Goal: Task Accomplishment & Management: Use online tool/utility

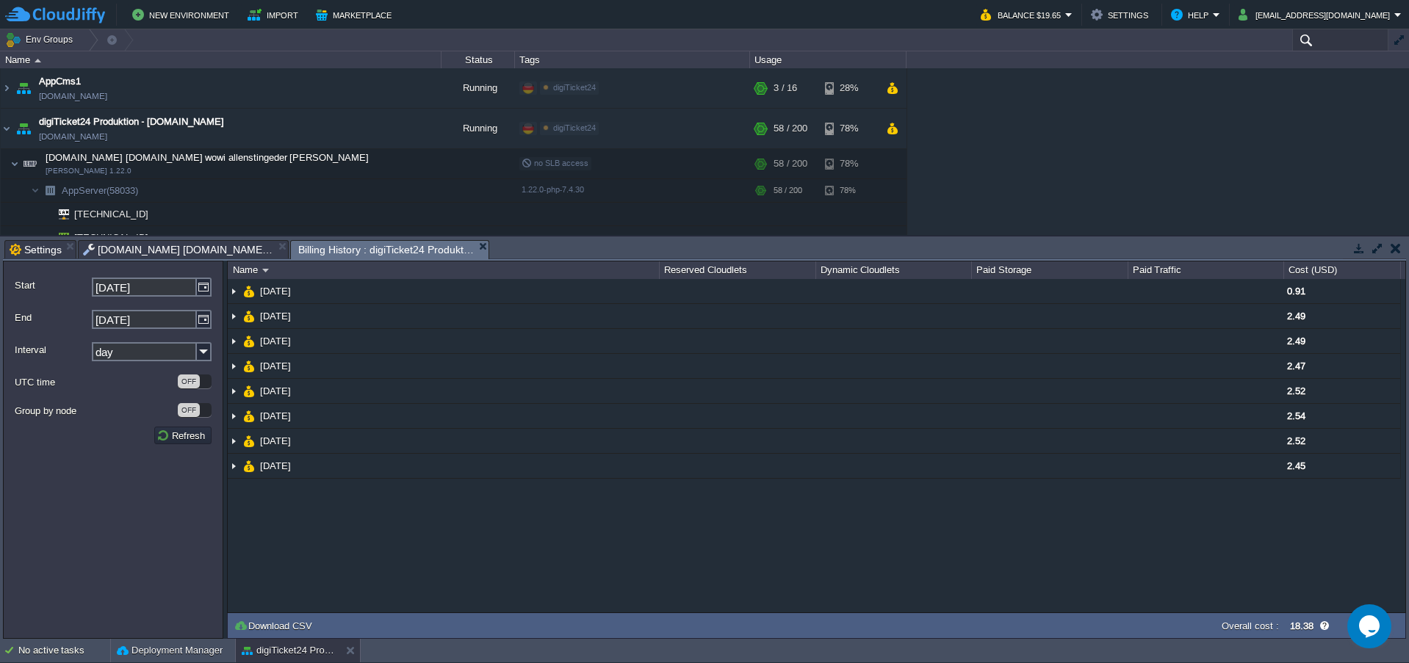
click at [1338, 43] on input "text" at bounding box center [1340, 39] width 96 height 21
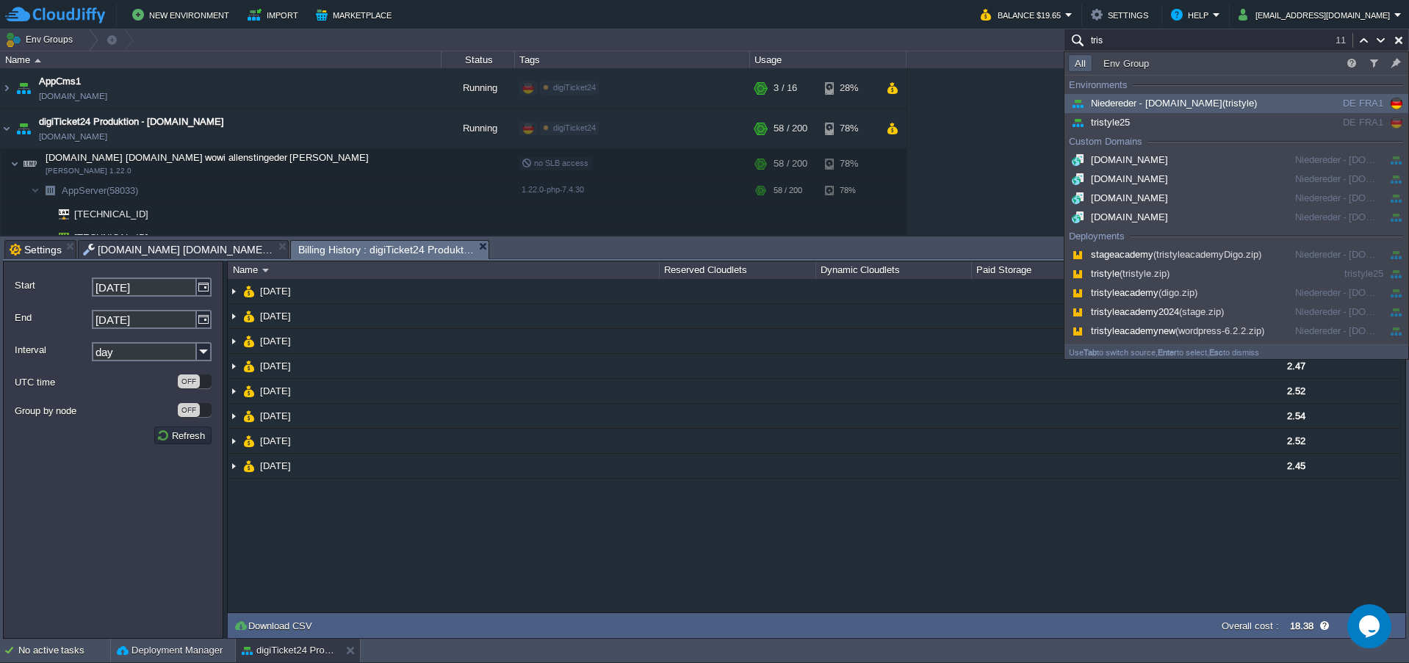
type input "tris"
click at [1155, 106] on span "Niedereder - [DOMAIN_NAME] (tristyle)" at bounding box center [1162, 103] width 189 height 11
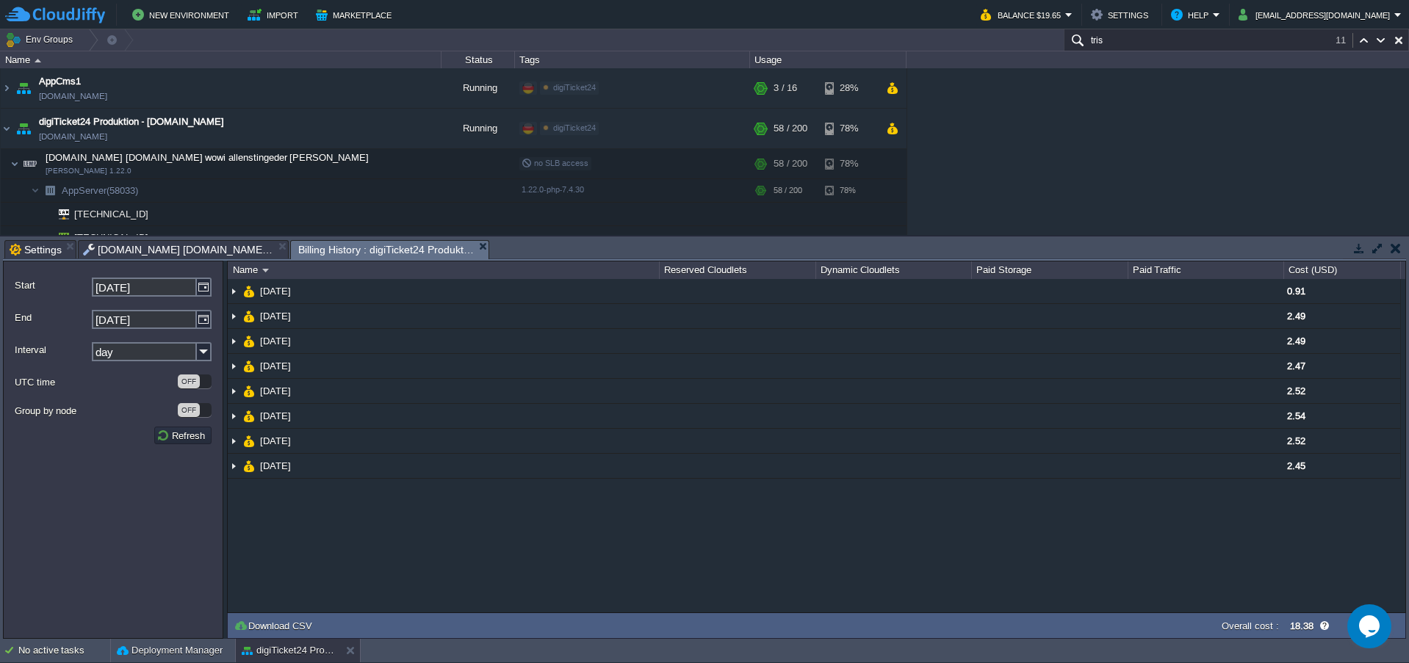
scroll to position [571, 0]
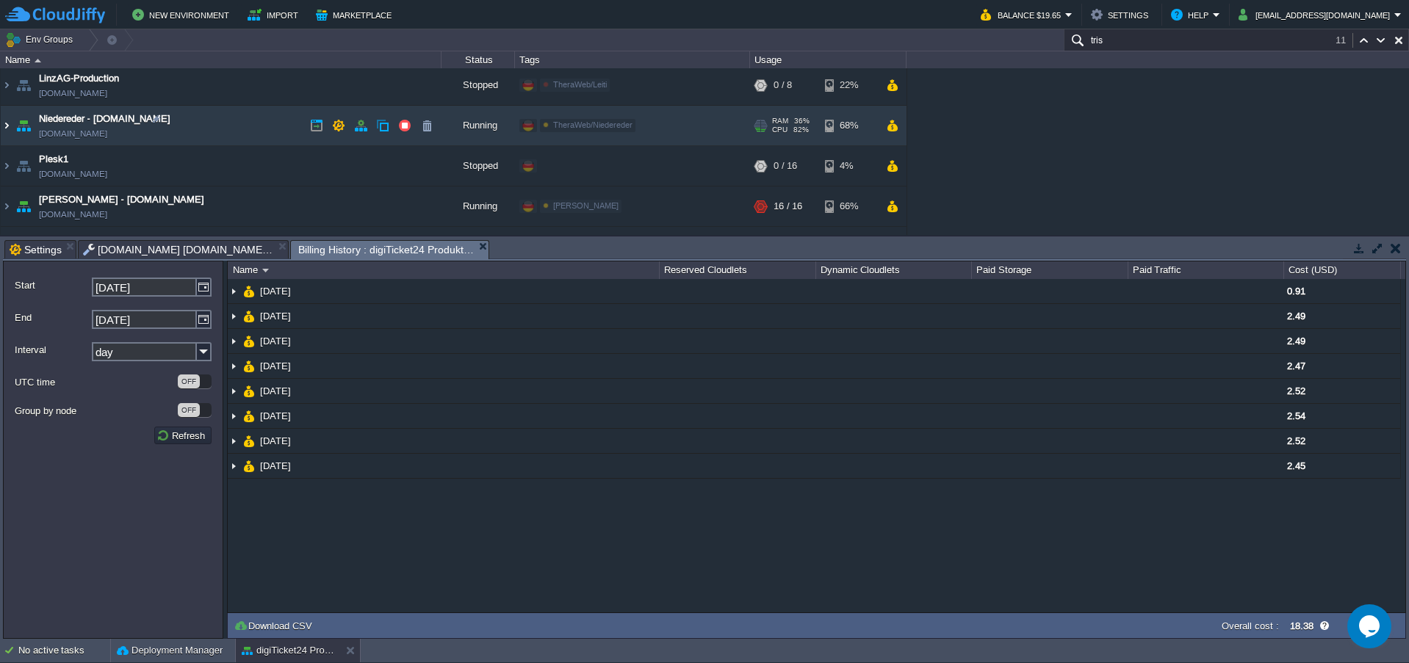
click at [4, 127] on img at bounding box center [7, 126] width 12 height 40
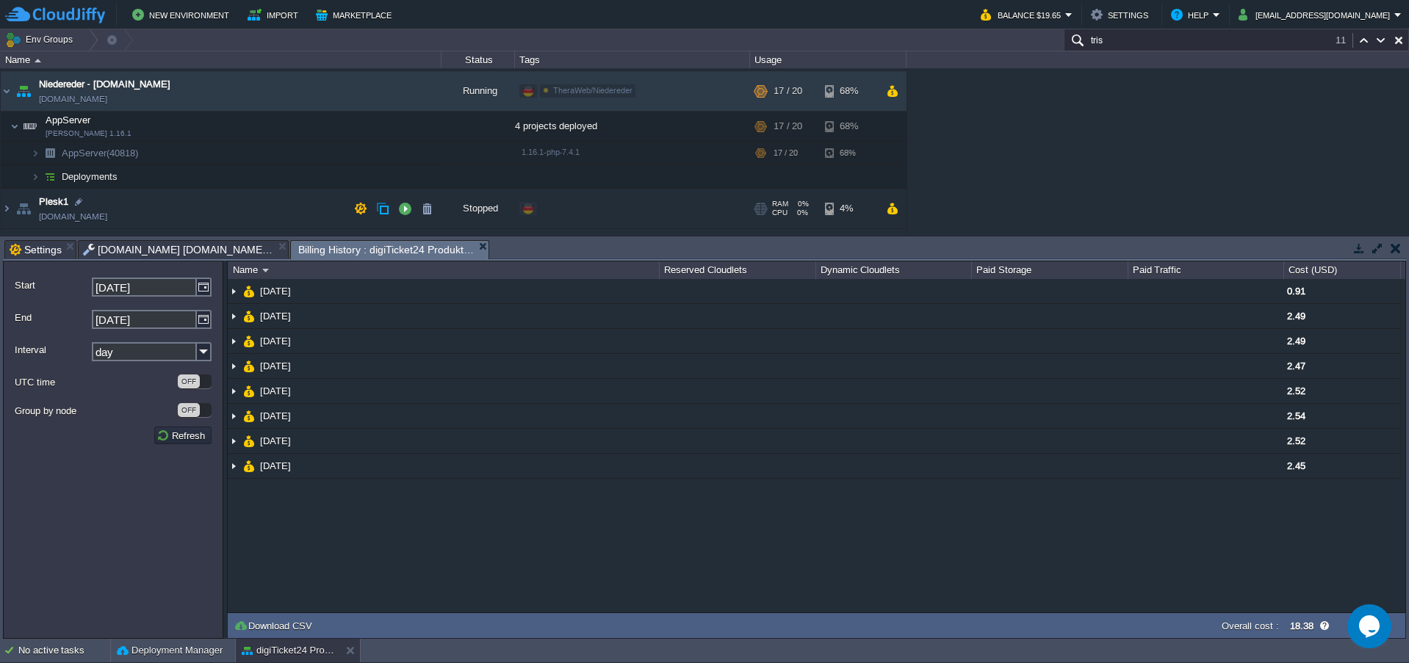
scroll to position [621, 0]
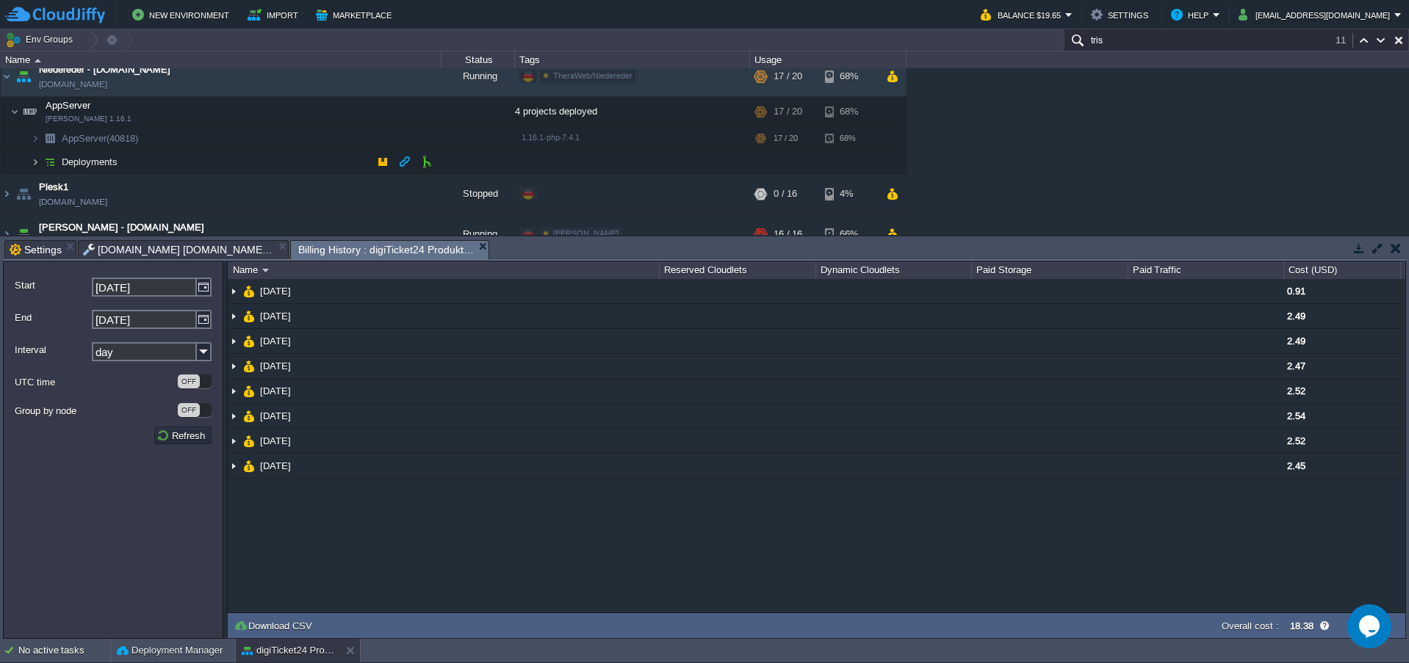
click at [33, 164] on img at bounding box center [35, 162] width 9 height 23
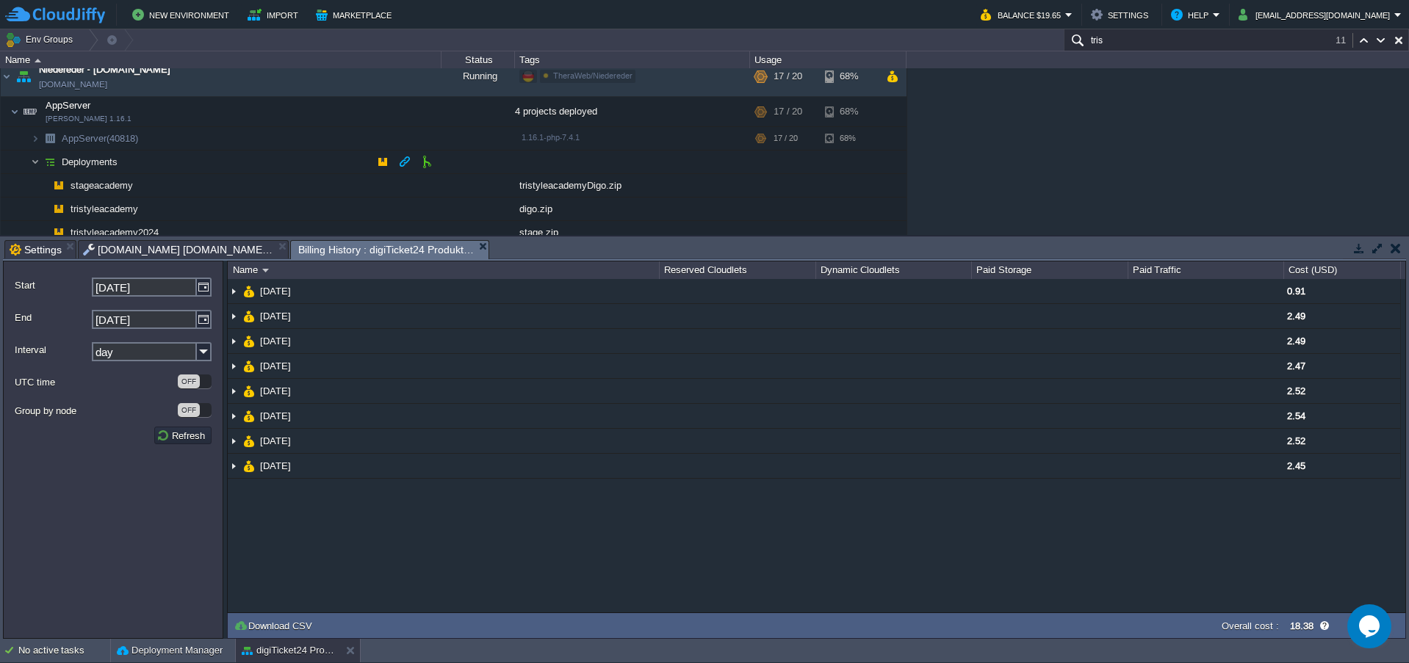
click at [37, 165] on img at bounding box center [35, 162] width 9 height 23
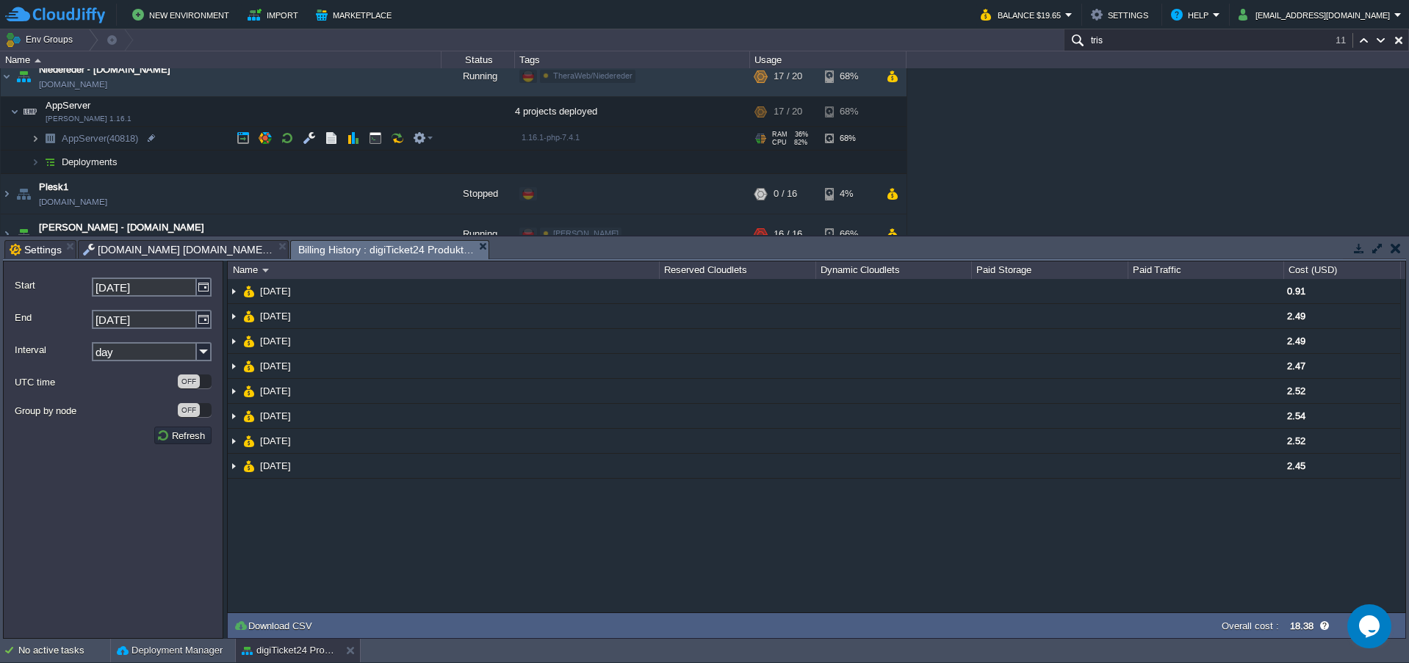
click at [37, 145] on img at bounding box center [35, 138] width 9 height 23
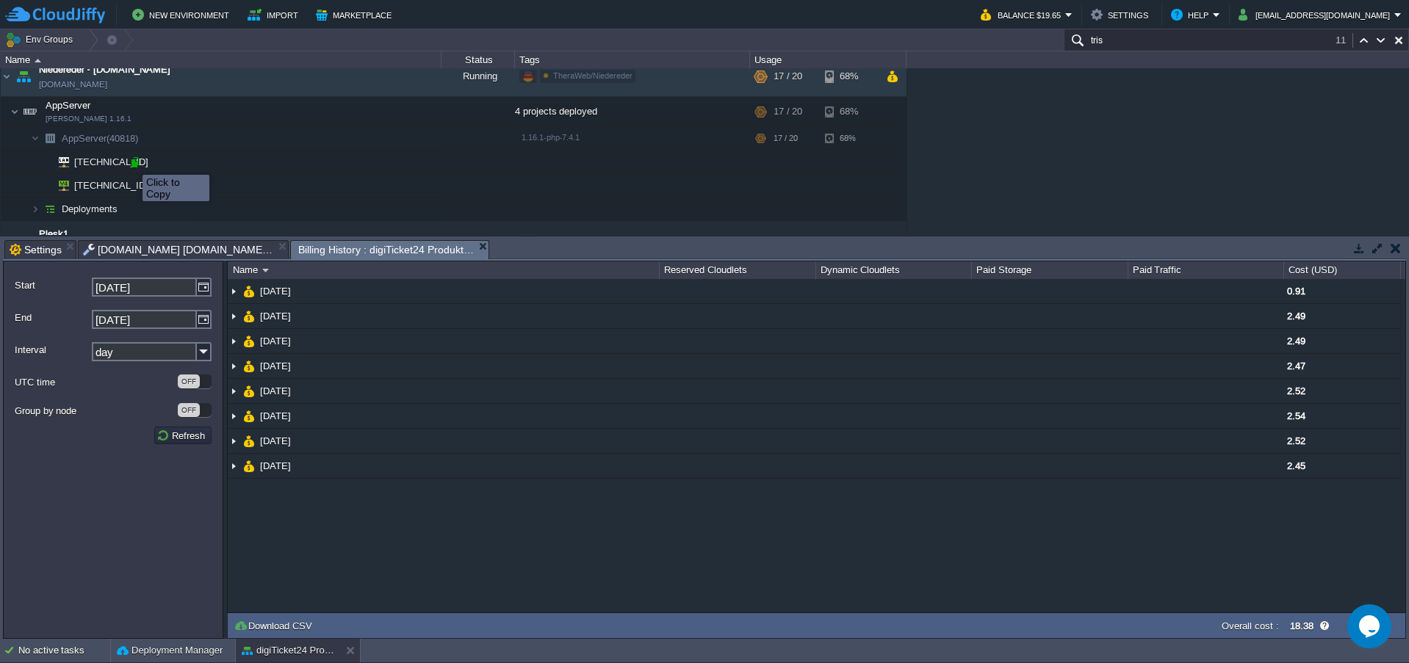
click at [132, 162] on div at bounding box center [135, 162] width 13 height 13
drag, startPoint x: 479, startPoint y: 568, endPoint x: 402, endPoint y: 568, distance: 76.4
click at [393, 570] on div "NaN.00 [DATE] 0.91 [DATE] 2.49 [DATE] 2.49 [DATE] 2.47 [DATE] 2.52 [DATE] 2.54 …" at bounding box center [816, 445] width 1177 height 333
click at [1103, 161] on div "AppCms1 [DOMAIN_NAME] Running digiTicket24 Edit RAM 16% CPU 1% 3 / 16 28% digiT…" at bounding box center [704, 151] width 1409 height 167
click at [1111, 16] on button "Settings" at bounding box center [1122, 15] width 62 height 18
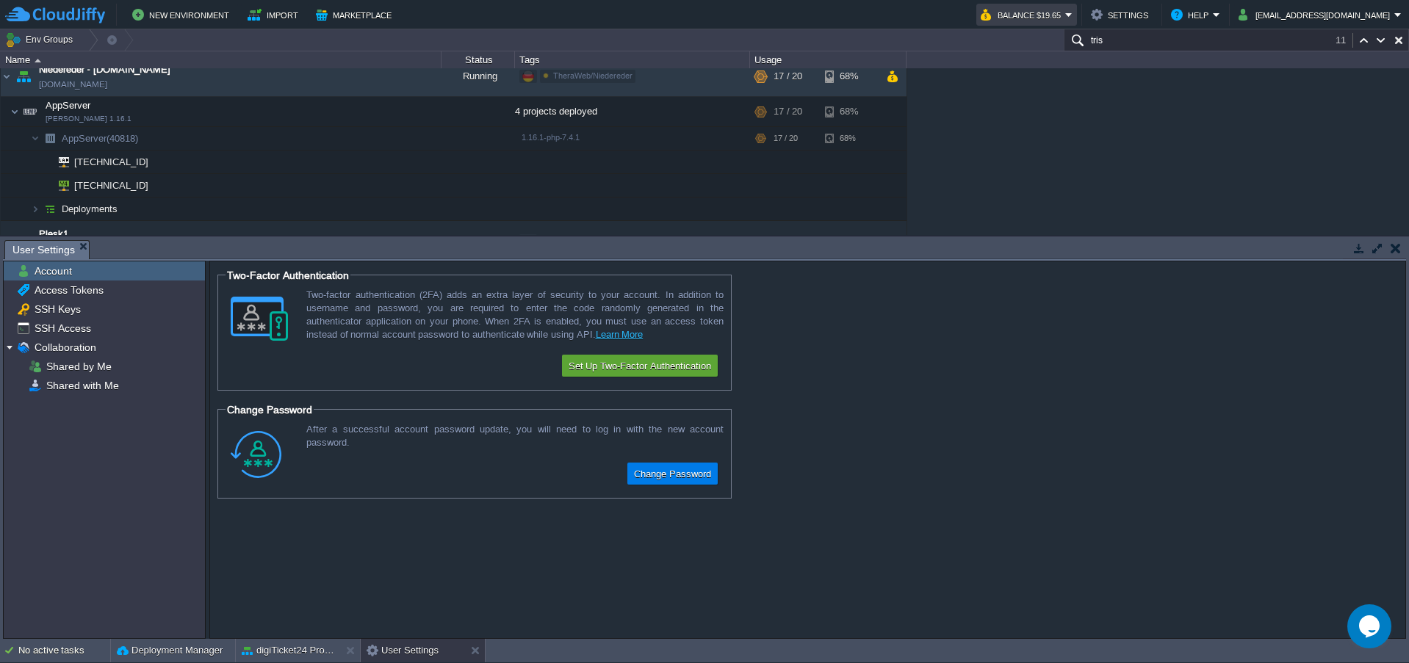
click at [1039, 13] on button "Balance $19.65" at bounding box center [1023, 15] width 84 height 18
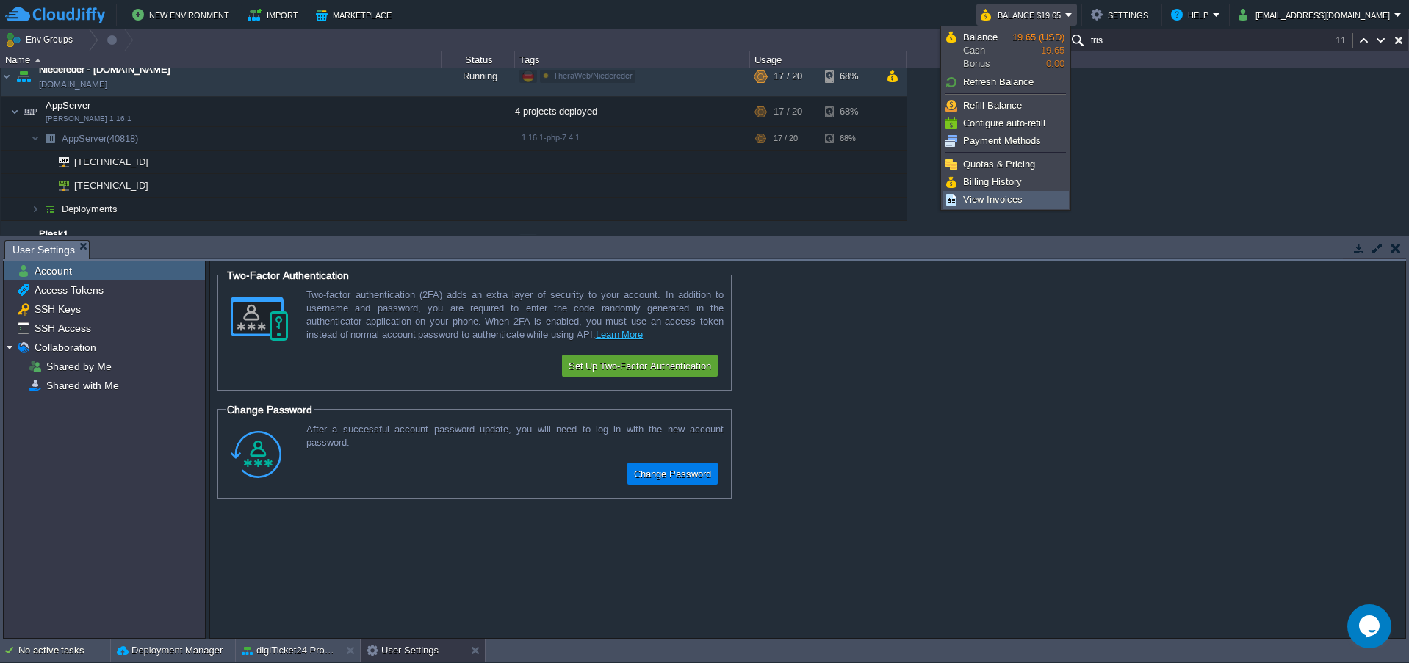
click at [1000, 197] on span "View Invoices" at bounding box center [992, 199] width 59 height 11
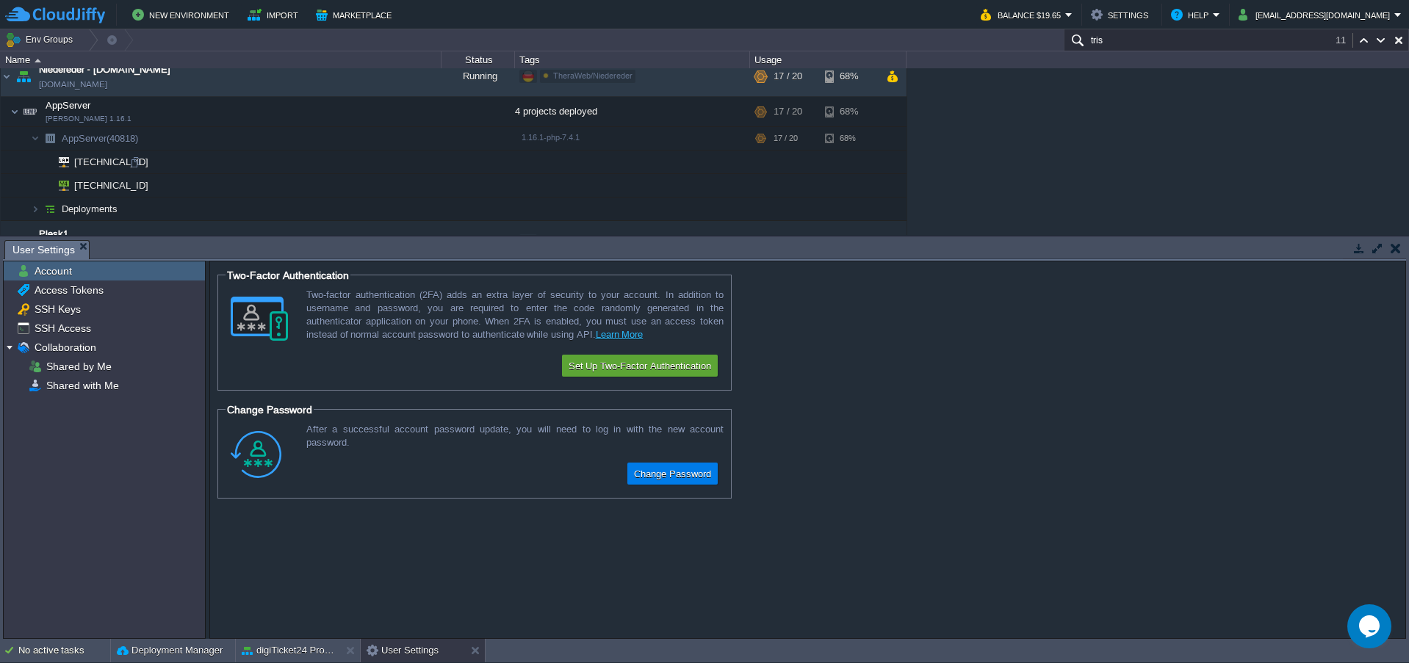
scroll to position [571, 0]
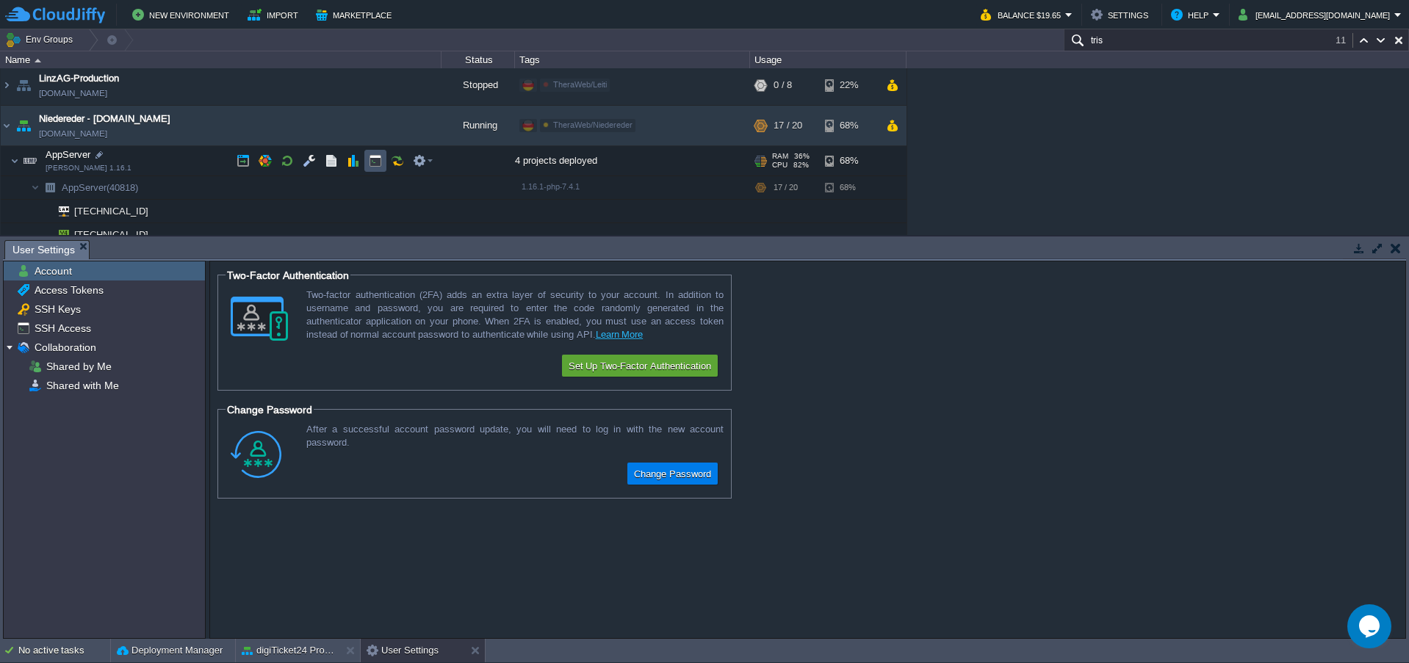
click at [380, 157] on button "button" at bounding box center [375, 160] width 13 height 13
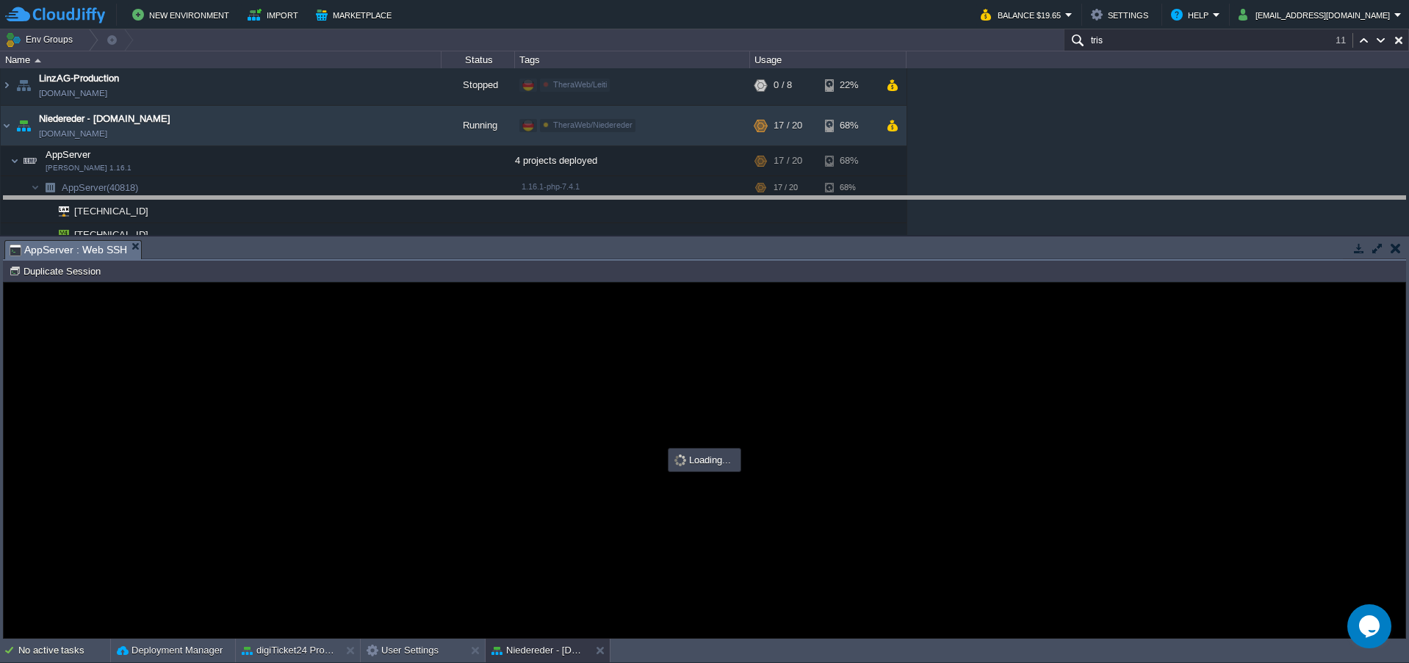
drag, startPoint x: 749, startPoint y: 261, endPoint x: 742, endPoint y: 216, distance: 45.4
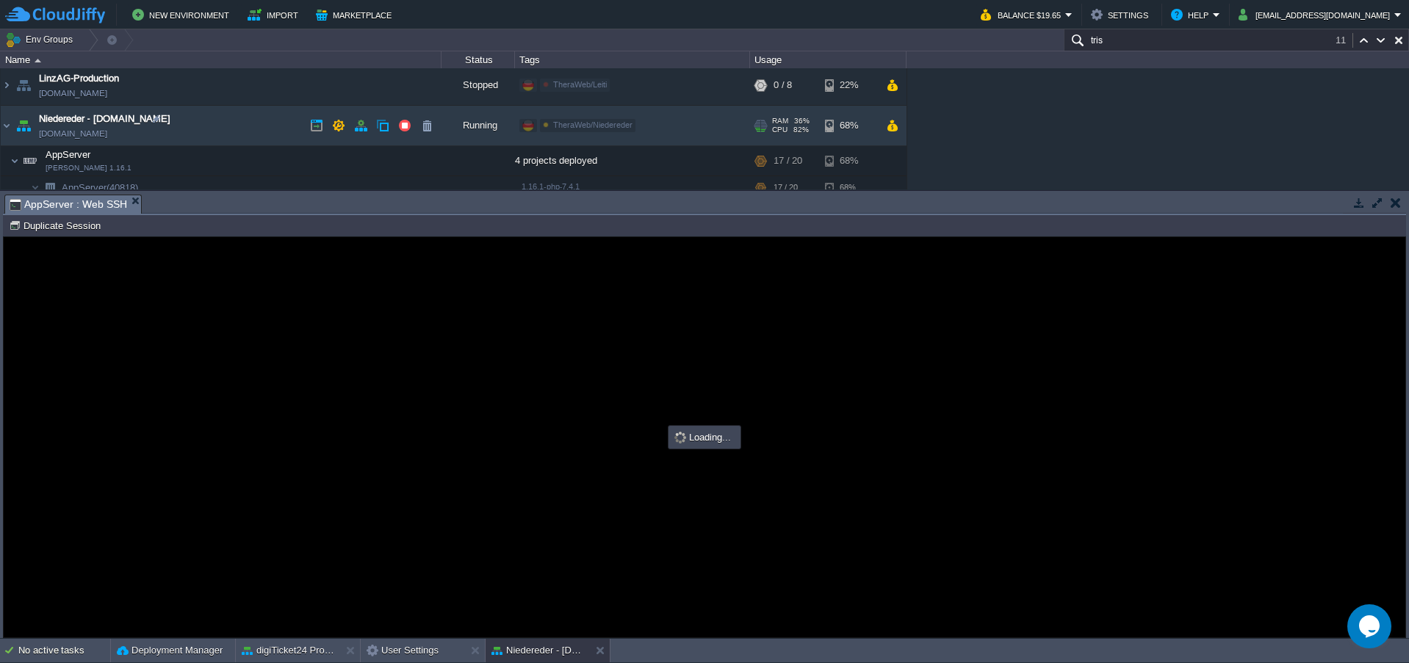
scroll to position [0, 0]
type input "#000000"
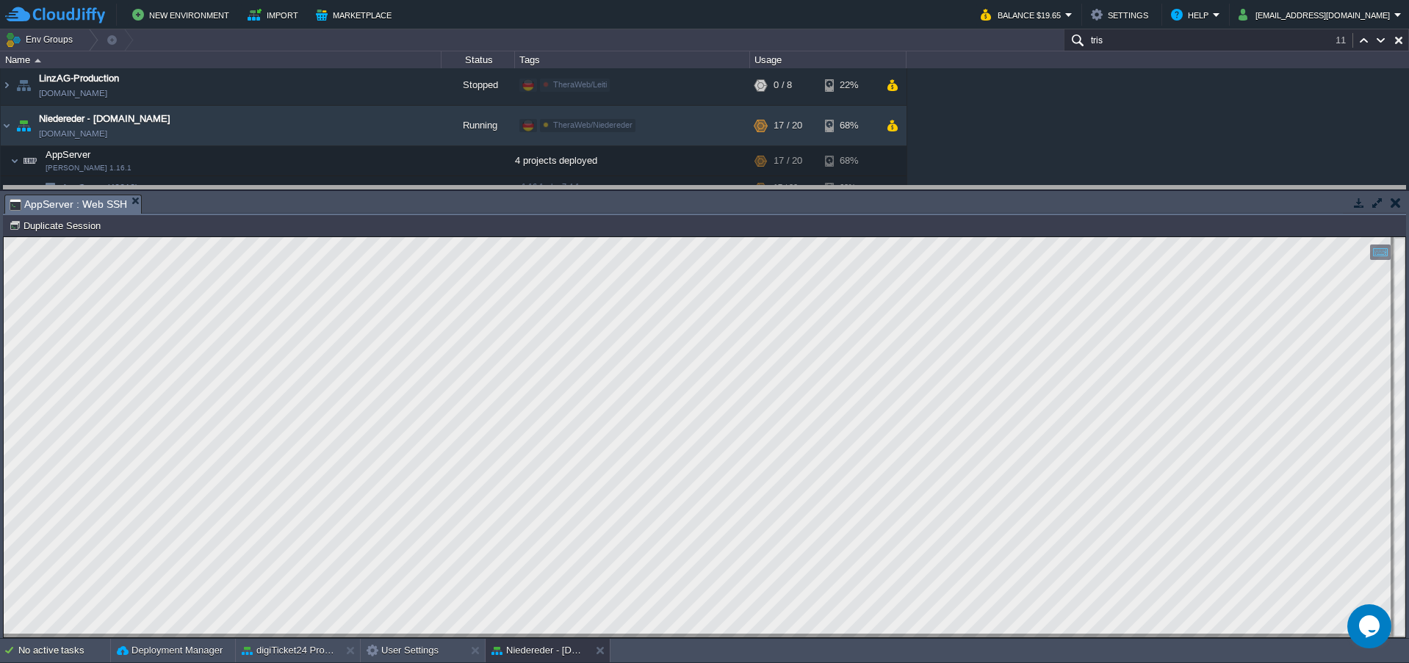
drag, startPoint x: 806, startPoint y: 215, endPoint x: 804, endPoint y: 202, distance: 13.3
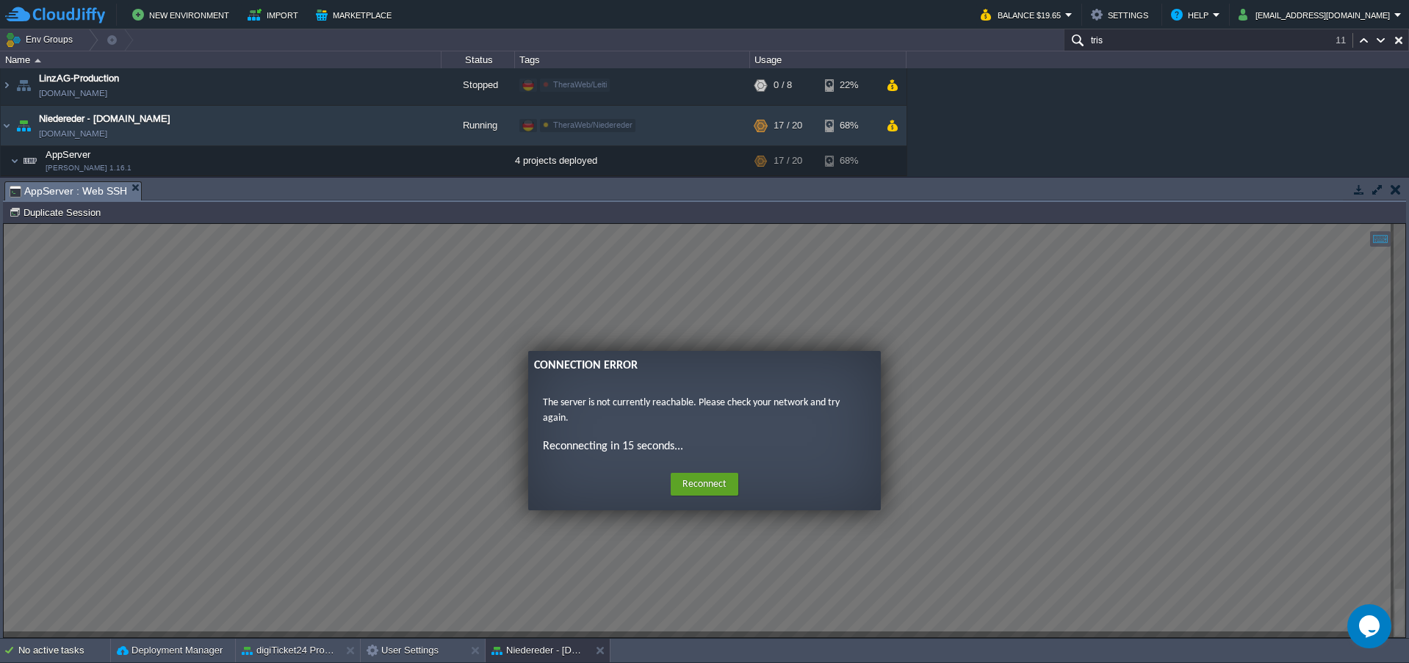
click at [1010, 135] on div "AppCms1 [DOMAIN_NAME] Running digiTicket24 Edit RAM 16% CPU 1% 3 / 16 28% digiT…" at bounding box center [704, 122] width 1409 height 108
click at [695, 480] on button "Reconnect" at bounding box center [705, 485] width 68 height 24
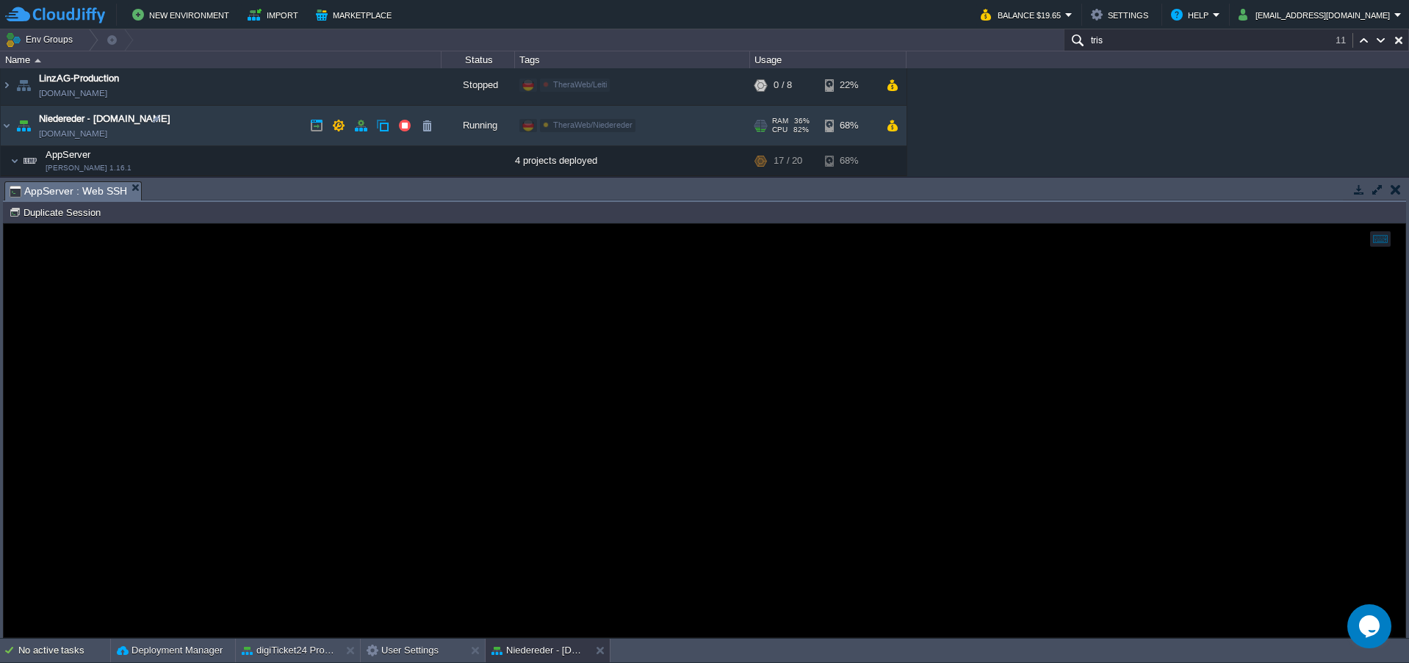
scroll to position [621, 0]
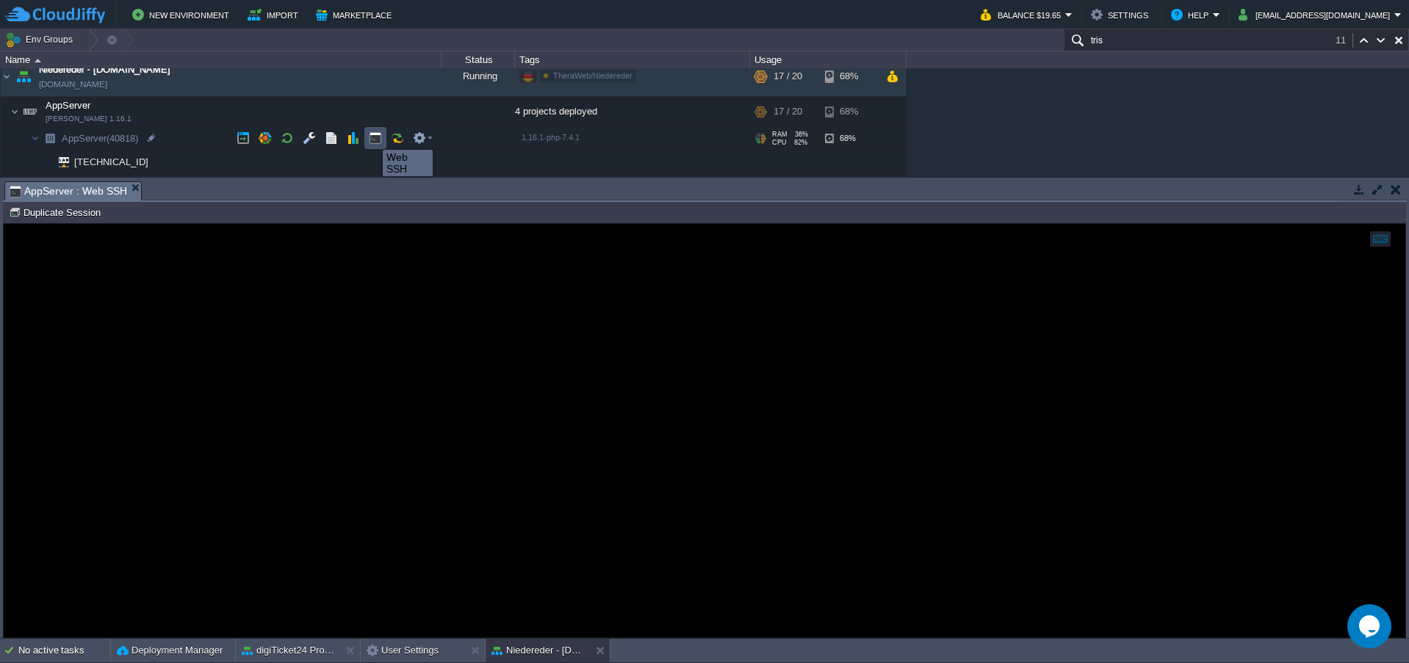
click at [372, 137] on button "button" at bounding box center [375, 137] width 13 height 13
drag, startPoint x: 127, startPoint y: 186, endPoint x: 180, endPoint y: 151, distance: 63.6
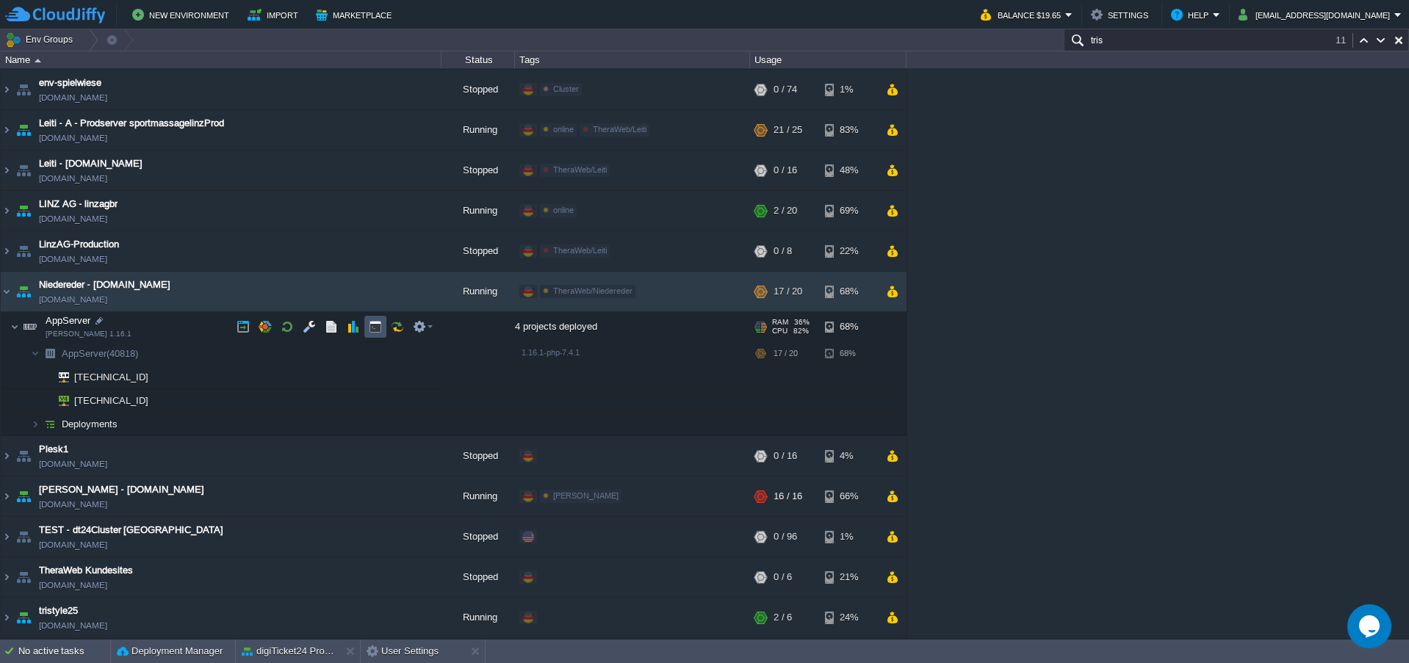
click at [372, 330] on button "button" at bounding box center [375, 326] width 13 height 13
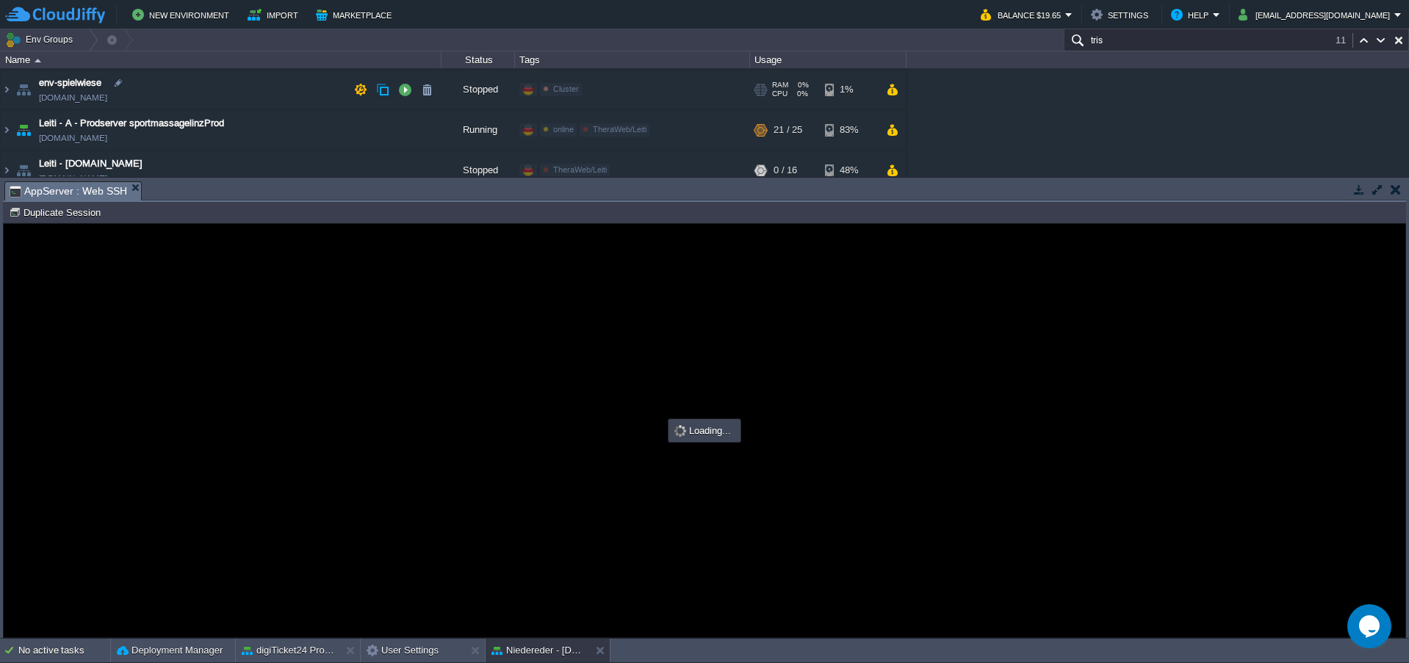
scroll to position [0, 0]
type input "#000000"
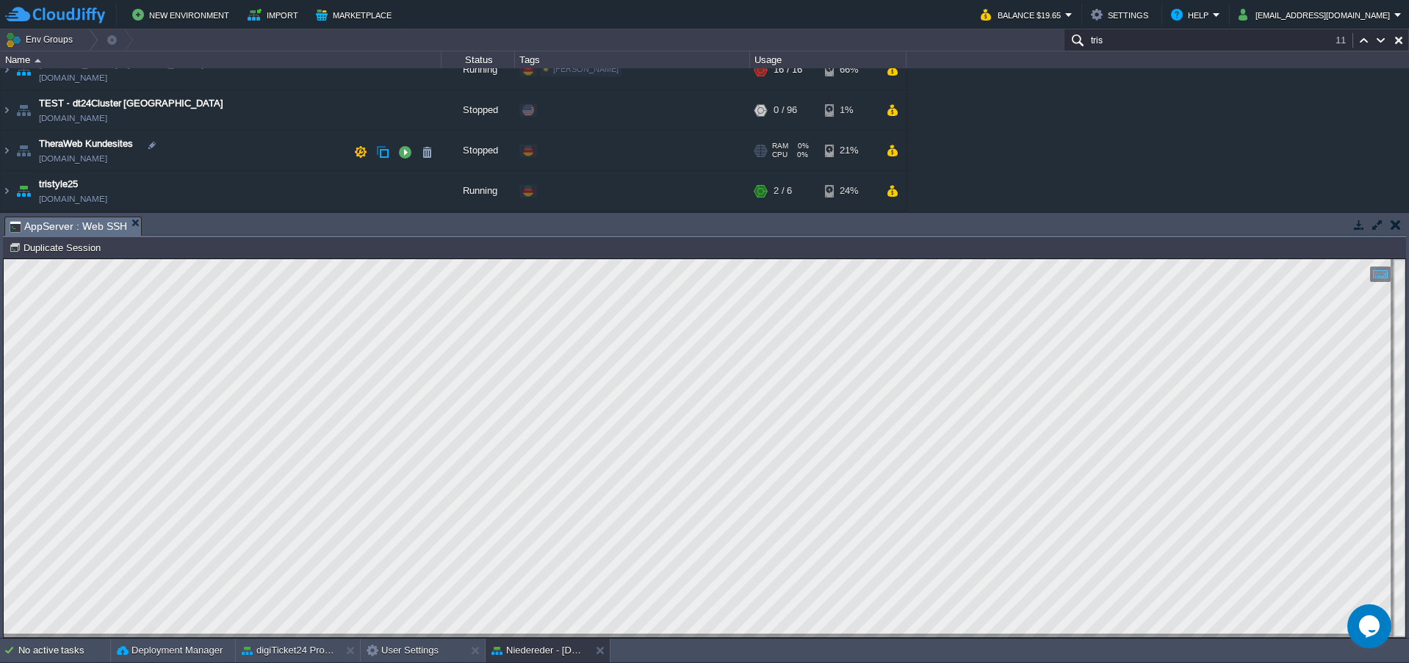
scroll to position [832, 0]
click at [10, 191] on img at bounding box center [7, 191] width 12 height 40
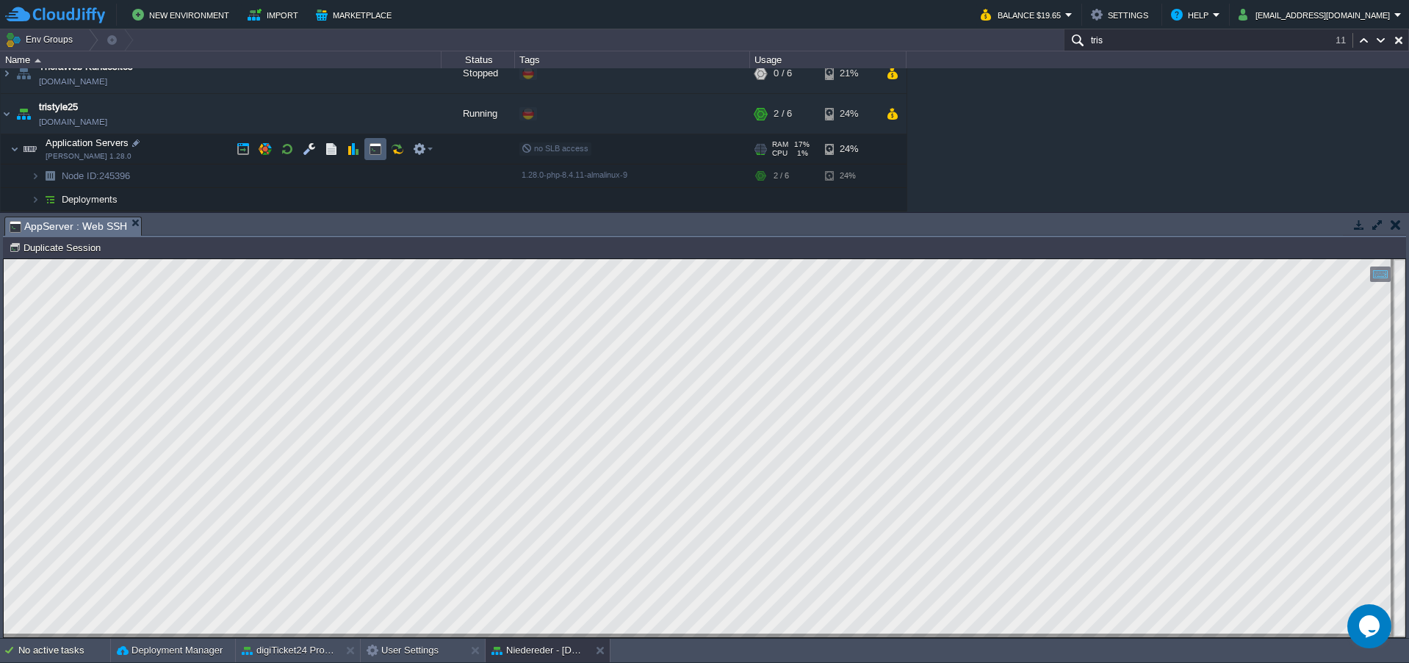
click at [375, 154] on button "button" at bounding box center [375, 148] width 13 height 13
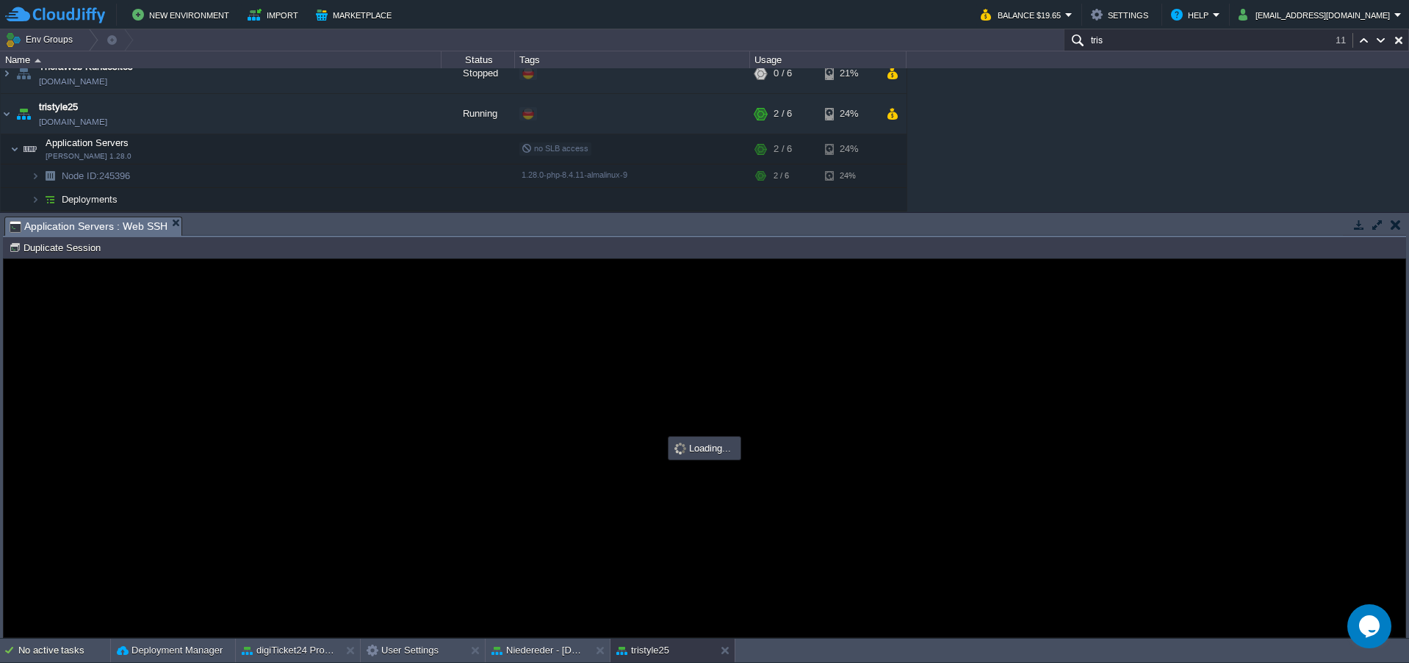
scroll to position [0, 0]
type input "#000000"
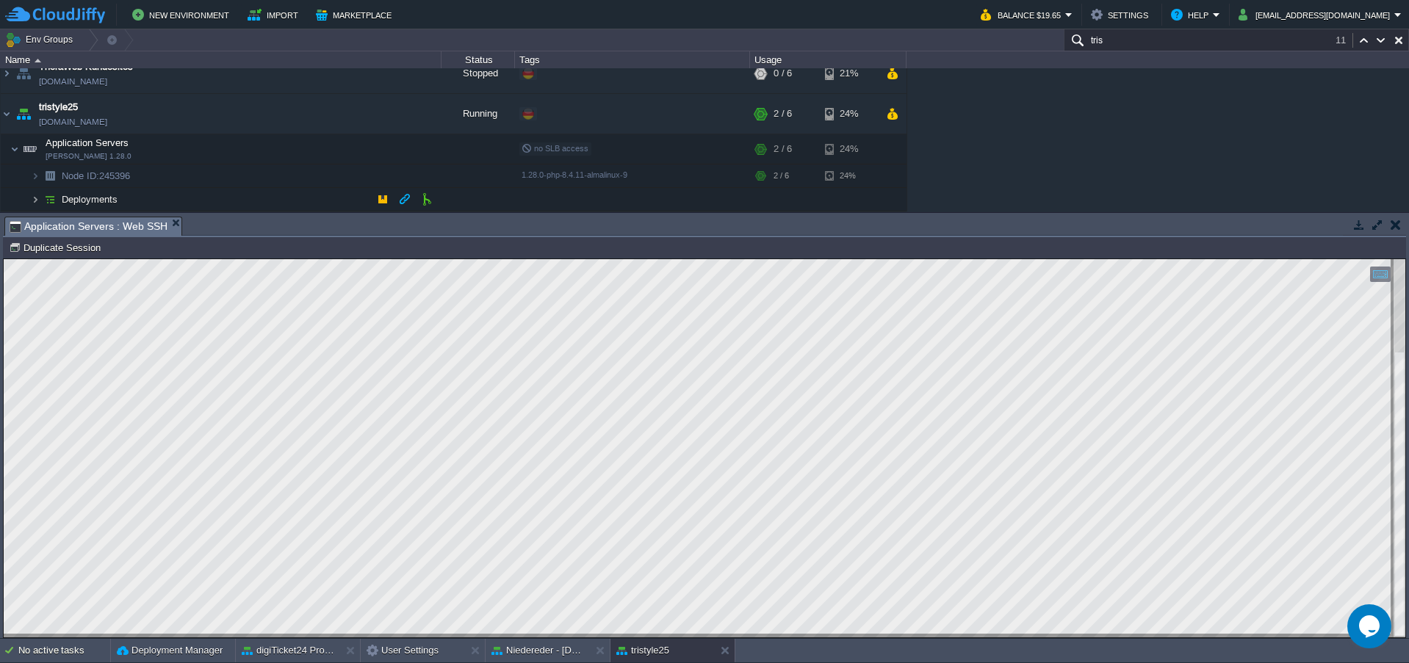
click at [33, 201] on img at bounding box center [35, 199] width 9 height 23
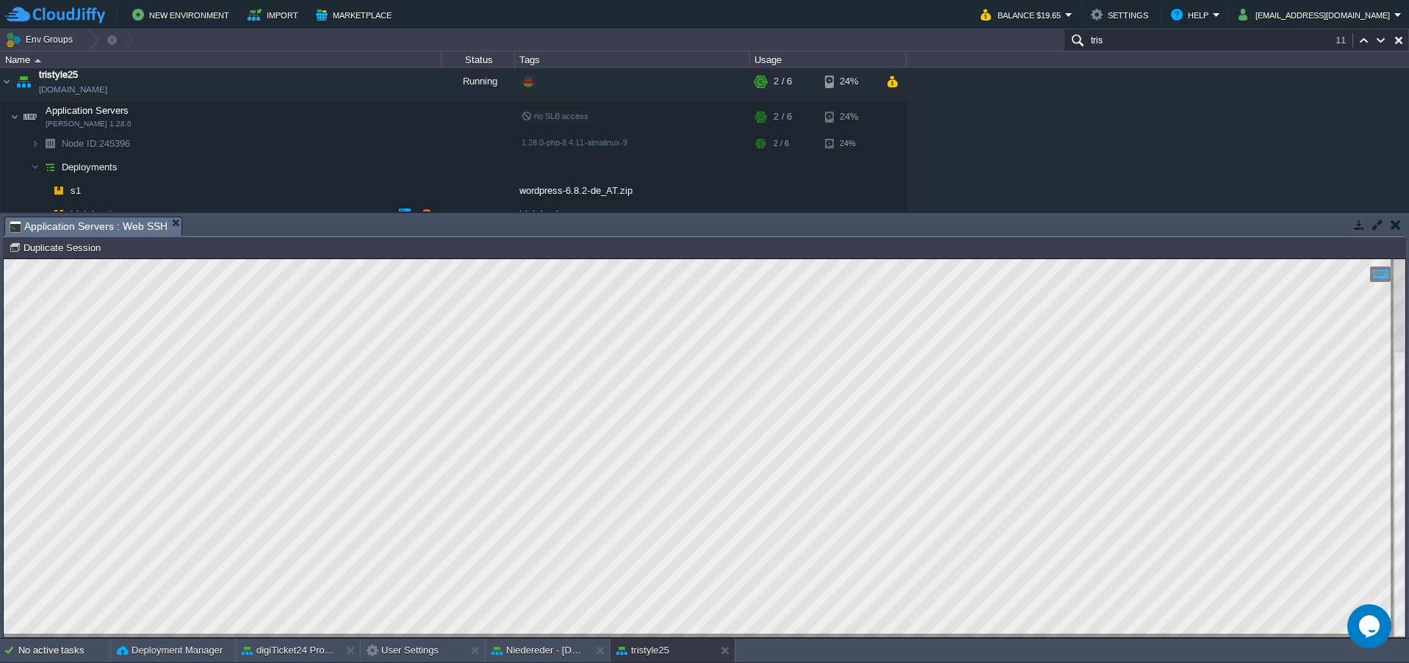
scroll to position [956, 0]
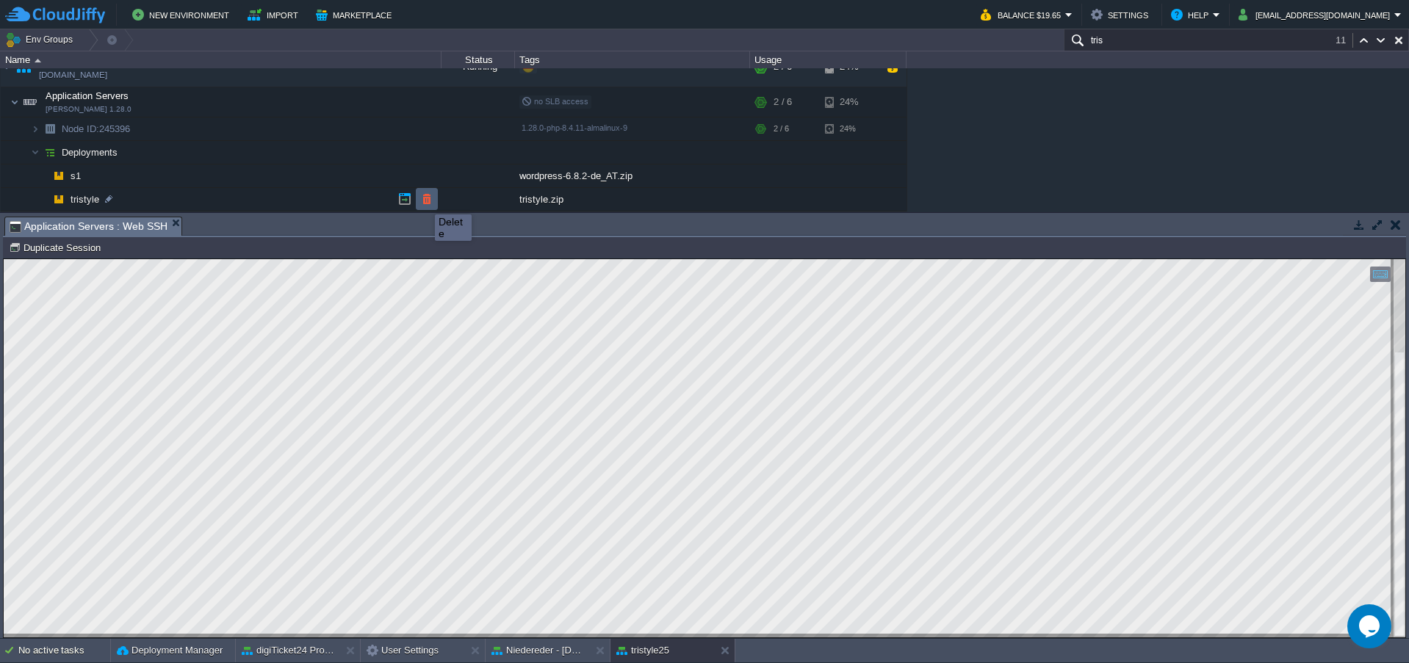
click at [424, 201] on button "button" at bounding box center [426, 198] width 13 height 13
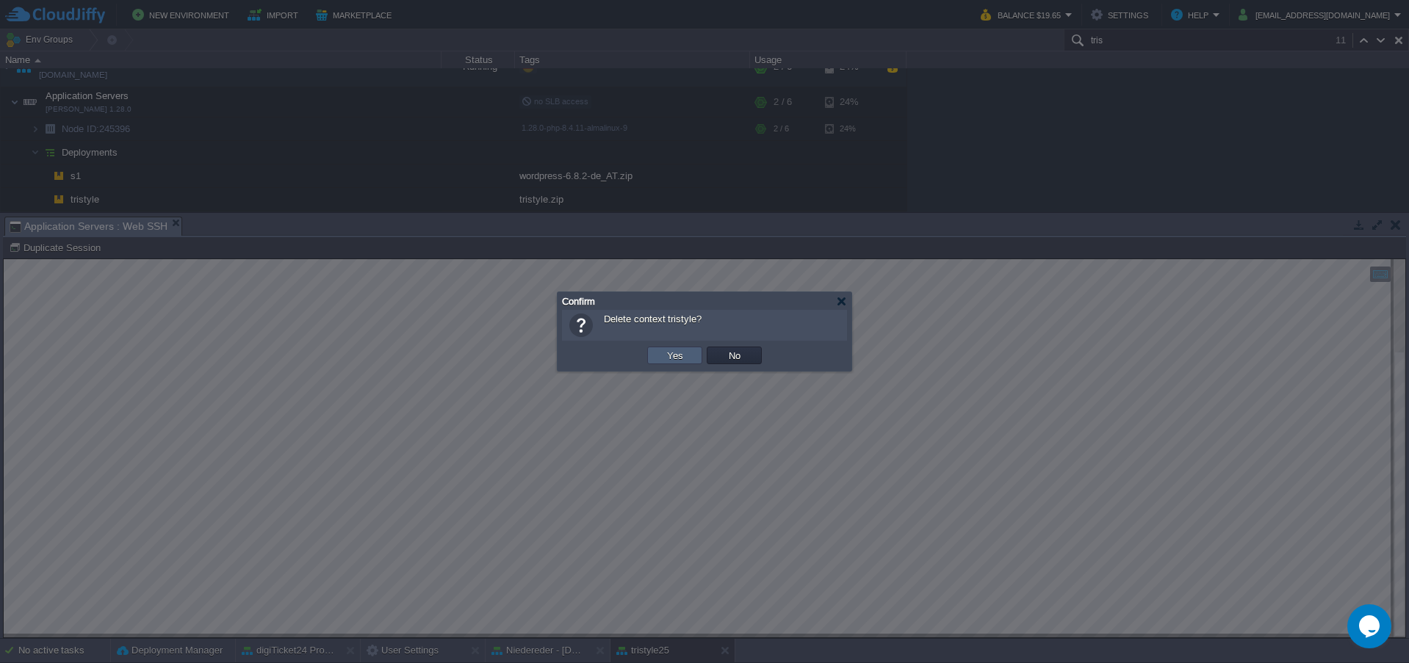
click at [679, 360] on button "Yes" at bounding box center [674, 355] width 25 height 13
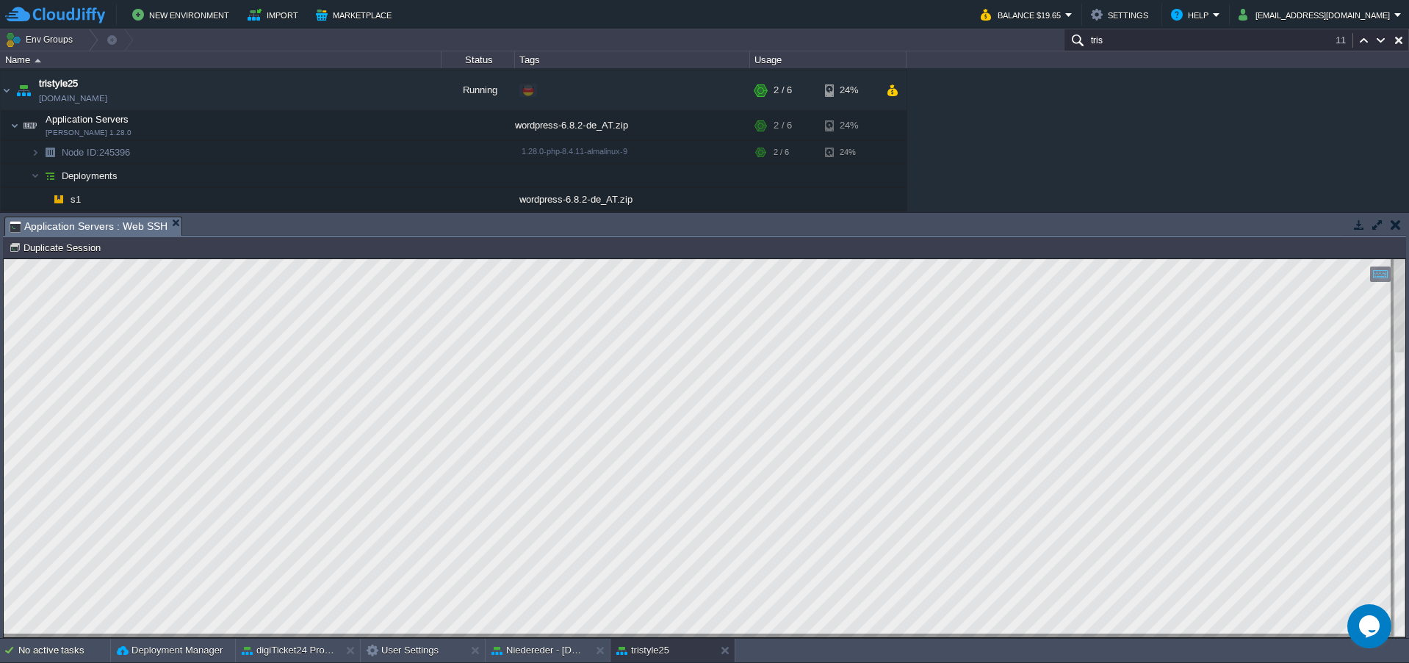
scroll to position [933, 0]
click at [409, 176] on button "button" at bounding box center [404, 175] width 13 height 13
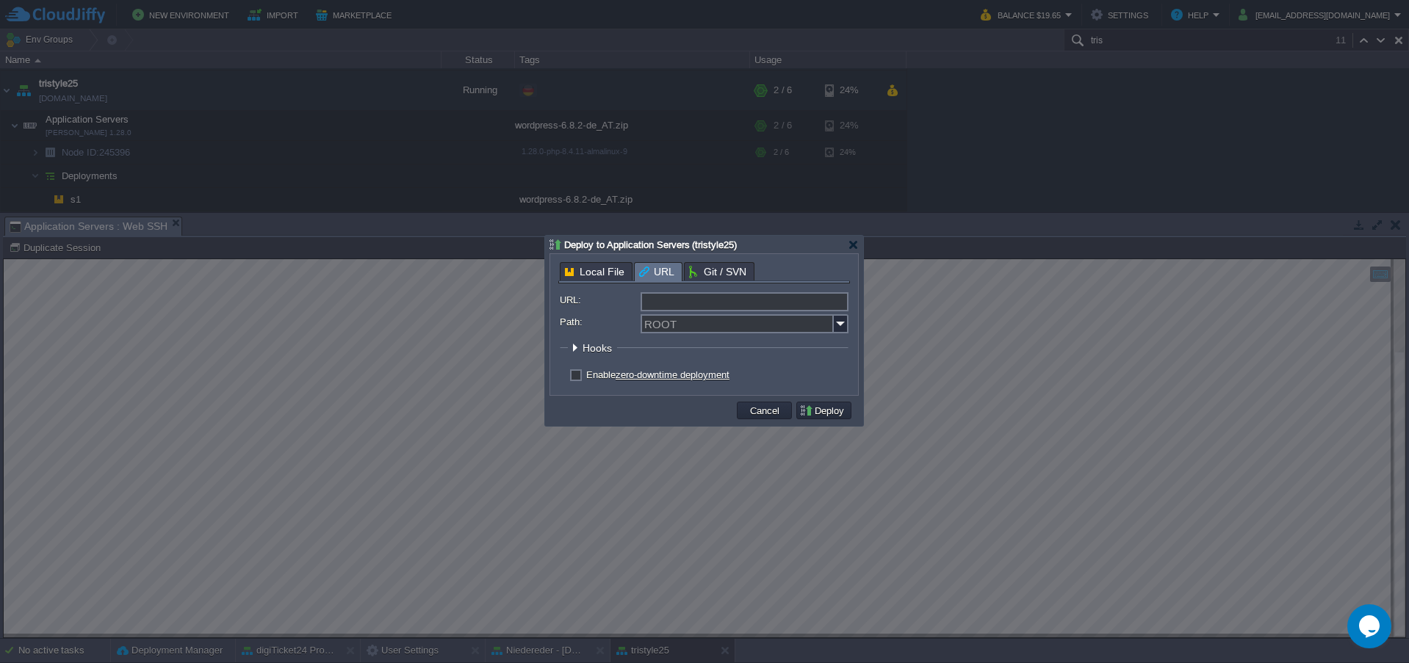
click at [712, 303] on input "URL:" at bounding box center [744, 301] width 208 height 19
type input "[URL][DOMAIN_NAME][DOMAIN_NAME]"
click at [653, 322] on input "Path:" at bounding box center [736, 323] width 193 height 19
type input "tristyle"
click at [802, 408] on button "Deploy" at bounding box center [823, 410] width 49 height 13
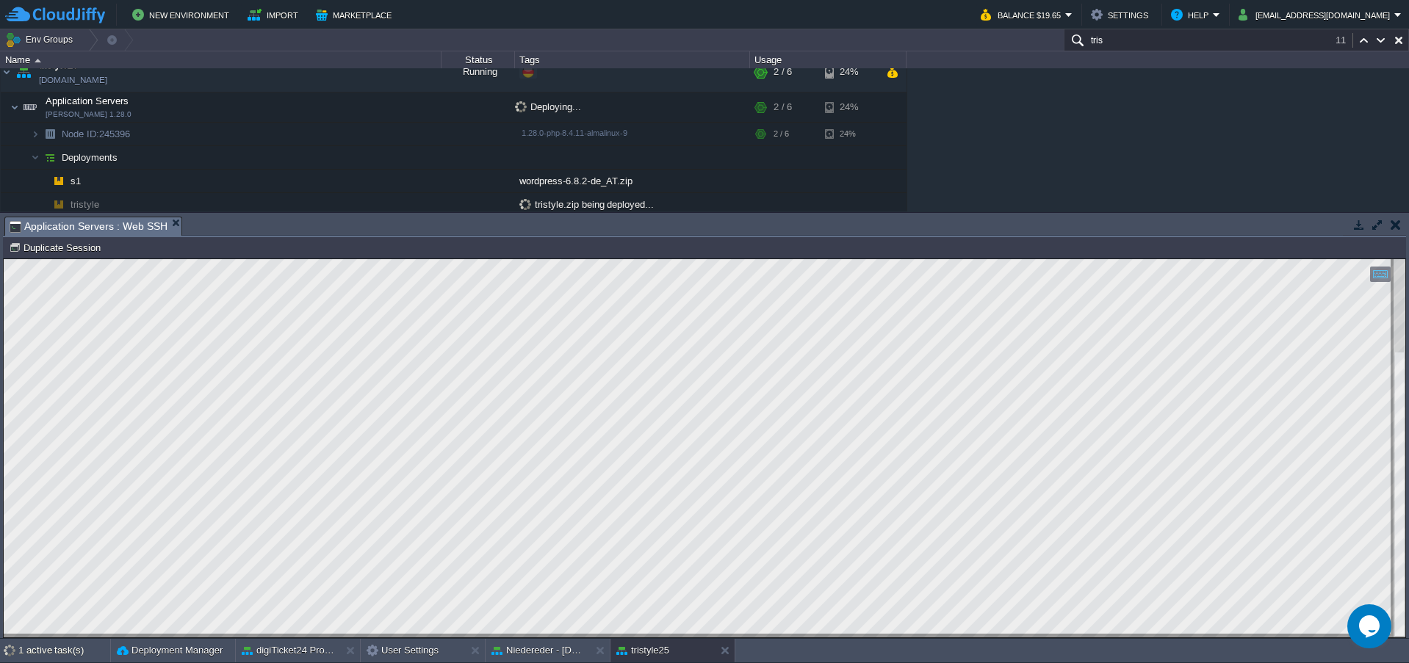
scroll to position [956, 0]
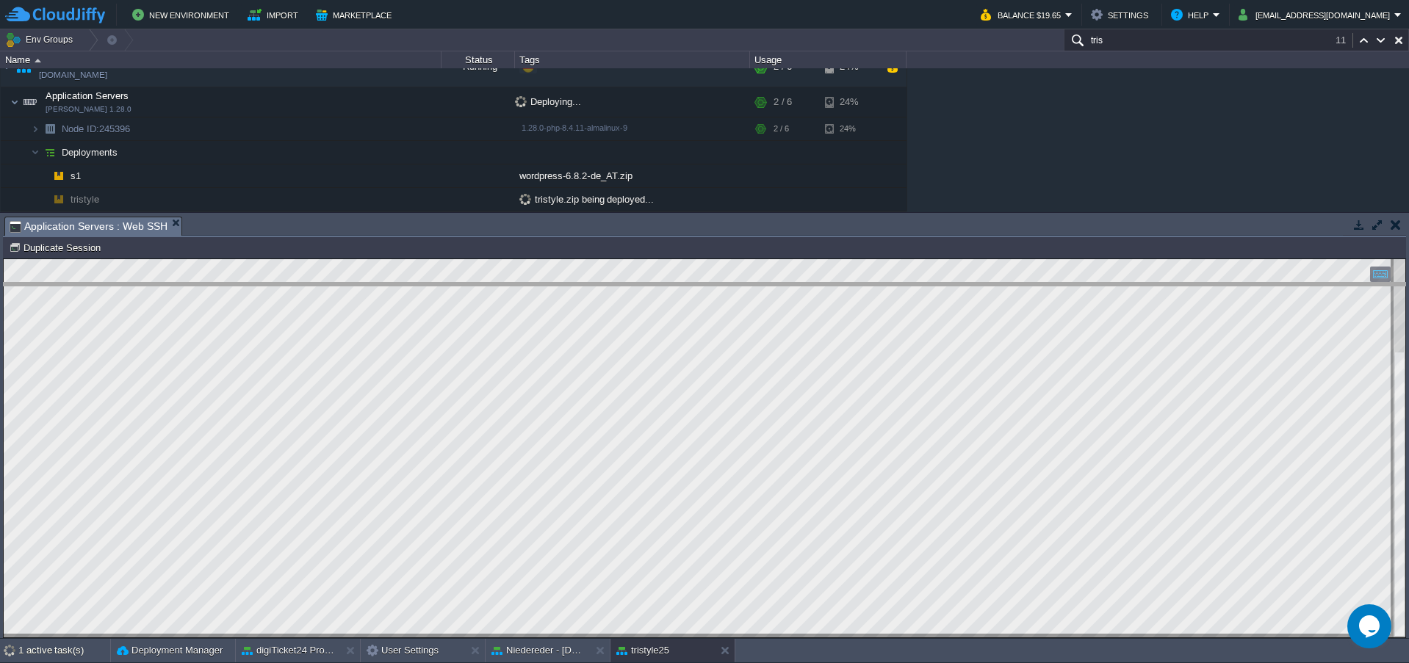
drag, startPoint x: 1029, startPoint y: 236, endPoint x: 1027, endPoint y: 325, distance: 88.2
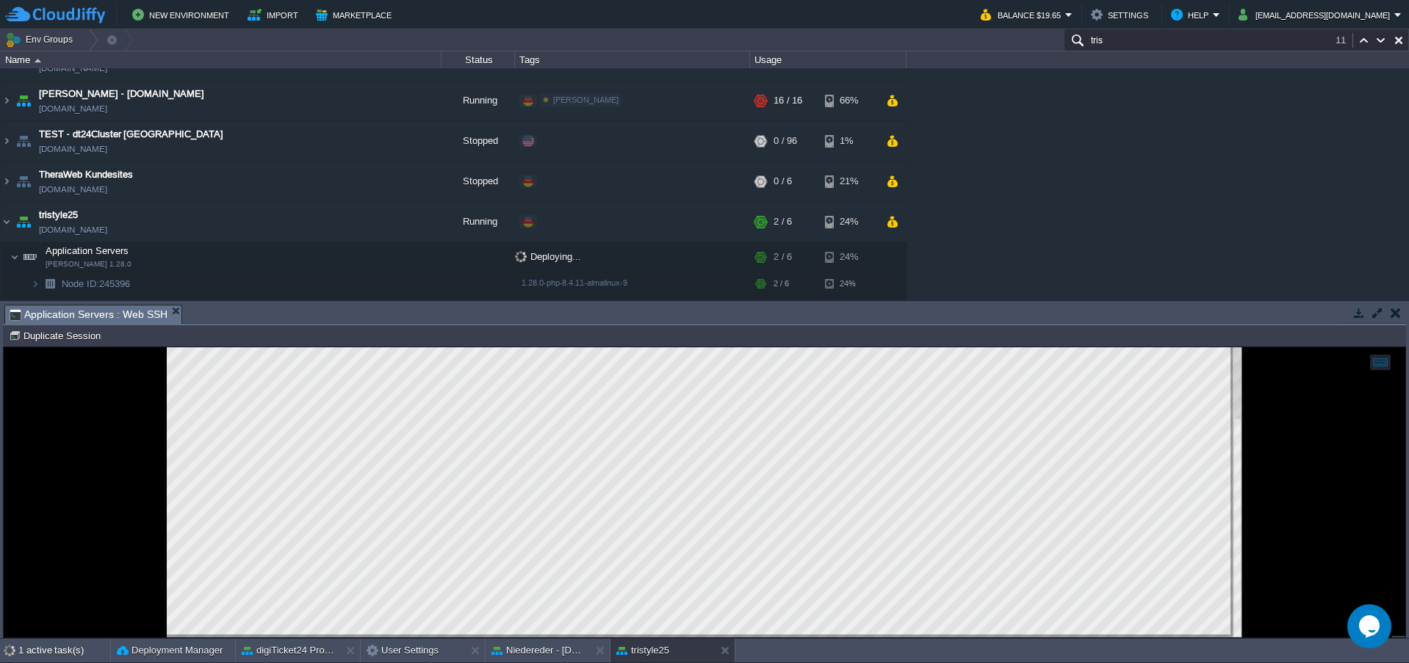
scroll to position [770, 0]
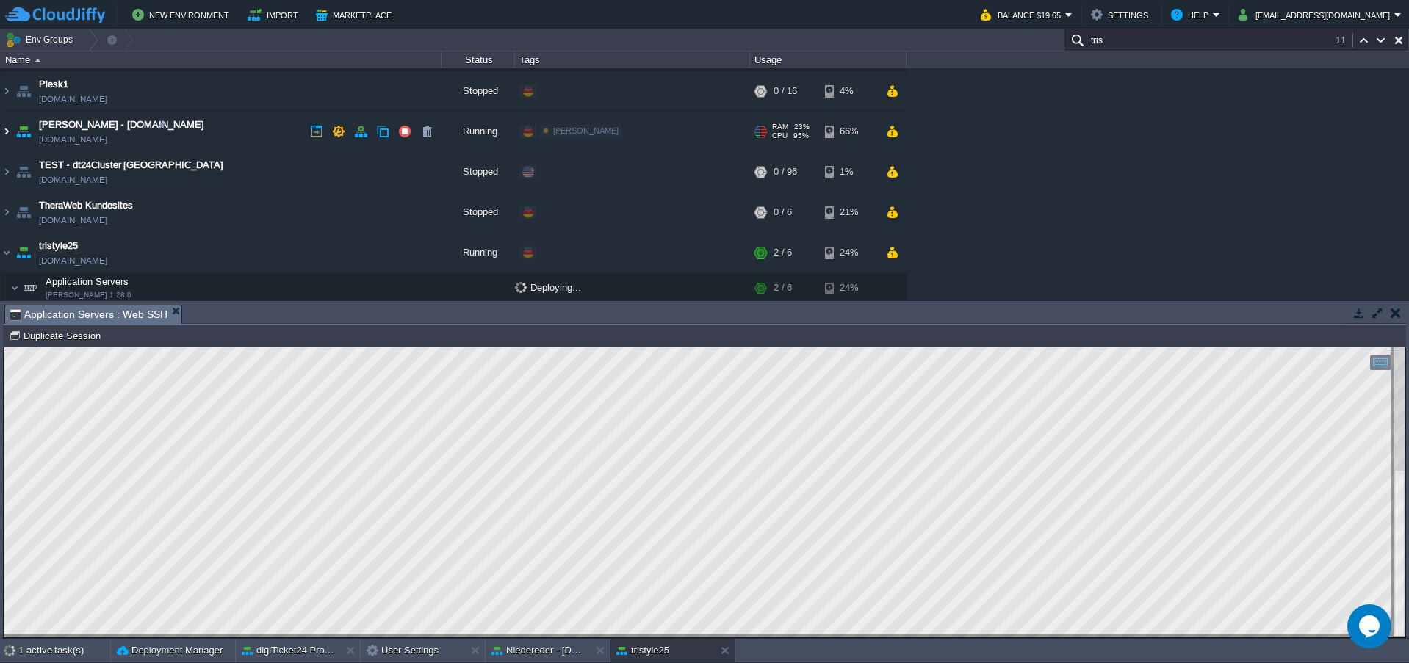
click at [6, 133] on img at bounding box center [7, 132] width 12 height 40
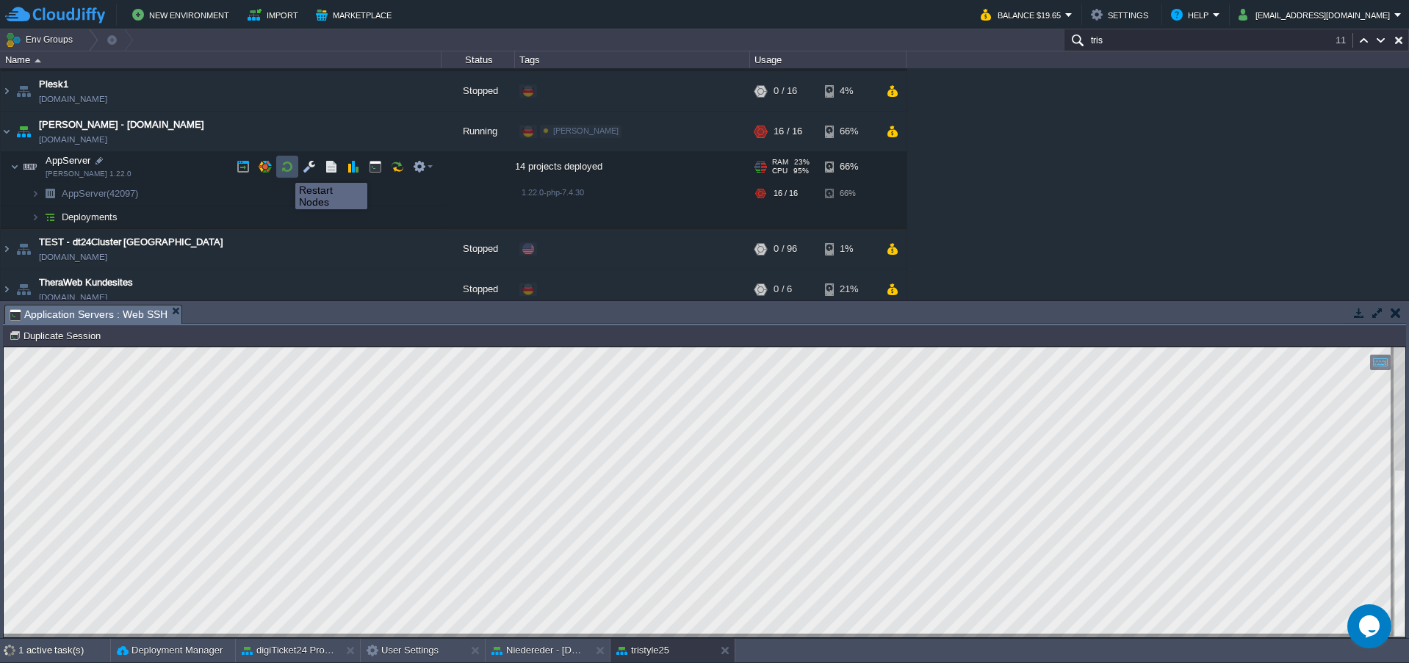
click at [284, 170] on button "button" at bounding box center [287, 166] width 13 height 13
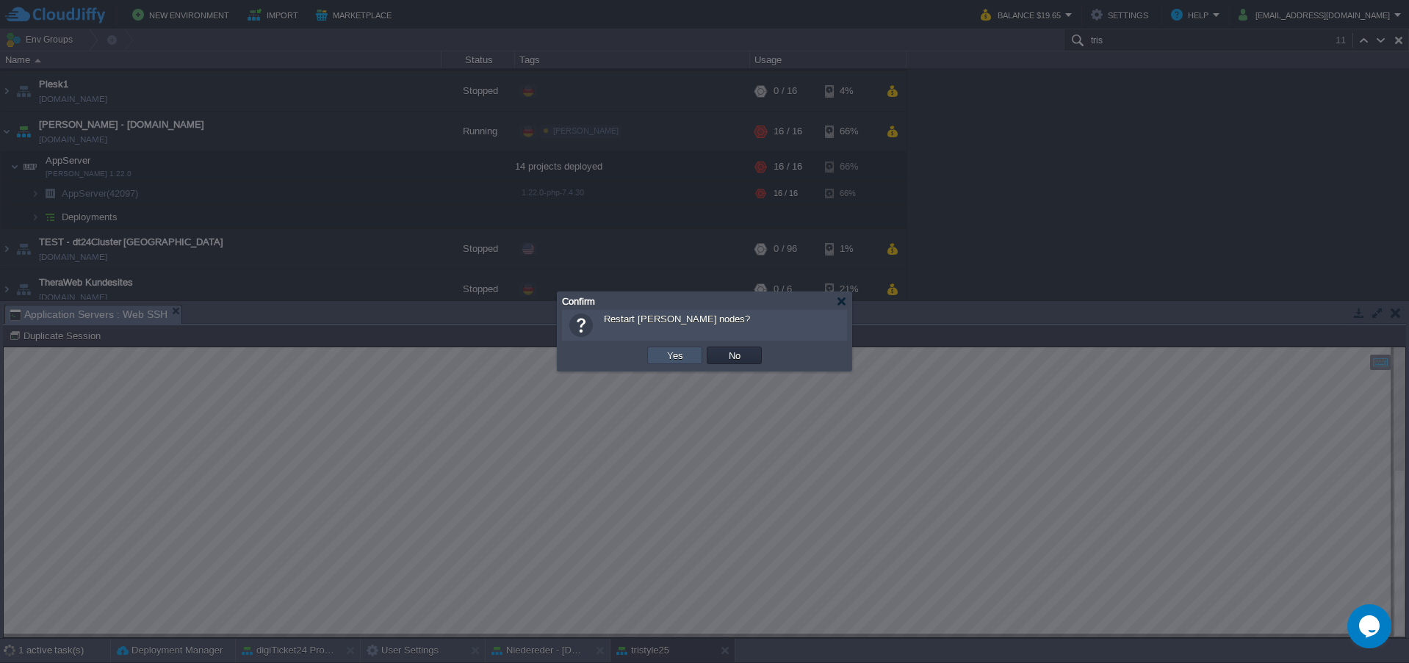
click at [665, 354] on button "Yes" at bounding box center [674, 355] width 25 height 13
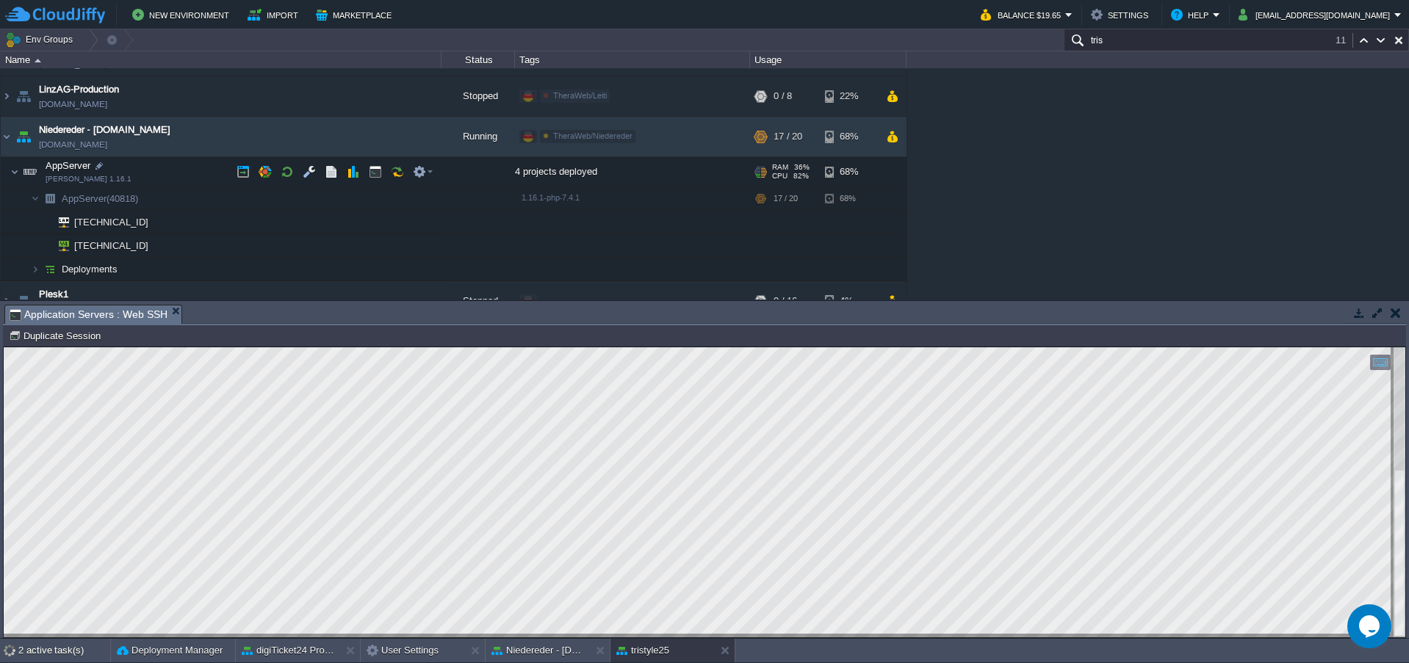
scroll to position [588, 0]
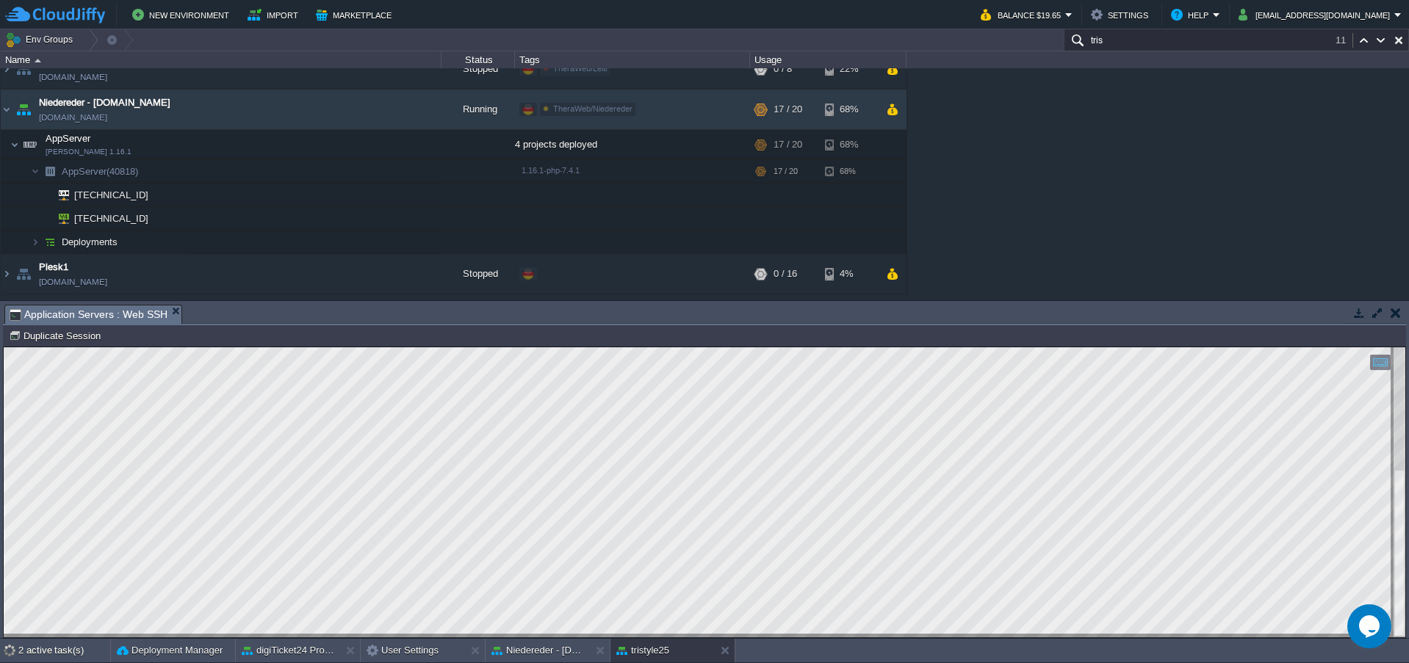
click at [1023, 175] on div "AppCms1 [DOMAIN_NAME] Running digiTicket24 Edit RAM 16% CPU 1% 3 / 16 28% digiT…" at bounding box center [704, 183] width 1409 height 231
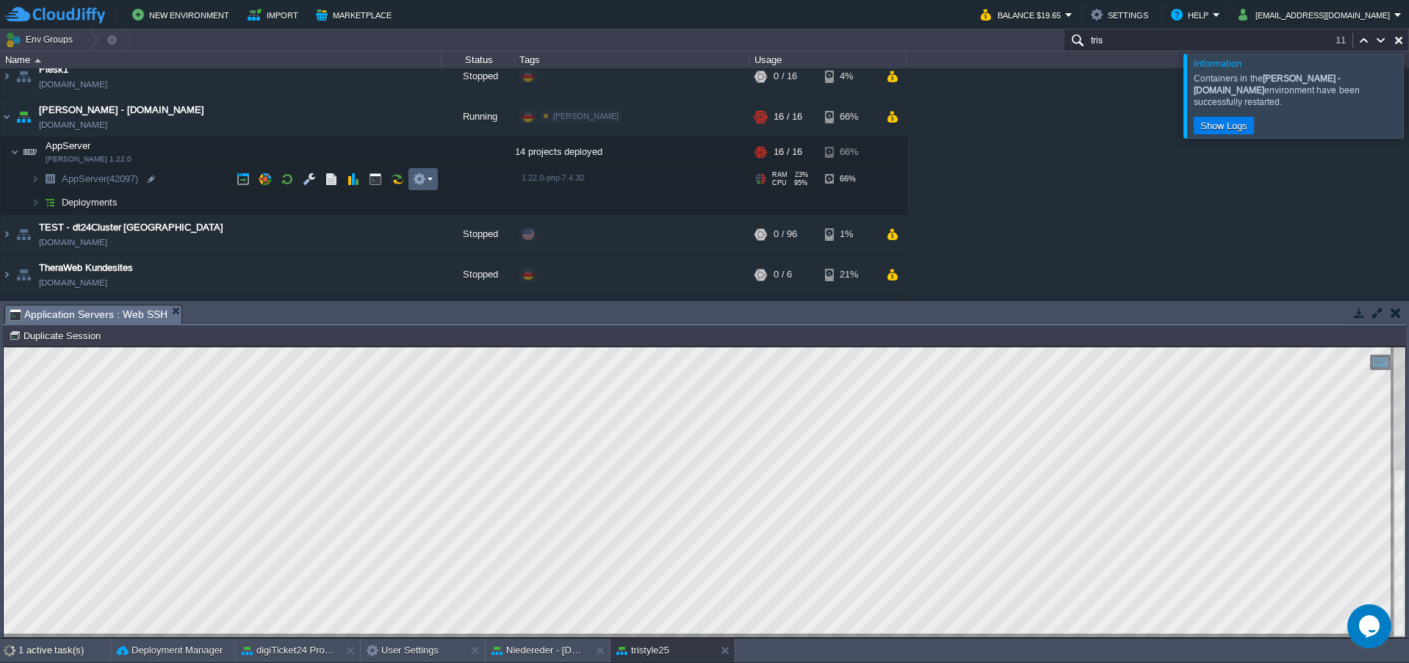
scroll to position [735, 0]
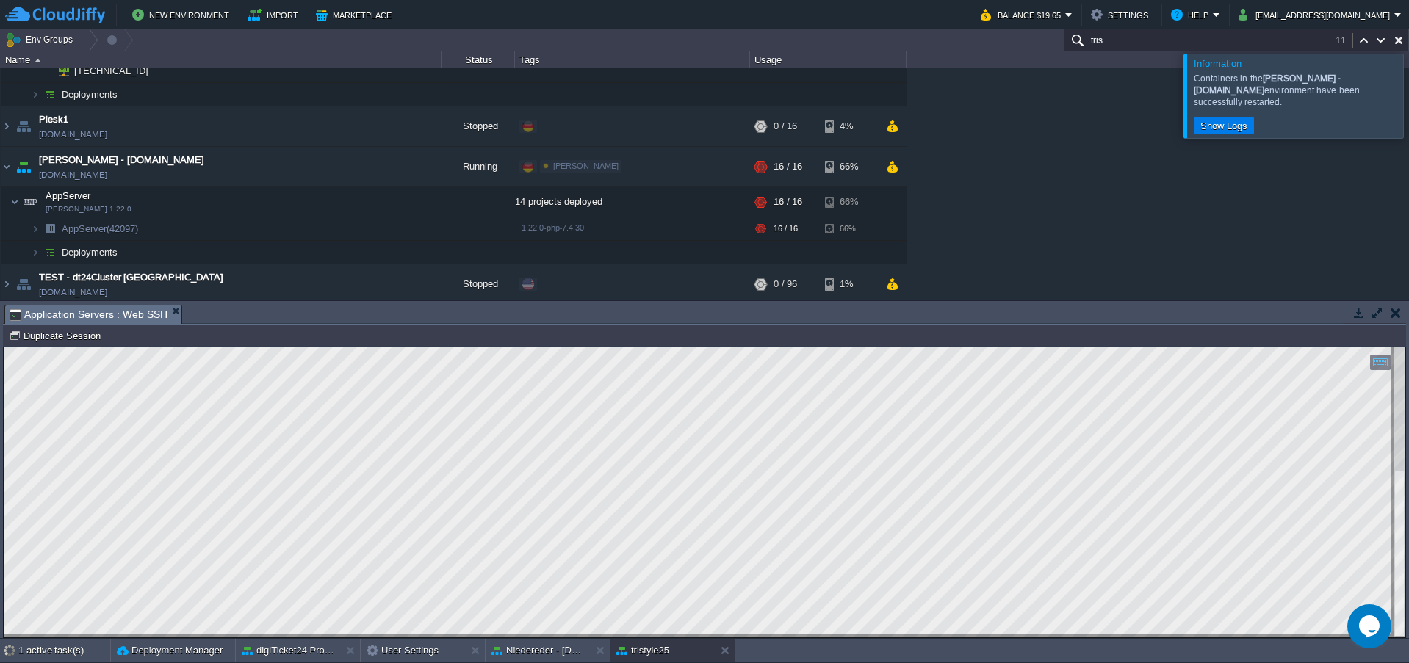
click at [1408, 87] on div at bounding box center [1426, 96] width 0 height 84
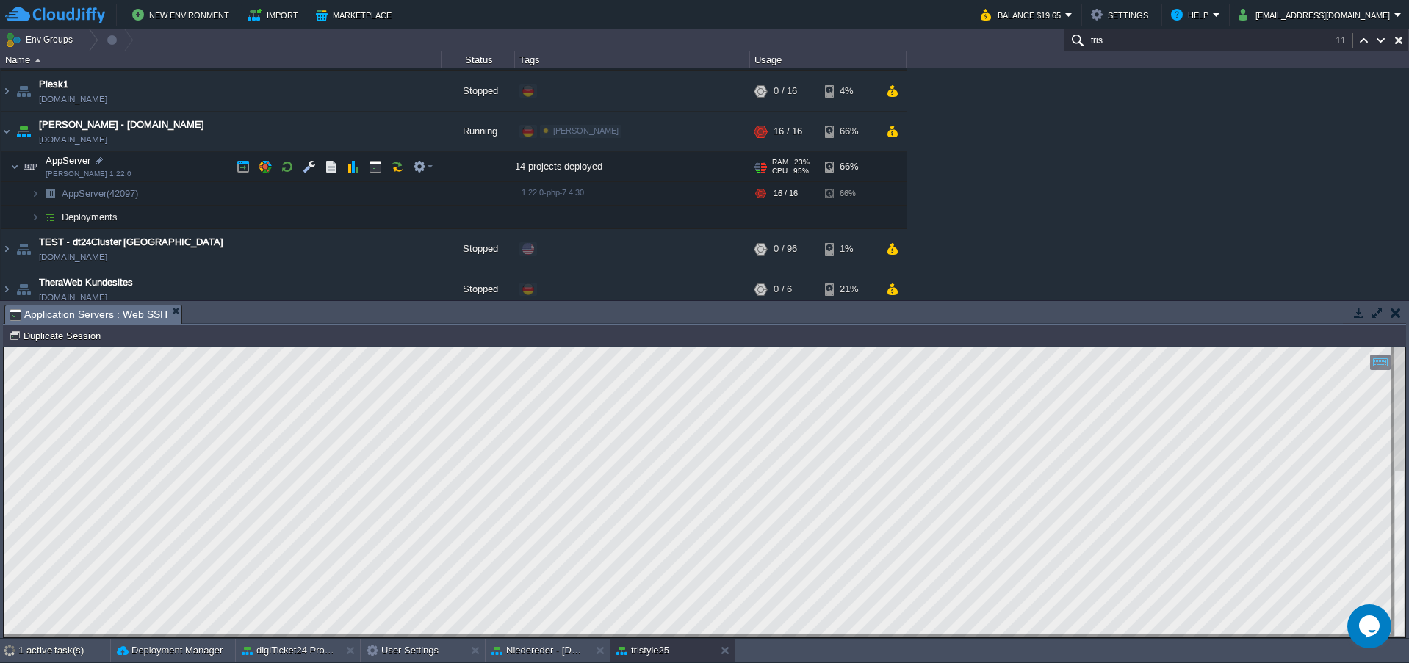
scroll to position [784, 0]
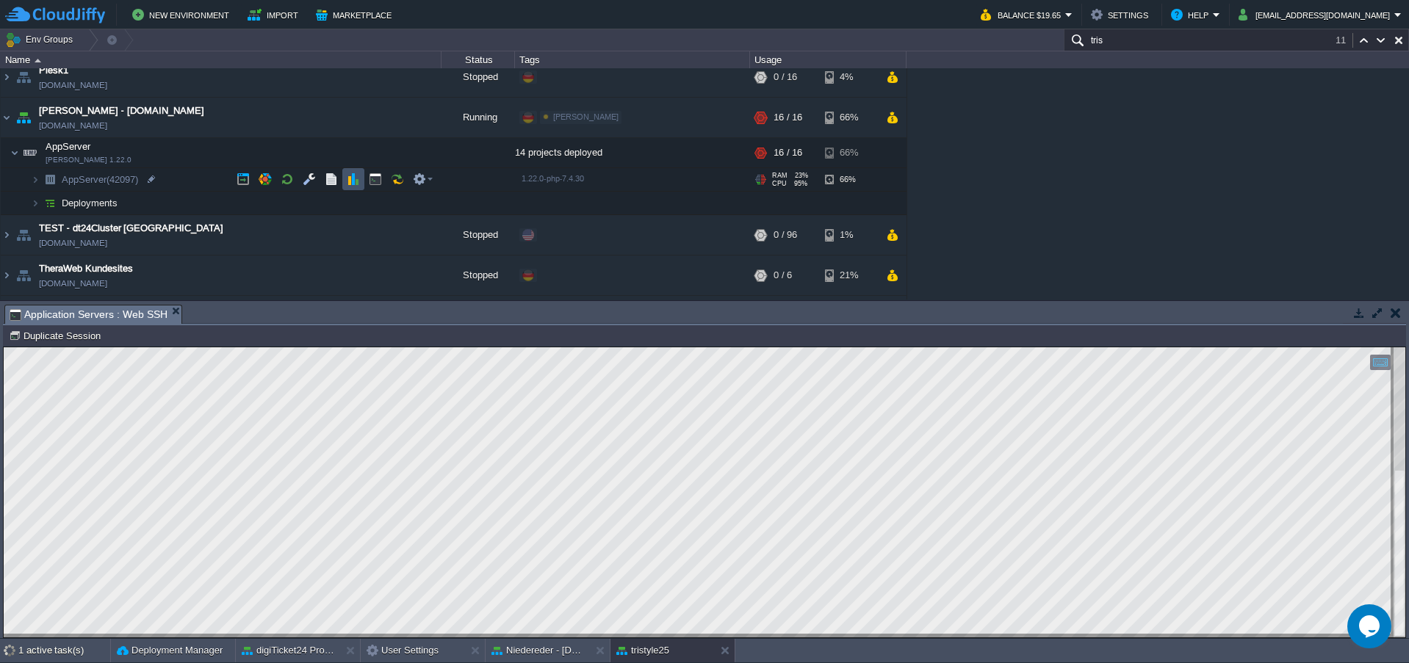
click at [356, 175] on button "button" at bounding box center [353, 179] width 13 height 13
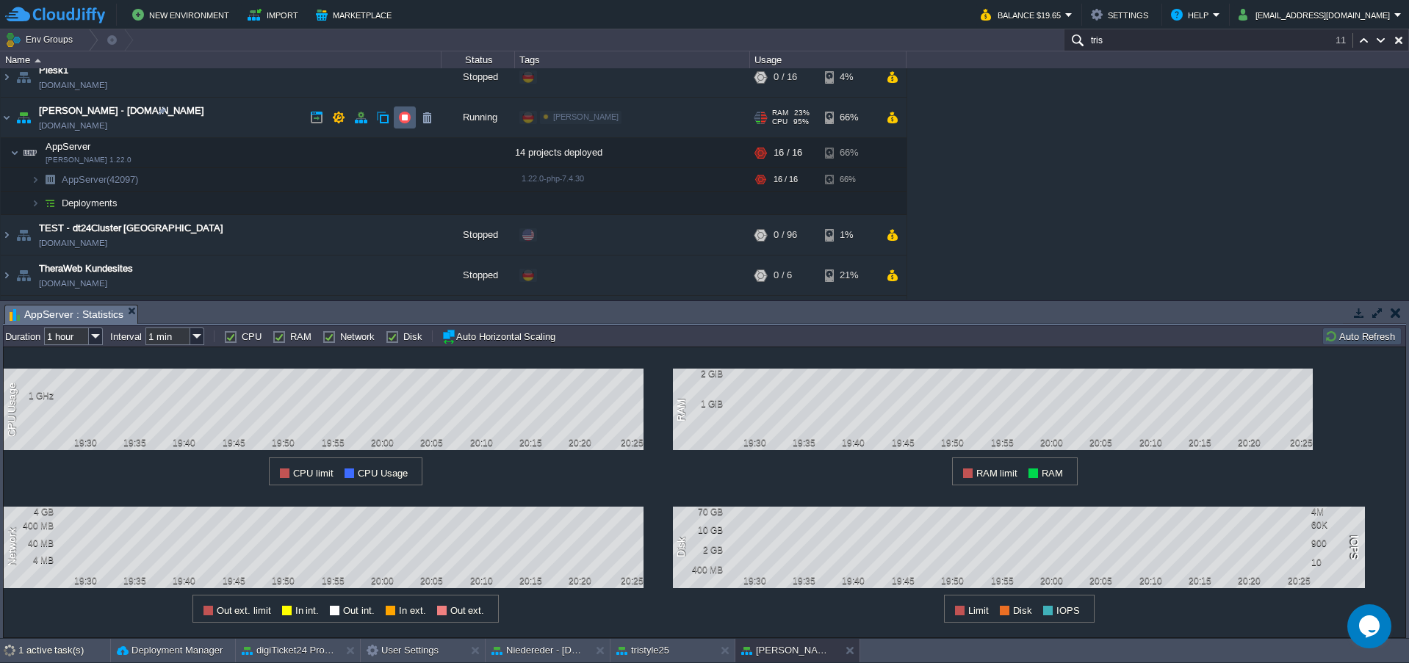
click at [397, 118] on td at bounding box center [405, 117] width 22 height 22
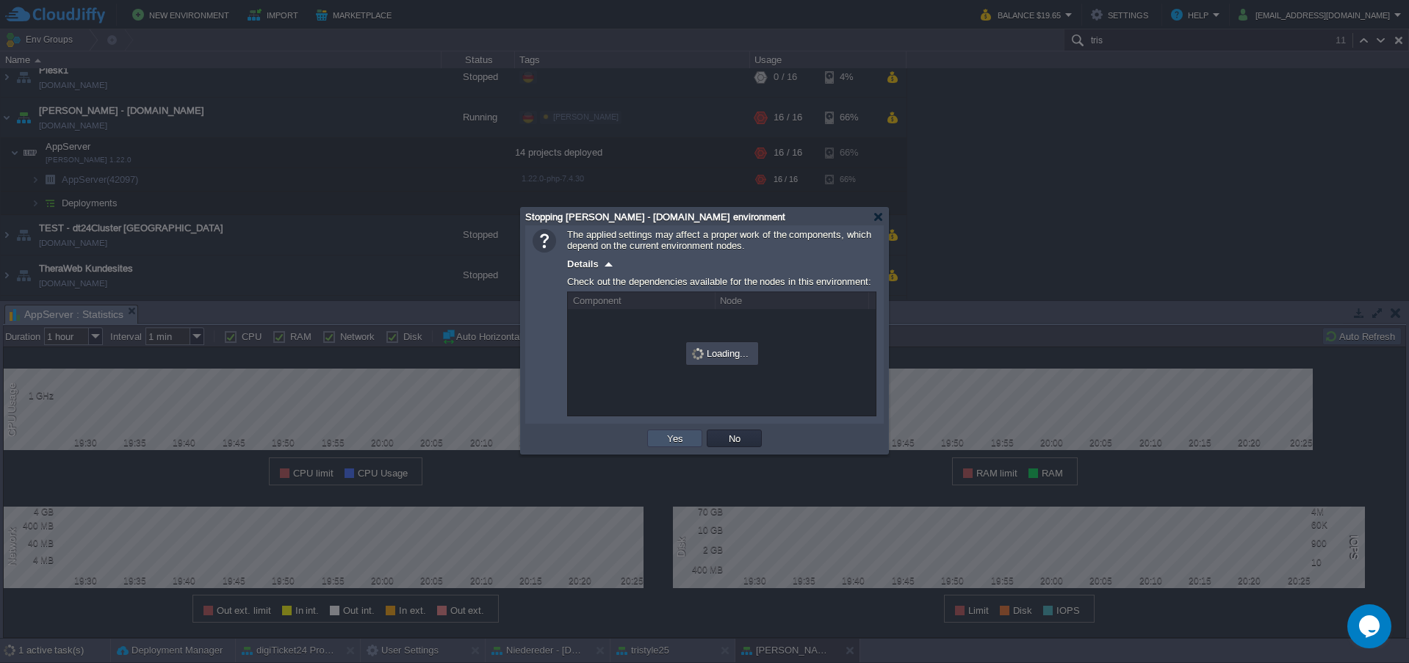
click at [672, 441] on button "Yes" at bounding box center [674, 438] width 25 height 13
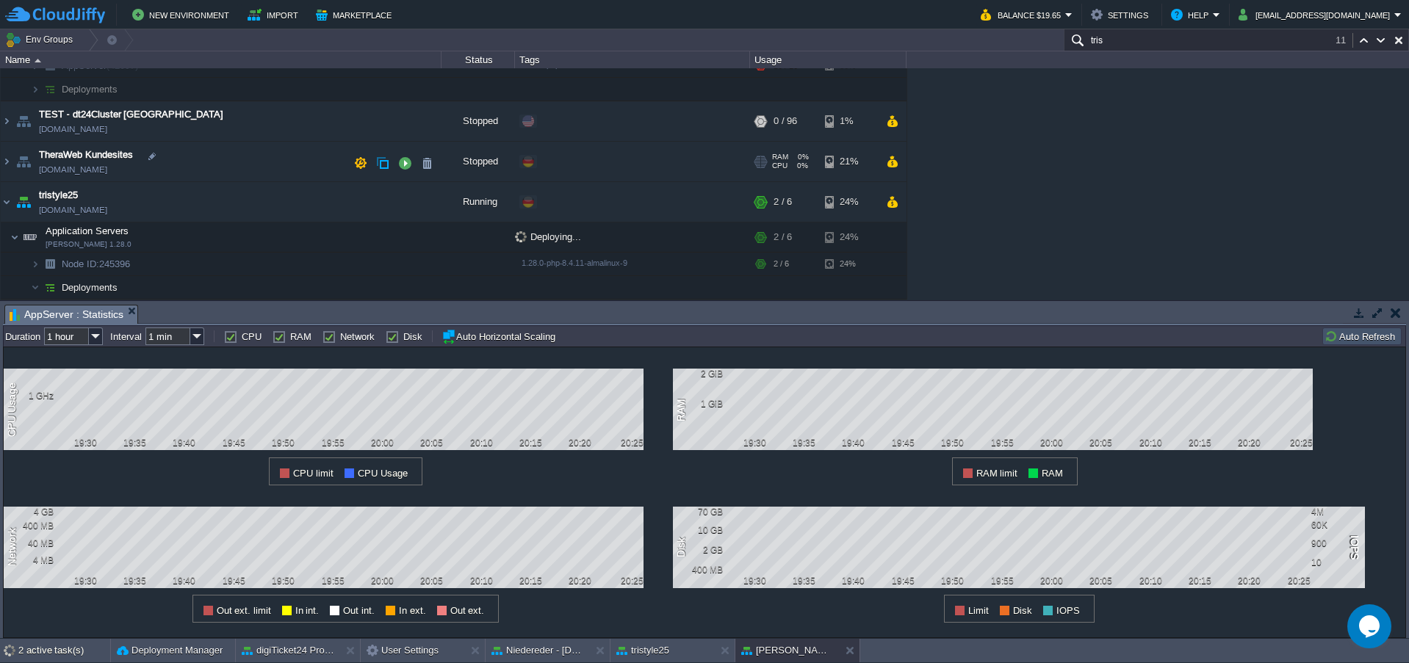
scroll to position [945, 0]
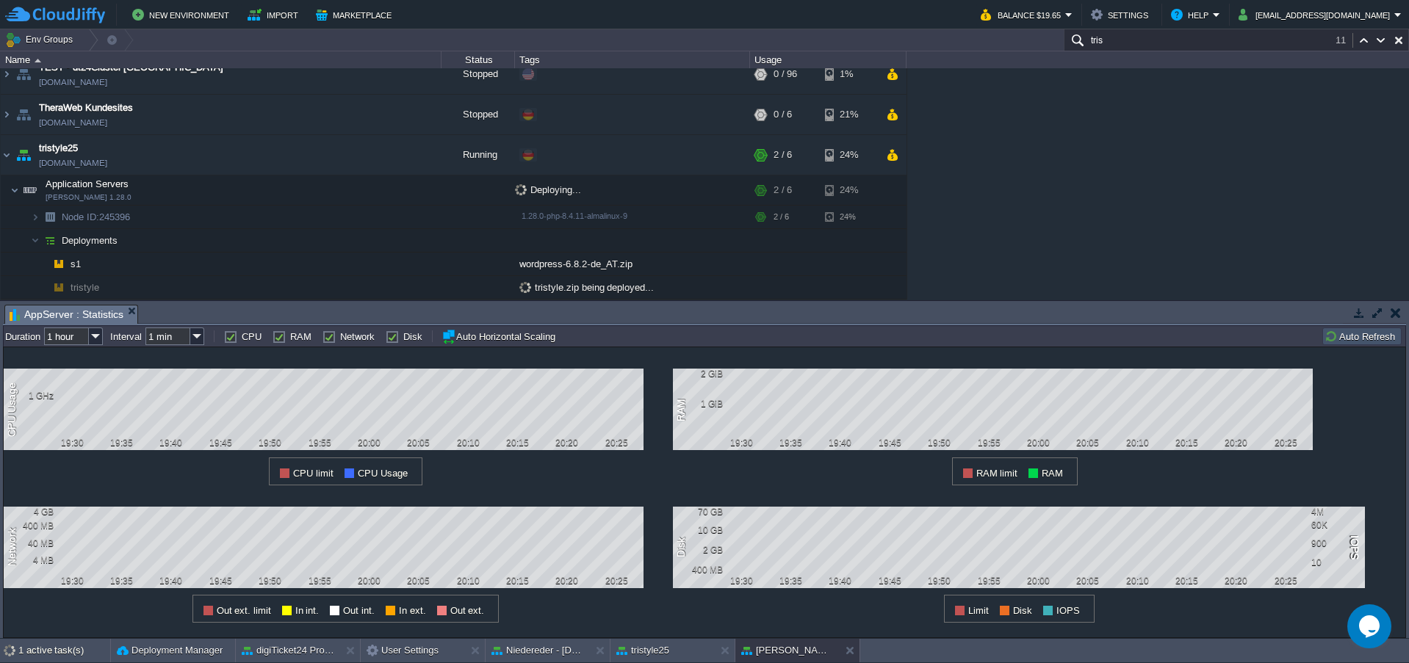
click at [1123, 201] on div "AppCms1 [DOMAIN_NAME] Running digiTicket24 Edit RAM 16% CPU 1% 3 / 16 28% digiT…" at bounding box center [704, 183] width 1409 height 231
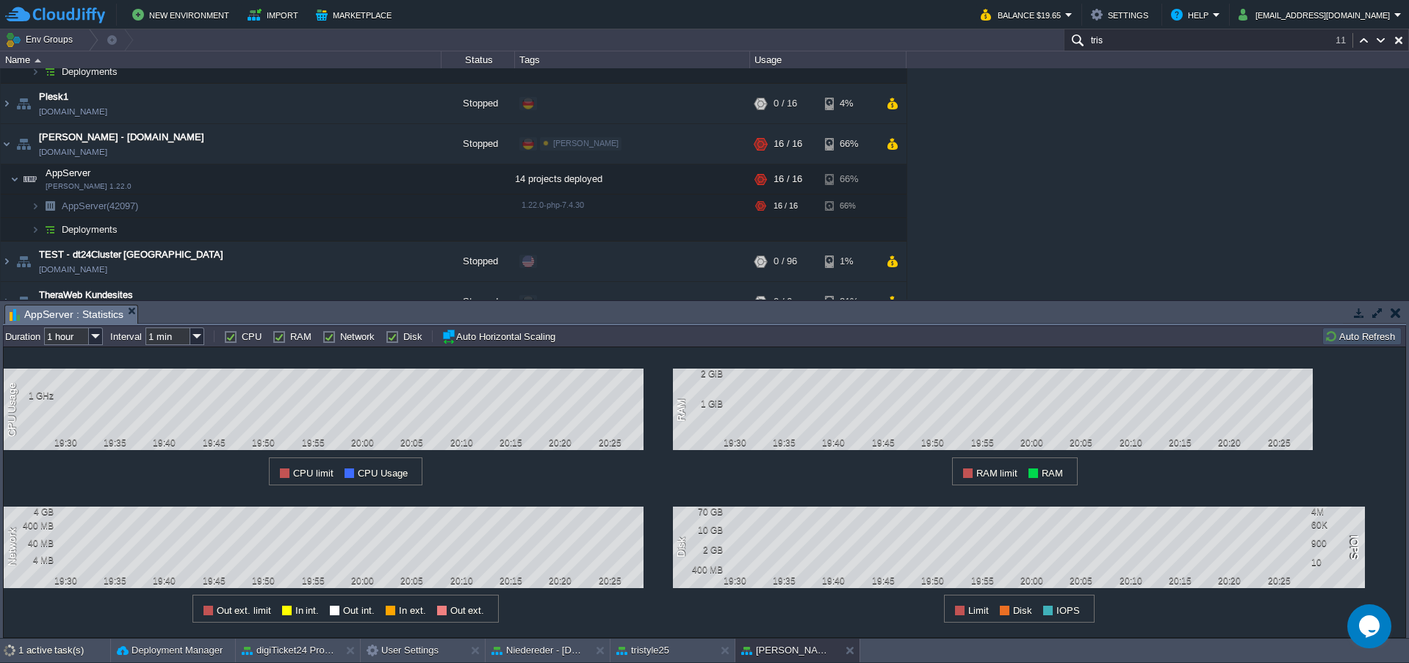
scroll to position [749, 0]
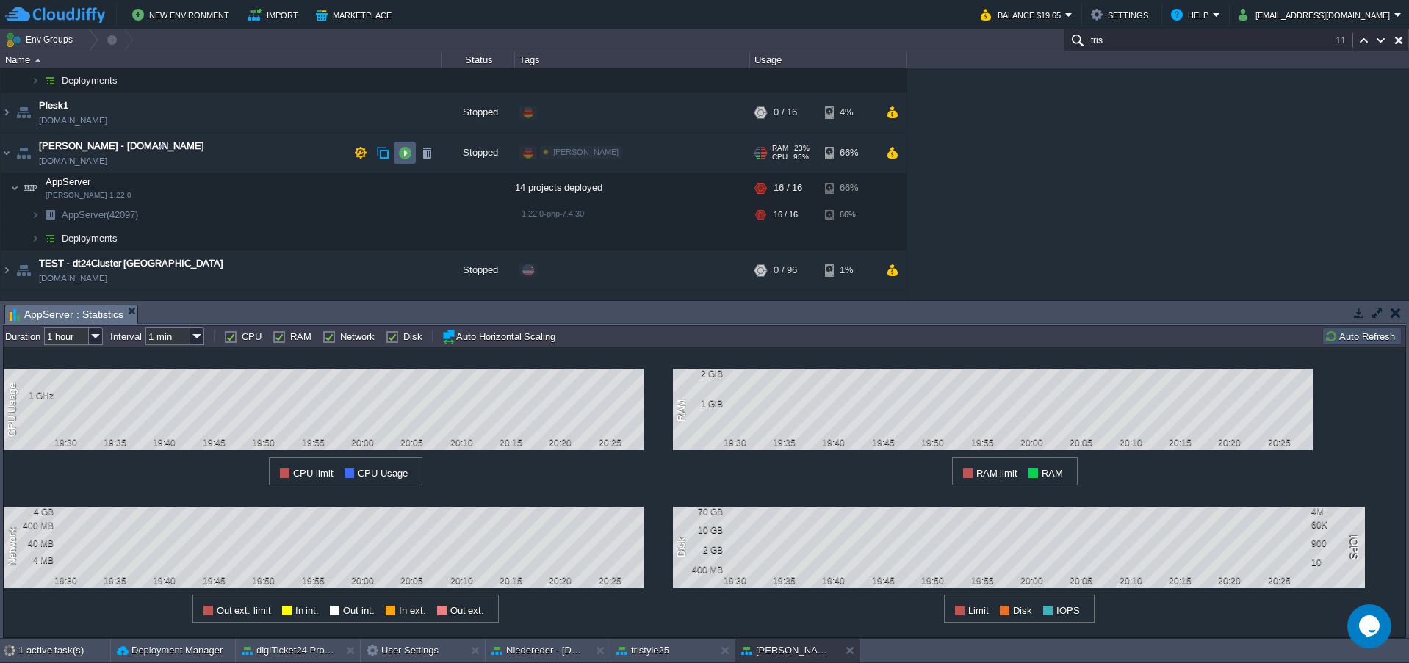
click at [401, 155] on button "button" at bounding box center [404, 152] width 13 height 13
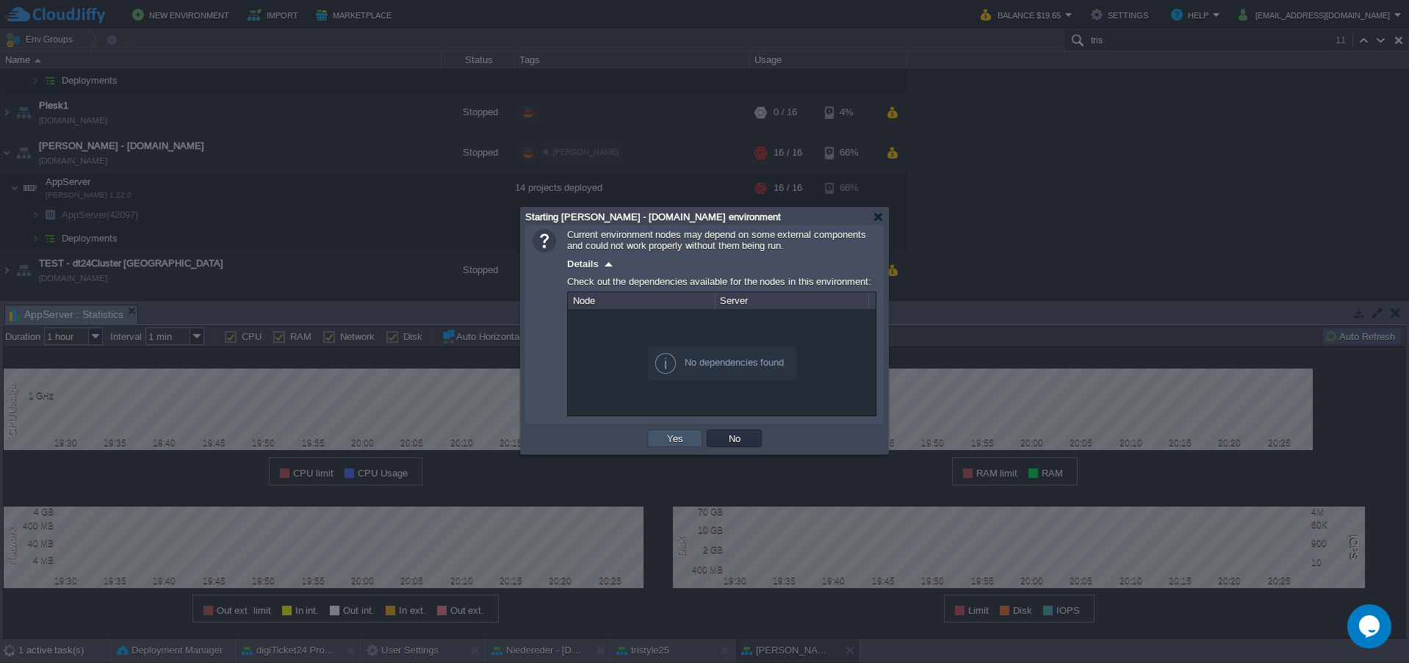
click at [665, 443] on button "Yes" at bounding box center [674, 438] width 25 height 13
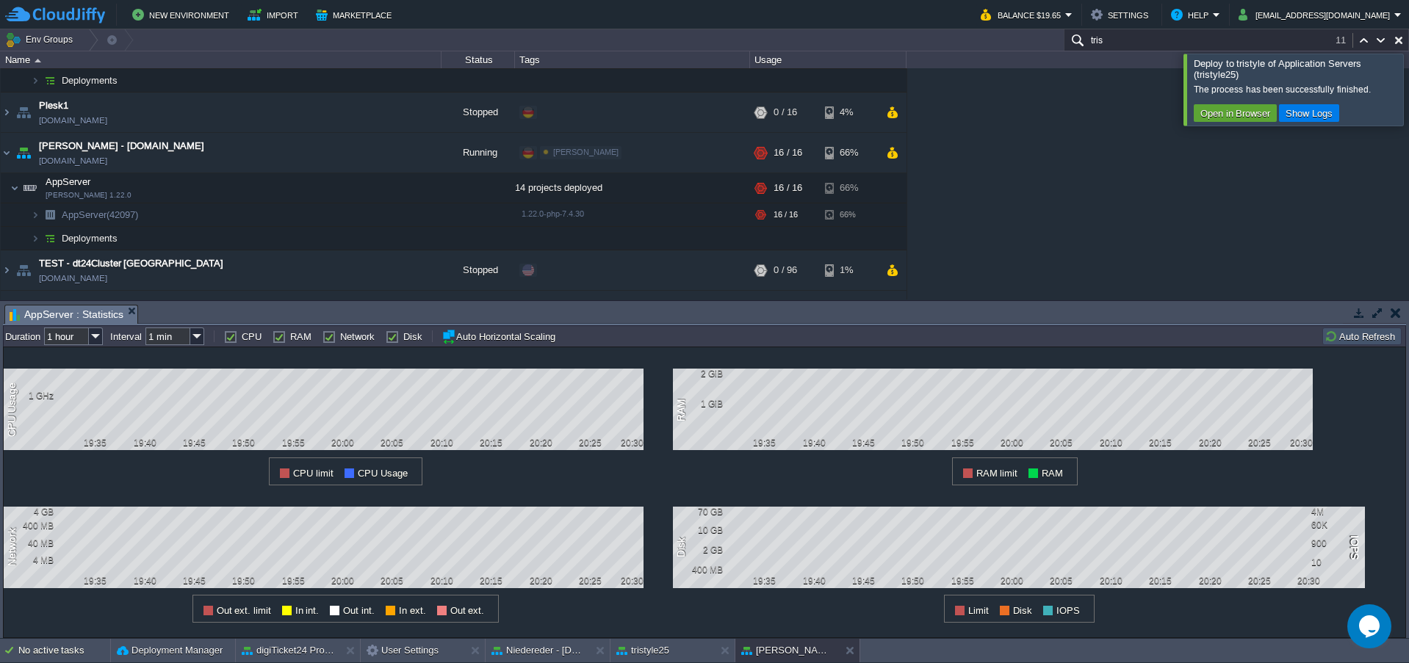
scroll to position [939, 0]
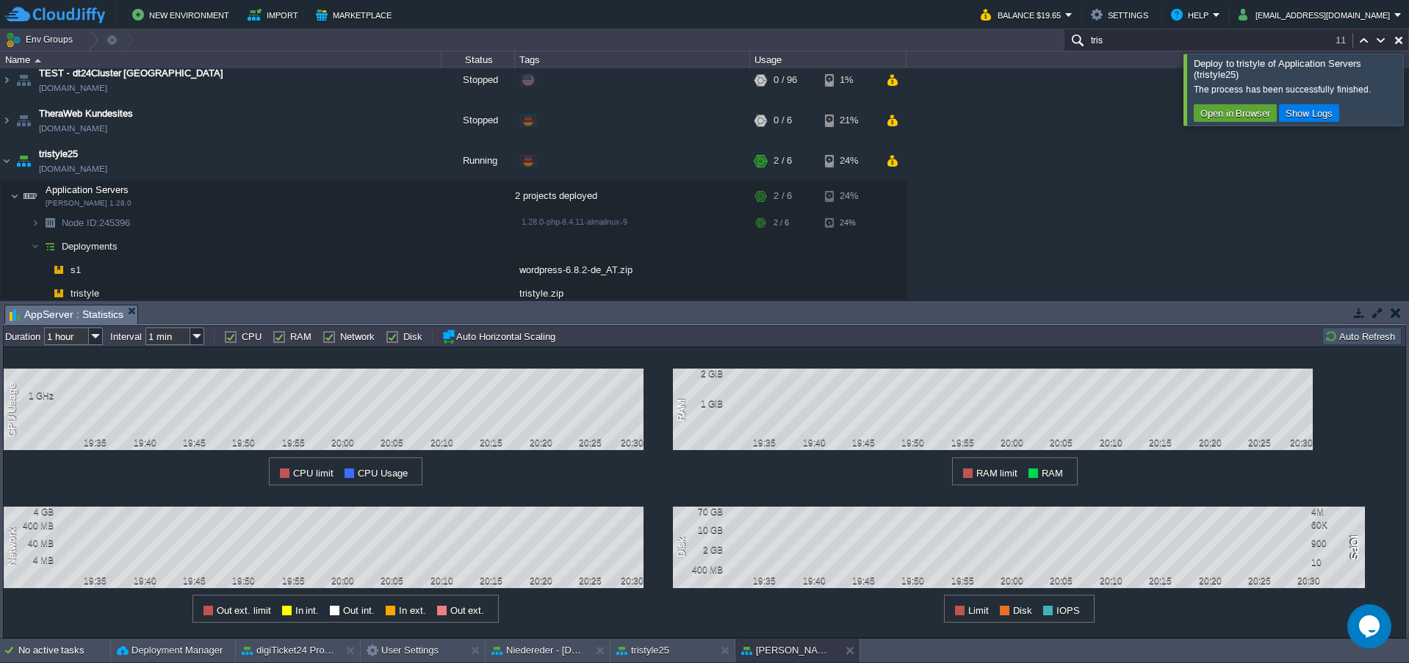
click at [1408, 90] on div at bounding box center [1426, 89] width 0 height 71
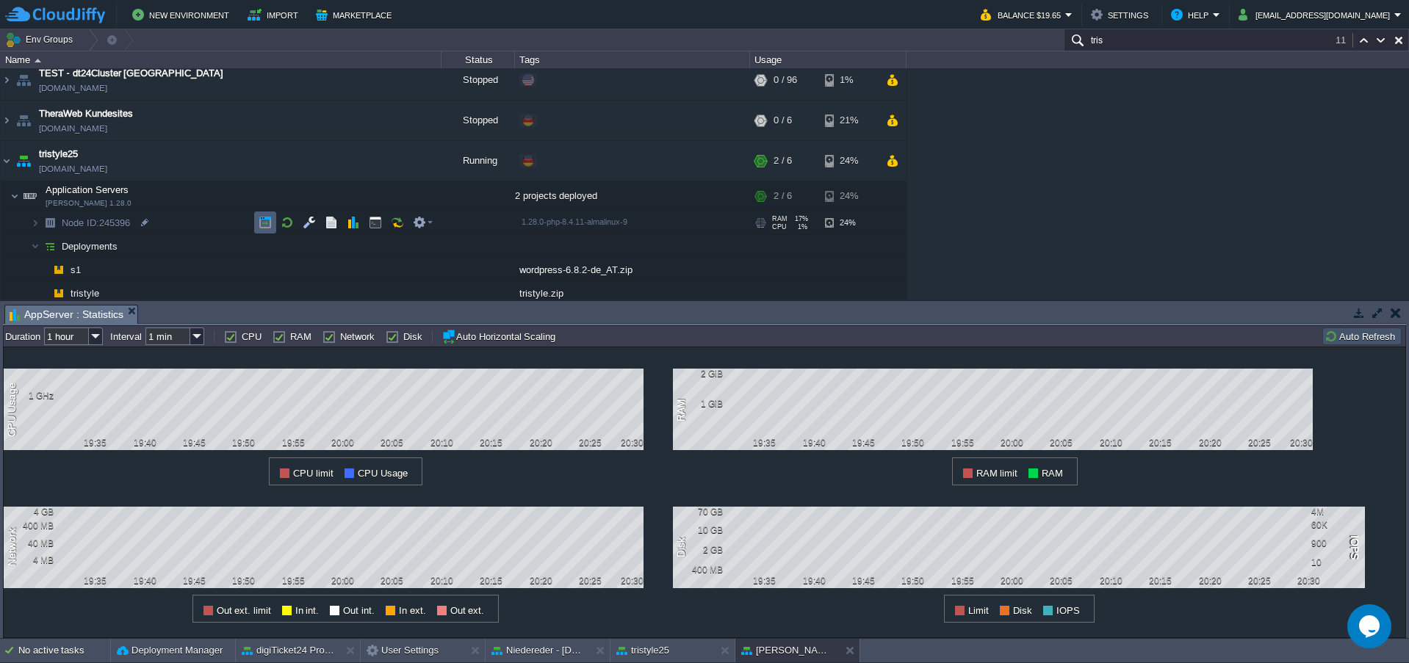
scroll to position [945, 0]
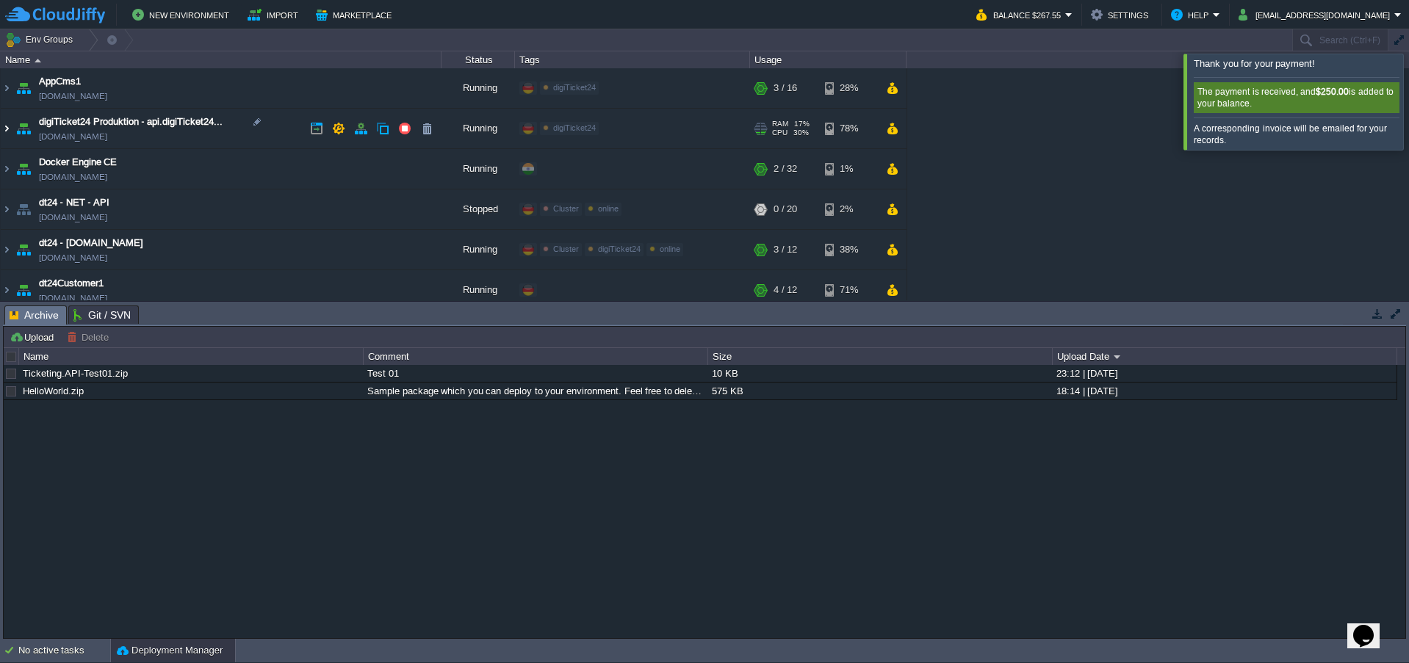
click at [4, 127] on img at bounding box center [7, 129] width 12 height 40
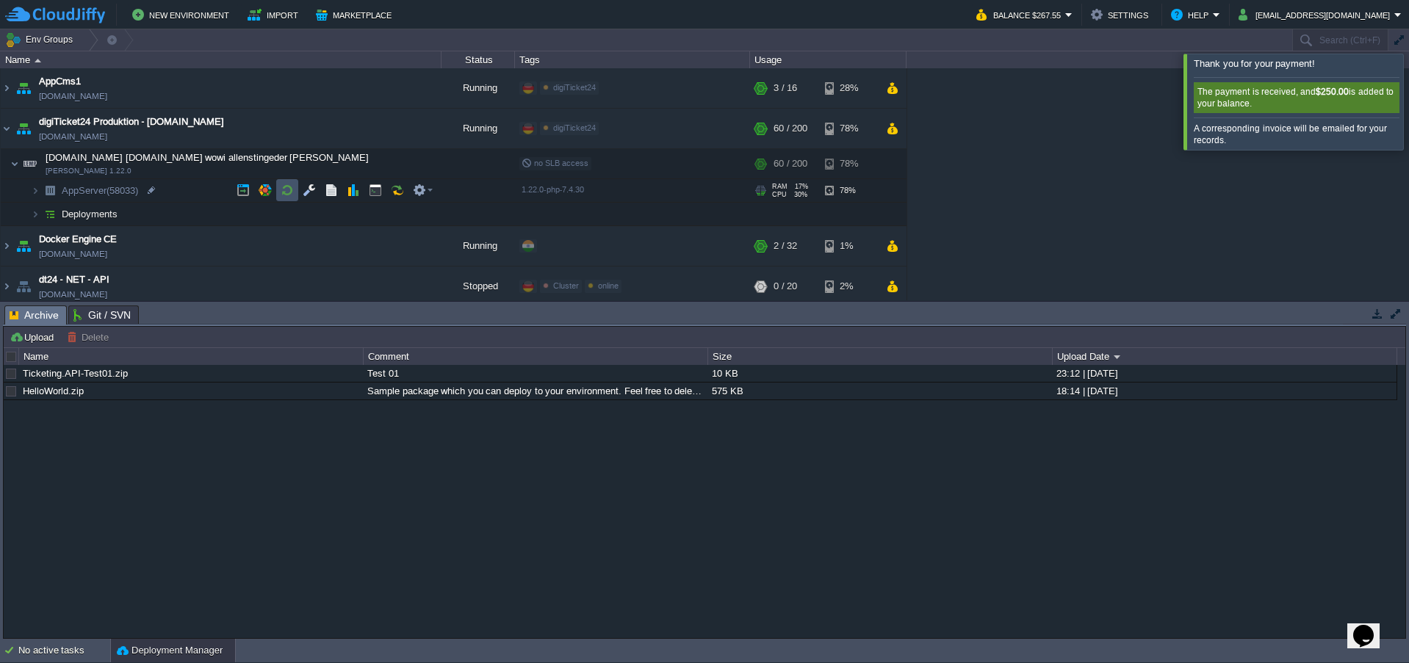
click at [286, 192] on button "button" at bounding box center [287, 190] width 13 height 13
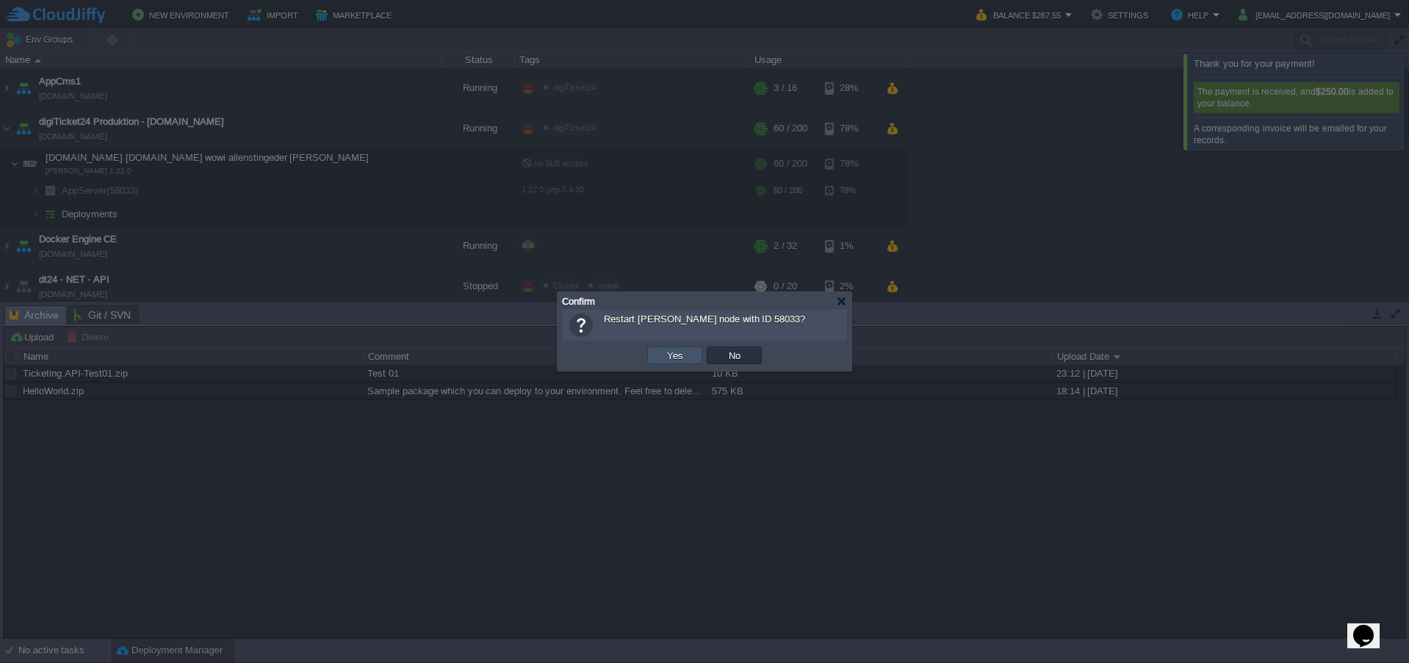
click at [671, 354] on button "Yes" at bounding box center [674, 355] width 25 height 13
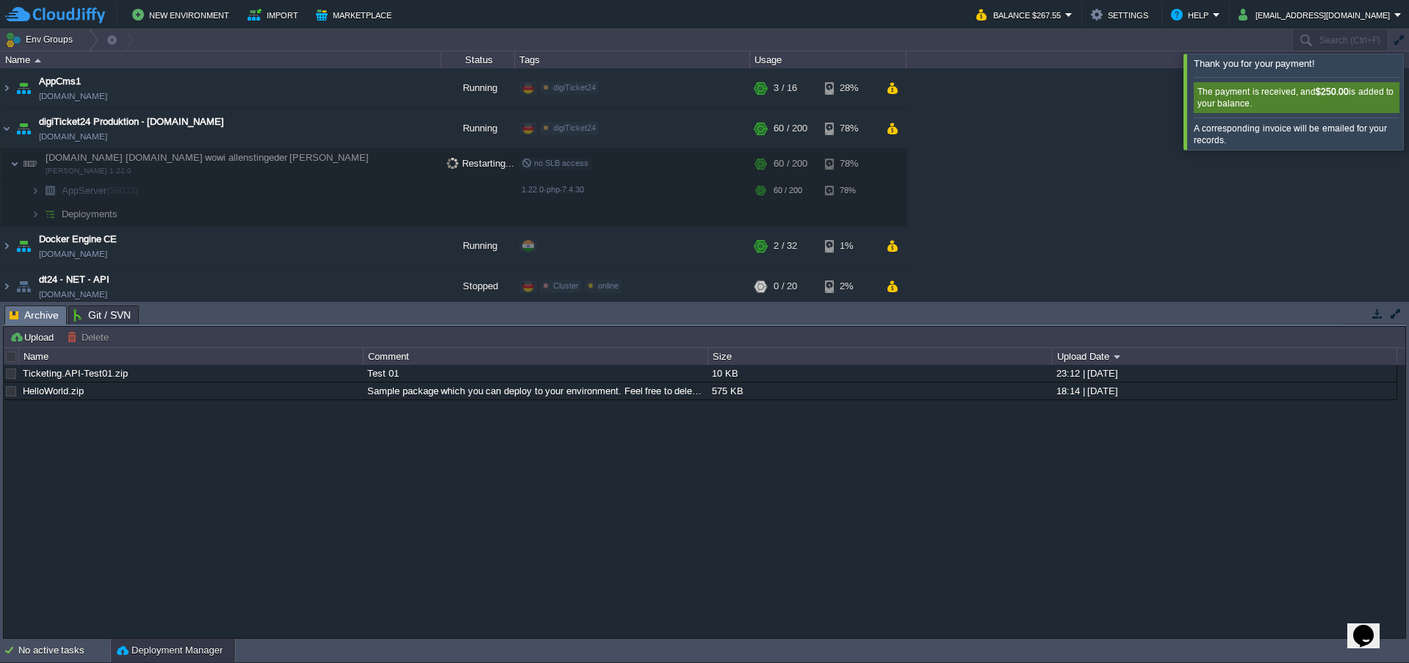
click at [1408, 106] on div at bounding box center [1426, 101] width 0 height 95
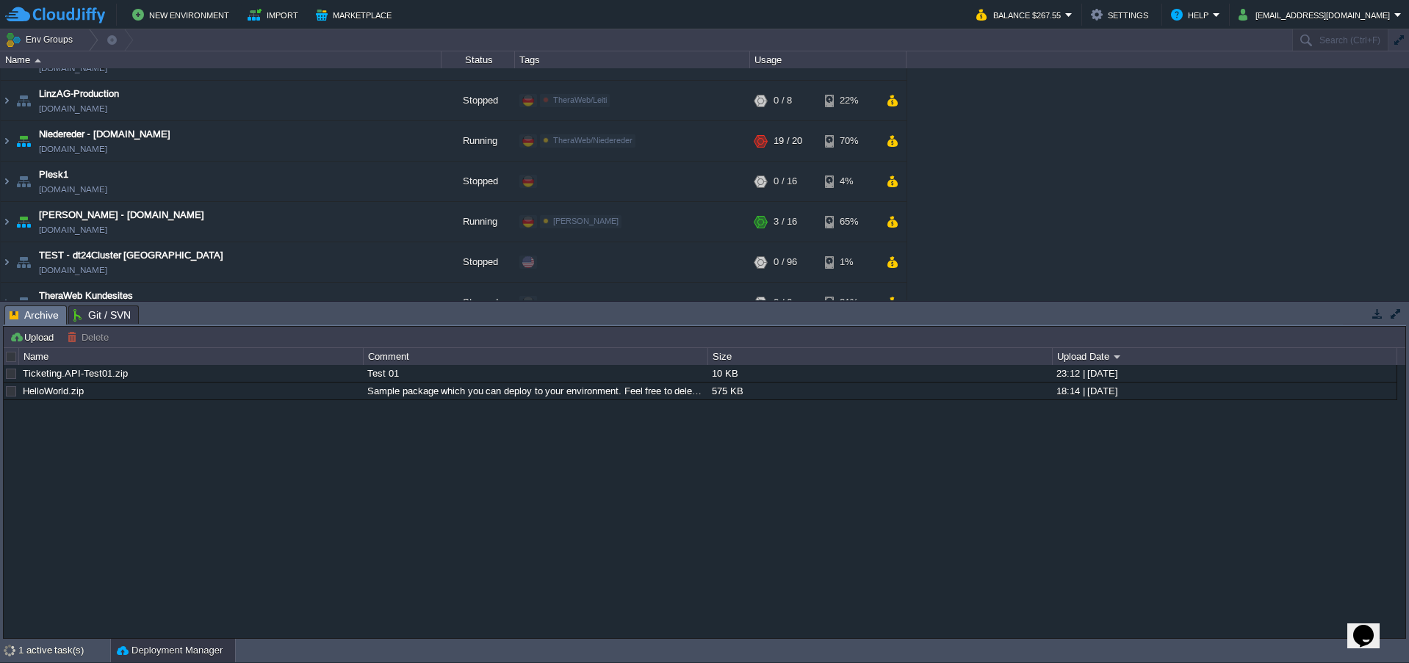
scroll to position [490, 0]
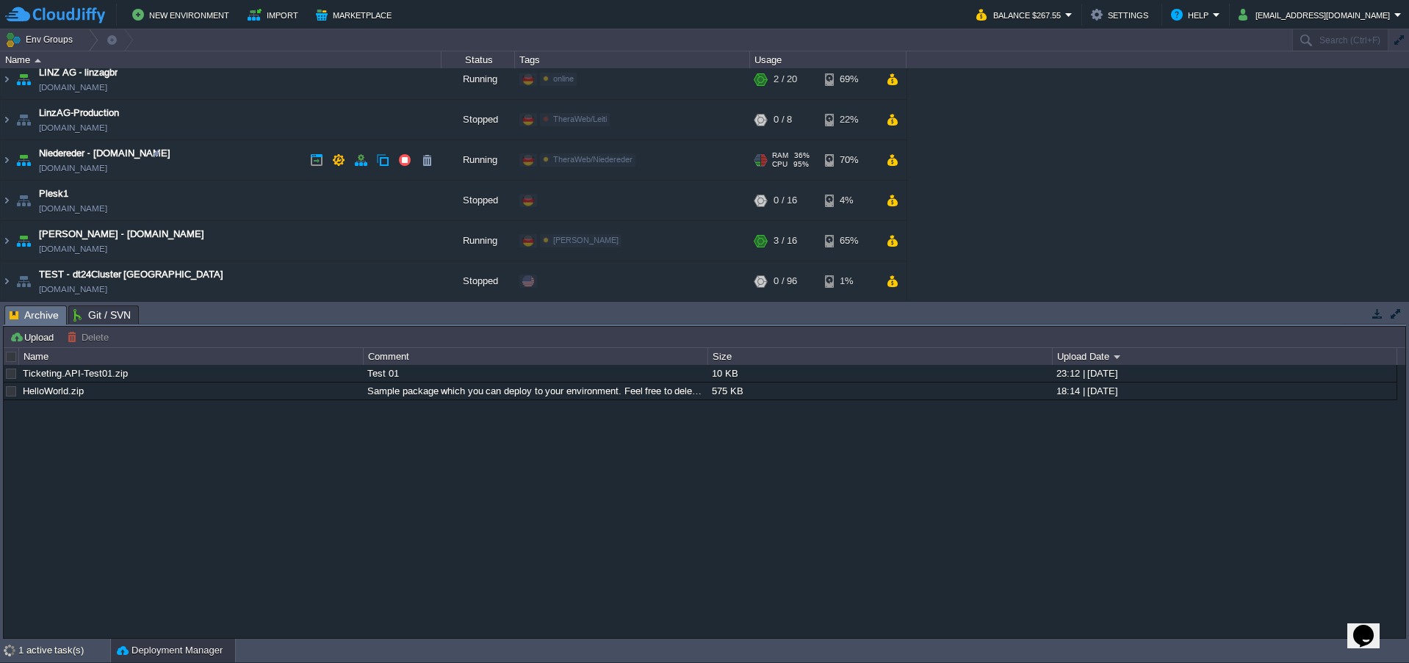
click at [12, 159] on td "Niedereder - tristyle.at tristyle.de-fra1.cloudjiffy.net" at bounding box center [221, 160] width 441 height 40
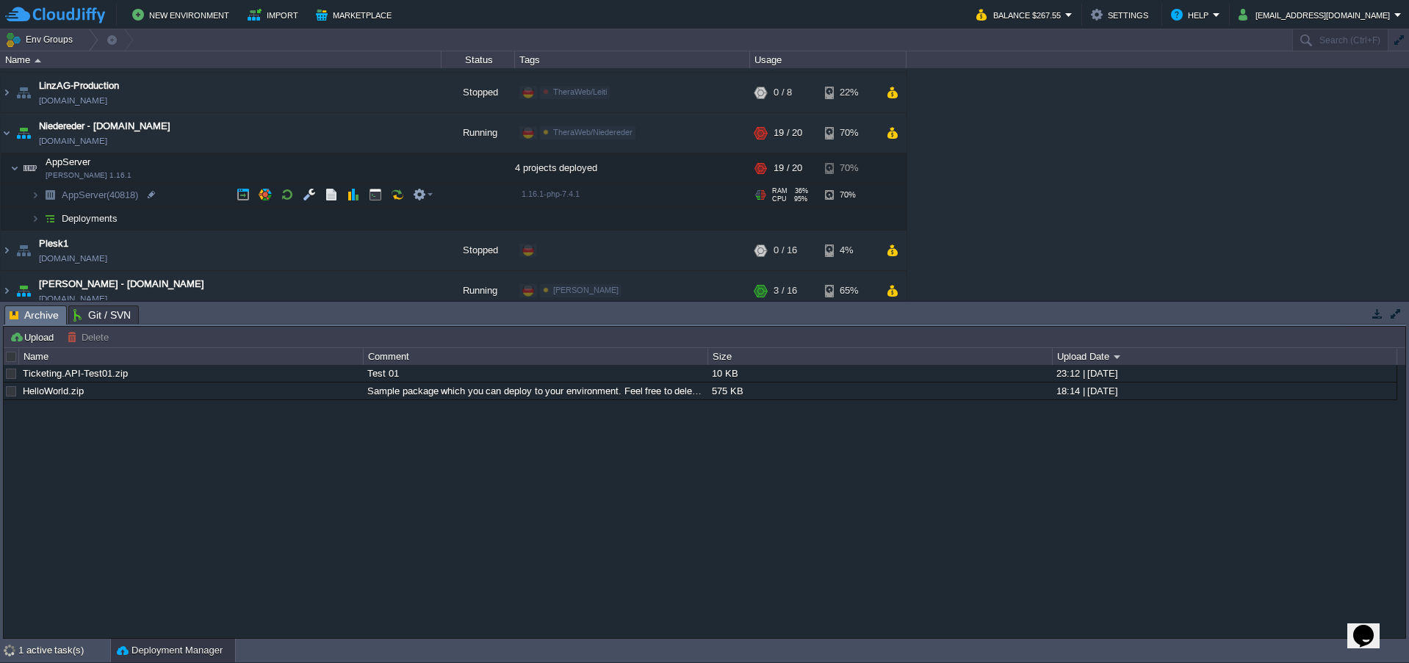
scroll to position [538, 0]
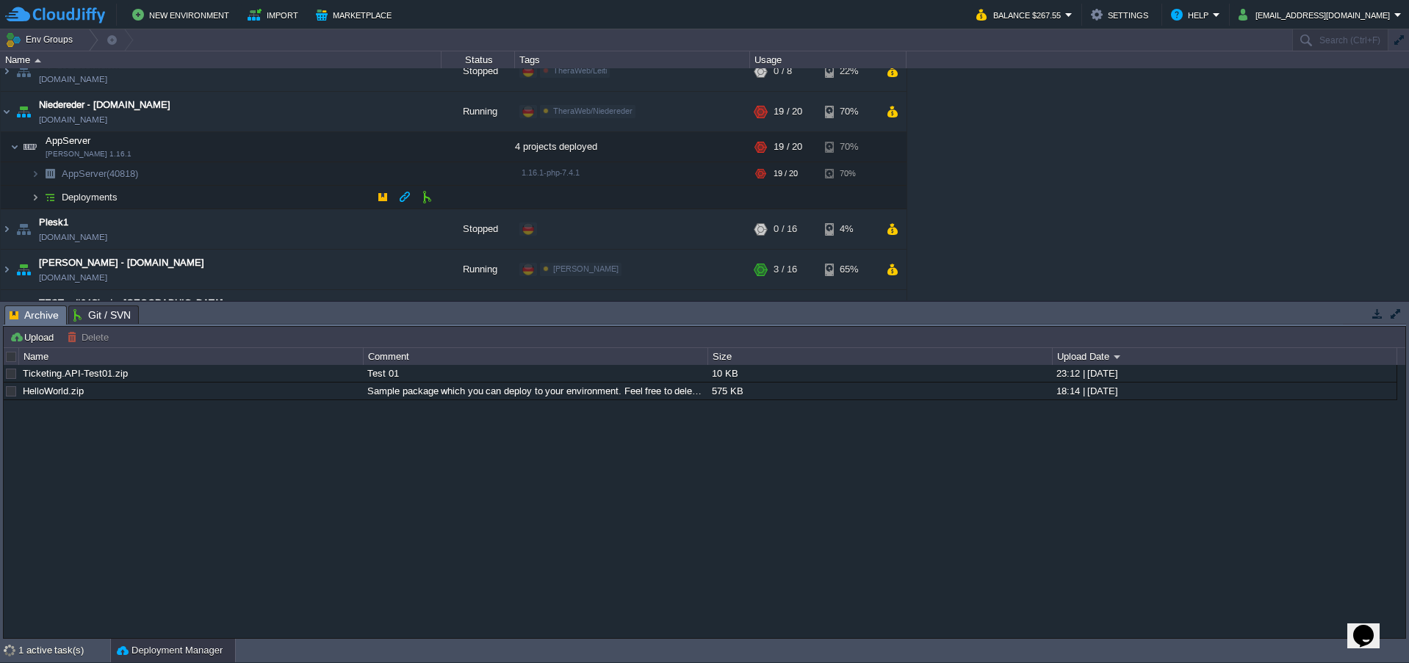
click at [35, 197] on img at bounding box center [35, 197] width 9 height 23
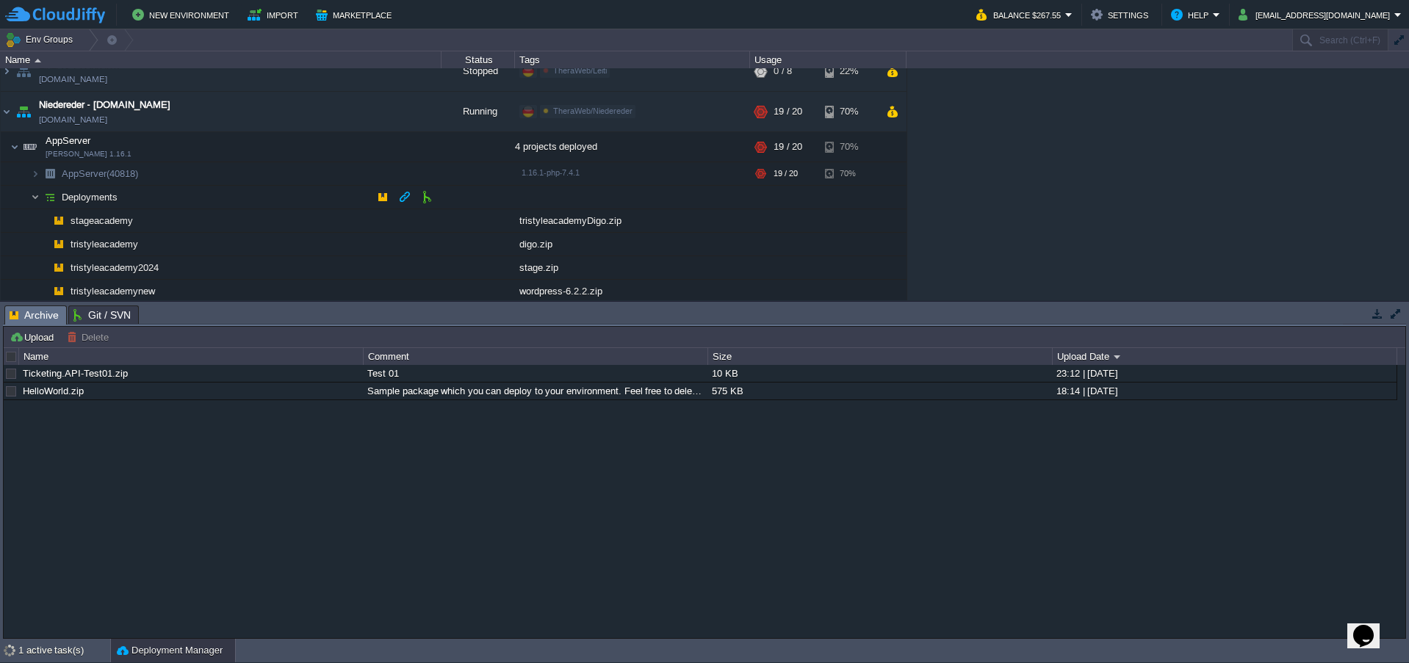
click at [31, 193] on img at bounding box center [35, 197] width 9 height 23
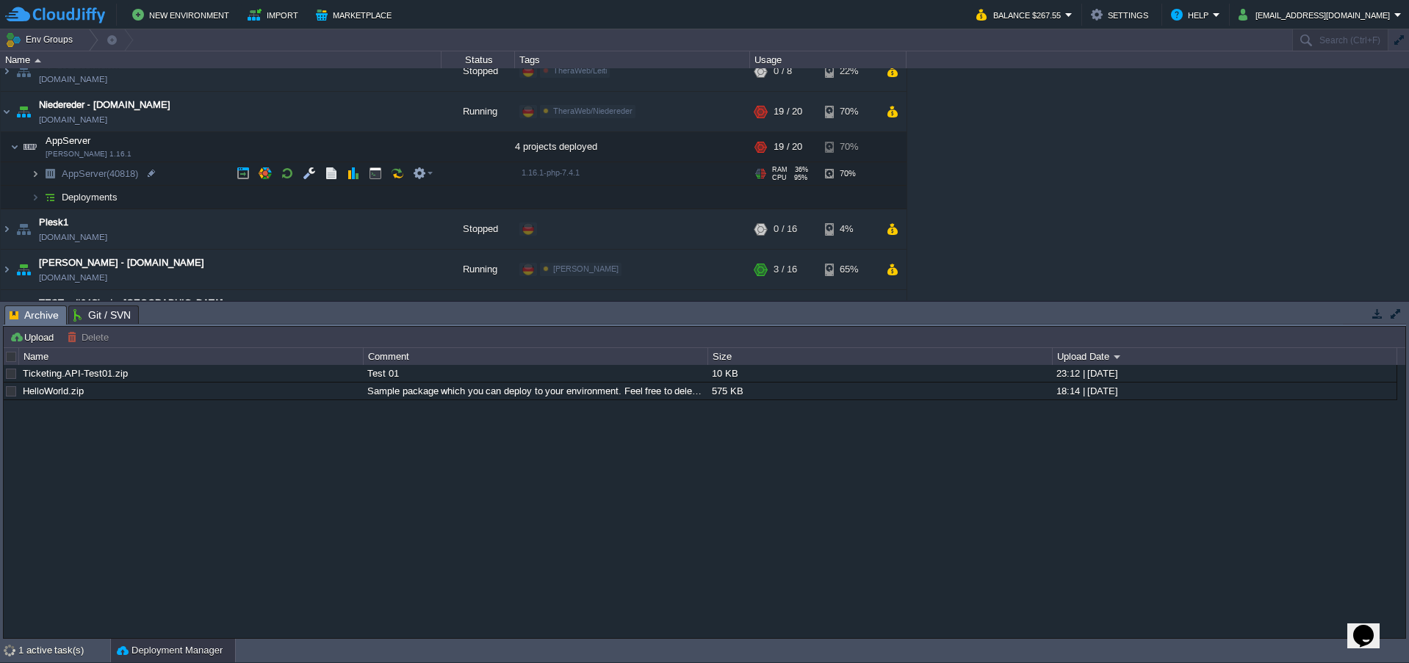
click at [32, 172] on img at bounding box center [35, 173] width 9 height 23
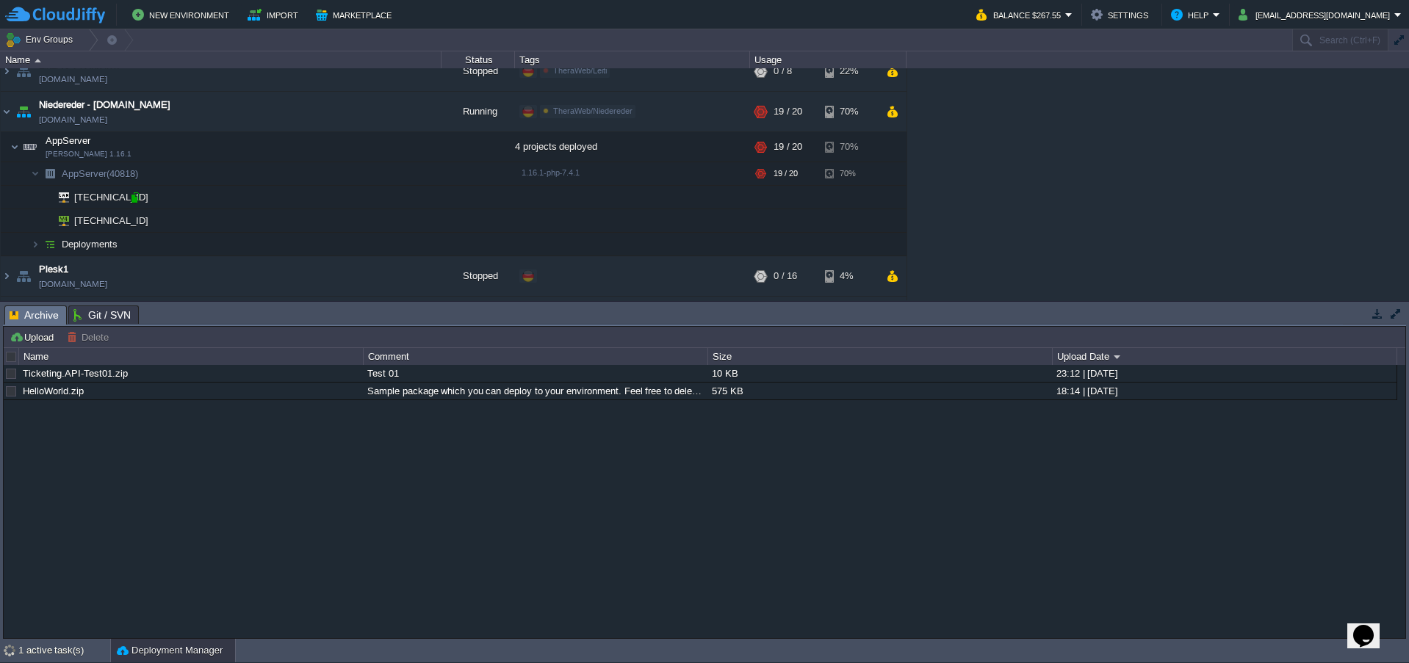
click at [134, 199] on div "AppCms1 appcms1.de-fra1.cloudjiffy.net Running digiTicket24 Edit RAM 14% CPU 1%…" at bounding box center [704, 184] width 1409 height 232
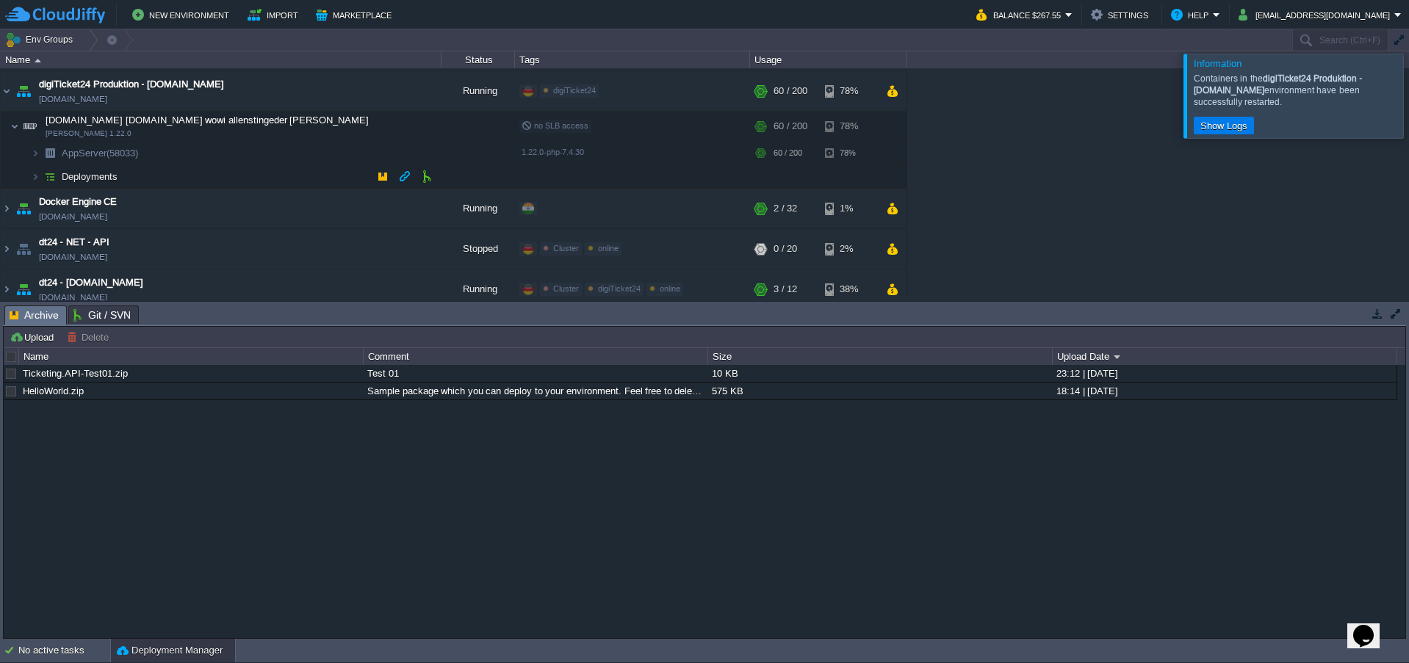
scroll to position [35, 0]
click at [1408, 106] on div at bounding box center [1426, 96] width 0 height 84
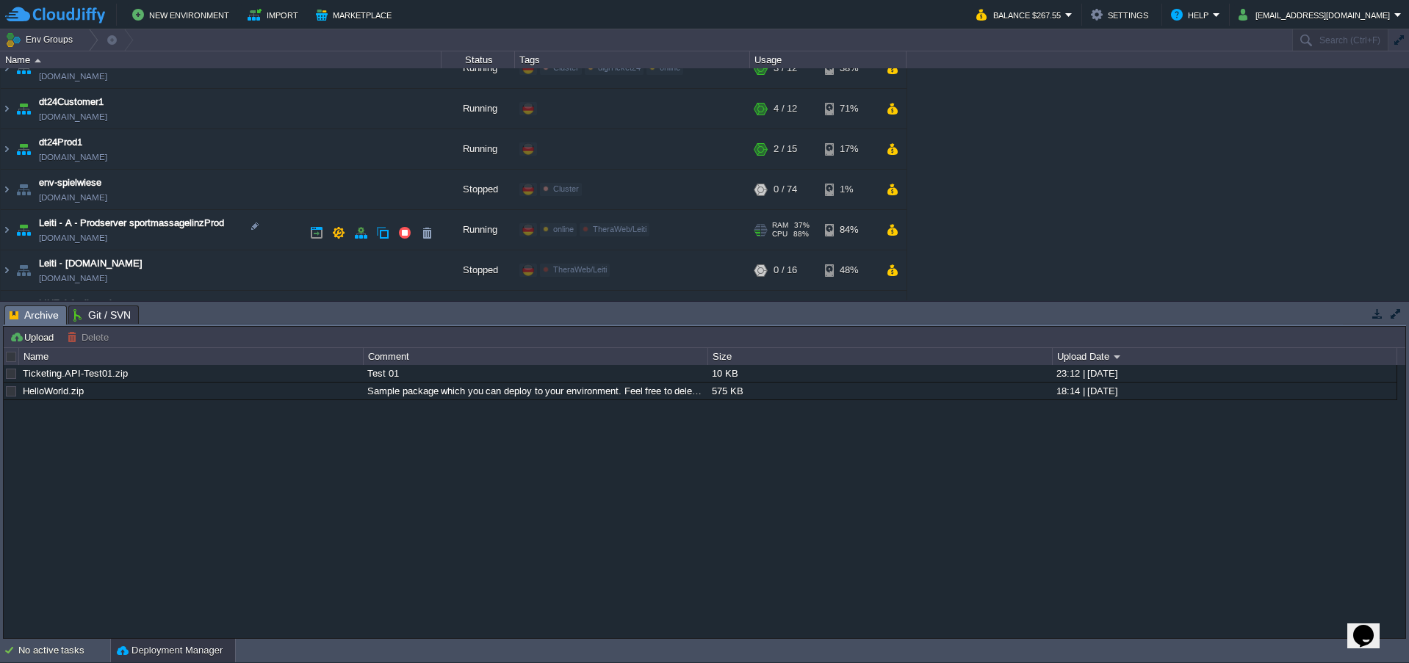
scroll to position [280, 0]
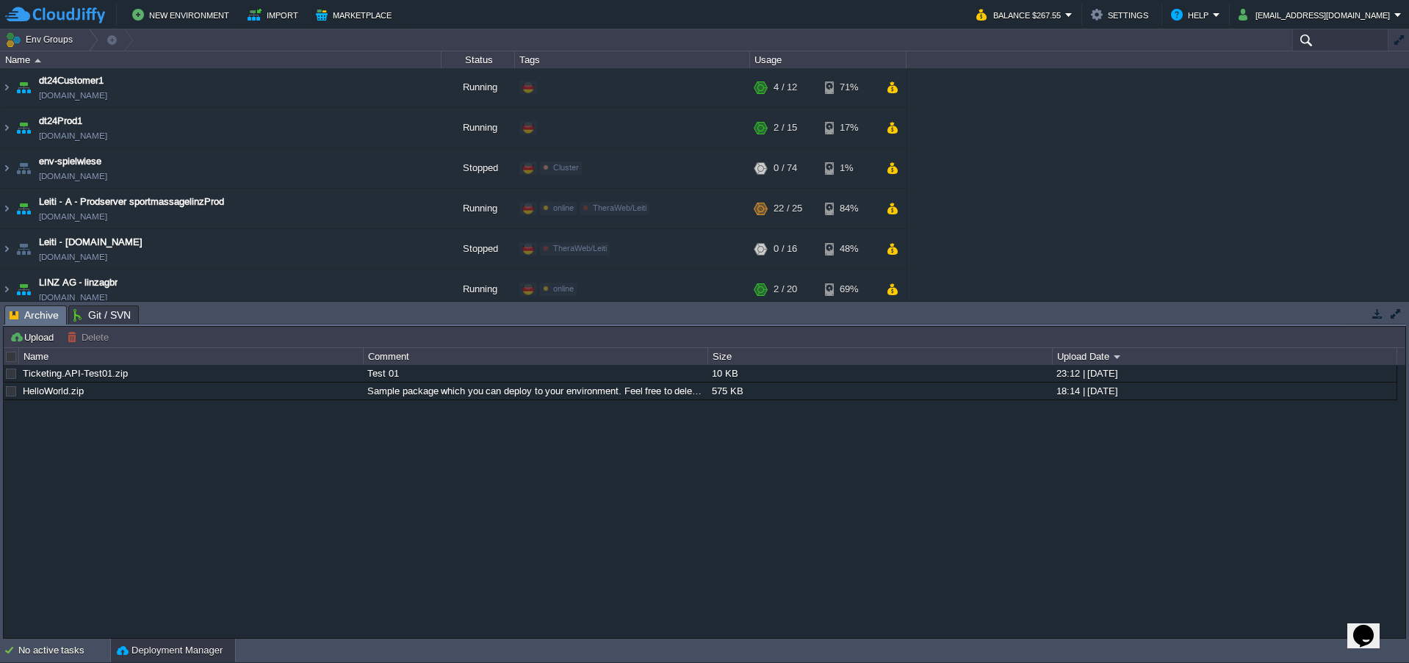
click at [1346, 38] on input "text" at bounding box center [1340, 39] width 96 height 21
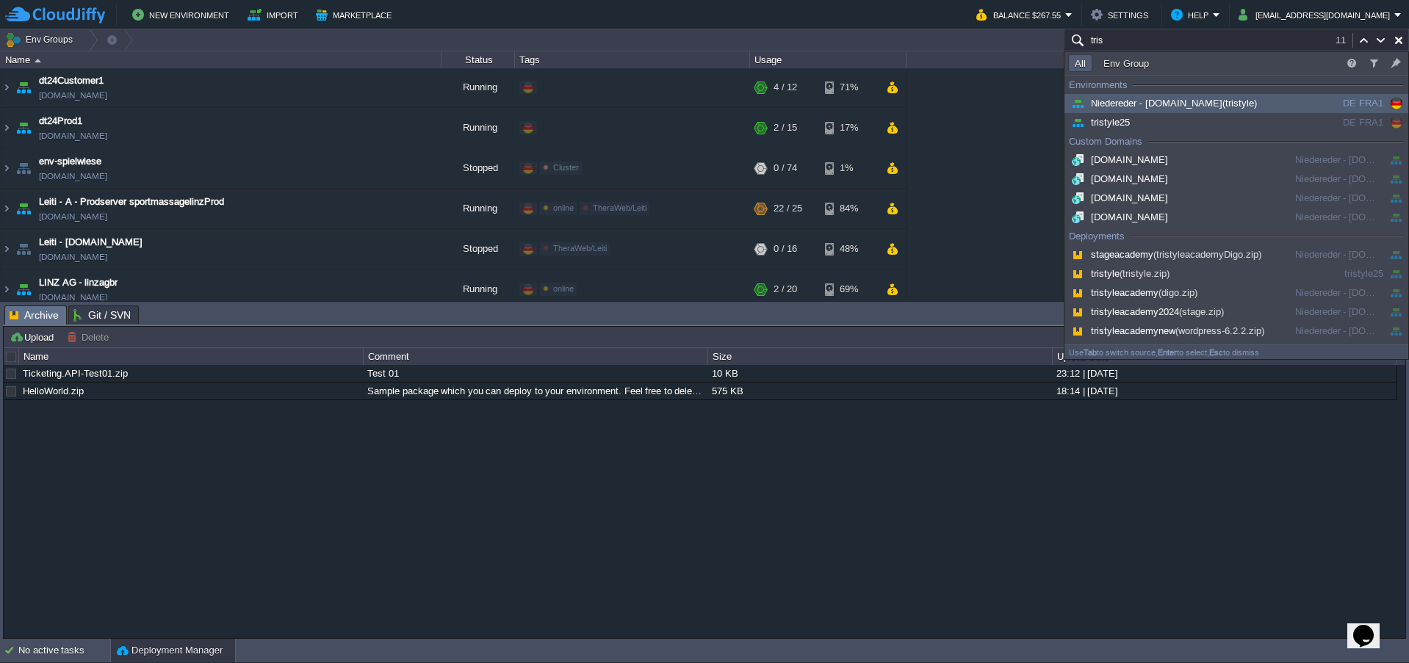
scroll to position [501, 0]
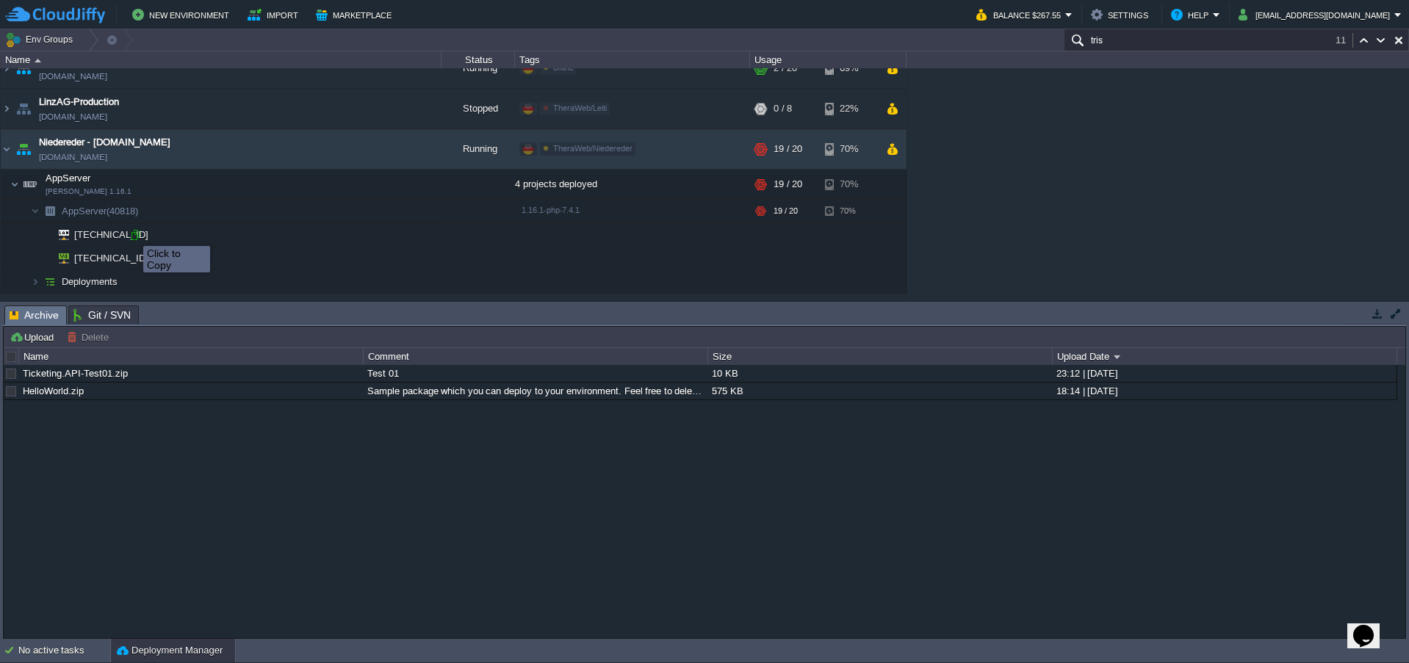
type input "tris"
click at [136, 234] on div at bounding box center [135, 234] width 13 height 13
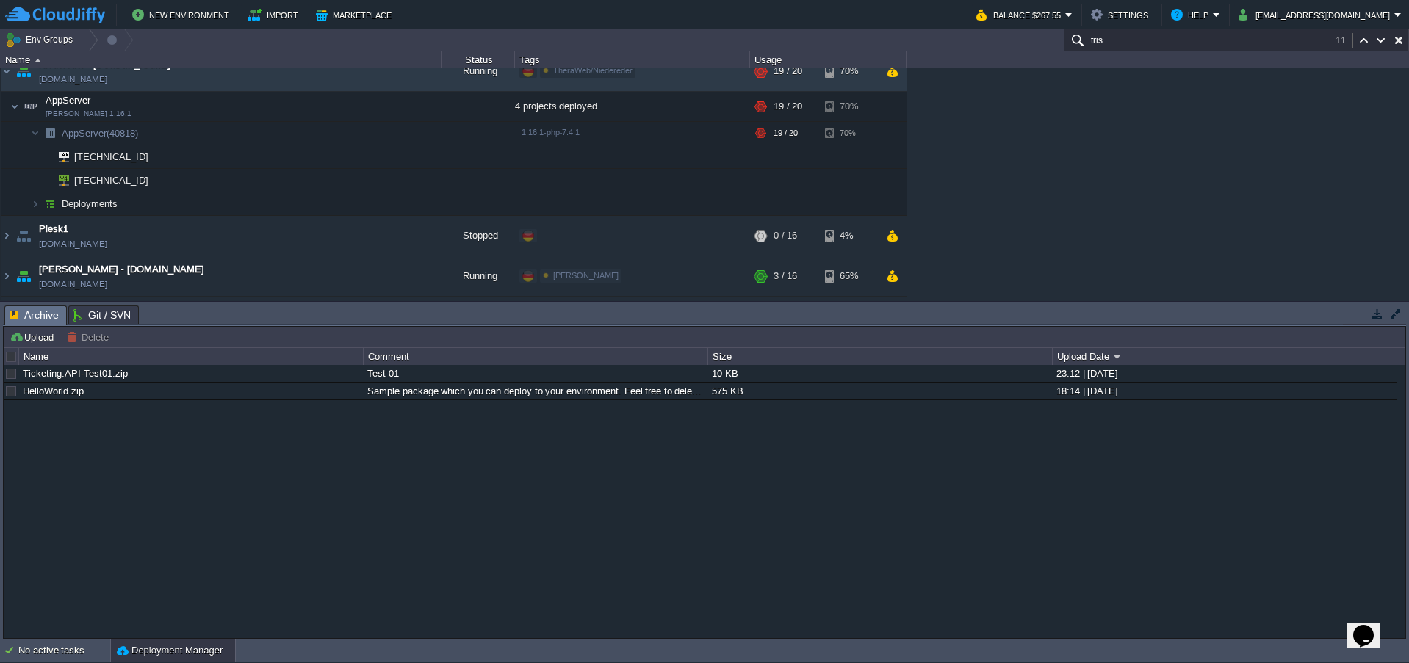
scroll to position [599, 0]
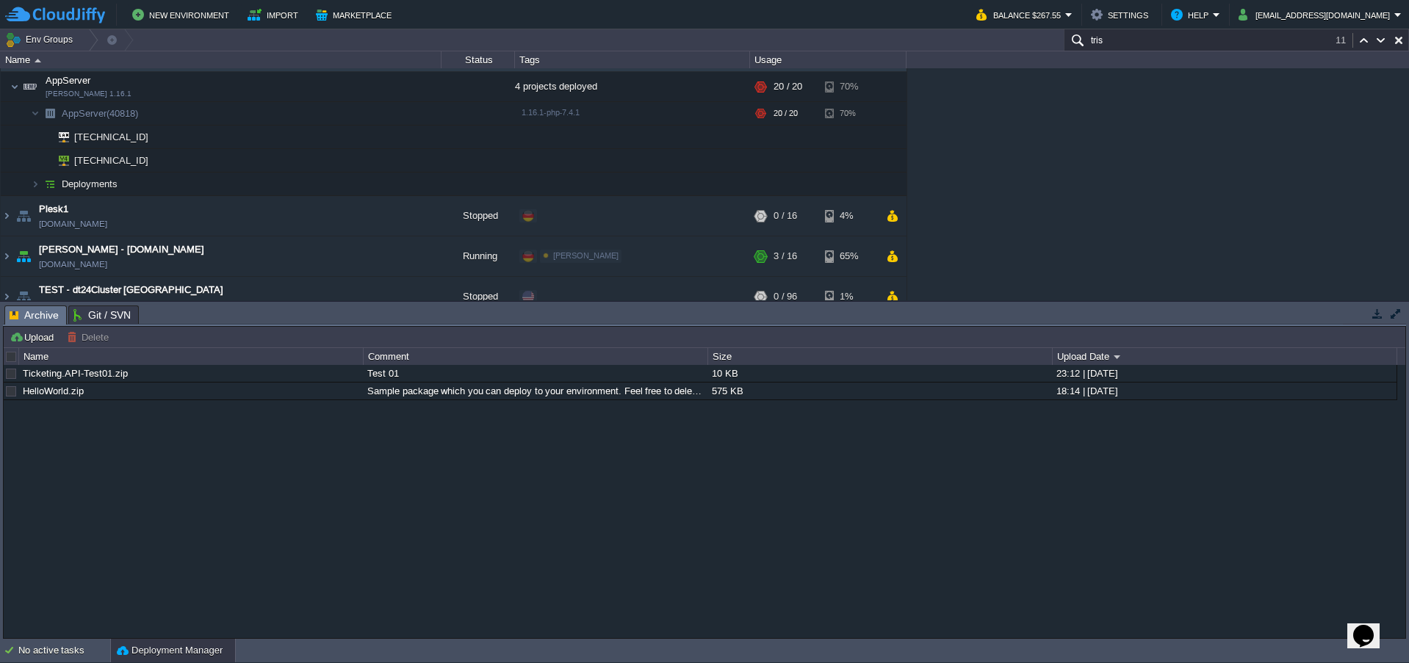
click at [1167, 43] on input "tris" at bounding box center [1236, 39] width 345 height 21
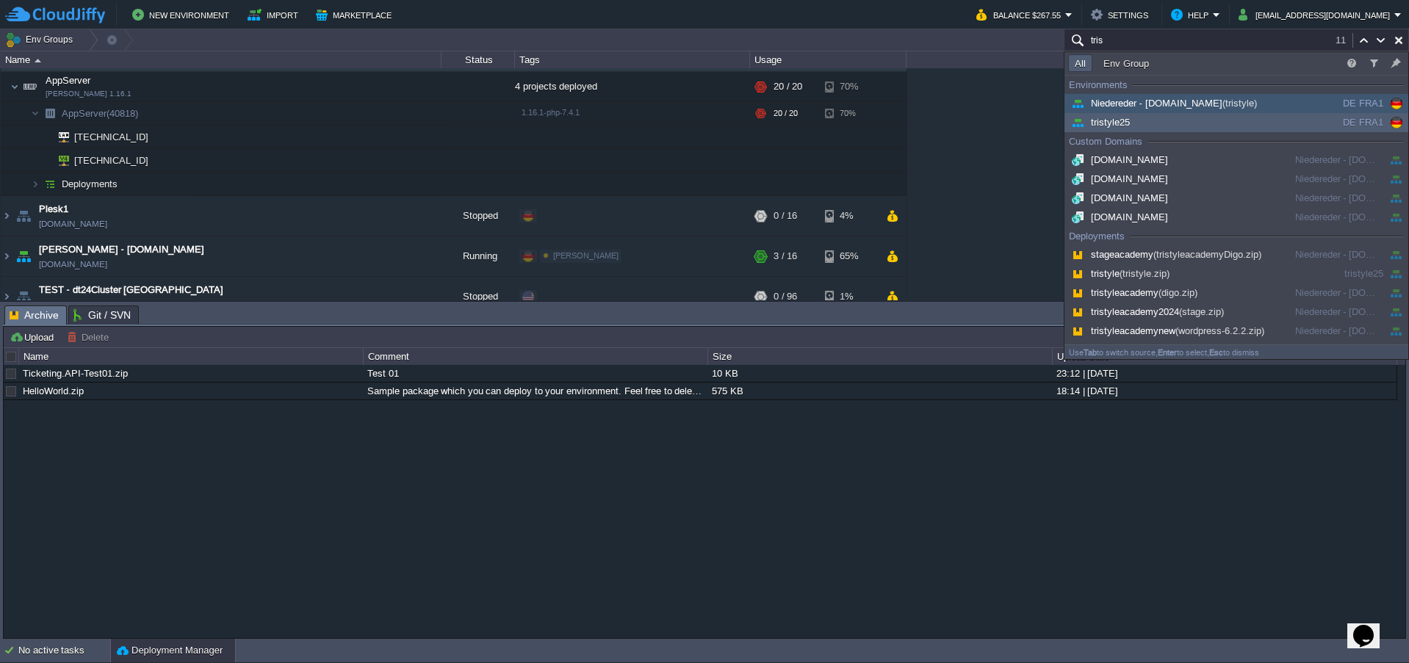
click at [1122, 121] on span "tristyle25" at bounding box center [1099, 122] width 62 height 11
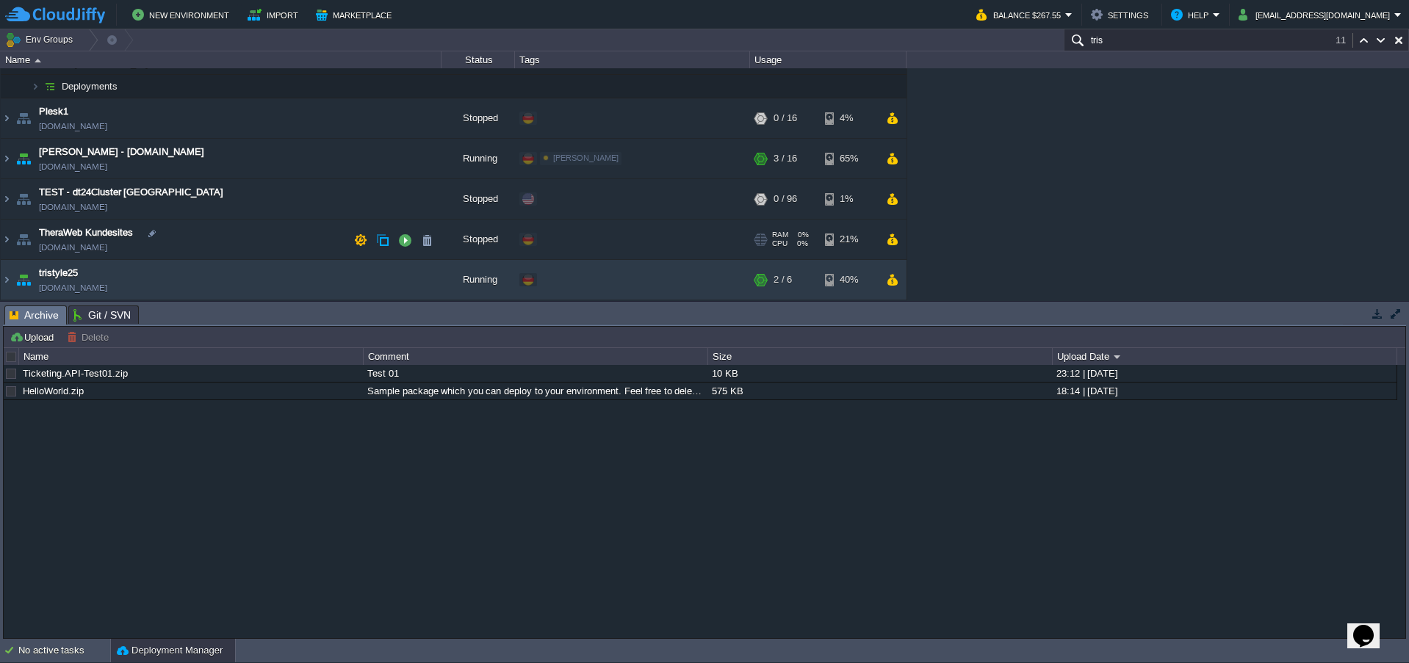
scroll to position [696, 0]
click at [154, 287] on td "tristyle25 tristyle25.de-fra1.cloudjiffy.net" at bounding box center [221, 280] width 441 height 40
copy td "[DOMAIN_NAME]"
click at [505, 513] on div "Ticketing.API-Test01.zip Test 01 10 KB 23:12 | 18 Sep 2021 HelloWorld.zip Sampl…" at bounding box center [704, 501] width 1401 height 272
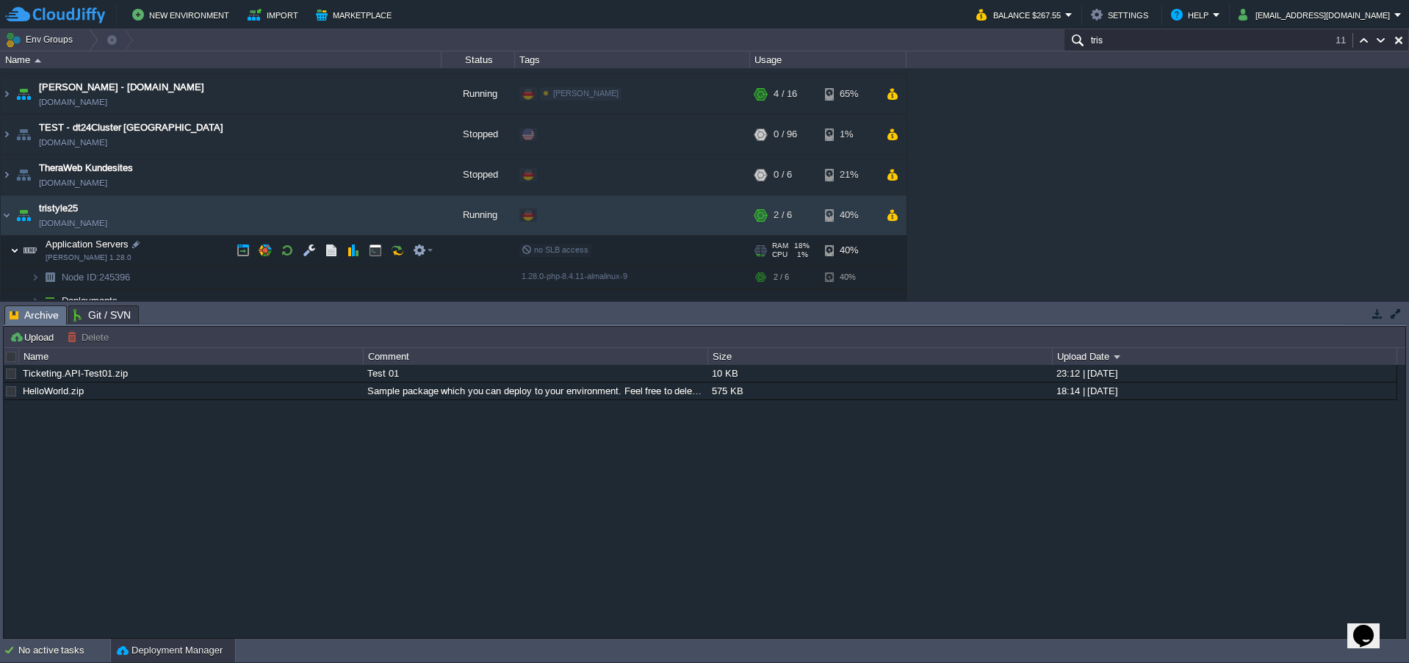
scroll to position [773, 0]
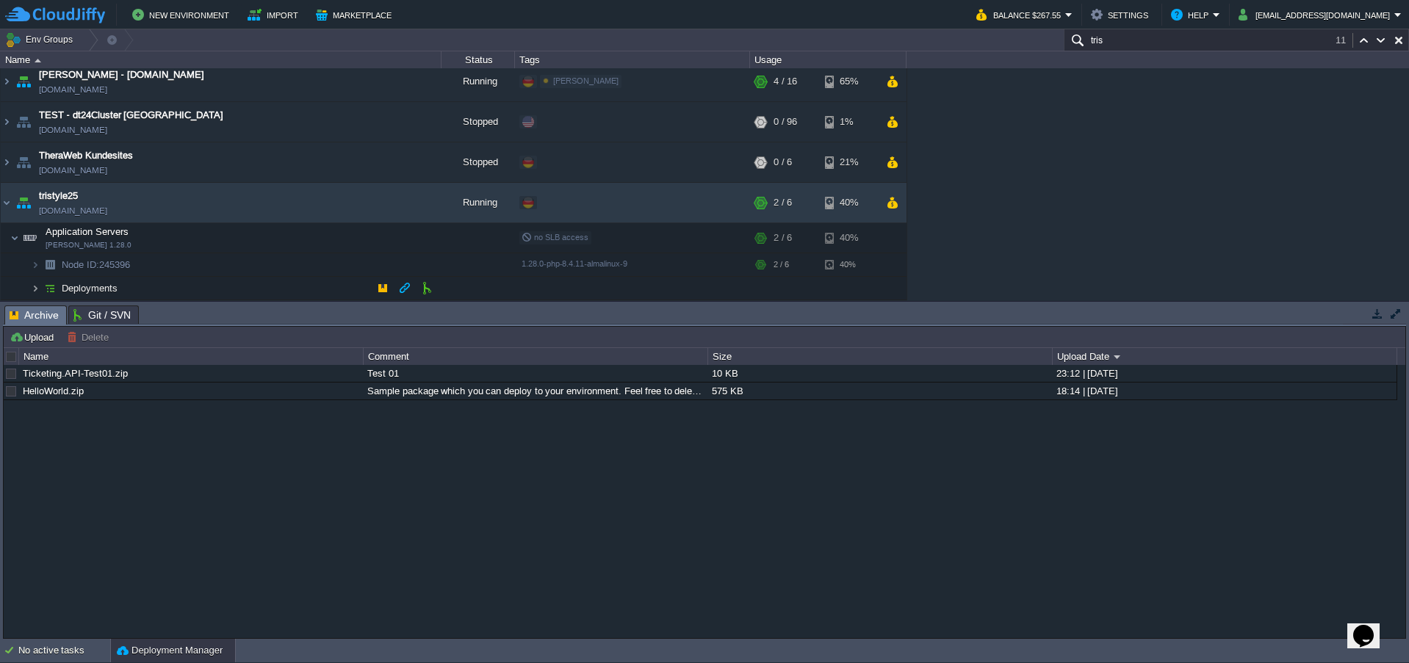
click at [35, 286] on img at bounding box center [35, 288] width 9 height 23
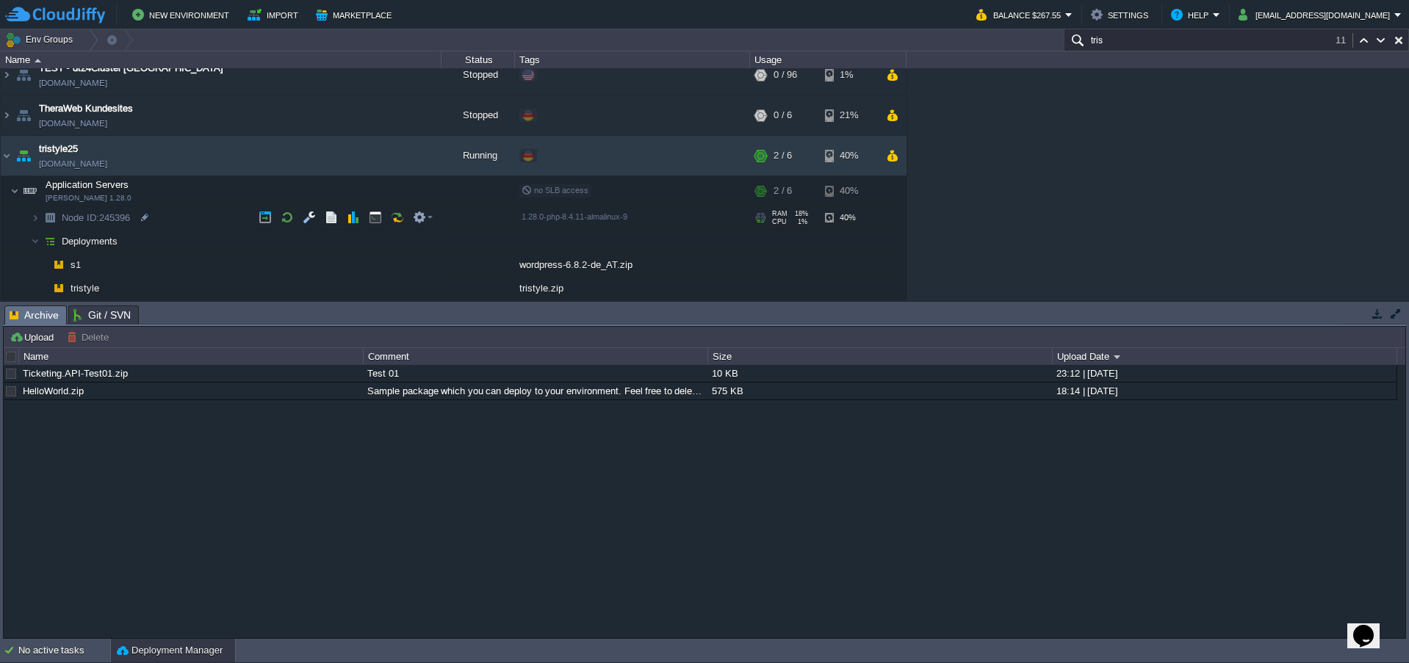
click at [40, 218] on img at bounding box center [50, 217] width 21 height 23
click at [1053, 214] on div "AppCms1 appcms1.de-fra1.cloudjiffy.net Running digiTicket24 Edit RAM 16% CPU 1%…" at bounding box center [704, 184] width 1409 height 232
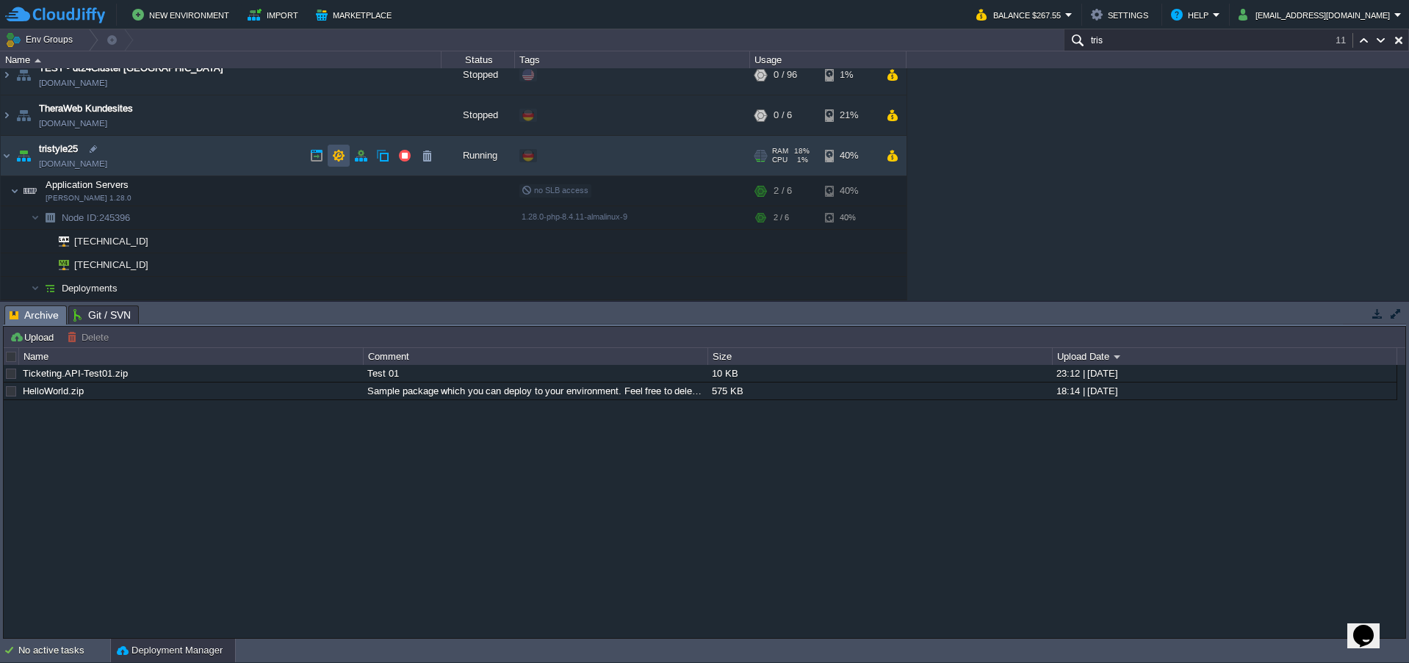
click at [339, 156] on button "button" at bounding box center [338, 155] width 13 height 13
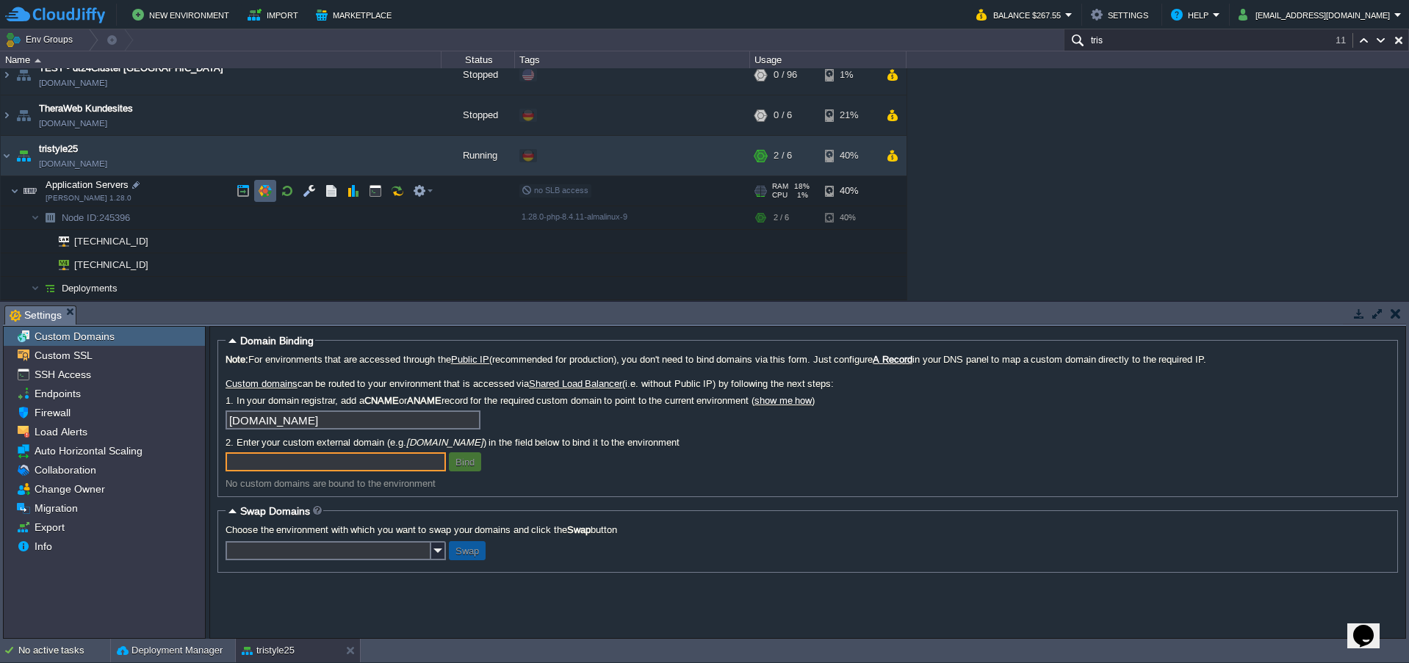
click at [264, 197] on button "button" at bounding box center [265, 190] width 13 height 13
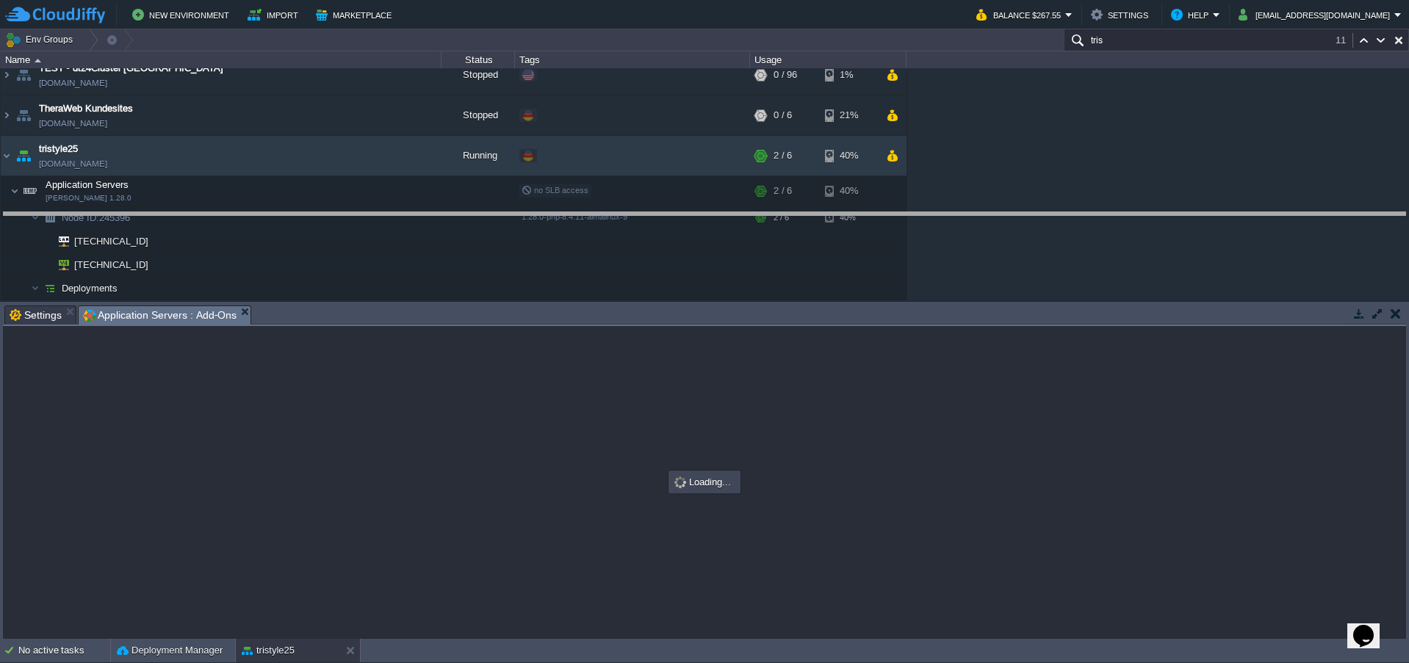
drag, startPoint x: 437, startPoint y: 322, endPoint x: 430, endPoint y: 229, distance: 93.5
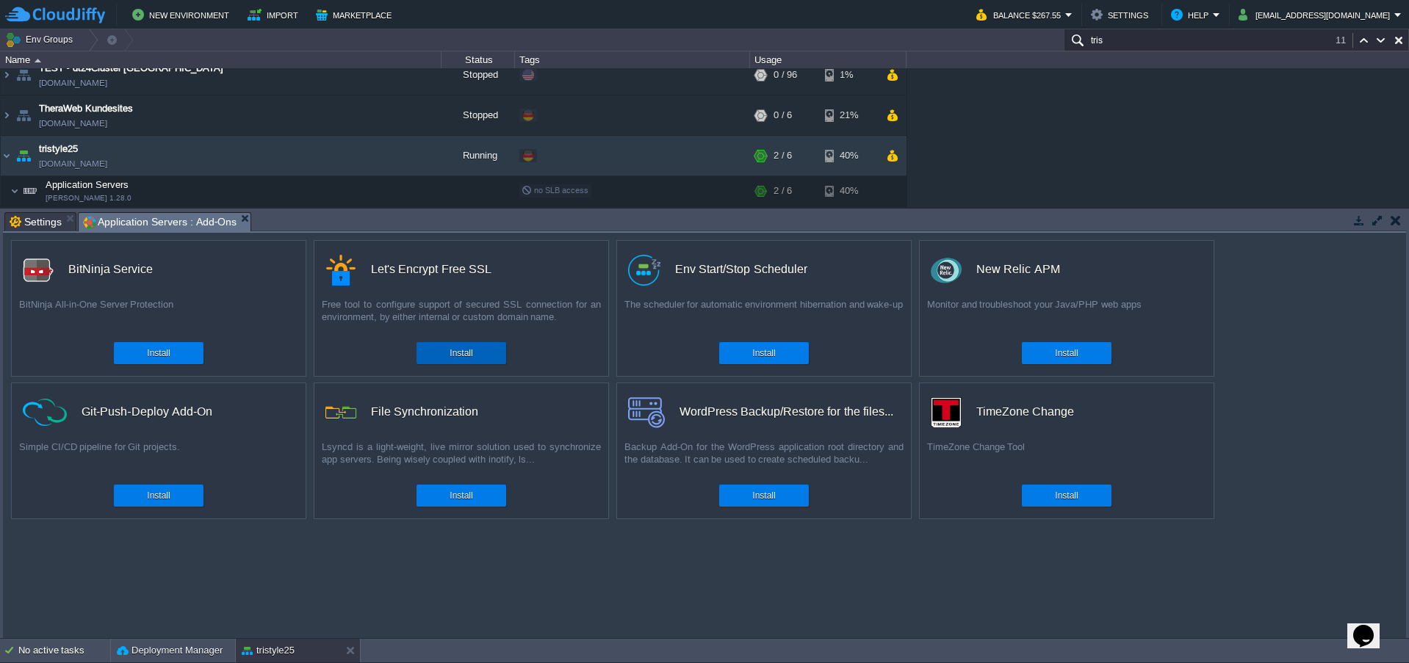
click at [430, 350] on div "Install" at bounding box center [461, 353] width 68 height 22
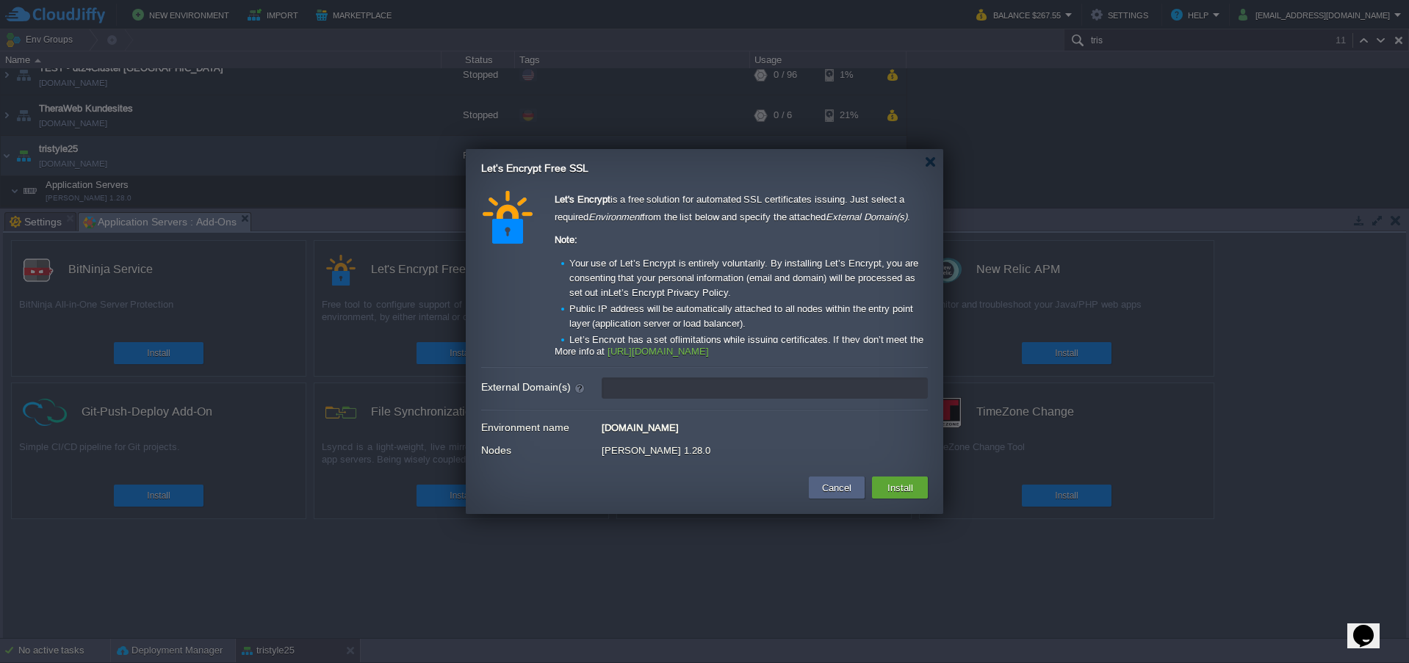
click at [635, 389] on input "External Domain(s)" at bounding box center [765, 388] width 326 height 21
type input "[DOMAIN_NAME]"
click at [910, 488] on button "Install" at bounding box center [900, 488] width 35 height 18
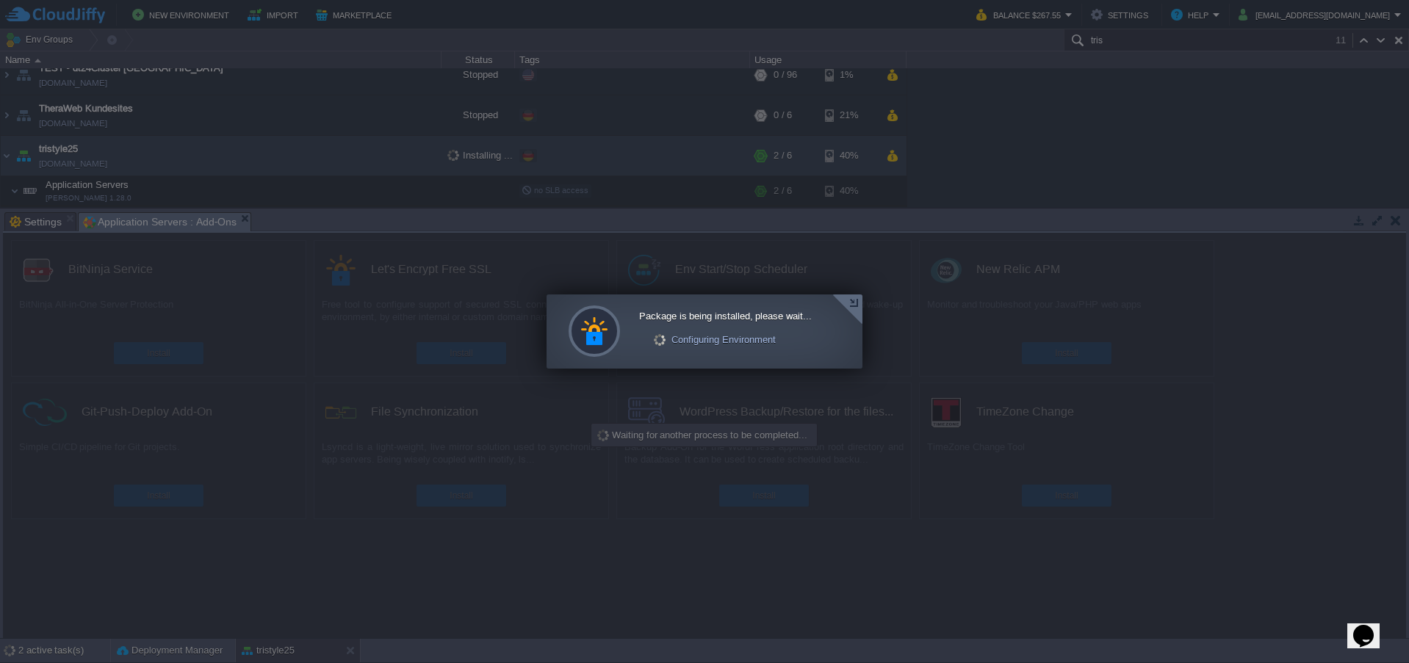
click at [847, 308] on div at bounding box center [847, 310] width 30 height 30
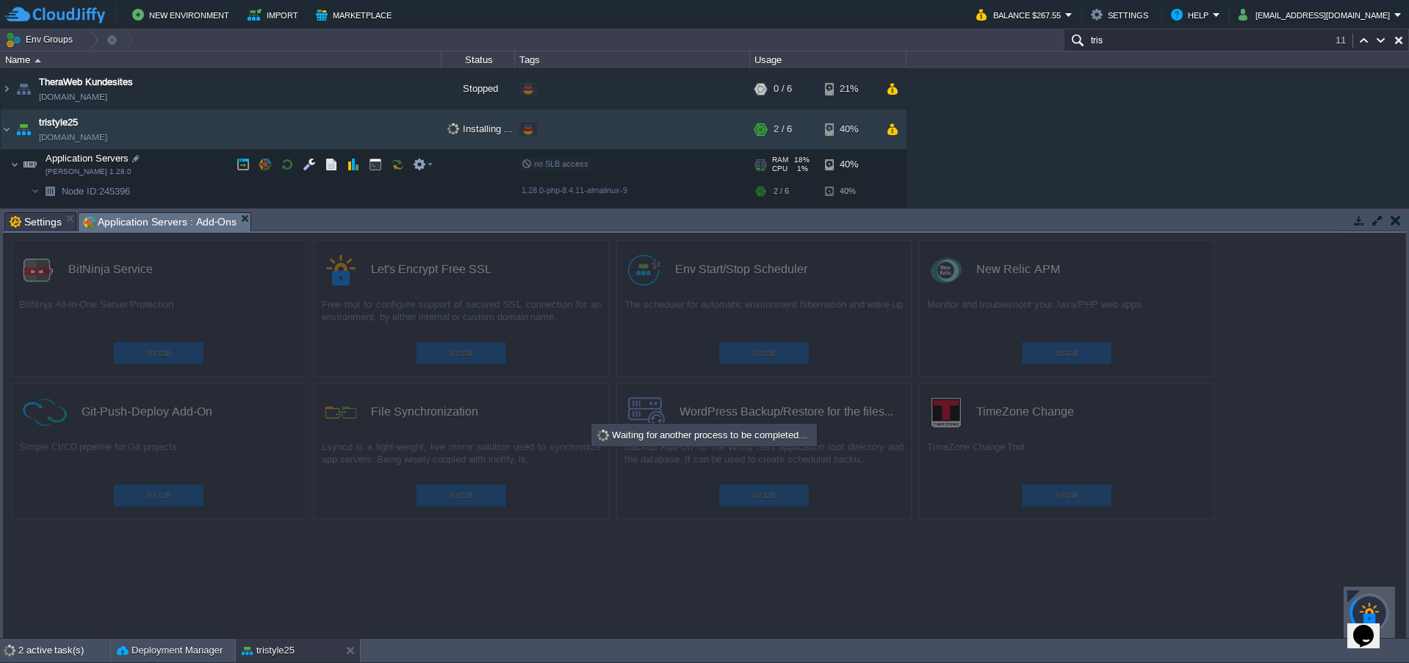
scroll to position [870, 0]
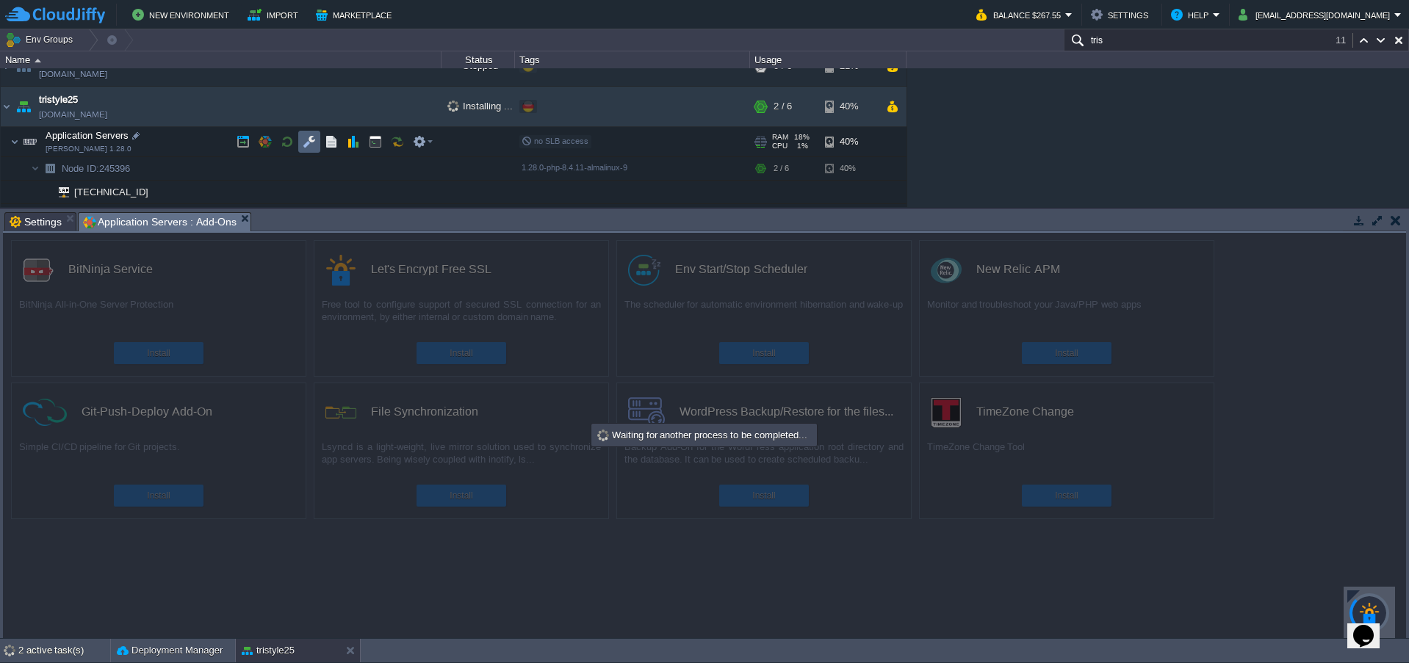
click at [319, 145] on td at bounding box center [309, 142] width 22 height 22
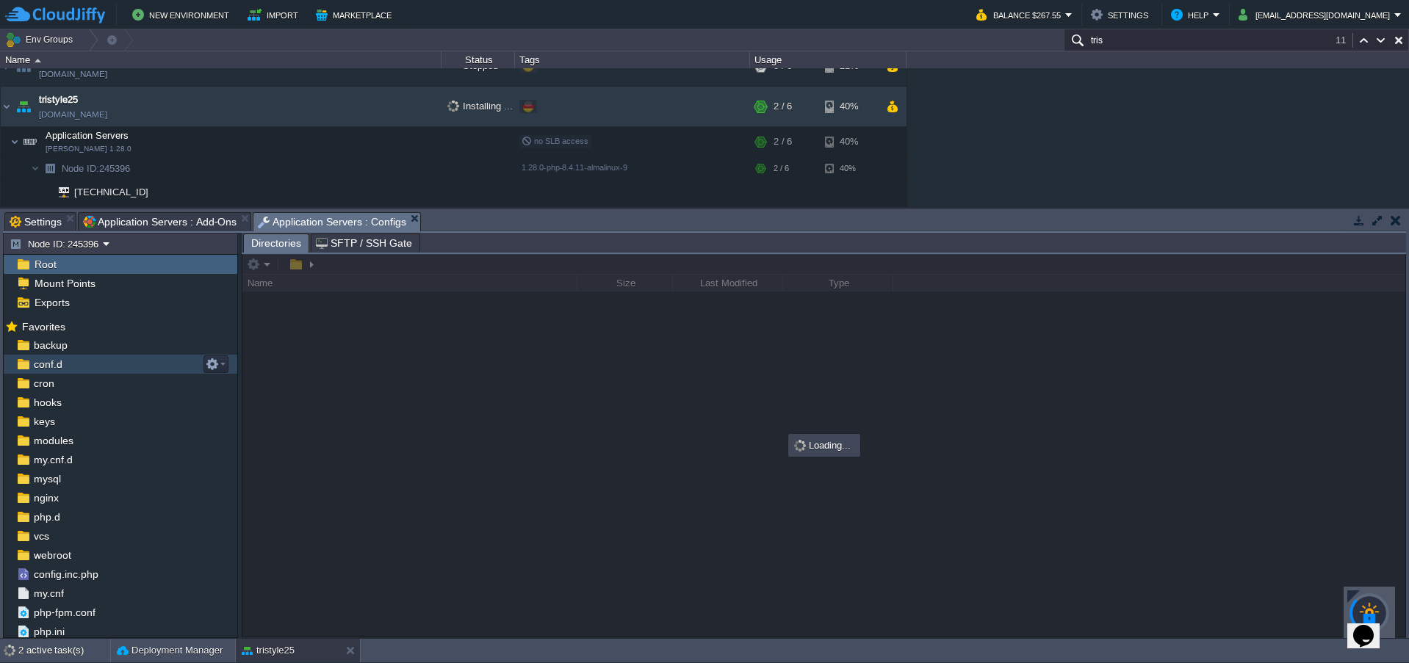
click at [51, 366] on span "conf.d" at bounding box center [48, 364] width 34 height 13
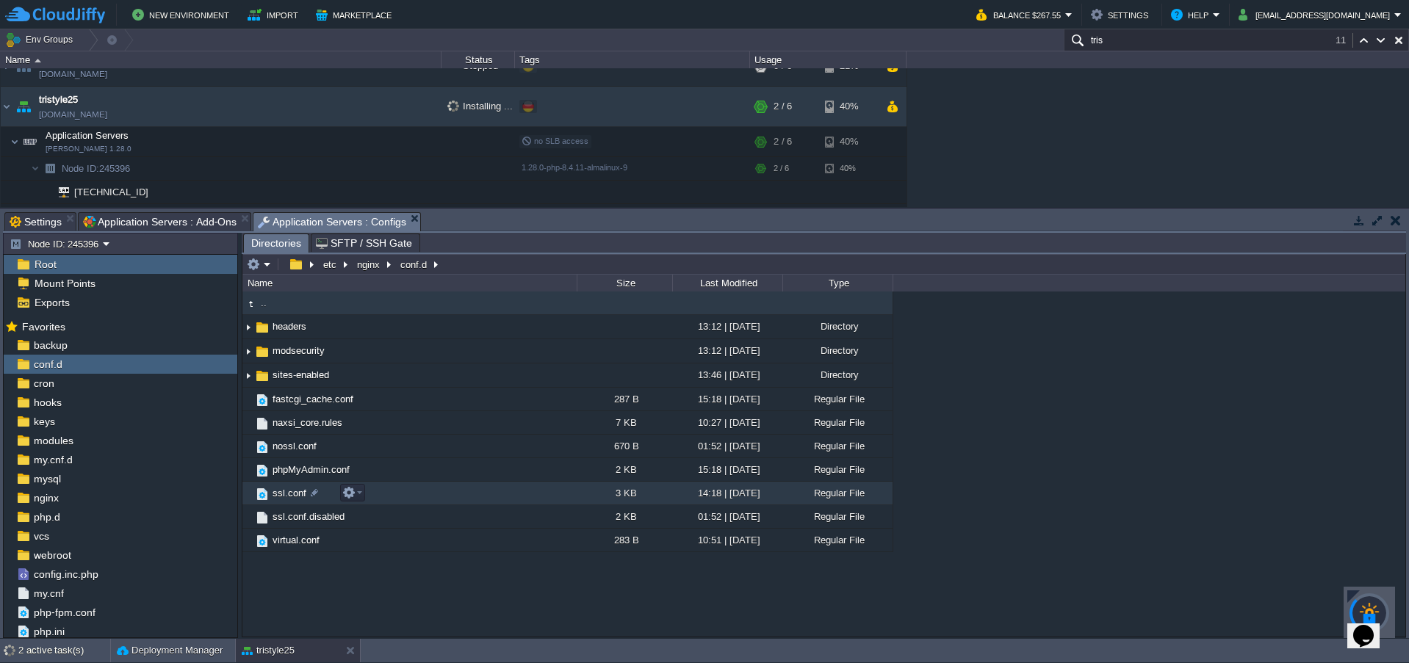
click at [290, 488] on span "ssl.conf" at bounding box center [289, 493] width 38 height 12
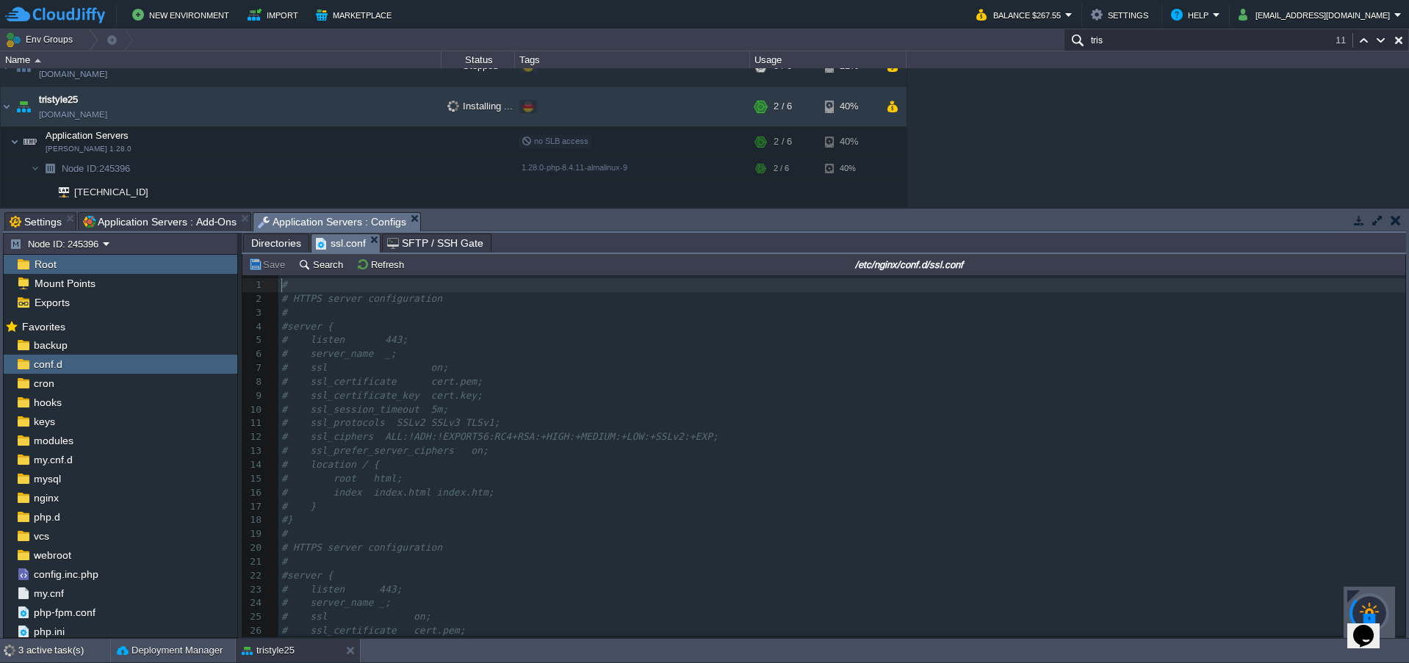
scroll to position [5, 0]
click at [534, 475] on pre "# root html;" at bounding box center [841, 479] width 1127 height 14
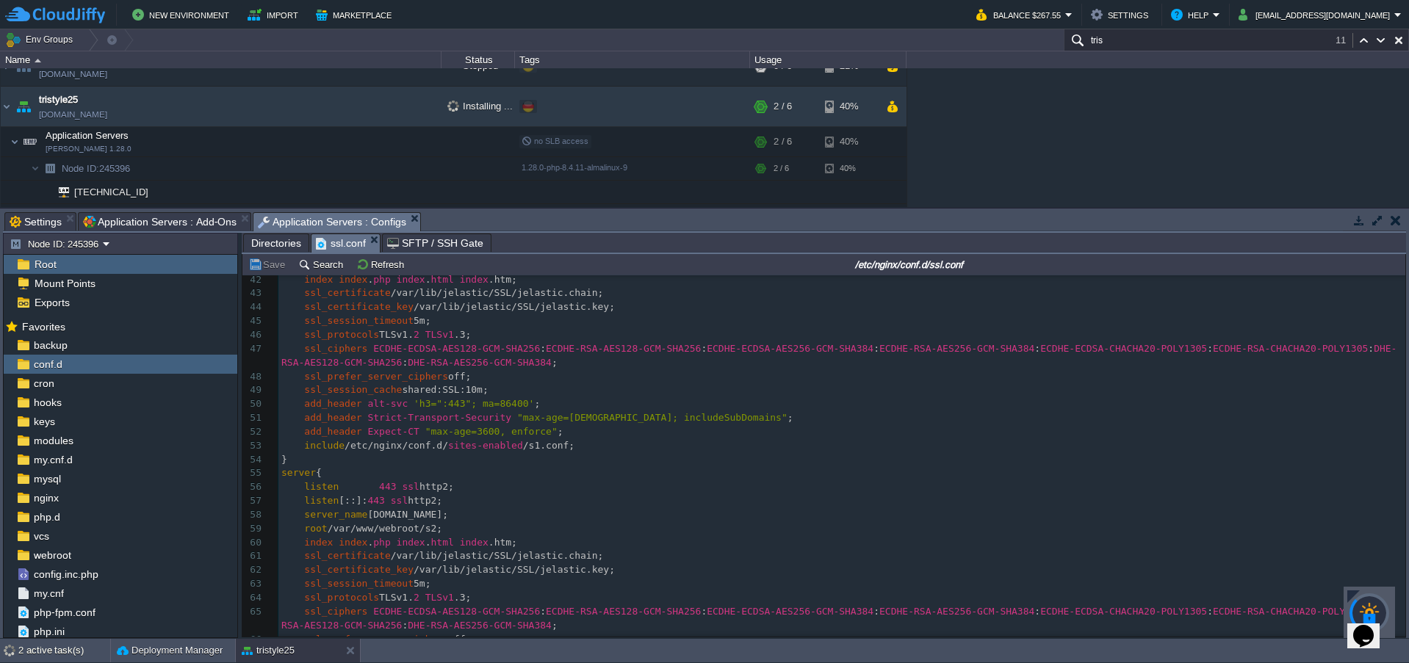
scroll to position [682, 0]
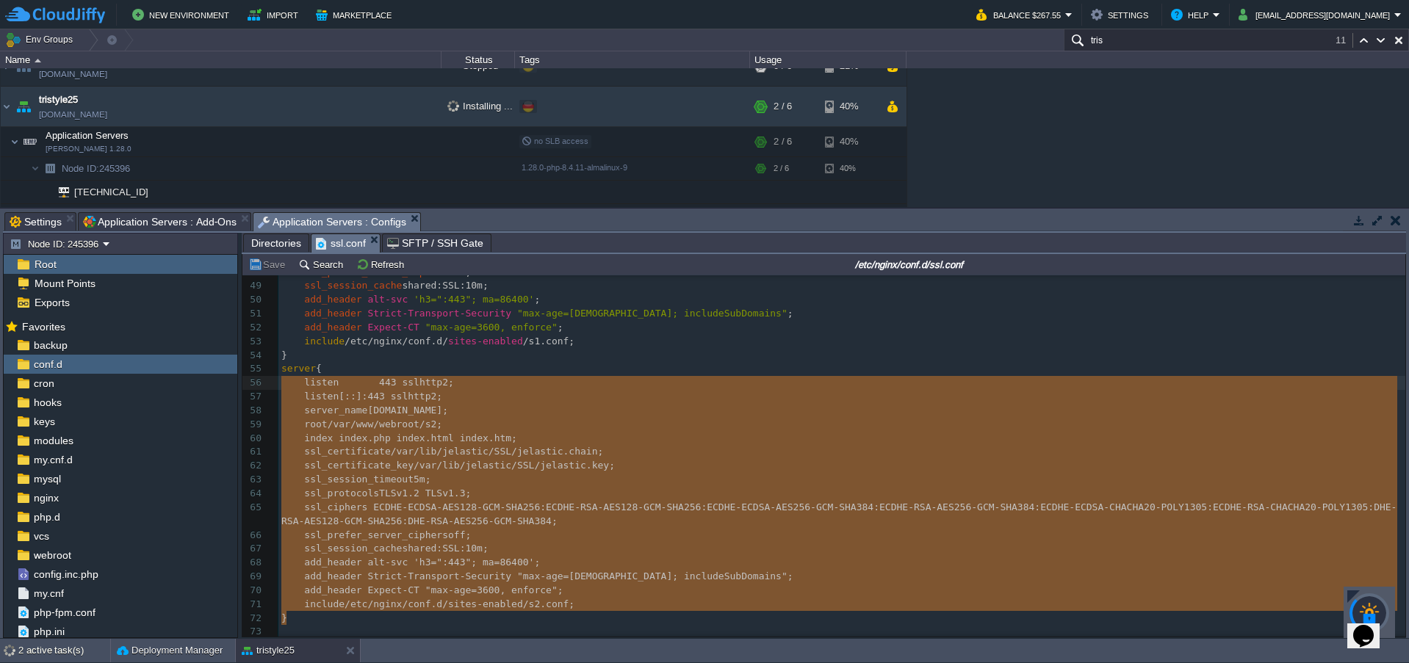
type textarea "server { listen 443 ssl http2; listen [::]:443 ssl http2; server_name s2.tristy…"
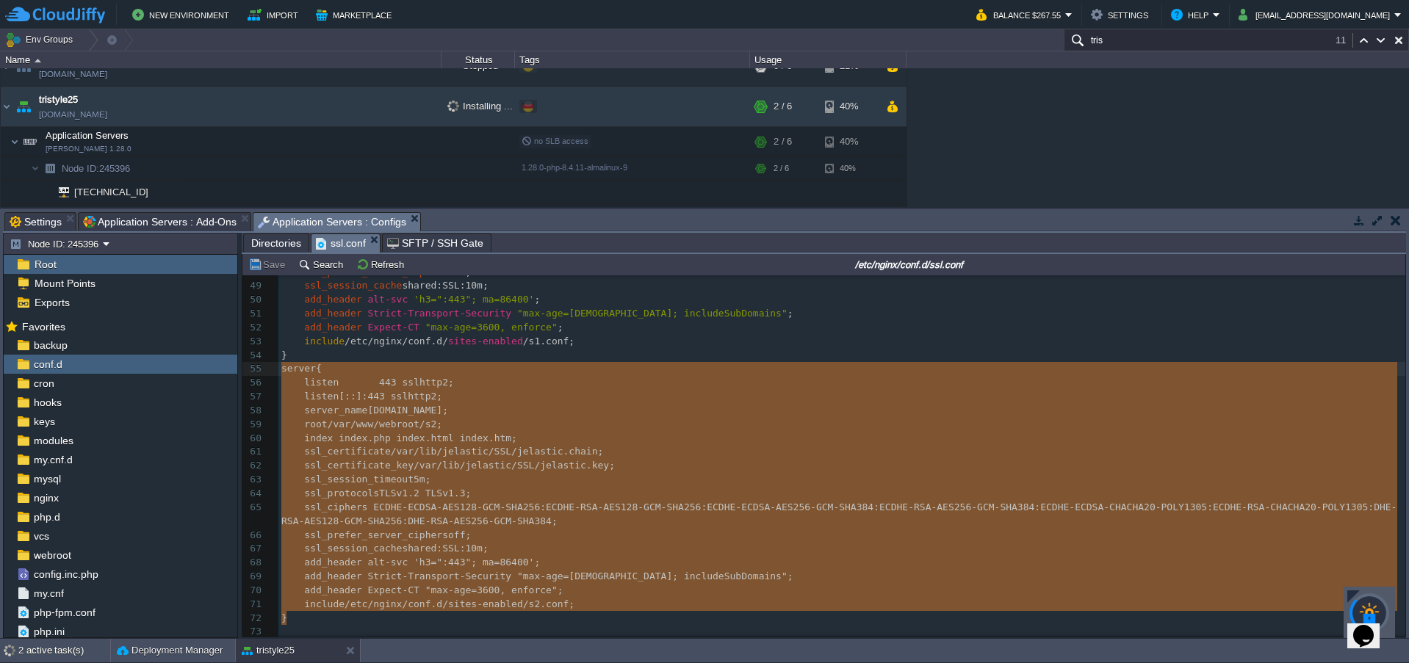
drag, startPoint x: 312, startPoint y: 615, endPoint x: 258, endPoint y: 372, distance: 249.1
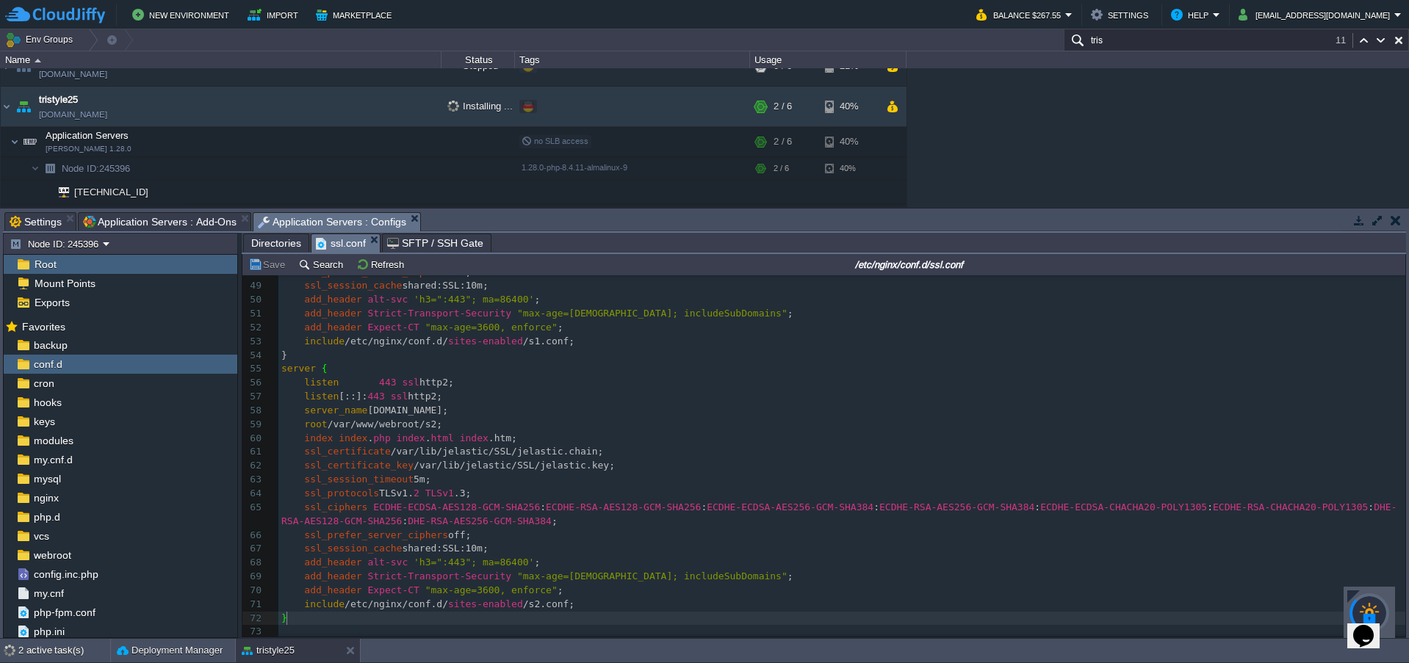
drag, startPoint x: 312, startPoint y: 615, endPoint x: 285, endPoint y: 605, distance: 29.1
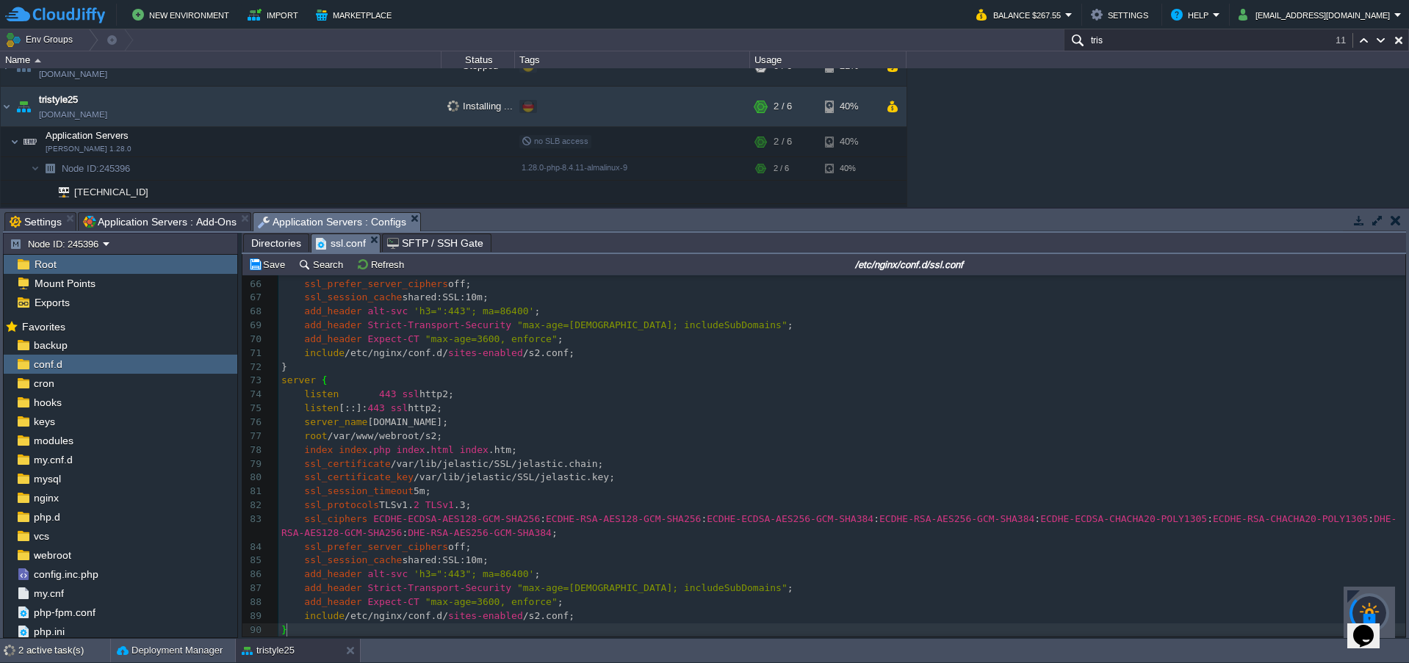
click at [523, 618] on span "/s2.conf;" at bounding box center [548, 615] width 51 height 11
type textarea "tristlye"
click at [421, 434] on span "/var/www/webroot/s2;" at bounding box center [385, 435] width 115 height 11
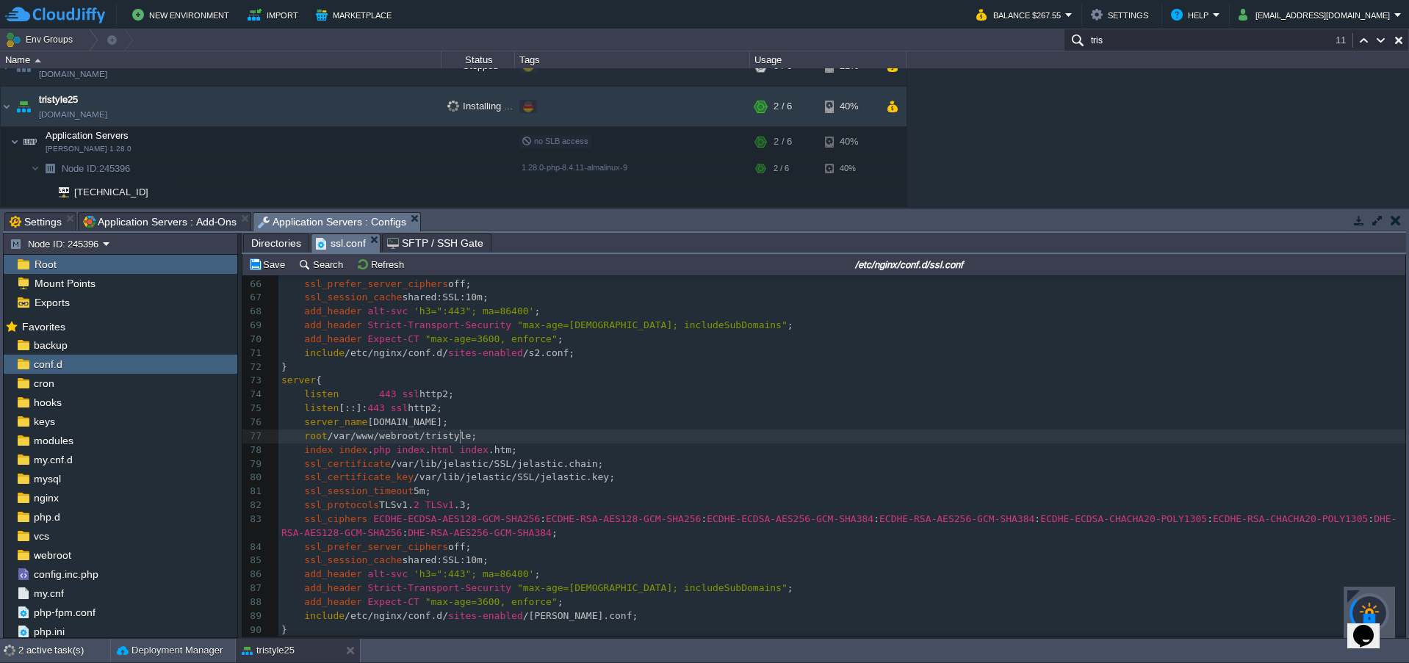
type textarea "s"
type textarea "www."
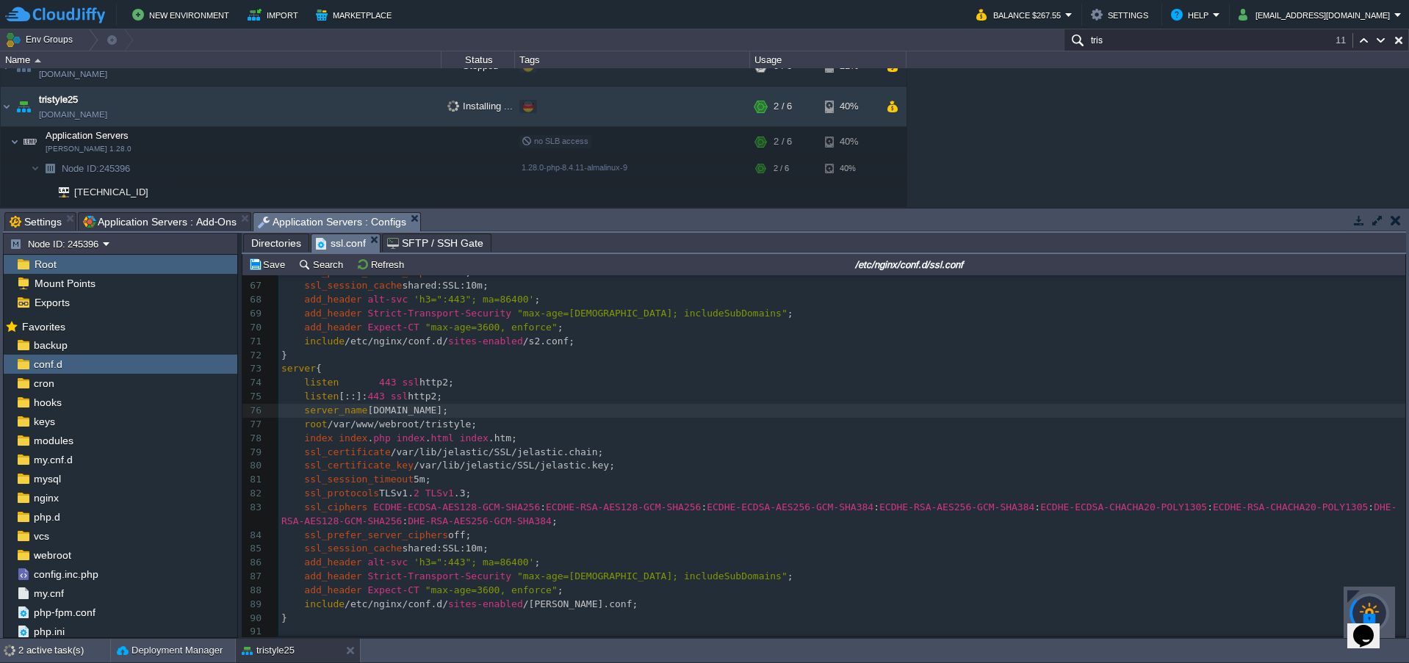
scroll to position [945, 0]
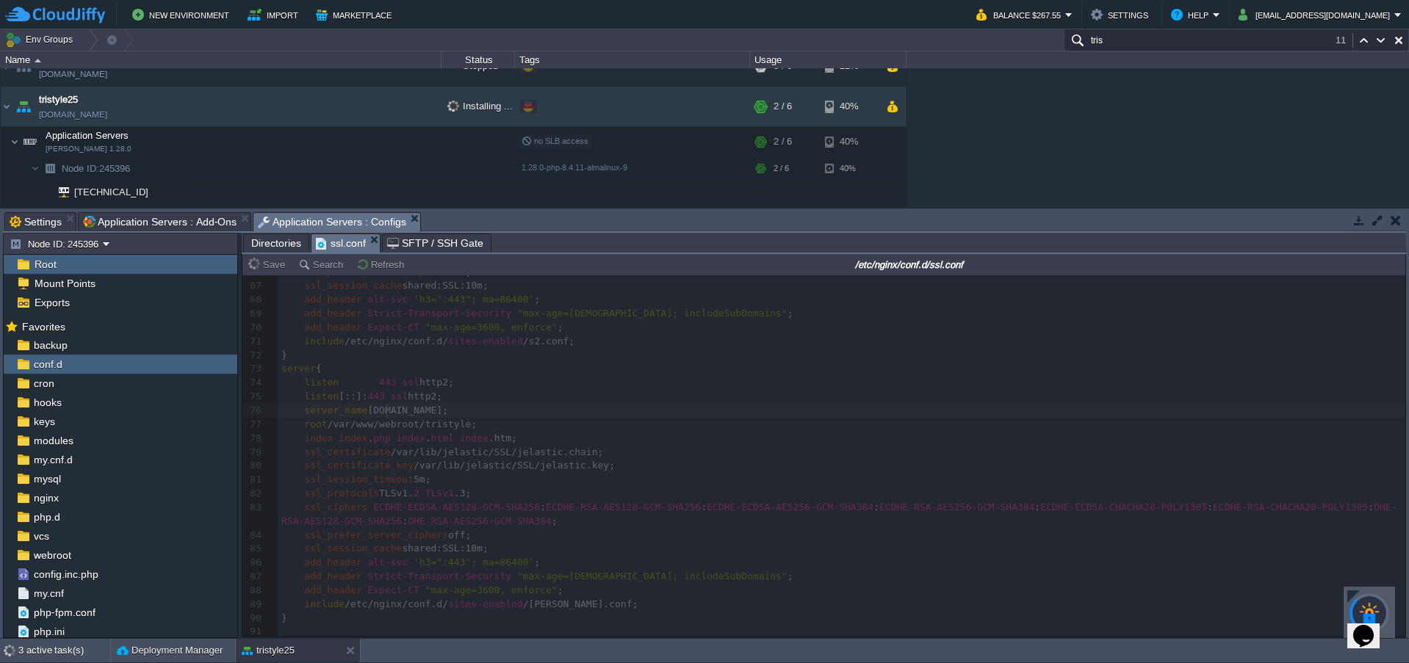
click at [270, 246] on span "Directories" at bounding box center [276, 243] width 50 height 18
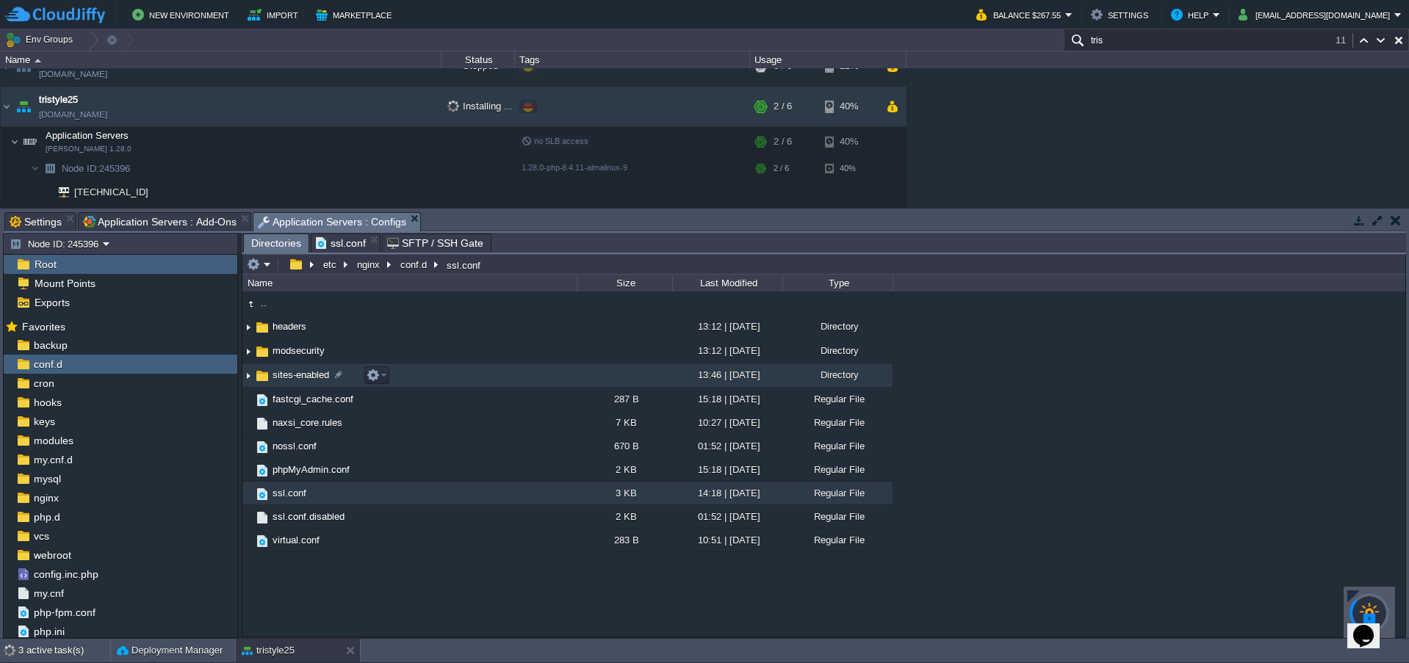
click at [248, 376] on img at bounding box center [248, 375] width 12 height 23
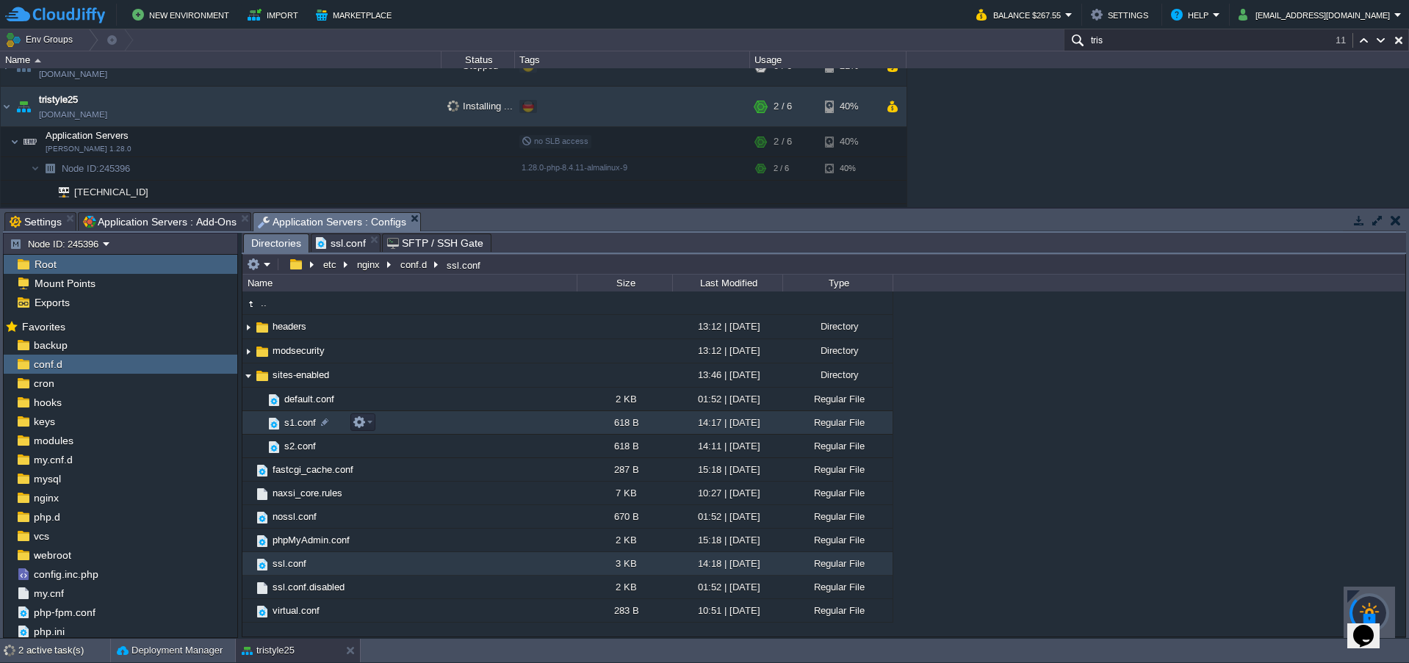
click at [290, 427] on span "s1.conf" at bounding box center [300, 422] width 36 height 12
click at [286, 239] on span "Directories" at bounding box center [276, 243] width 50 height 18
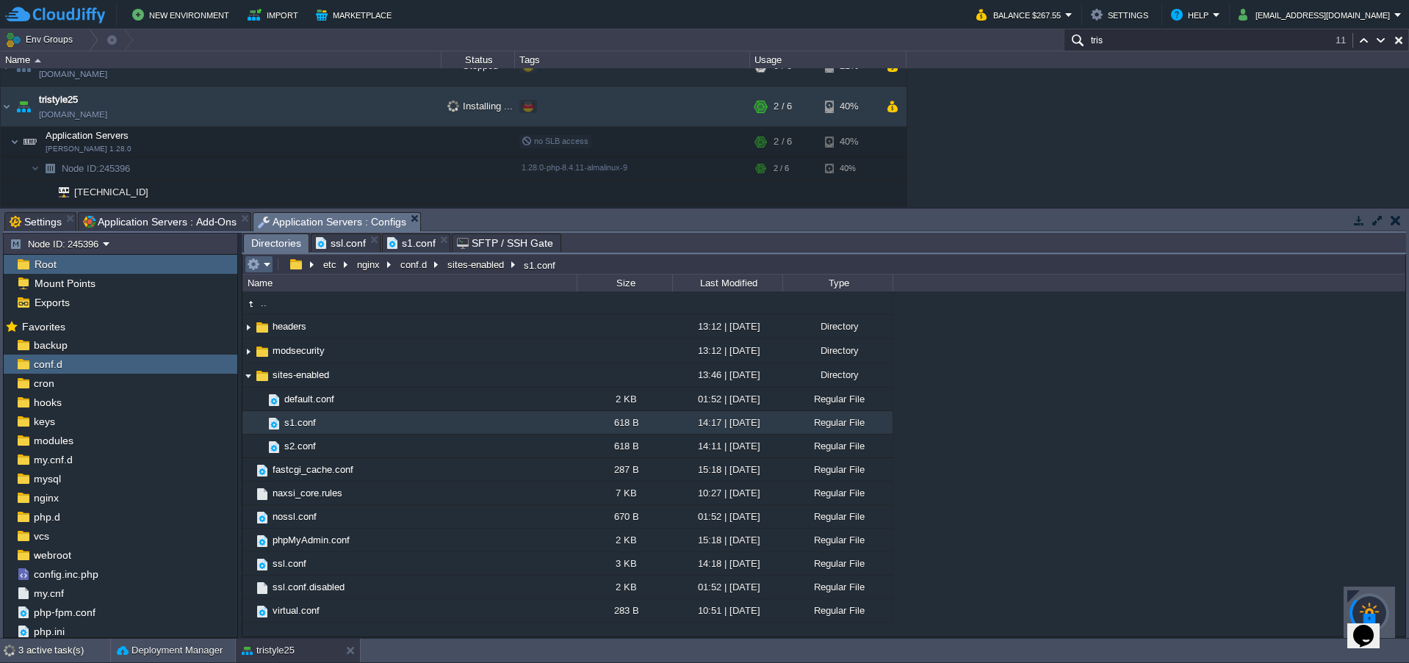
click at [265, 267] on em at bounding box center [259, 264] width 24 height 13
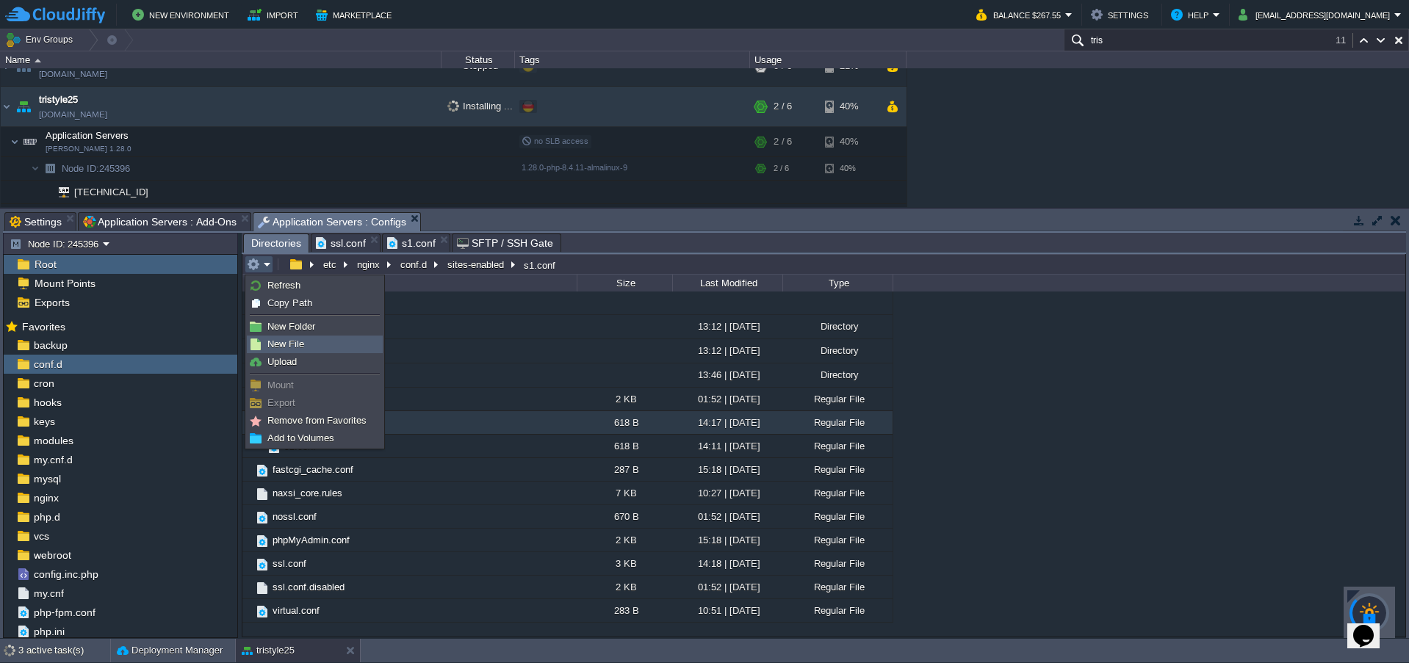
click at [282, 349] on span "New File" at bounding box center [285, 344] width 37 height 11
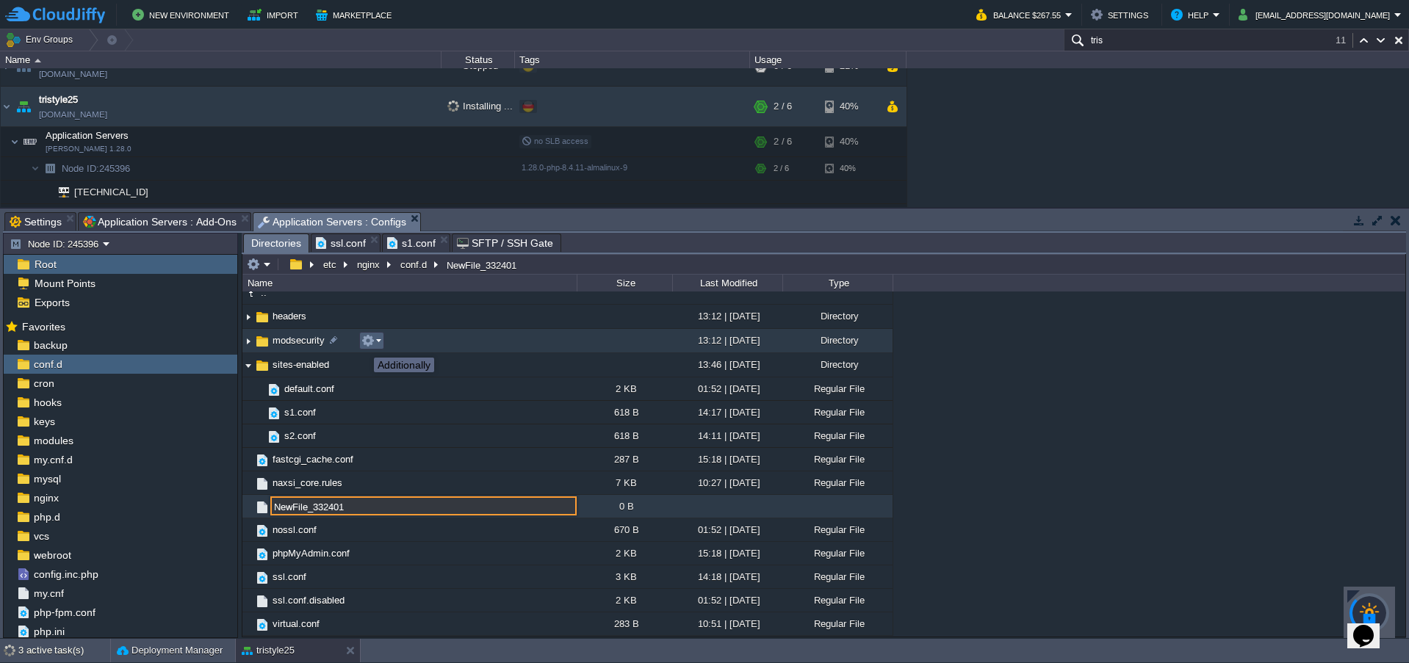
scroll to position [0, 0]
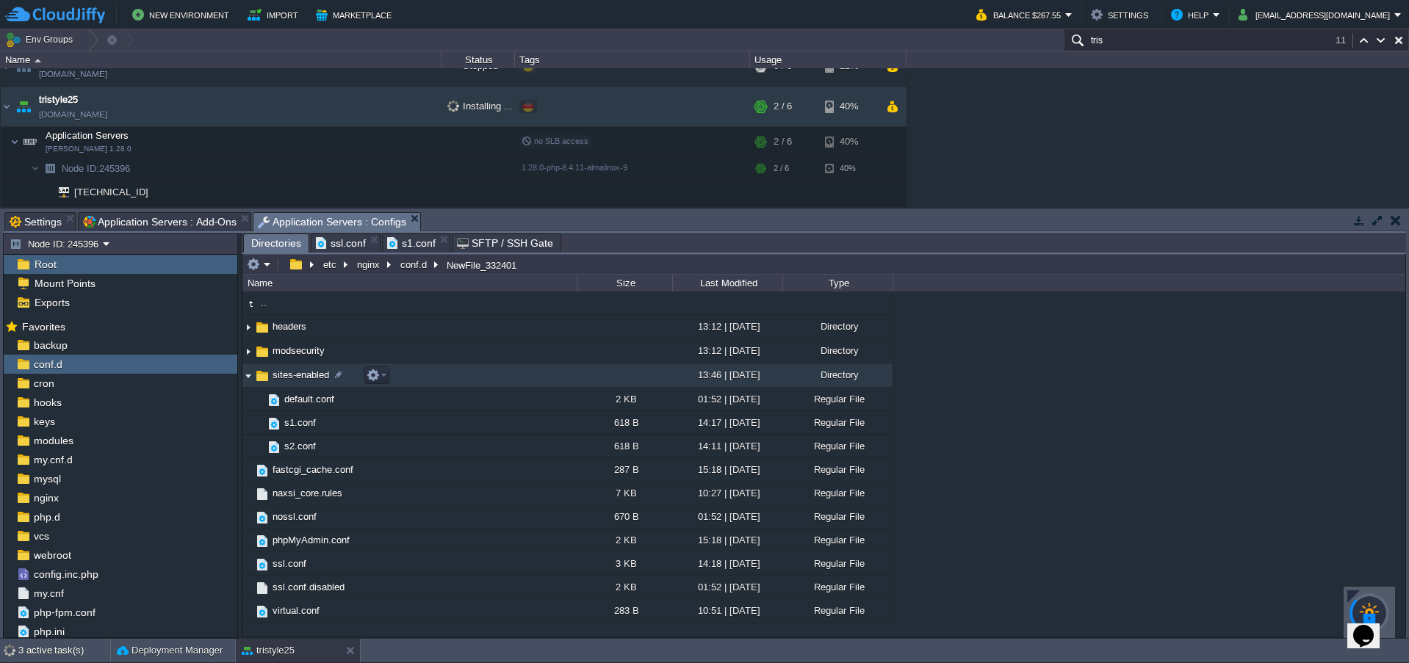
click at [315, 375] on span "sites-enabled" at bounding box center [300, 375] width 61 height 12
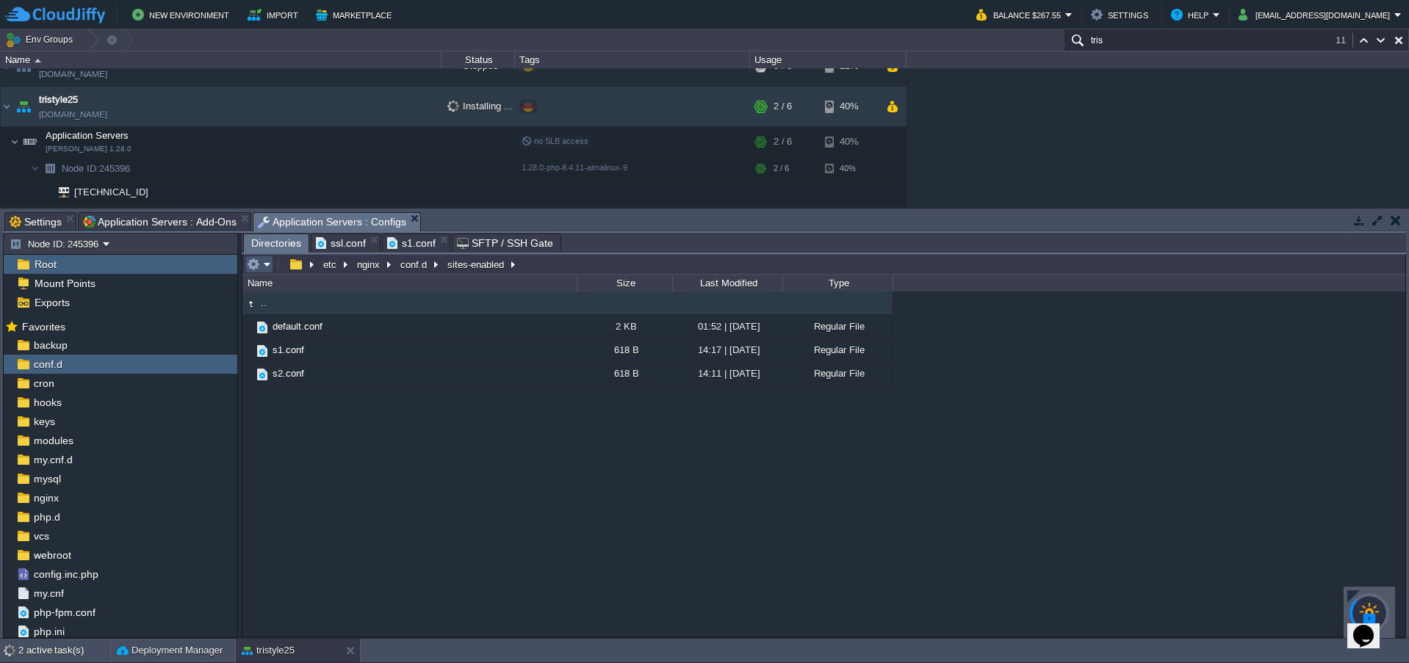
click at [248, 268] on button "button" at bounding box center [253, 264] width 13 height 13
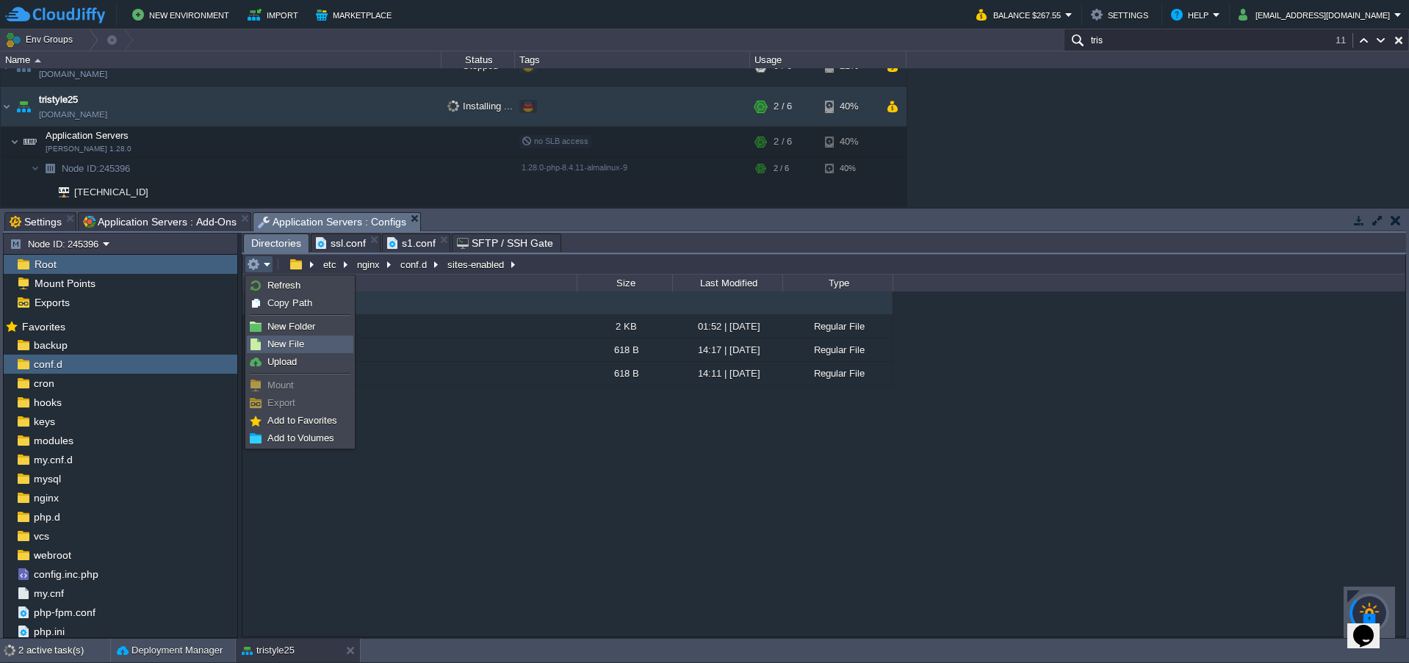
click at [279, 337] on link "New File" at bounding box center [300, 344] width 105 height 16
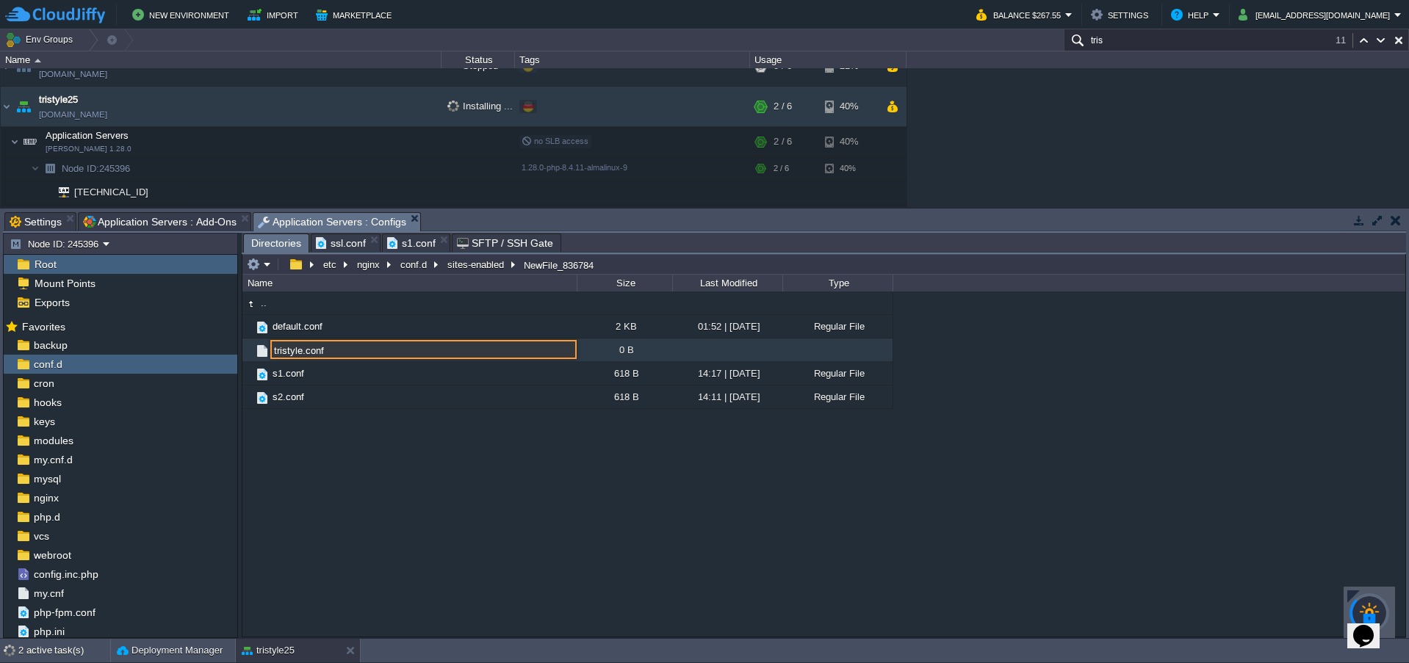
type input "tristyle.conf"
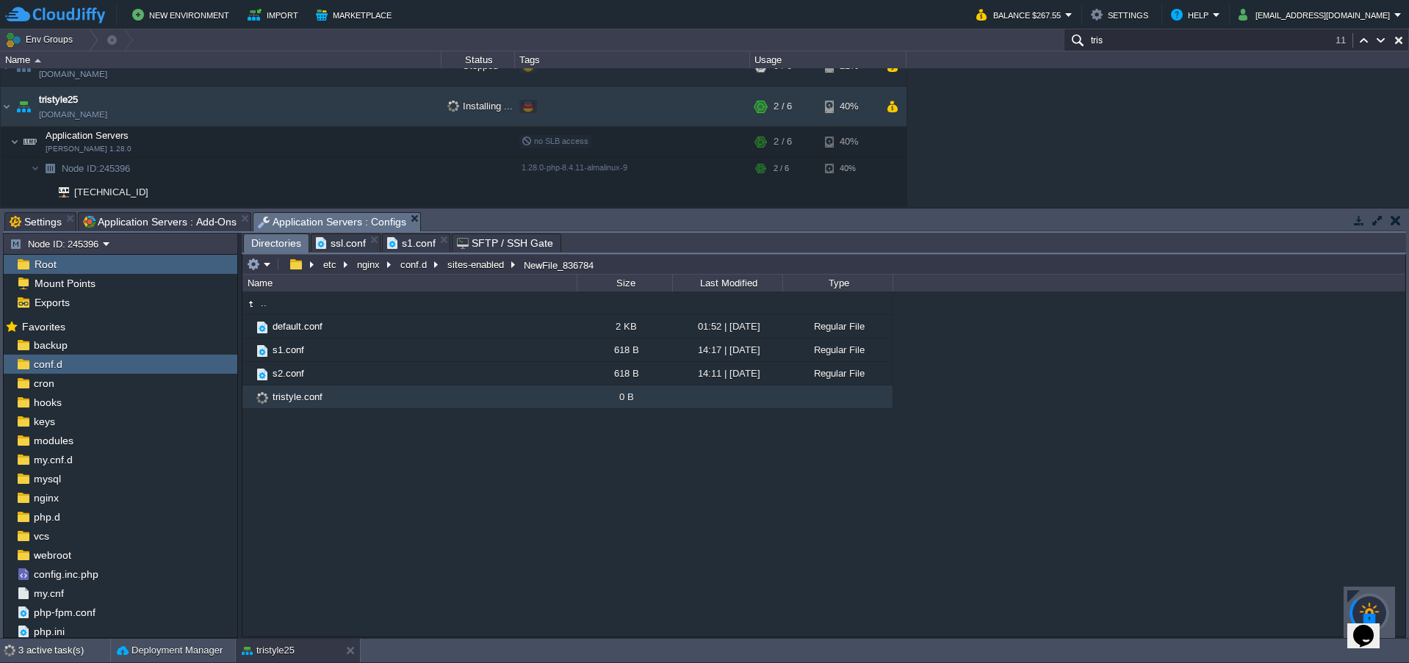
click at [340, 244] on span "ssl.conf" at bounding box center [341, 243] width 50 height 18
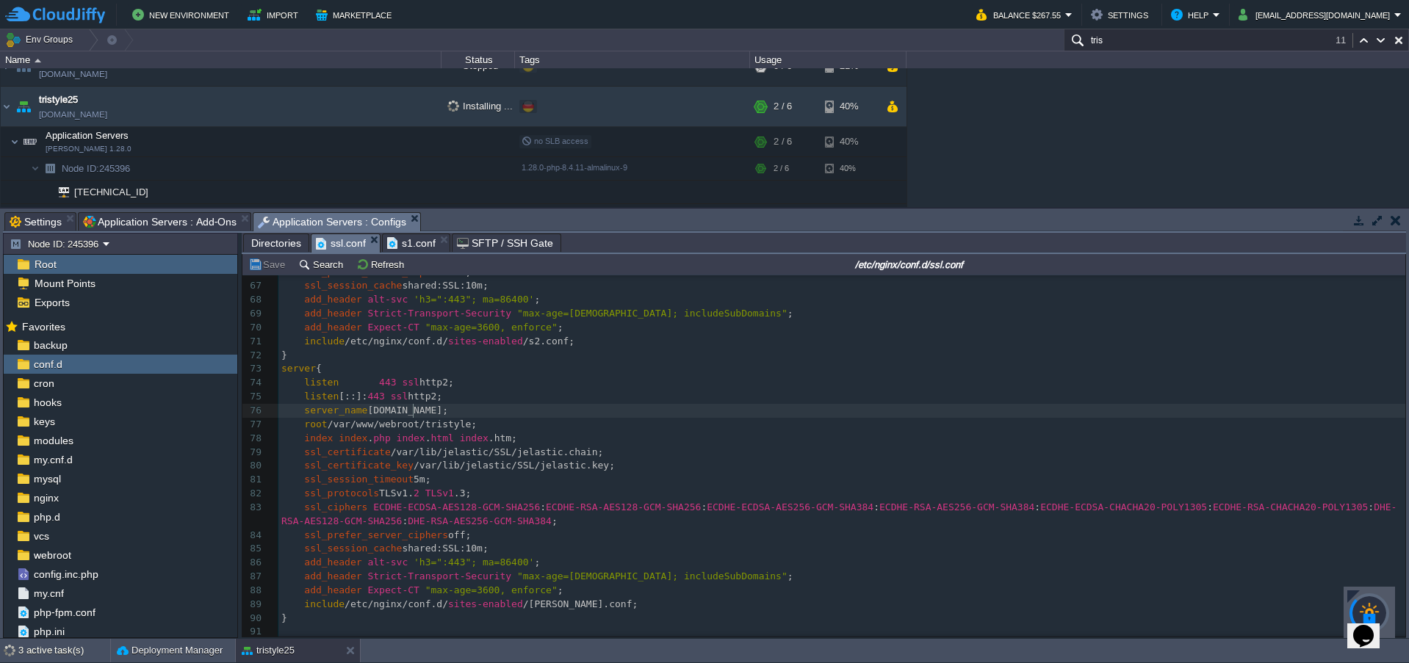
click at [412, 402] on div "xxxxxxxxxx # root html; 55 server { 56 listen 443 ssl http2; 57 listen [::]: 44…" at bounding box center [841, 369] width 1127 height 540
type textarea "tristyle"
click at [527, 603] on span "/tristlye.conf;" at bounding box center [580, 604] width 115 height 11
type textarea "tristlye"
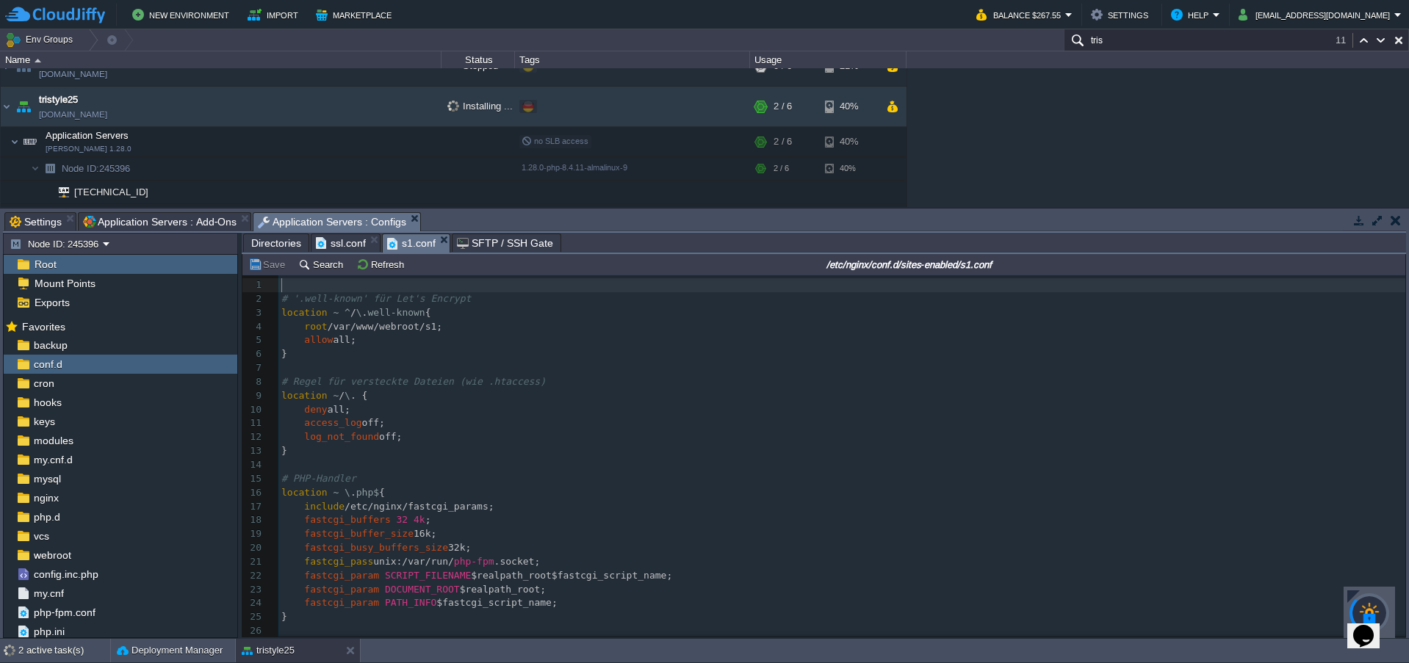
click at [415, 246] on span "s1.conf" at bounding box center [411, 243] width 48 height 18
click at [443, 416] on pre "deny all;" at bounding box center [841, 410] width 1127 height 14
type textarea "# '.well-known' für Let's Encrypt location ~ ^/\.well-known { root /var/www/web…"
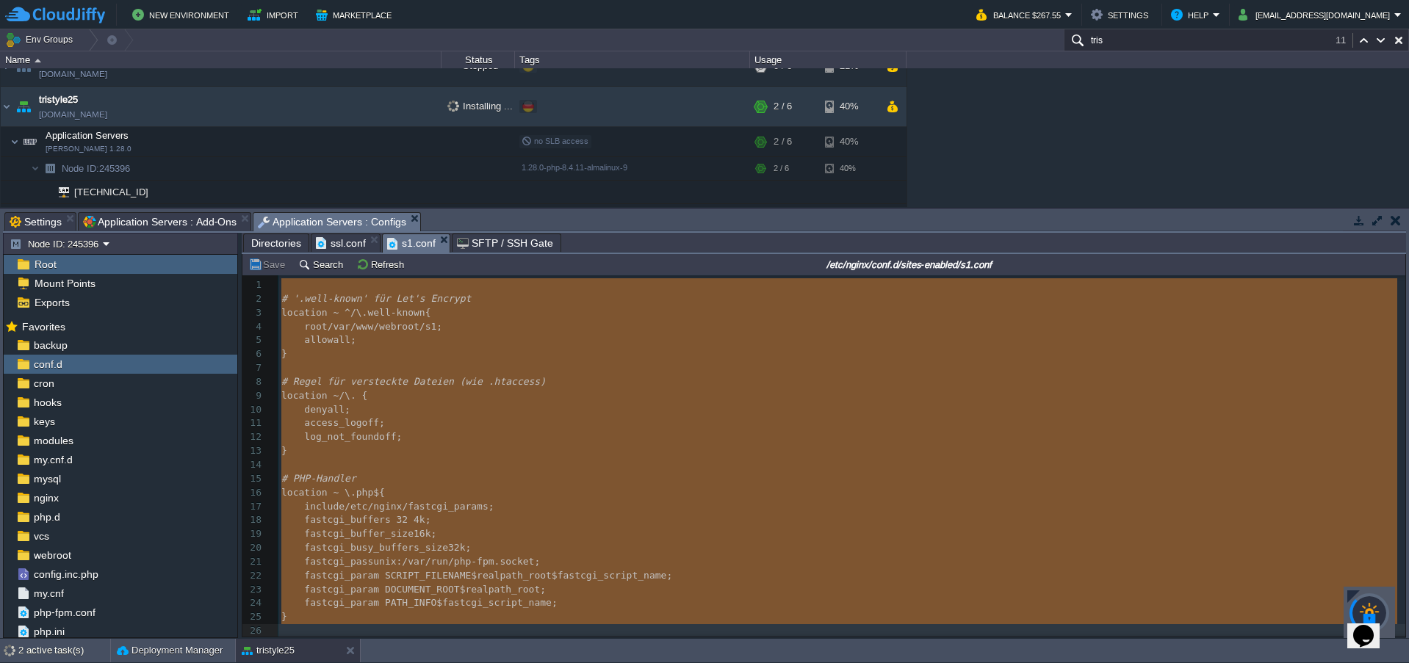
click at [477, 241] on span "SFTP / SSH Gate" at bounding box center [505, 243] width 96 height 18
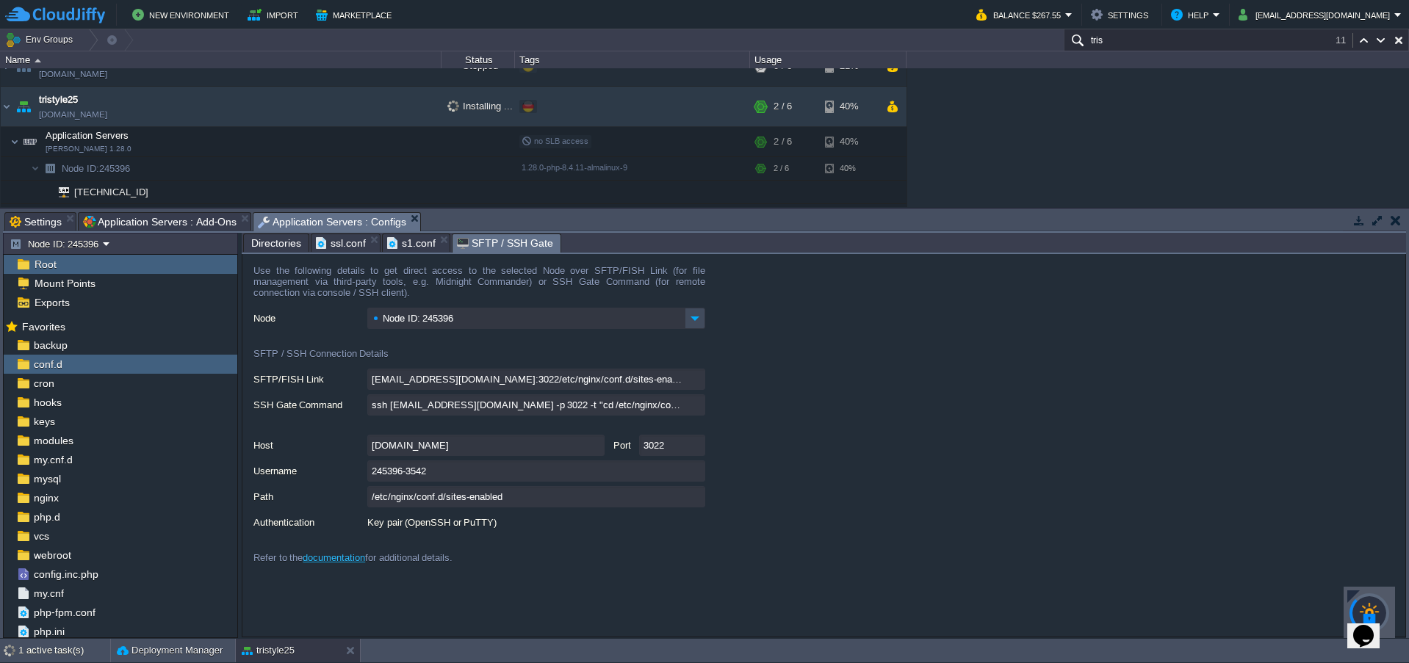
click at [287, 246] on span "Directories" at bounding box center [276, 243] width 50 height 18
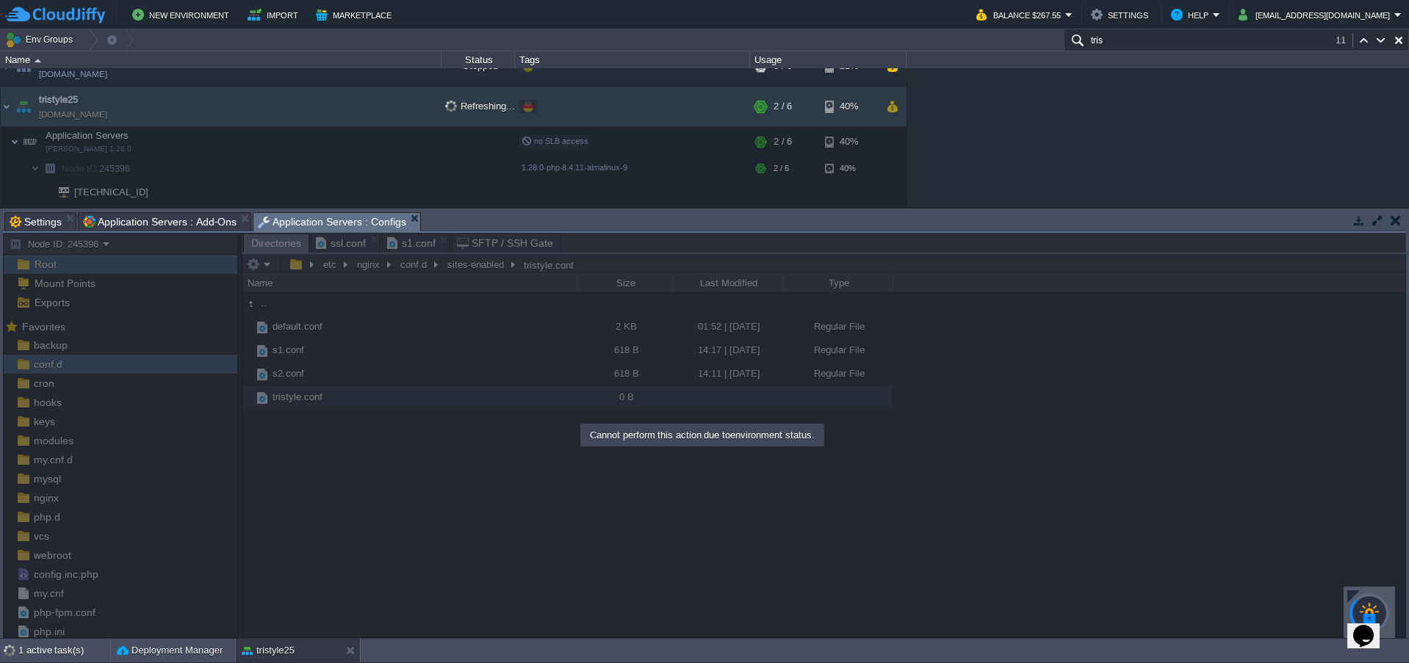
click at [289, 398] on div at bounding box center [704, 435] width 1403 height 405
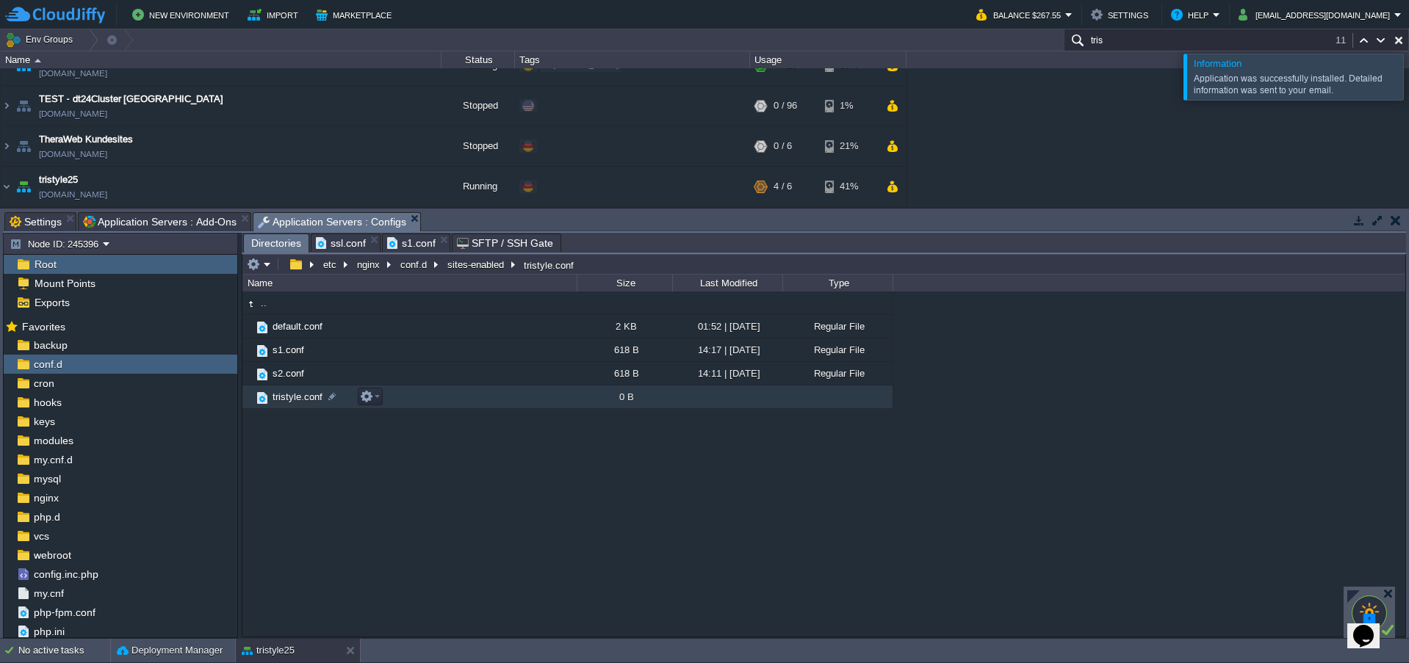
click at [296, 400] on span "tristyle.conf" at bounding box center [297, 397] width 54 height 12
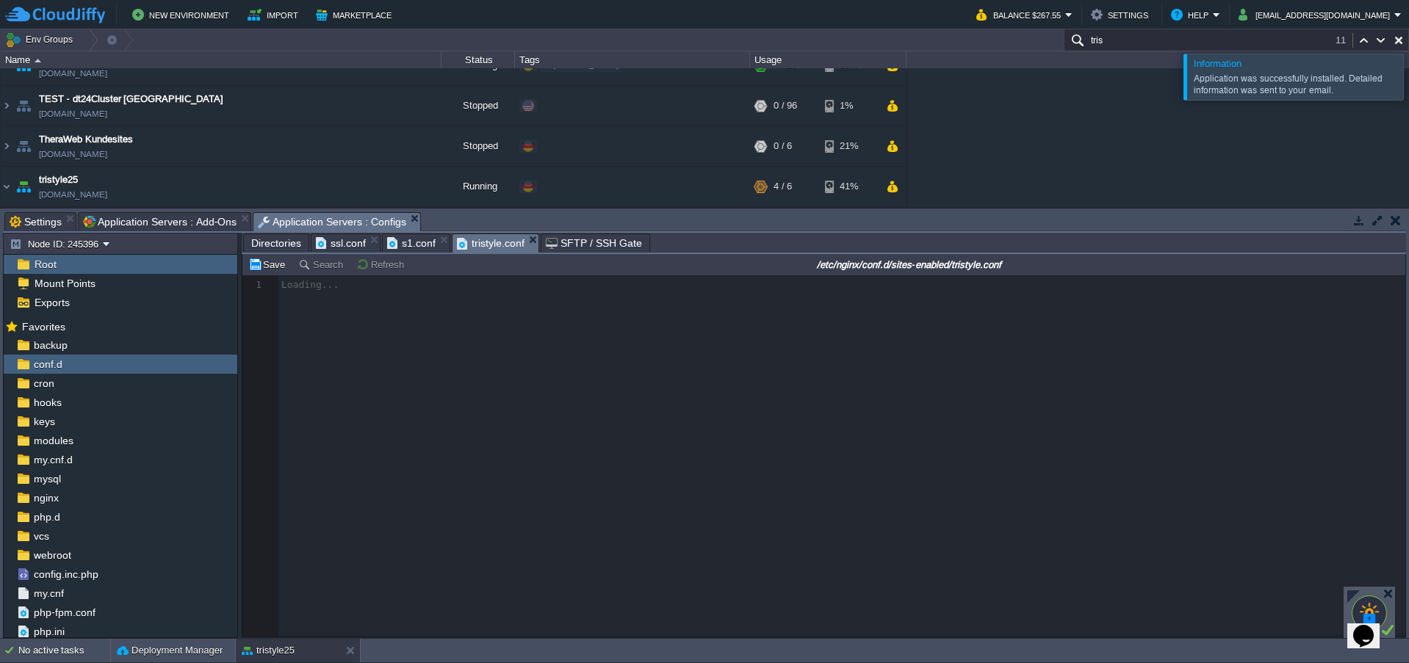
click at [327, 369] on div at bounding box center [823, 455] width 1163 height 361
click at [323, 325] on div at bounding box center [823, 455] width 1163 height 361
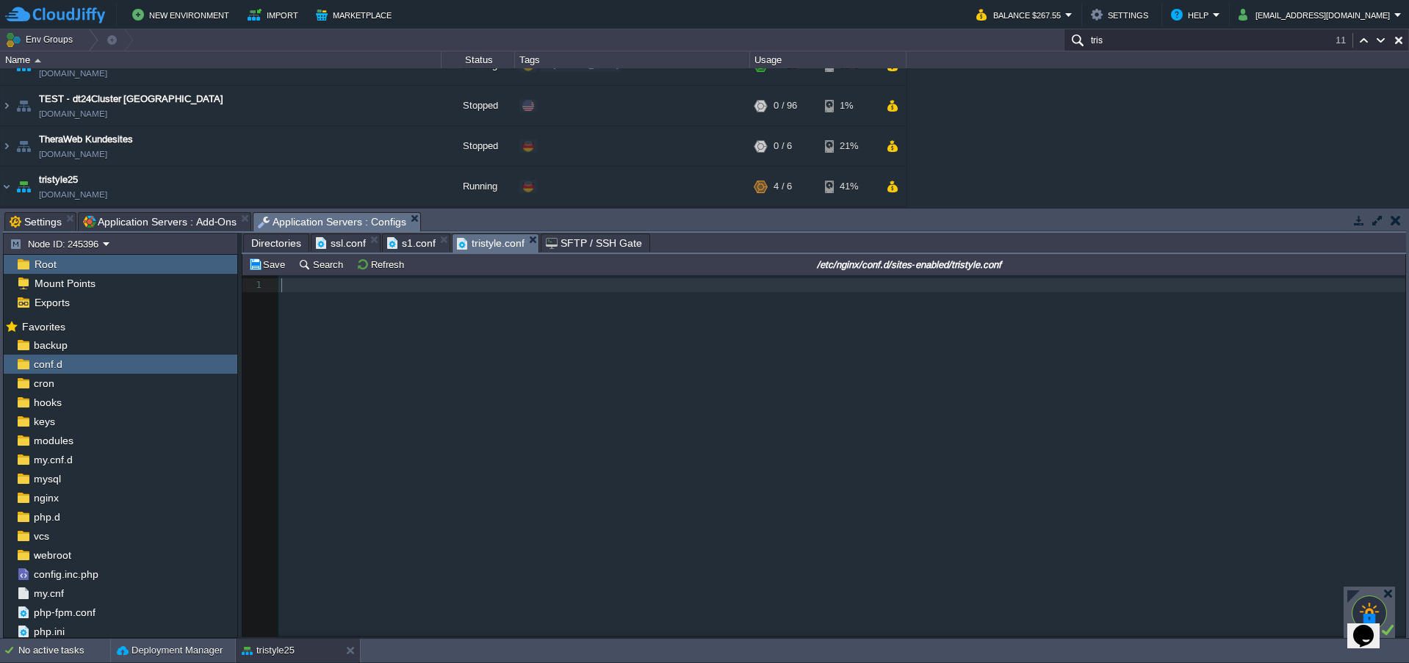
scroll to position [5, 0]
click at [327, 310] on div "1 1 ​" at bounding box center [834, 466] width 1185 height 383
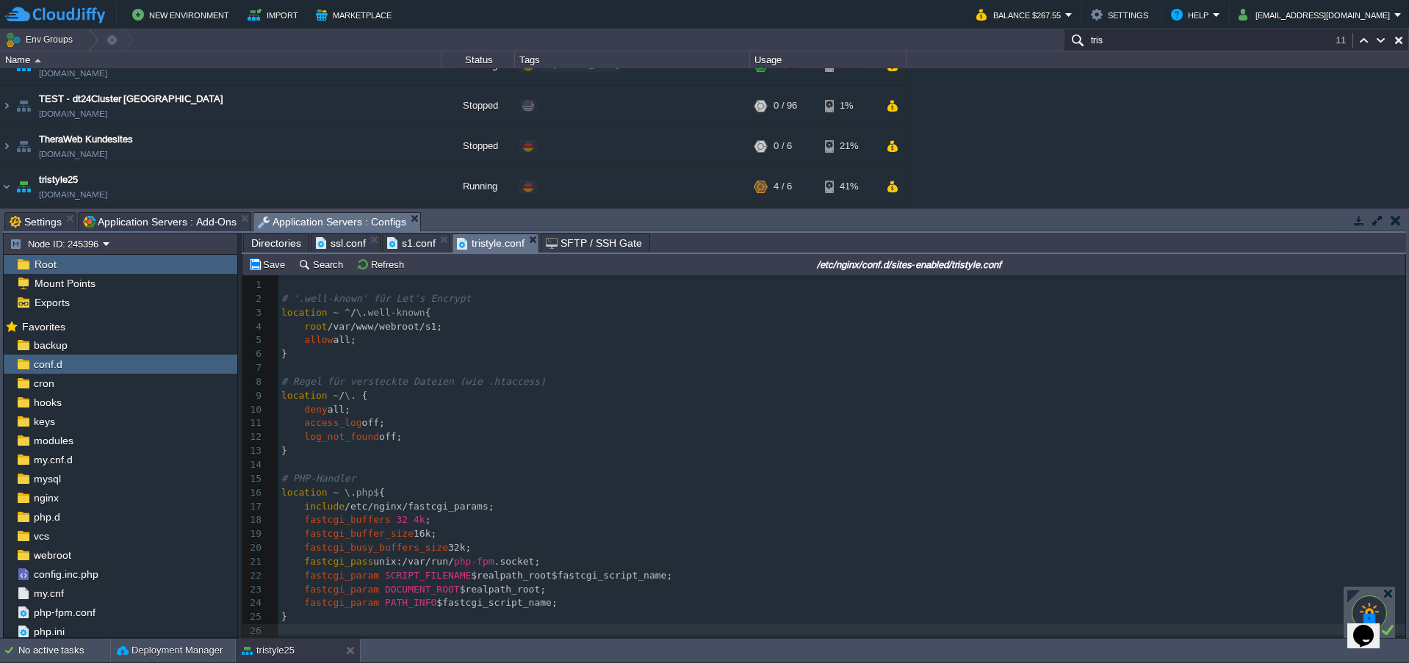
scroll to position [0, 0]
click at [419, 329] on div "xxxxxxxxxx 26 1 ​ 2 # '.well-known' für Let's Encrypt 3 location ~ ^ / \ . well…" at bounding box center [841, 458] width 1127 height 360
type textarea "tristyle"
click at [474, 477] on pre "# PHP-Handler" at bounding box center [841, 479] width 1127 height 14
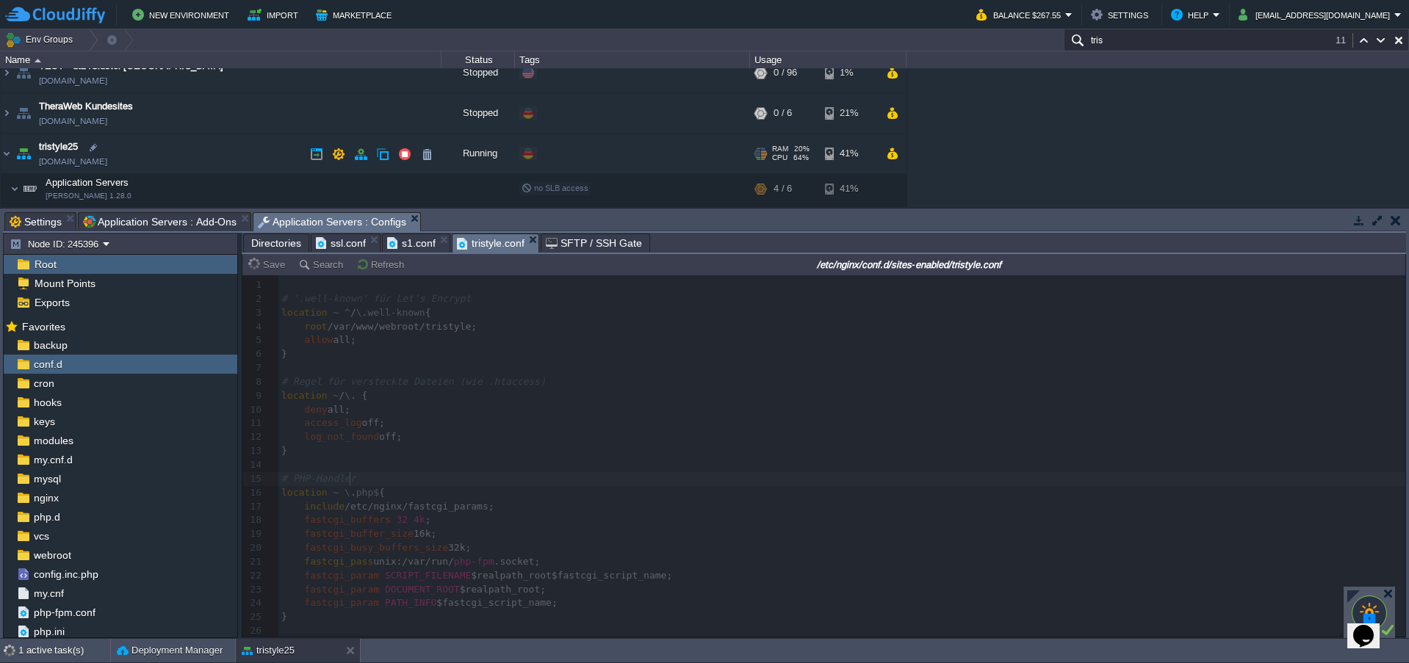
scroll to position [838, 0]
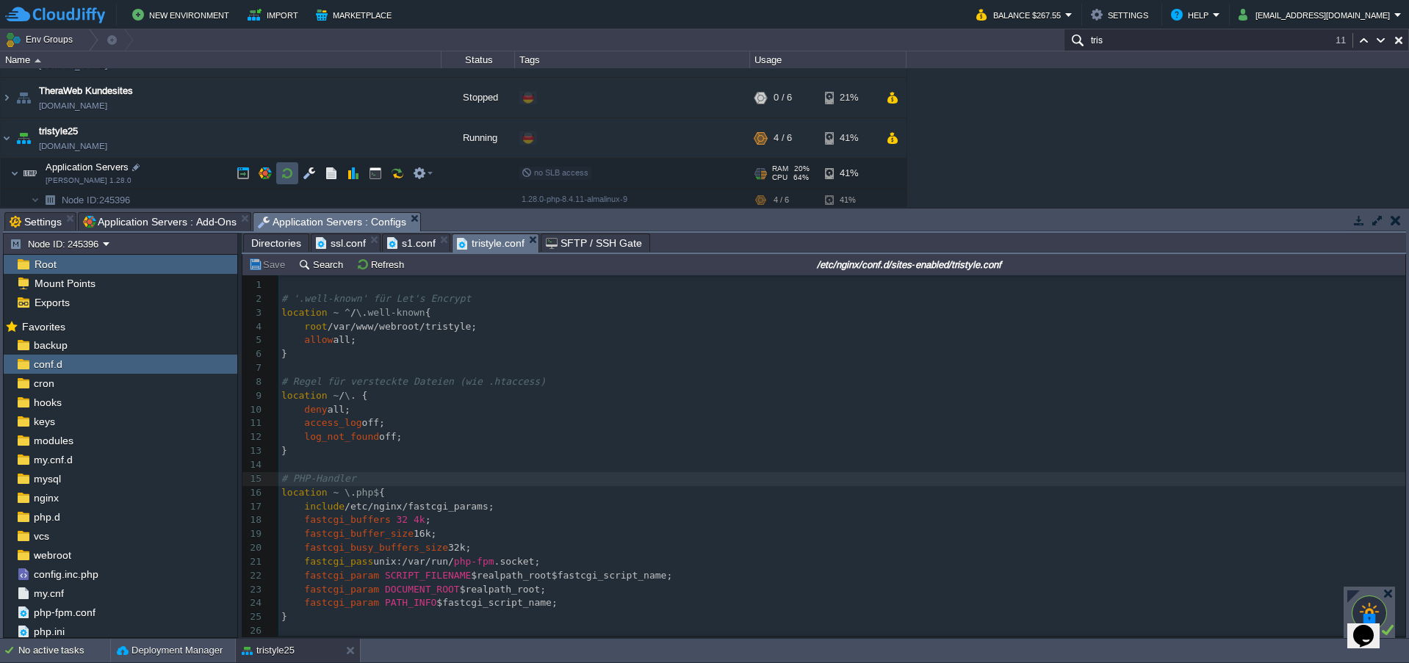
click at [290, 167] on button "button" at bounding box center [287, 173] width 13 height 13
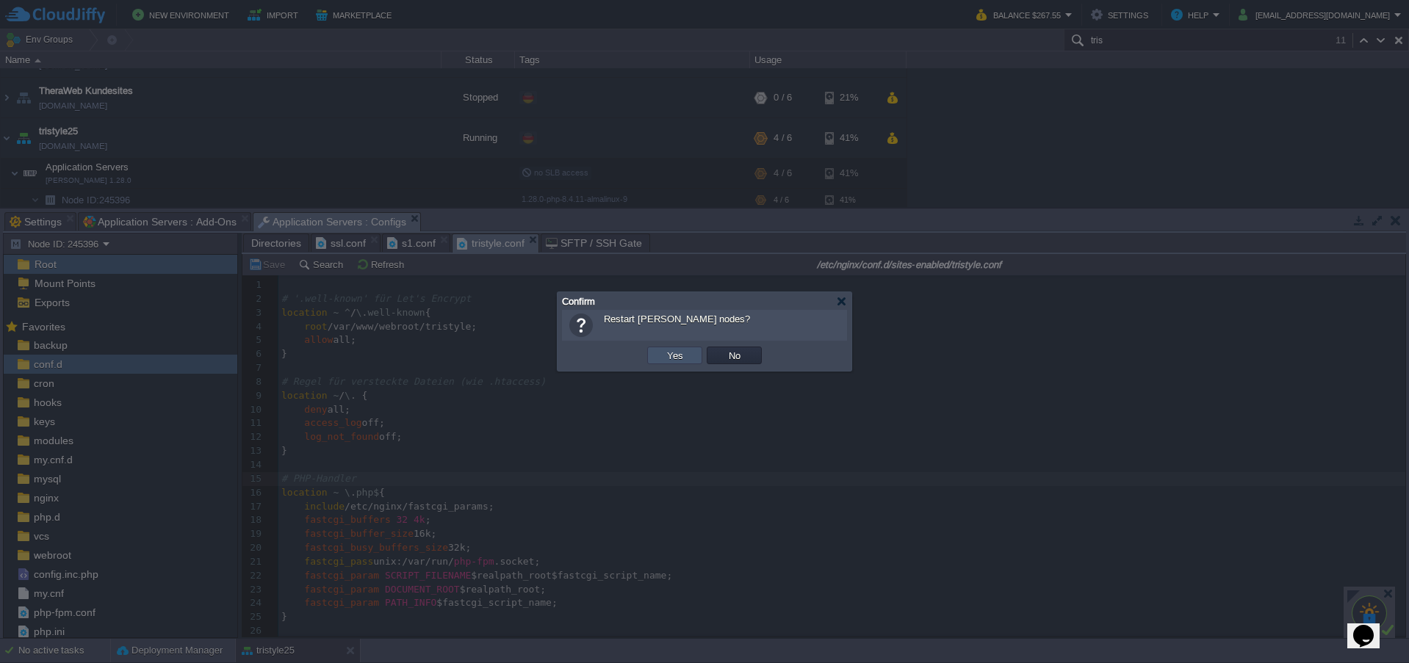
click at [669, 355] on button "Yes" at bounding box center [674, 355] width 25 height 13
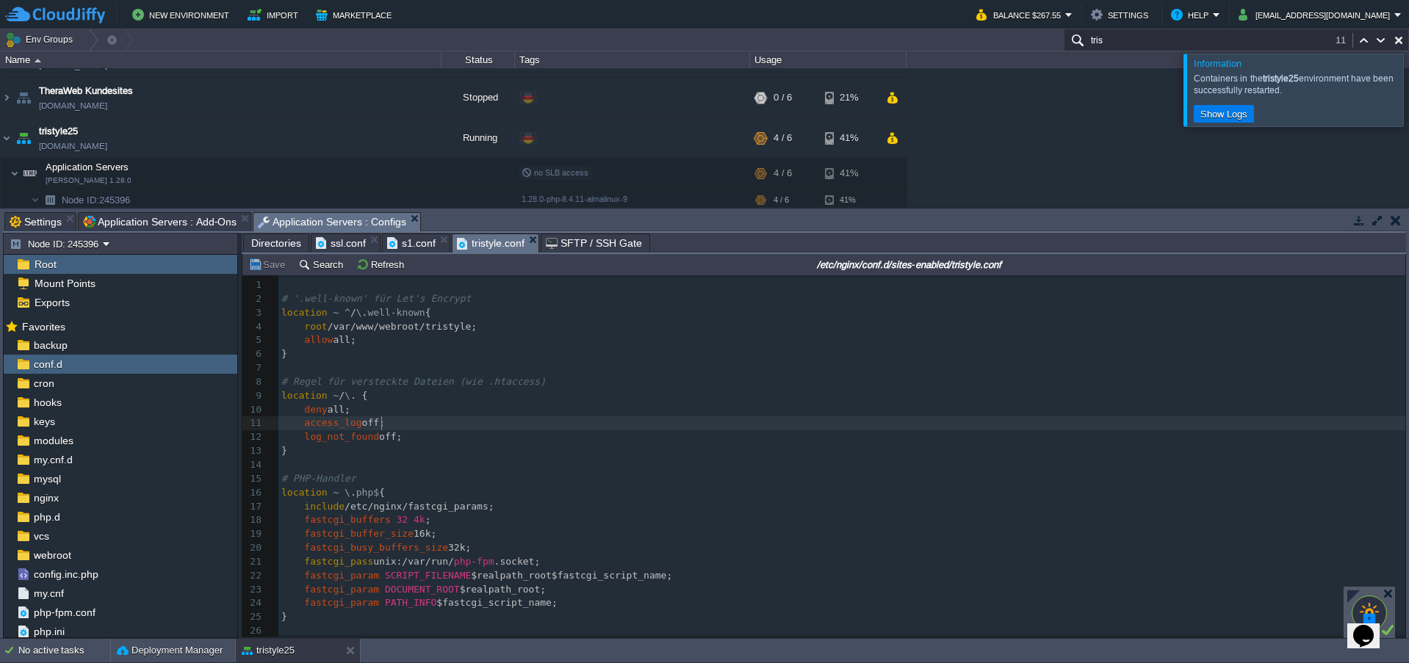
drag, startPoint x: 682, startPoint y: 428, endPoint x: 639, endPoint y: 390, distance: 57.2
click at [674, 419] on pre "access_log off;" at bounding box center [841, 423] width 1127 height 14
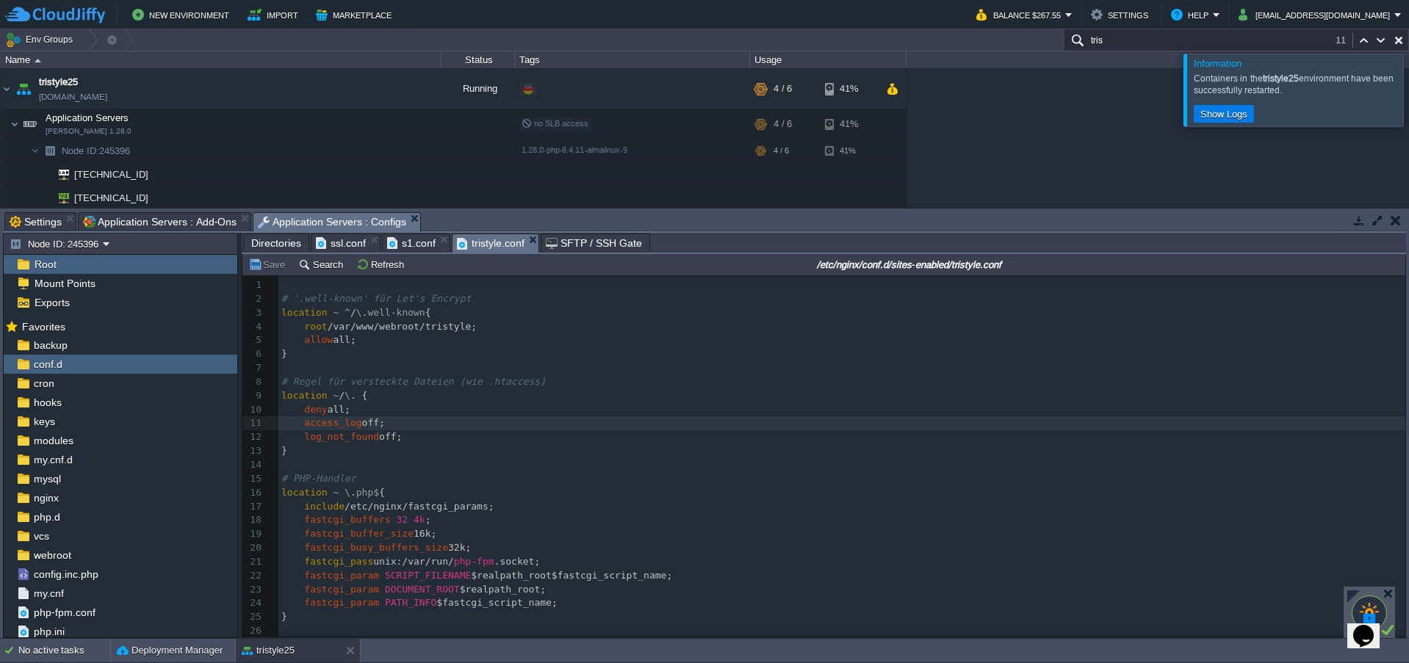
click at [1408, 93] on div at bounding box center [1426, 90] width 0 height 72
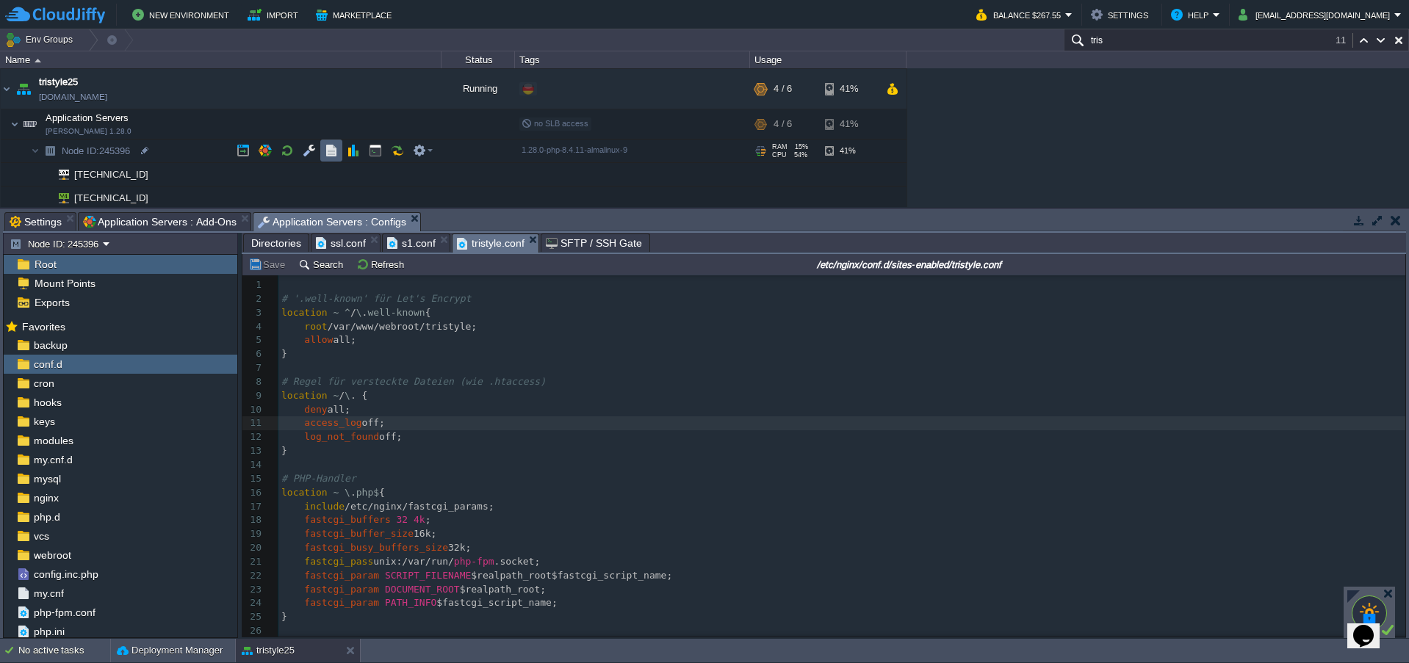
click at [331, 149] on button "button" at bounding box center [331, 150] width 13 height 13
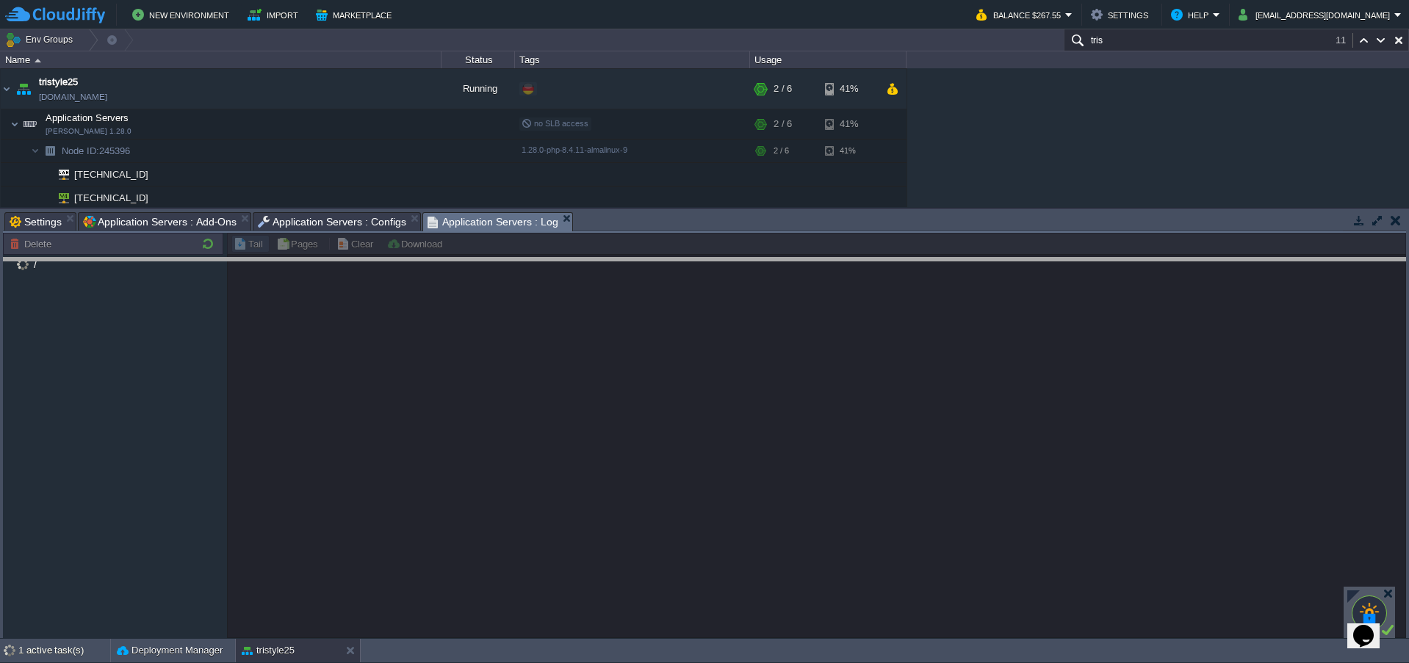
drag, startPoint x: 739, startPoint y: 233, endPoint x: 732, endPoint y: 288, distance: 55.5
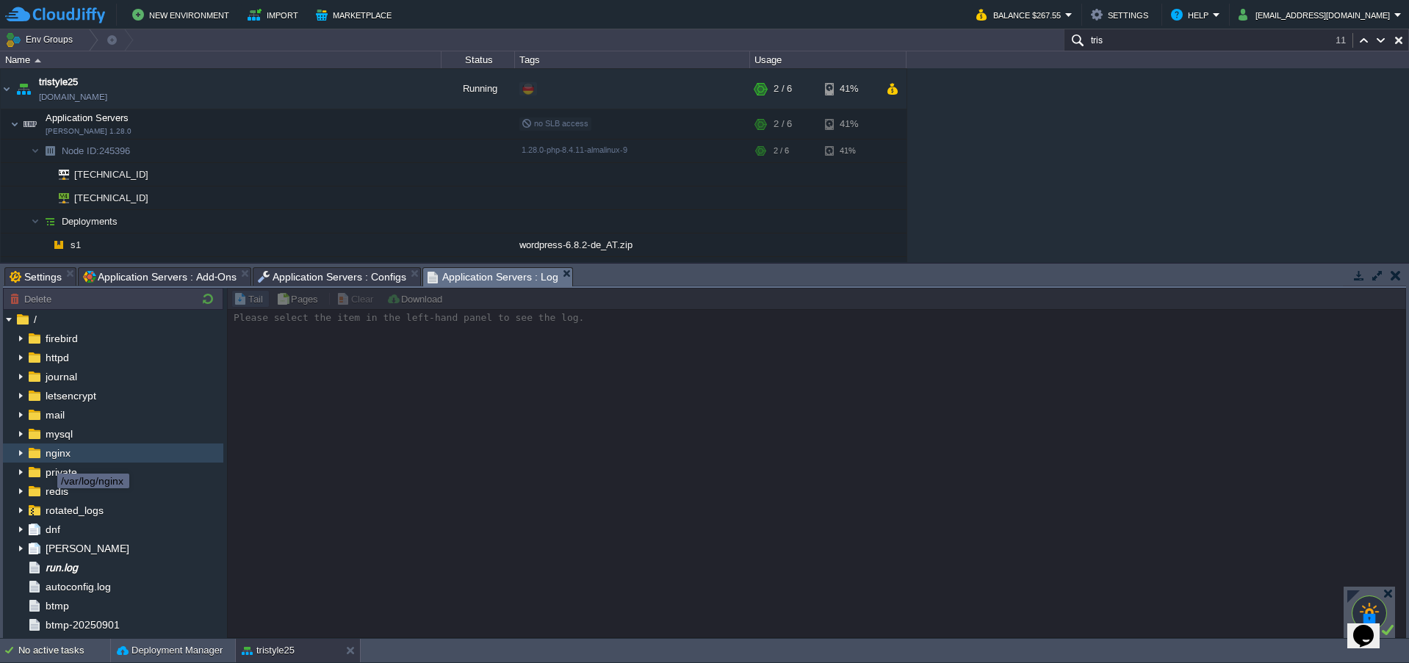
click at [44, 455] on span "nginx" at bounding box center [58, 453] width 30 height 13
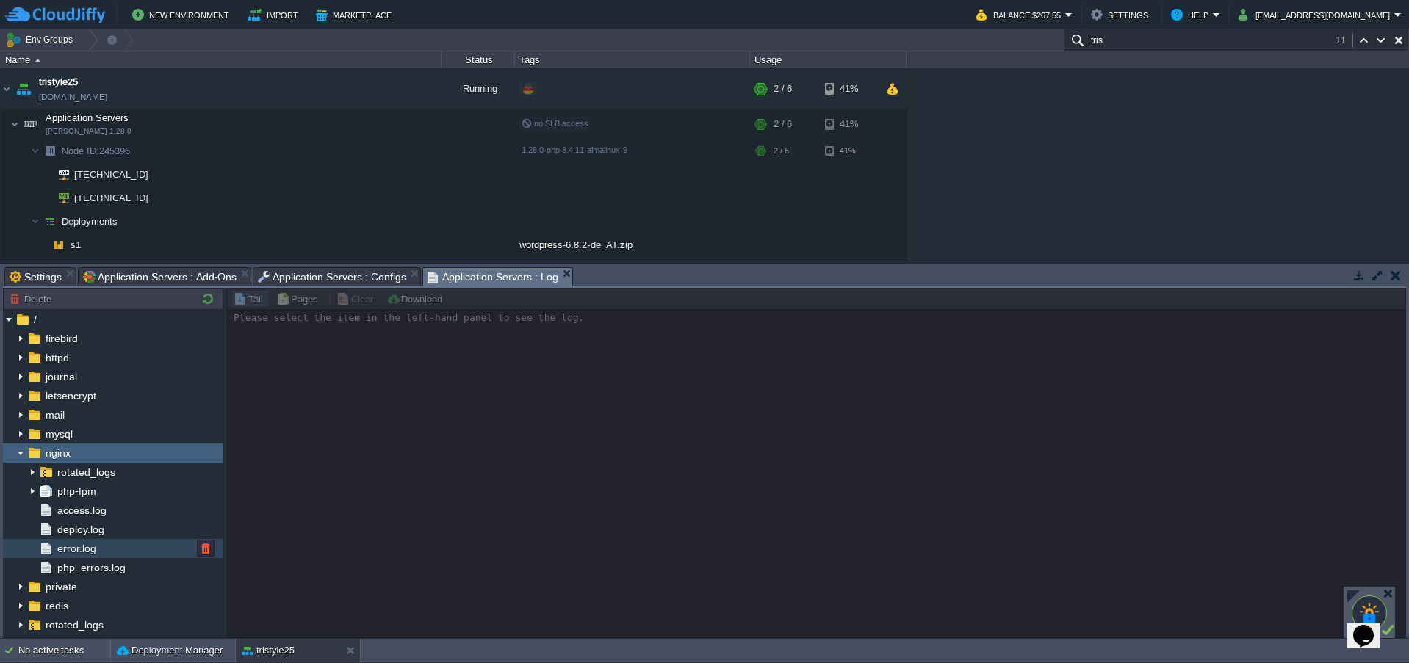
click at [79, 543] on span "error.log" at bounding box center [76, 548] width 44 height 13
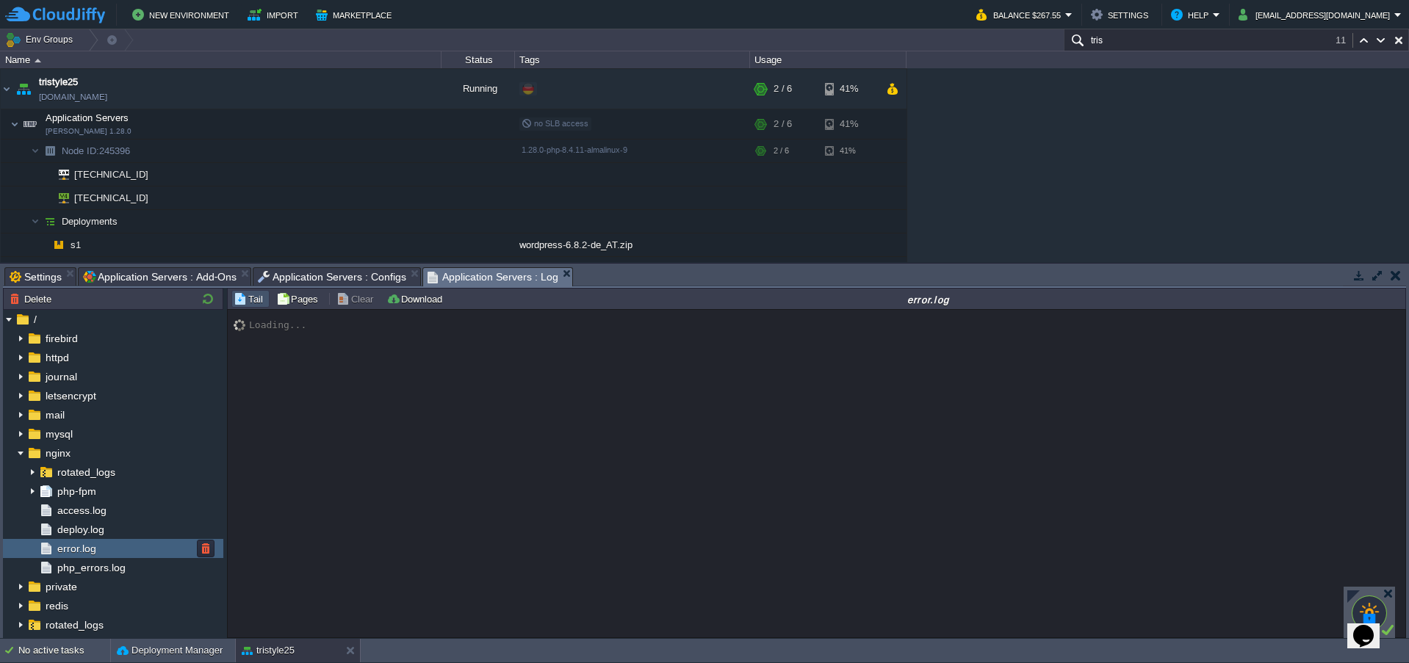
click at [79, 543] on span "error.log" at bounding box center [76, 548] width 44 height 13
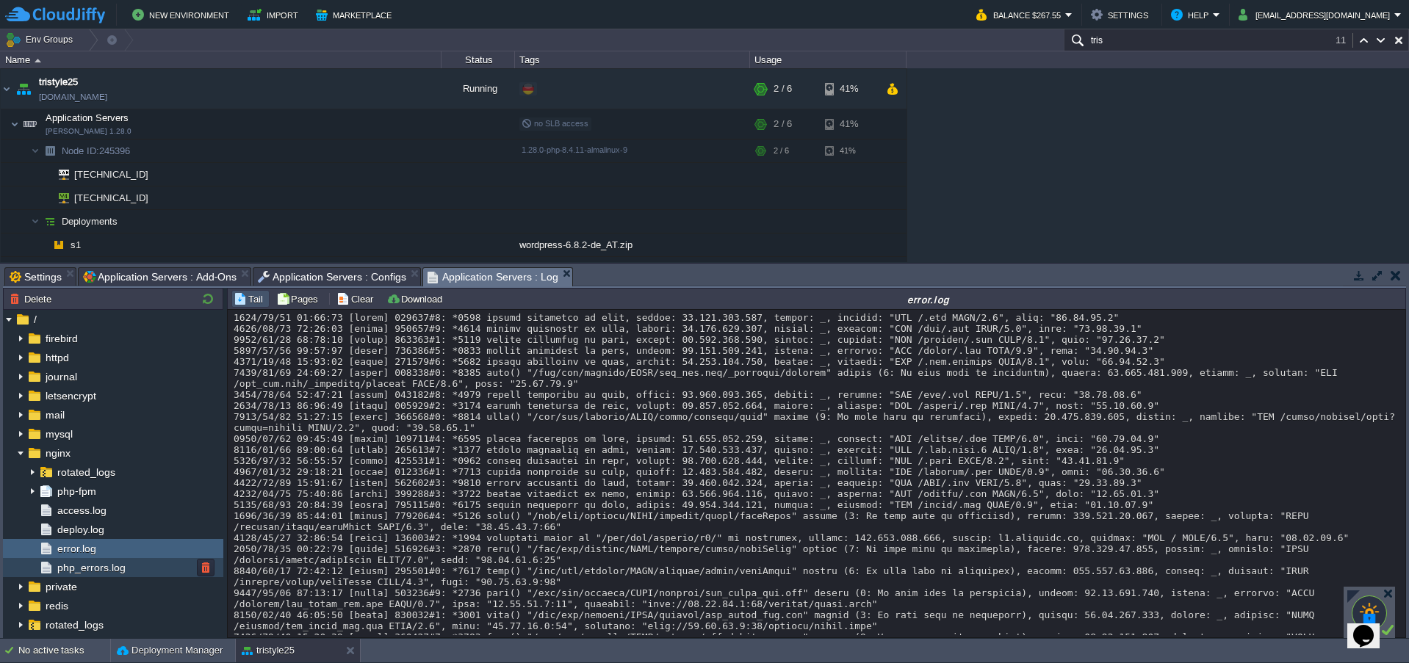
scroll to position [7386, 0]
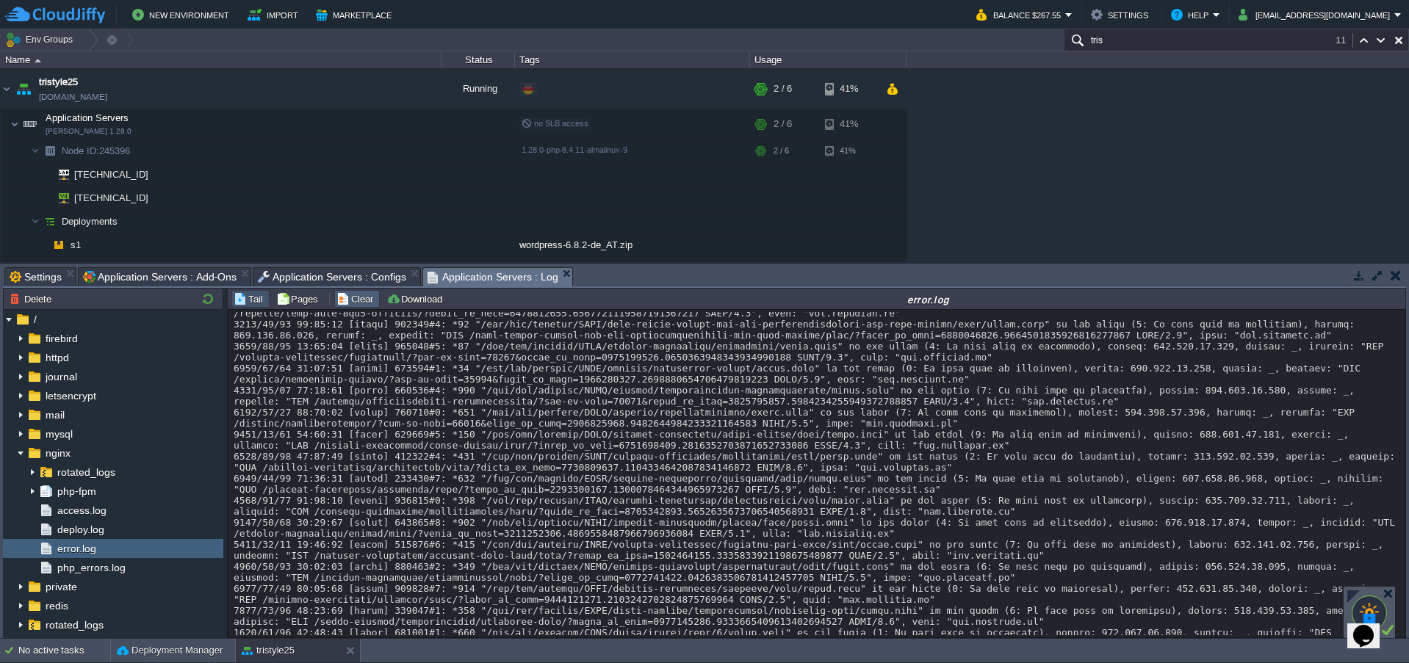
click at [344, 306] on button "Clear" at bounding box center [356, 298] width 41 height 13
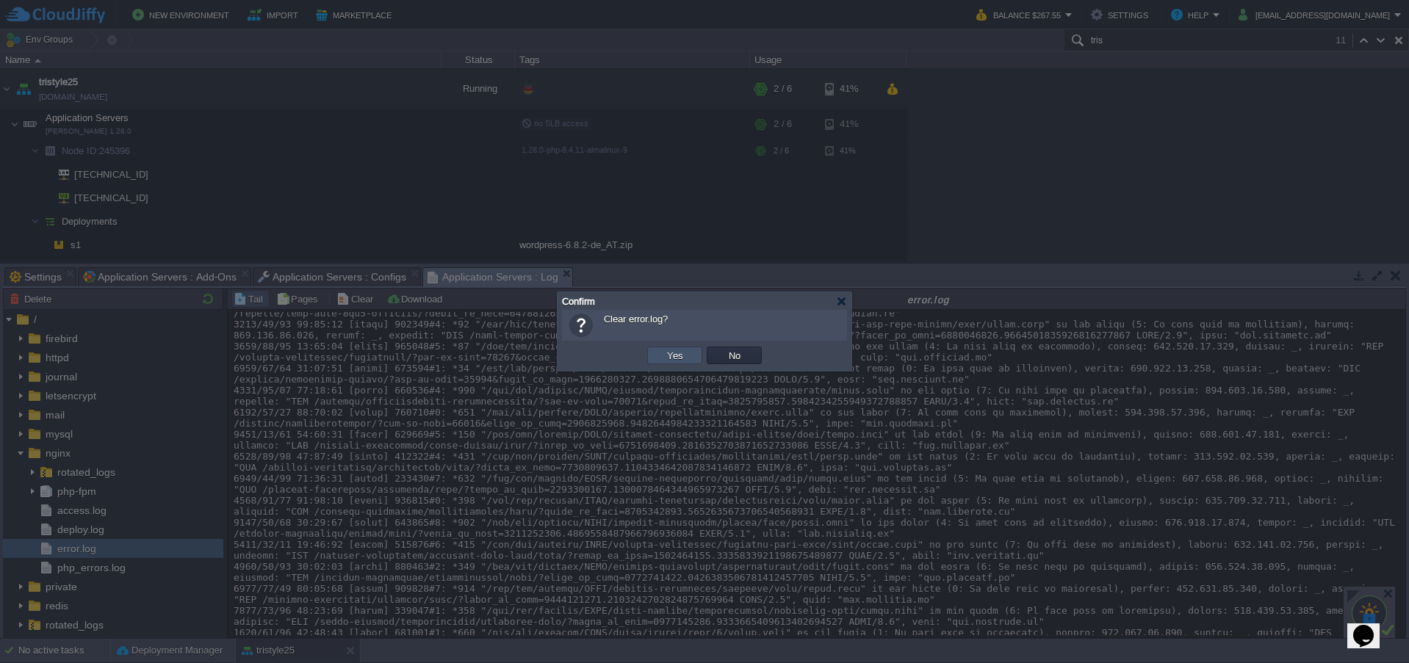
click at [668, 358] on button "Yes" at bounding box center [674, 355] width 25 height 13
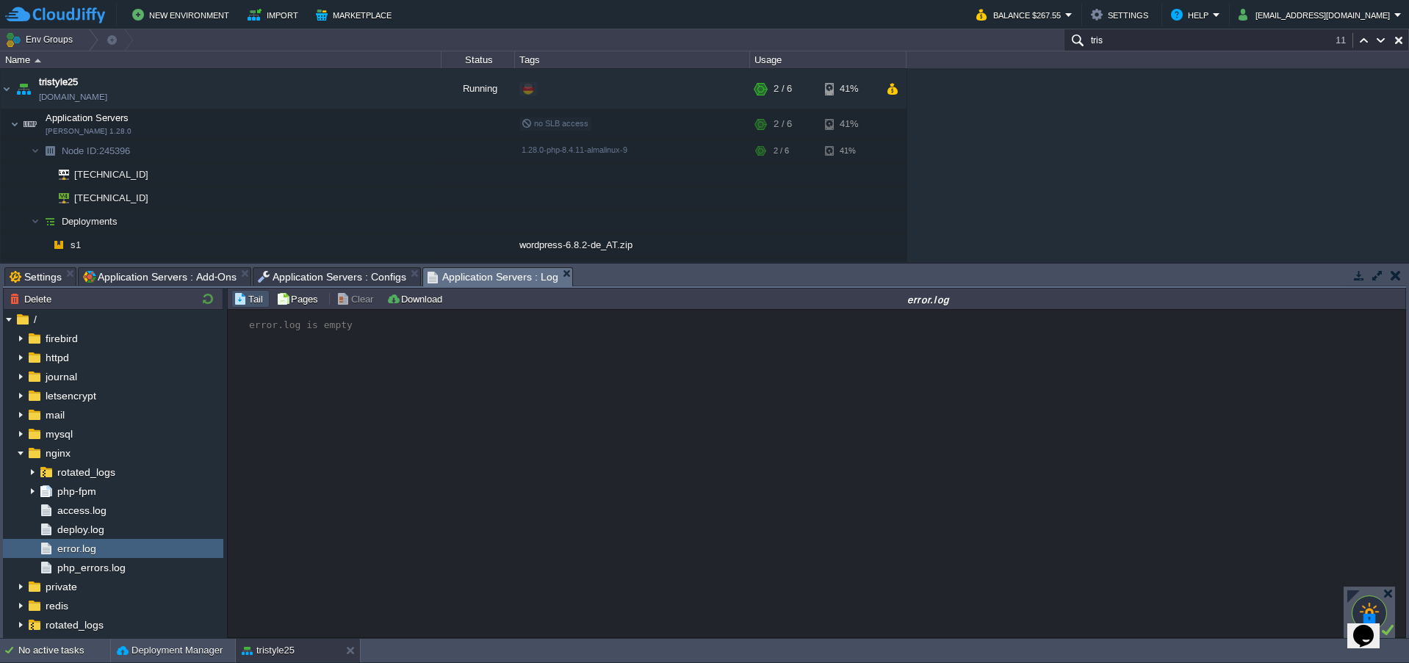
scroll to position [0, 0]
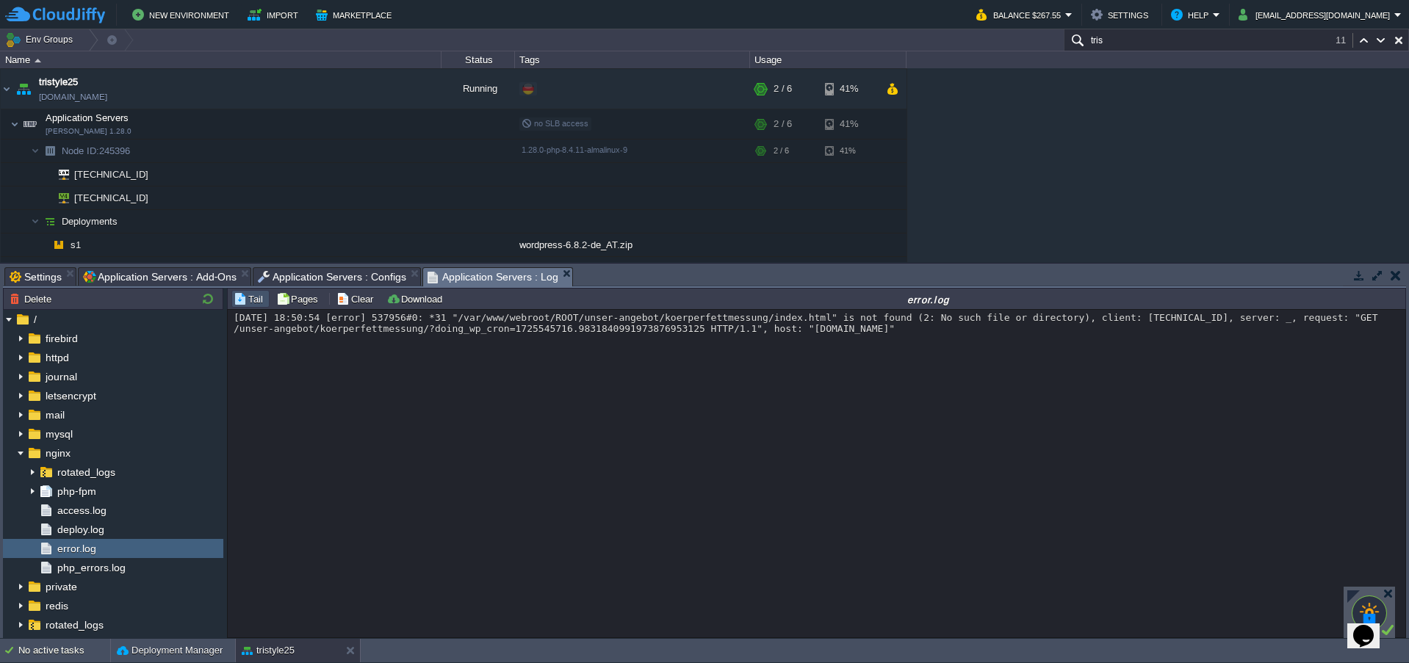
drag, startPoint x: 557, startPoint y: 533, endPoint x: 454, endPoint y: 521, distance: 103.6
click at [454, 521] on div "2025/09/07 18:50:54 [error] 537956#0: *31 "/var/www/webroot/ROOT/unser-angebot/…" at bounding box center [816, 474] width 1177 height 328
drag, startPoint x: 618, startPoint y: 492, endPoint x: 392, endPoint y: 496, distance: 226.2
click at [392, 496] on div "2025/09/07 18:50:54 [error] 537956#0: *31 "/var/www/webroot/ROOT/unser-angebot/…" at bounding box center [816, 474] width 1177 height 328
click at [93, 570] on span "php_errors.log" at bounding box center [90, 567] width 73 height 13
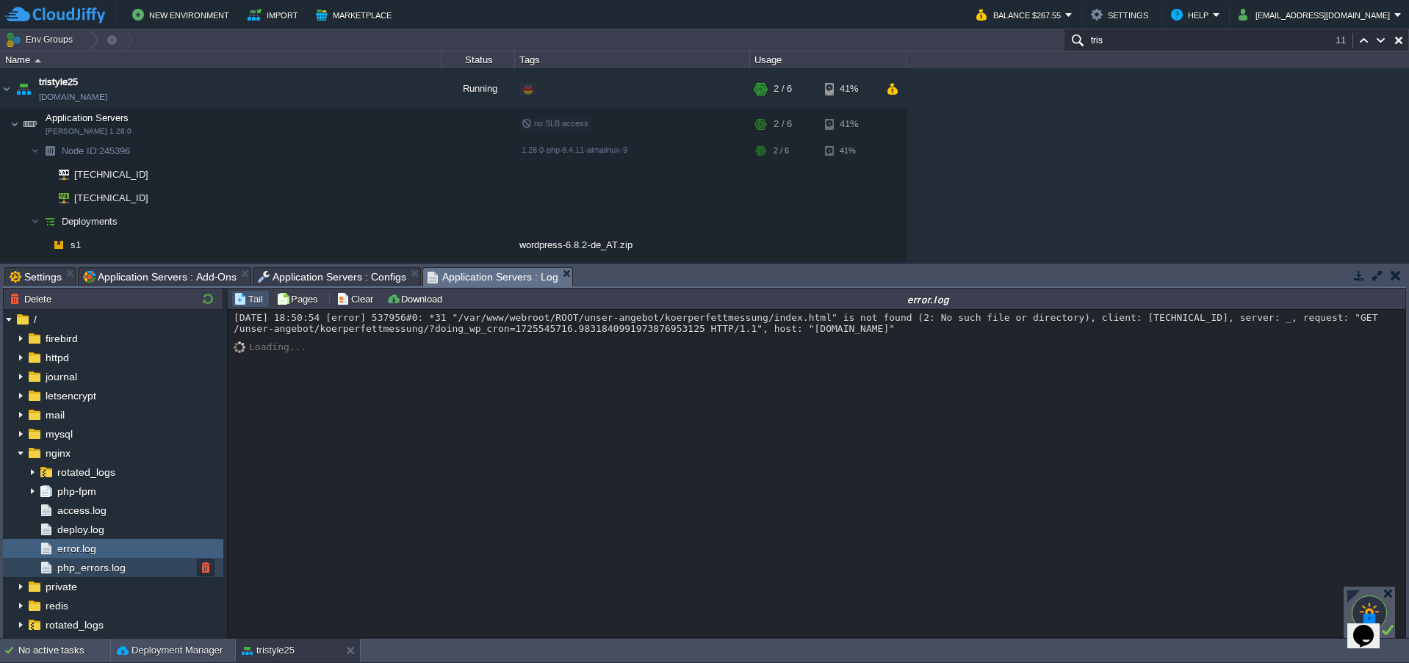
click at [93, 570] on span "php_errors.log" at bounding box center [90, 567] width 73 height 13
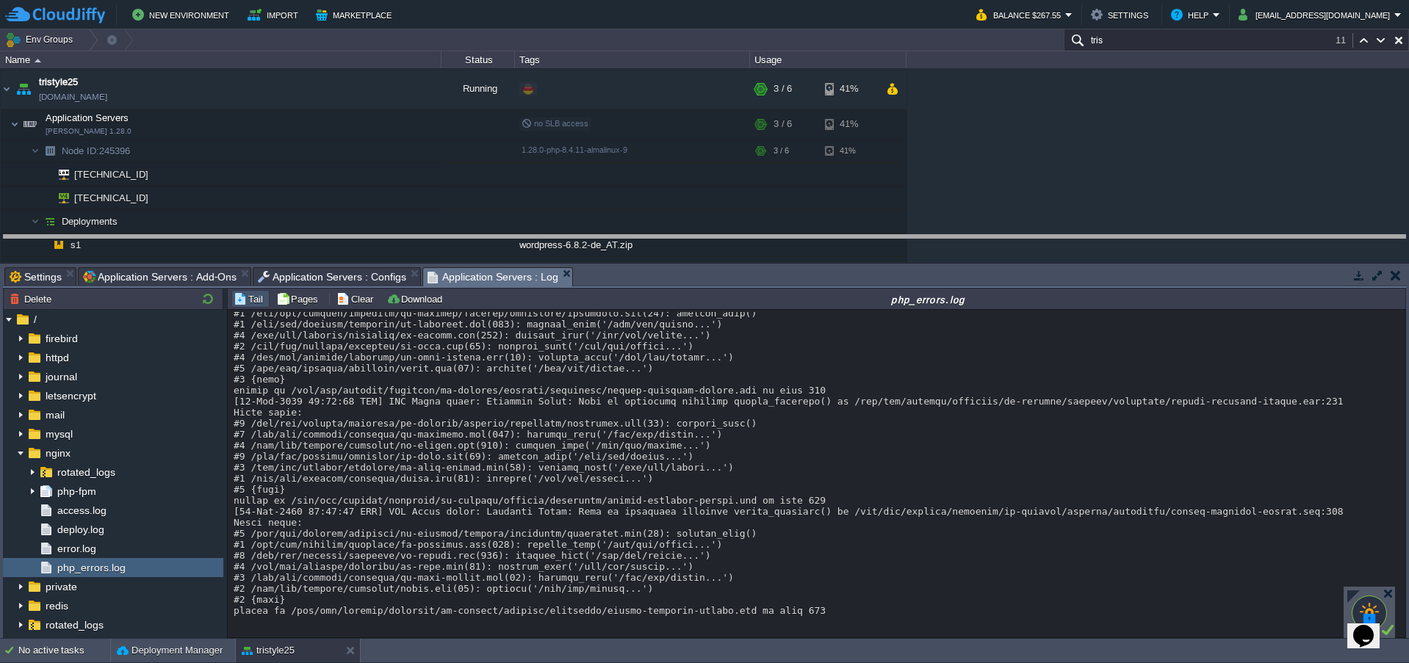
drag, startPoint x: 762, startPoint y: 287, endPoint x: 761, endPoint y: 255, distance: 32.3
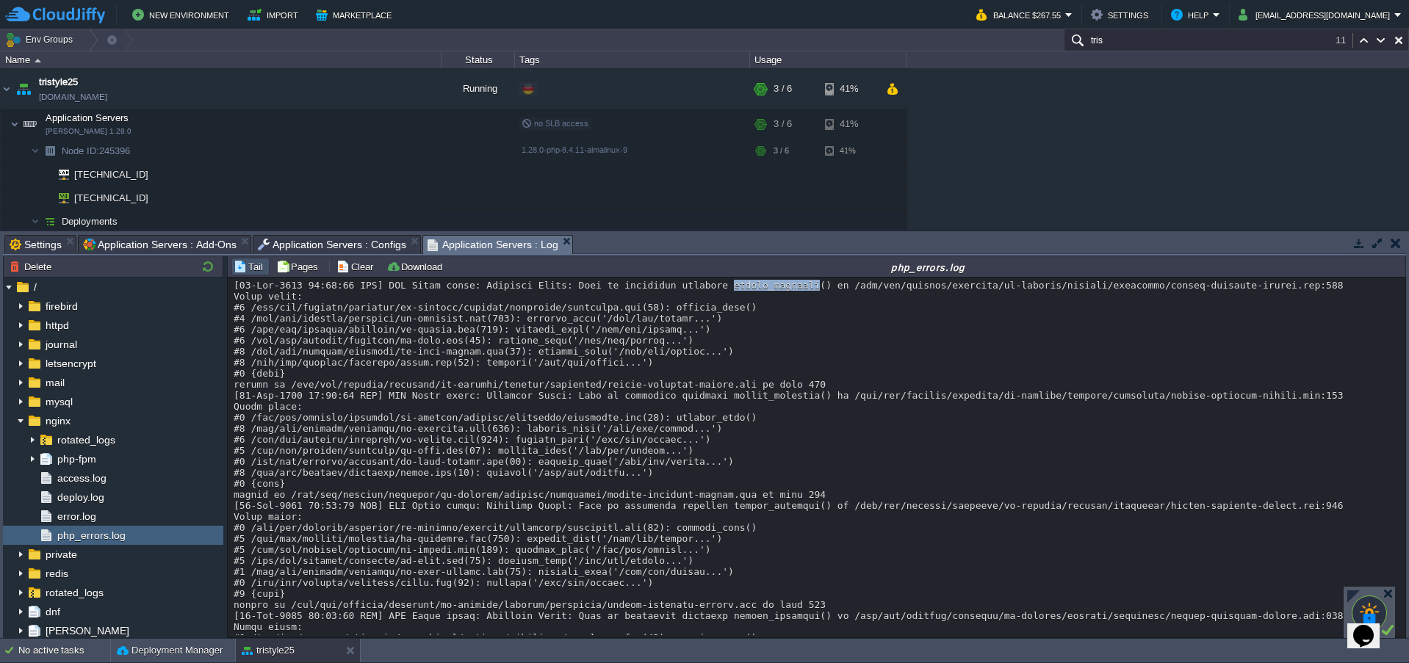
drag, startPoint x: 691, startPoint y: 289, endPoint x: 767, endPoint y: 283, distance: 75.9
copy div "create_function"
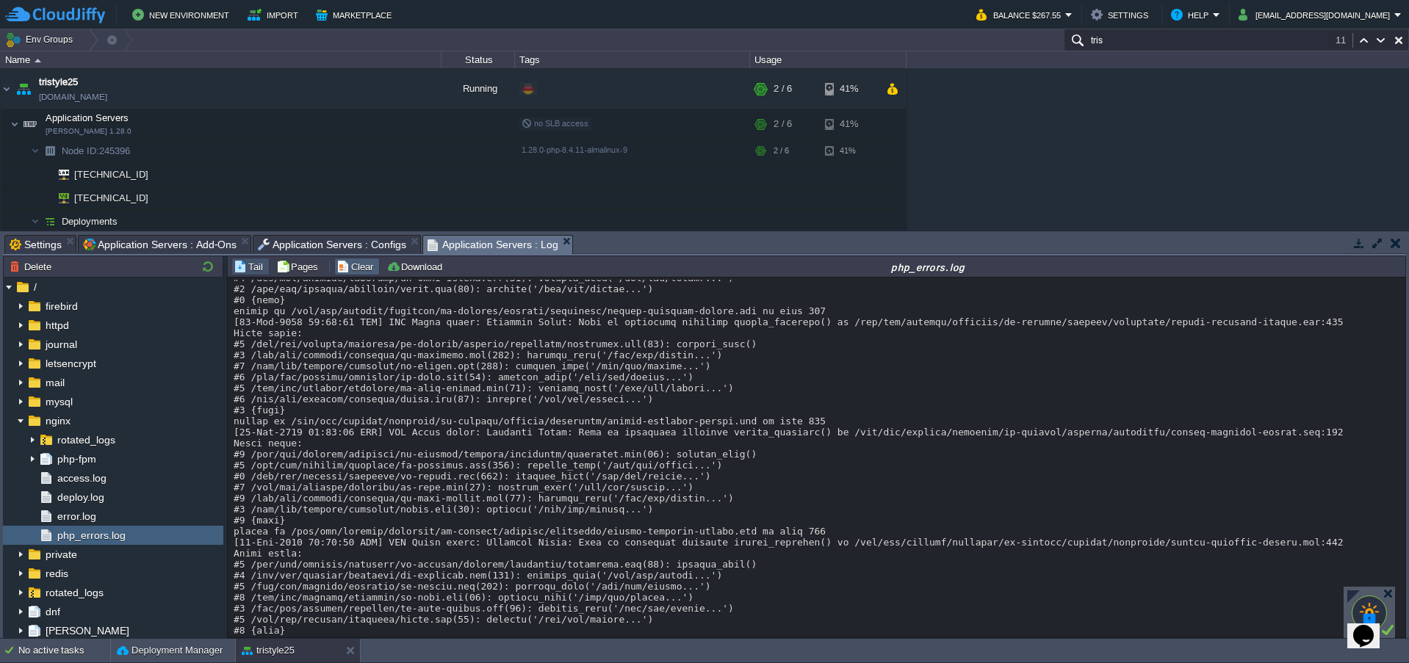
click at [343, 267] on button "Clear" at bounding box center [356, 266] width 41 height 13
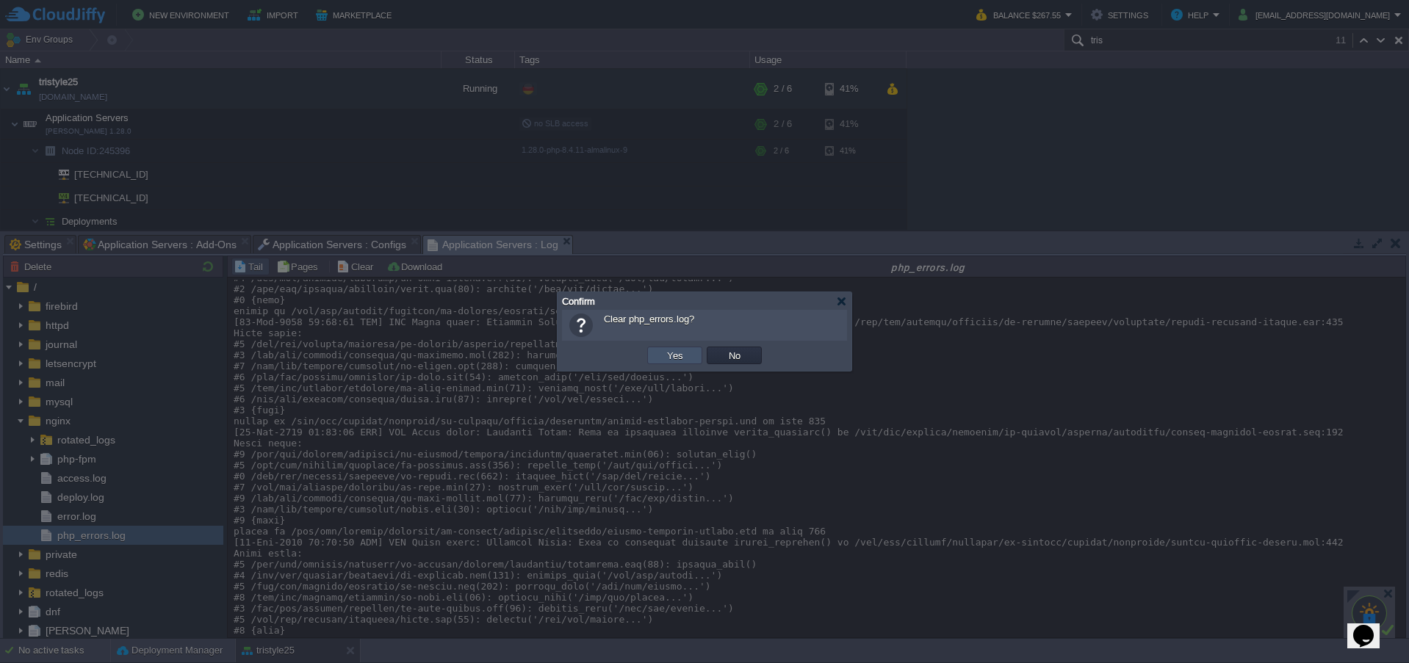
drag, startPoint x: 666, startPoint y: 352, endPoint x: 671, endPoint y: 366, distance: 14.9
click at [666, 351] on button "Yes" at bounding box center [674, 355] width 25 height 13
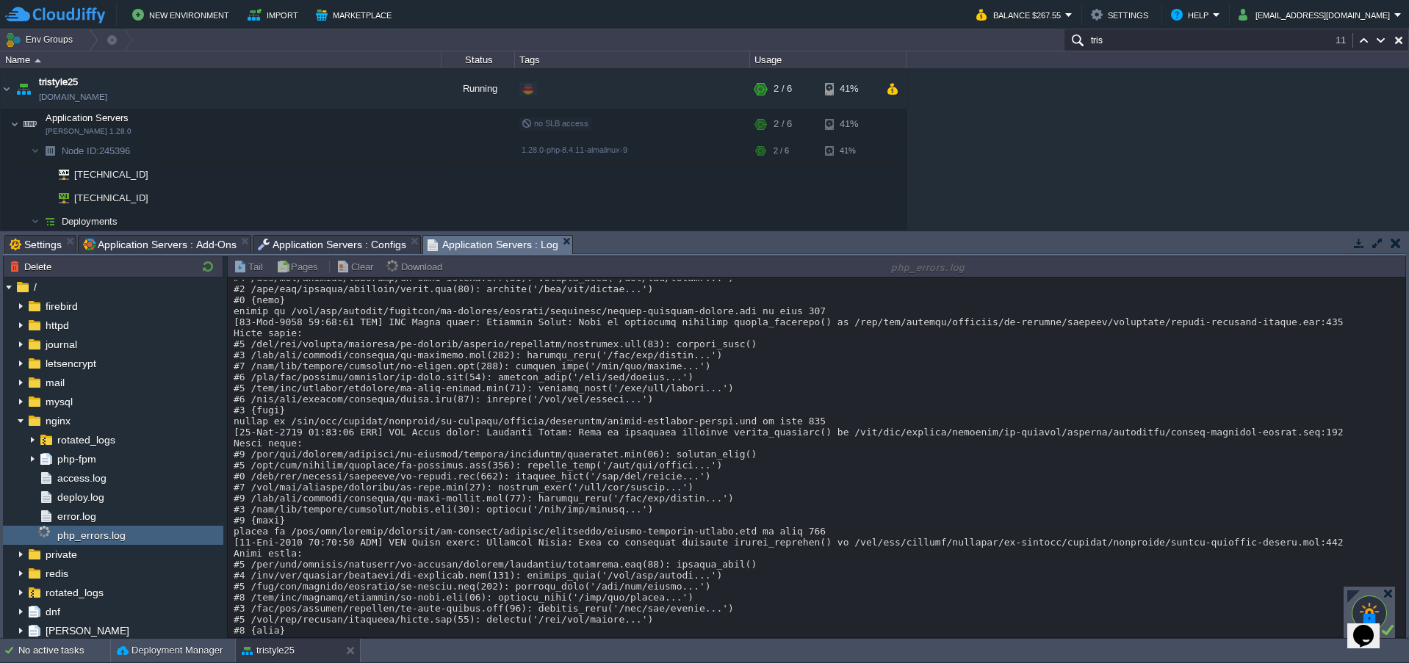
scroll to position [0, 0]
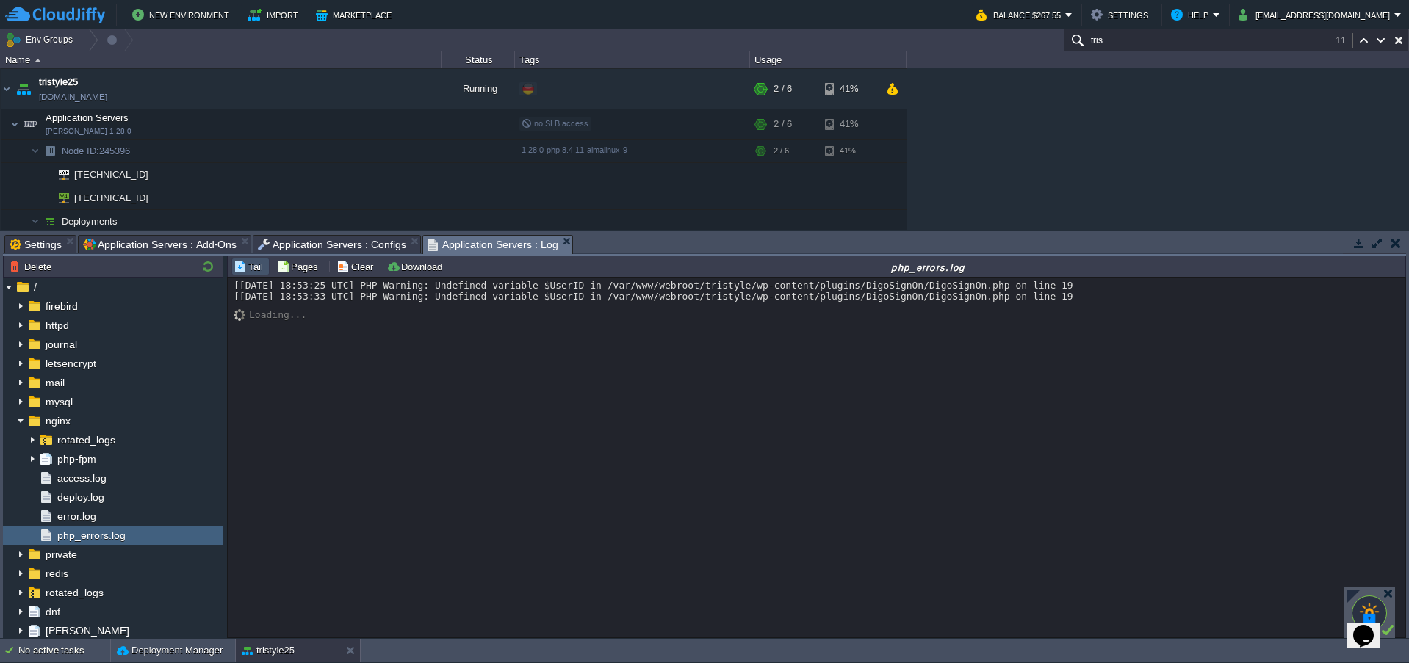
drag, startPoint x: 820, startPoint y: 428, endPoint x: 790, endPoint y: 421, distance: 30.3
click at [820, 428] on div "[07-Sep-2025 18:53:25 UTC] PHP Warning: Undefined variable $UserID in /var/www/…" at bounding box center [816, 458] width 1177 height 360
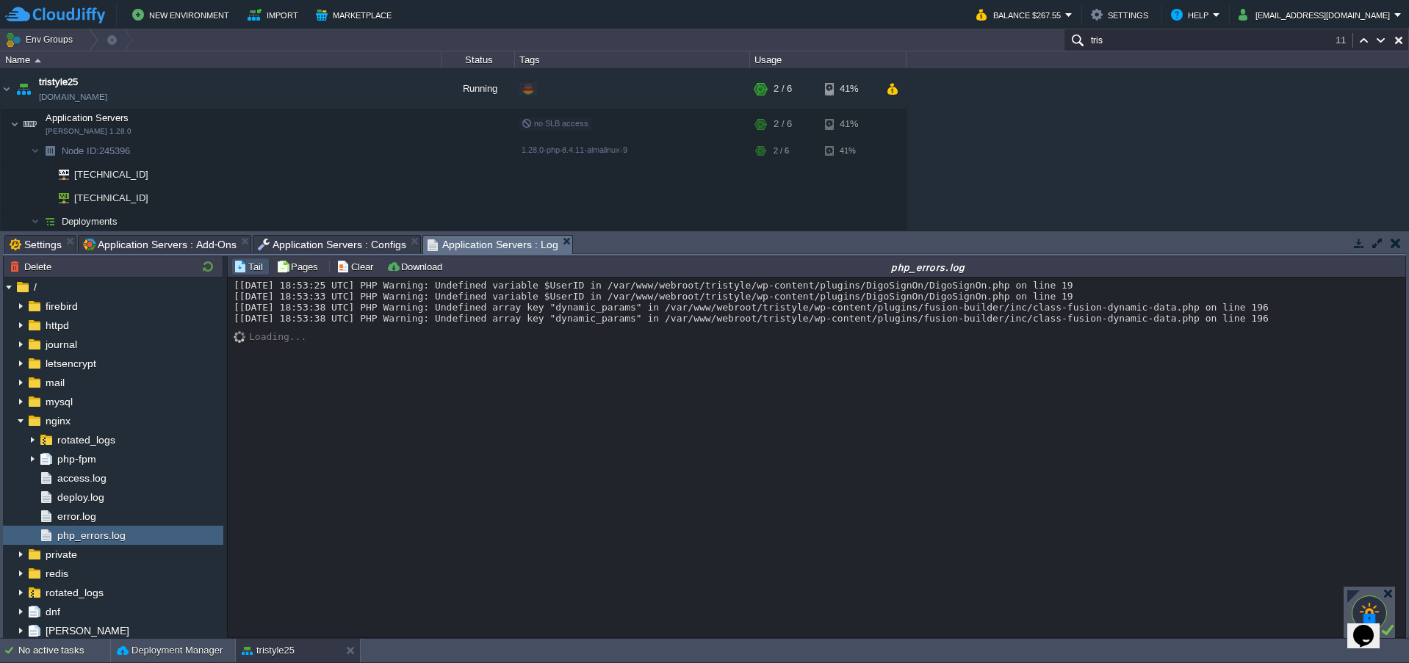
click at [627, 435] on div "[07-Sep-2025 18:53:25 UTC] PHP Warning: Undefined variable $UserID in /var/www/…" at bounding box center [816, 458] width 1177 height 360
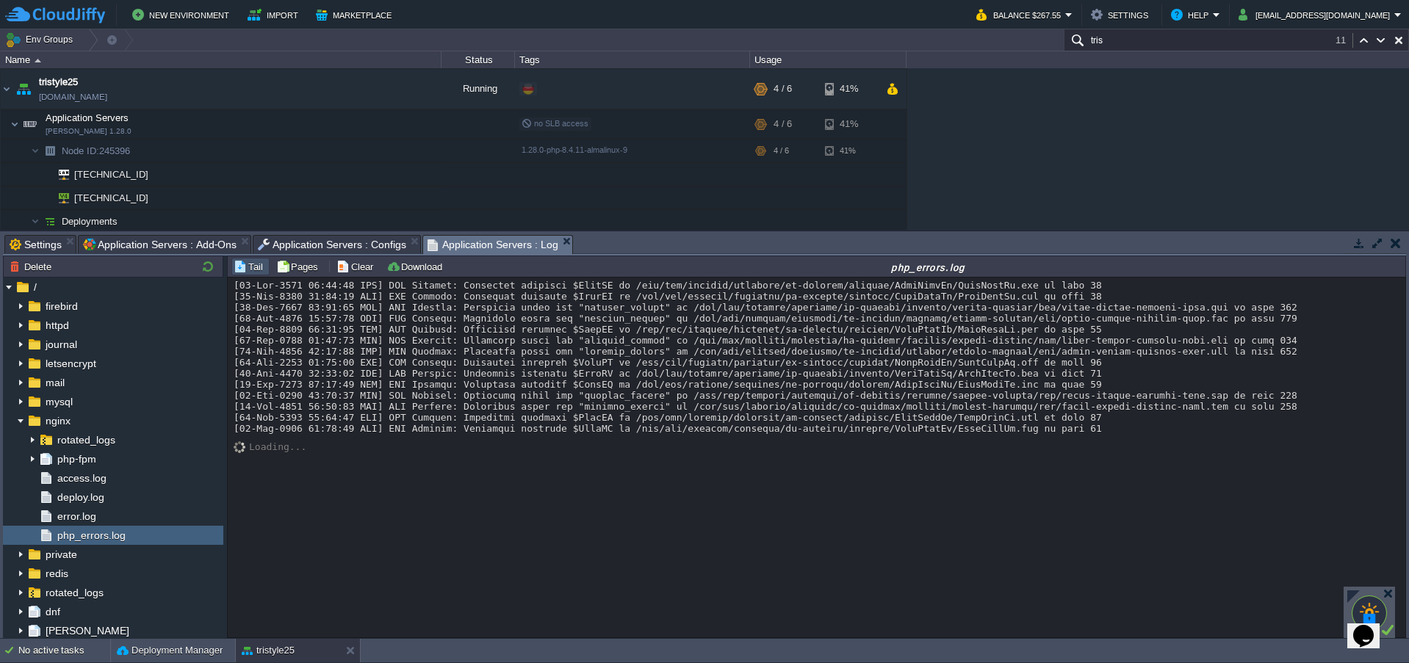
click at [1397, 37] on button "button" at bounding box center [1398, 40] width 13 height 13
type input "Search (Ctrl+F)"
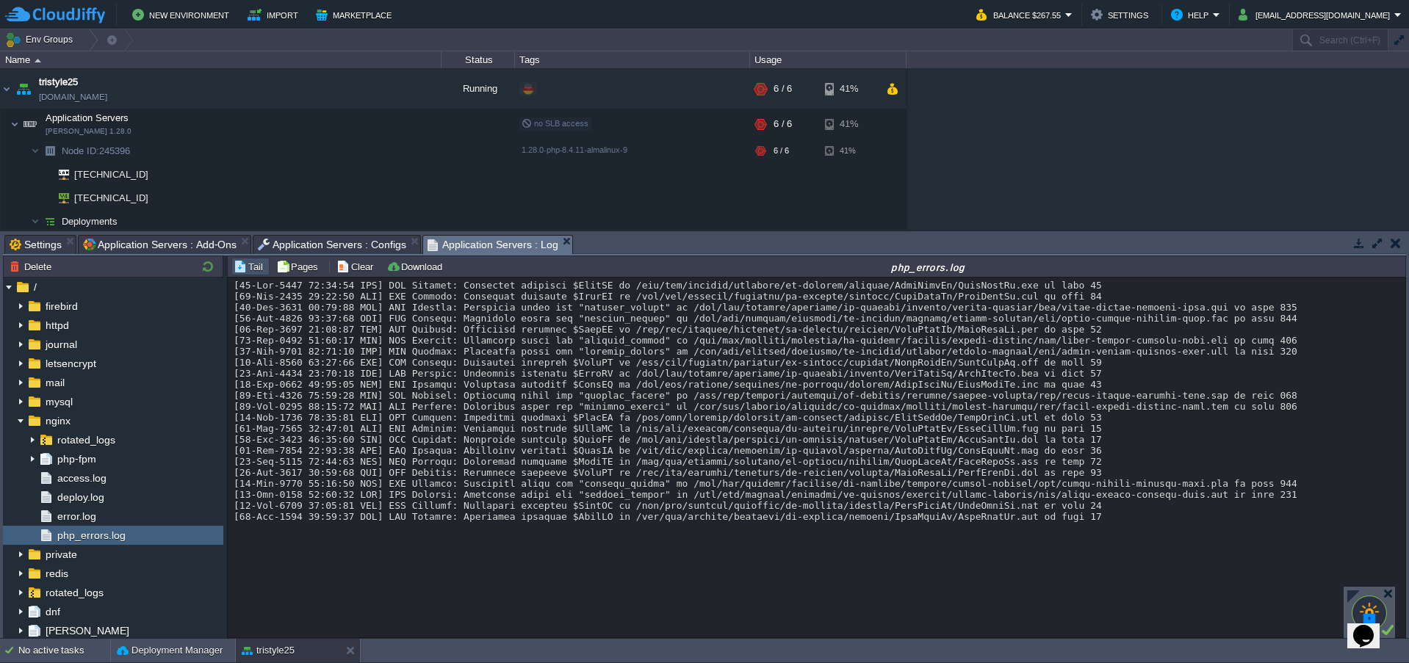
click at [997, 180] on div "AppCms1 appcms1.de-fra1.cloudjiffy.net Running digiTicket24 Edit RAM 14% CPU 1%…" at bounding box center [704, 149] width 1409 height 162
click at [76, 472] on span "access.log" at bounding box center [81, 478] width 54 height 13
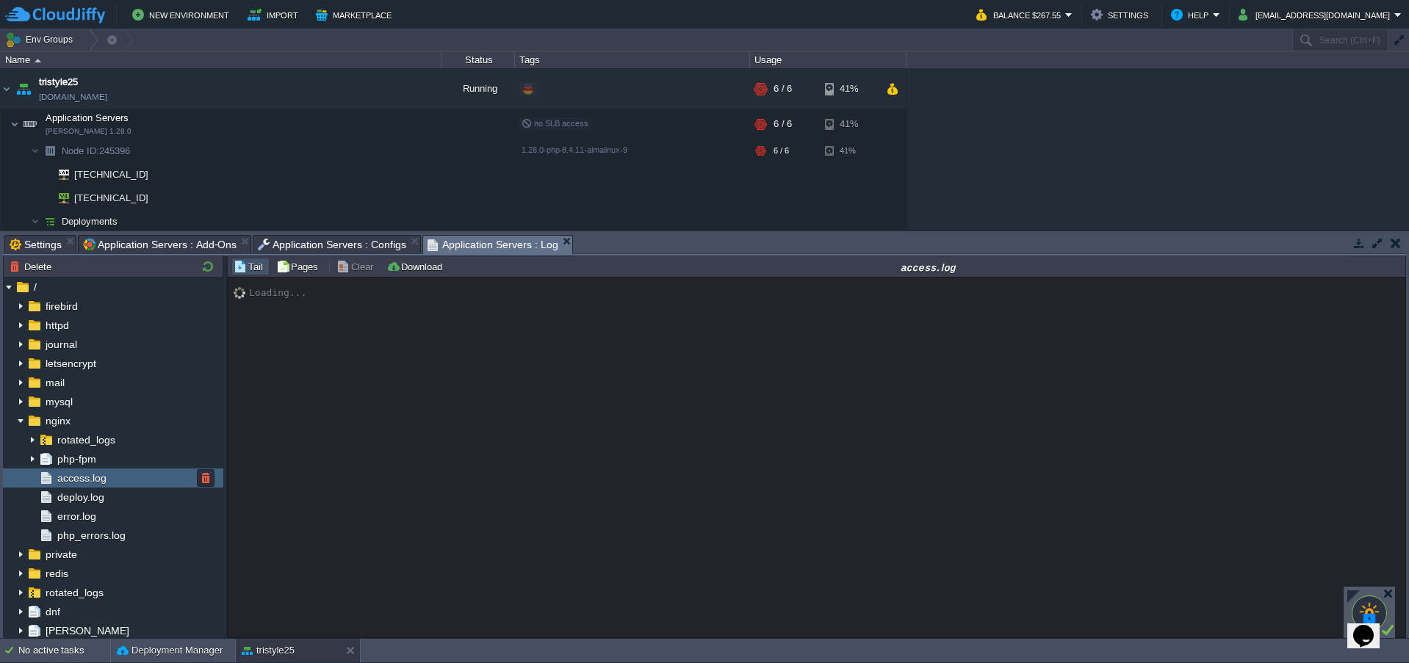
click at [76, 472] on span "access.log" at bounding box center [81, 478] width 54 height 13
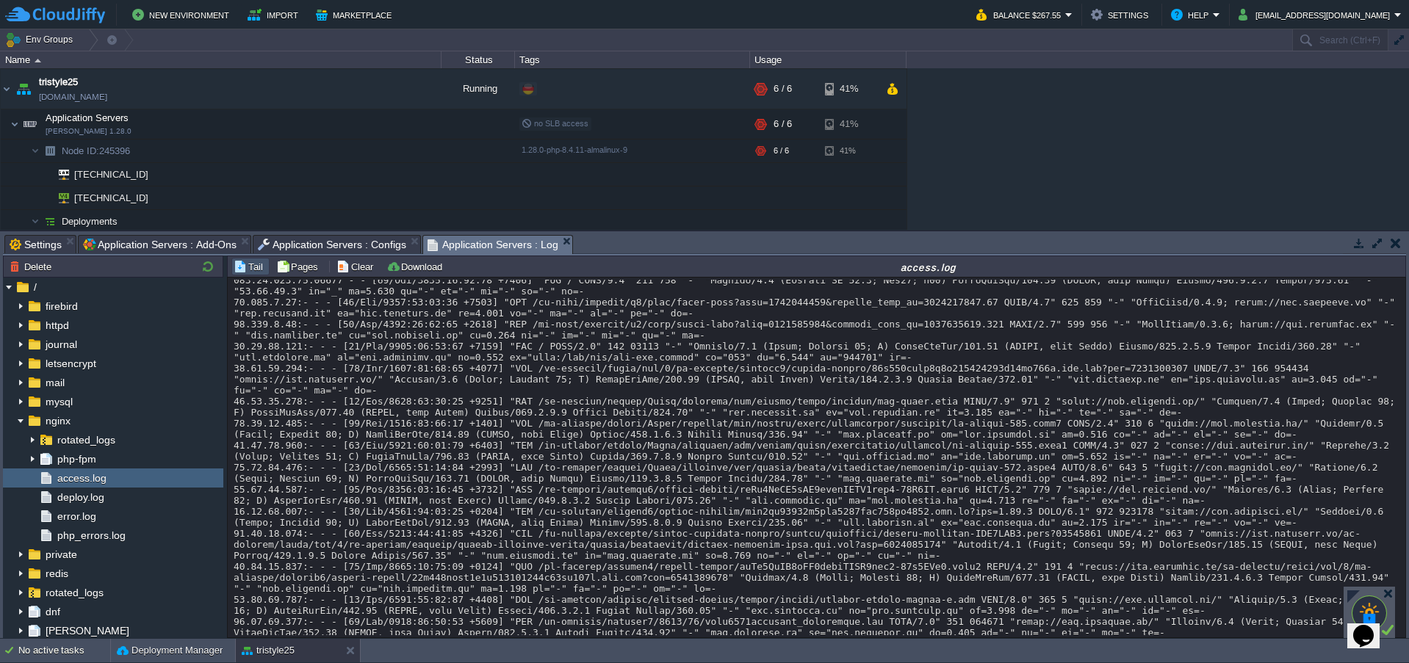
scroll to position [20508, 0]
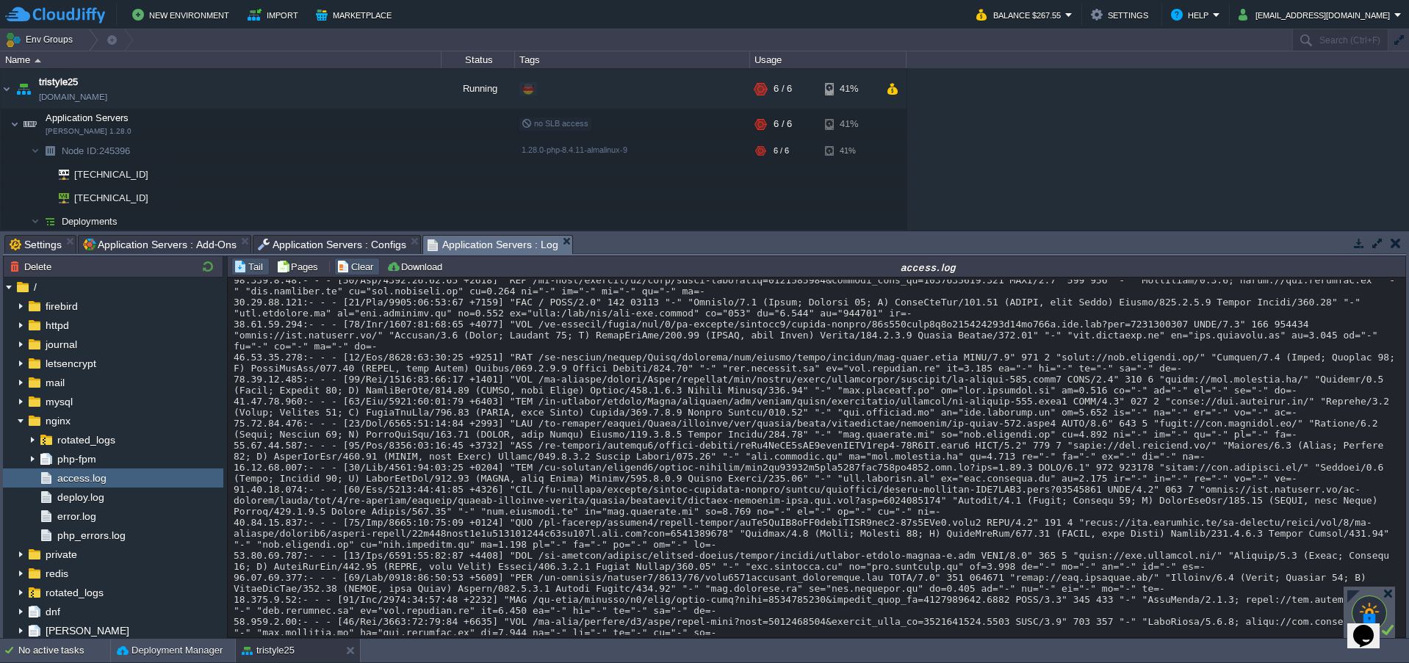
click at [351, 264] on button "Clear" at bounding box center [356, 266] width 41 height 13
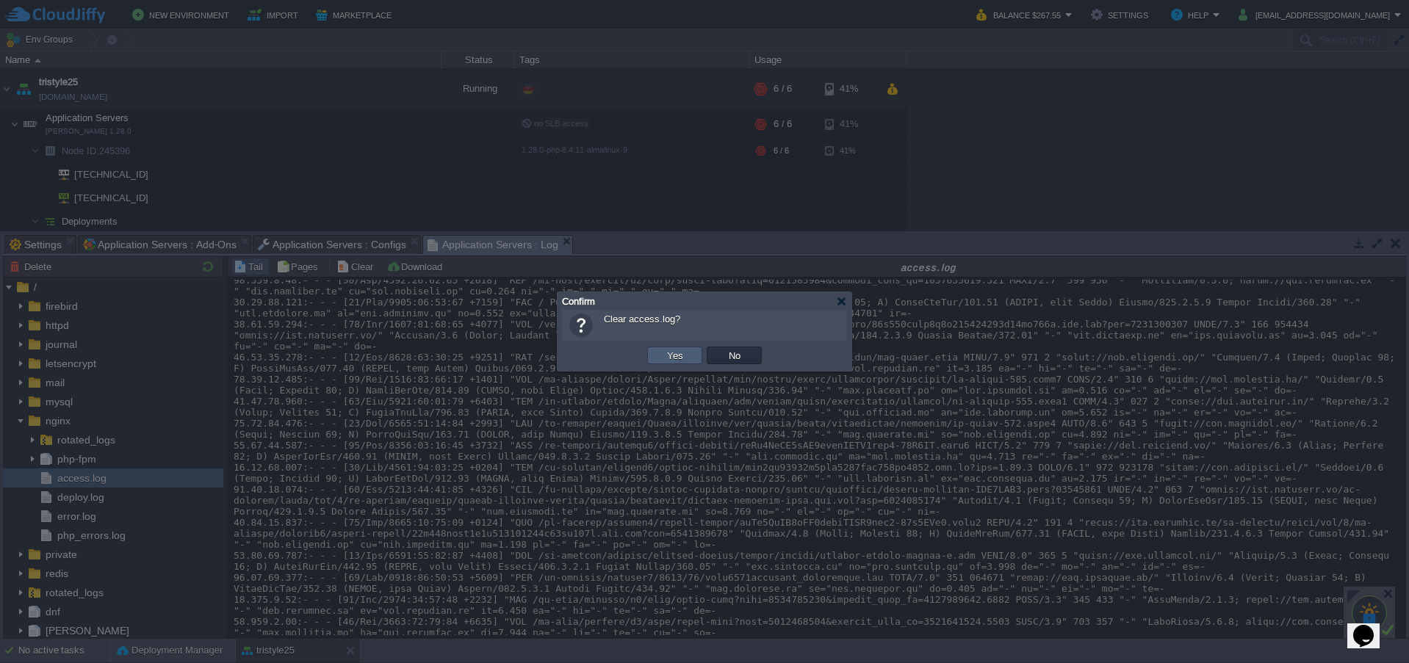
click at [667, 358] on button "Yes" at bounding box center [674, 355] width 25 height 13
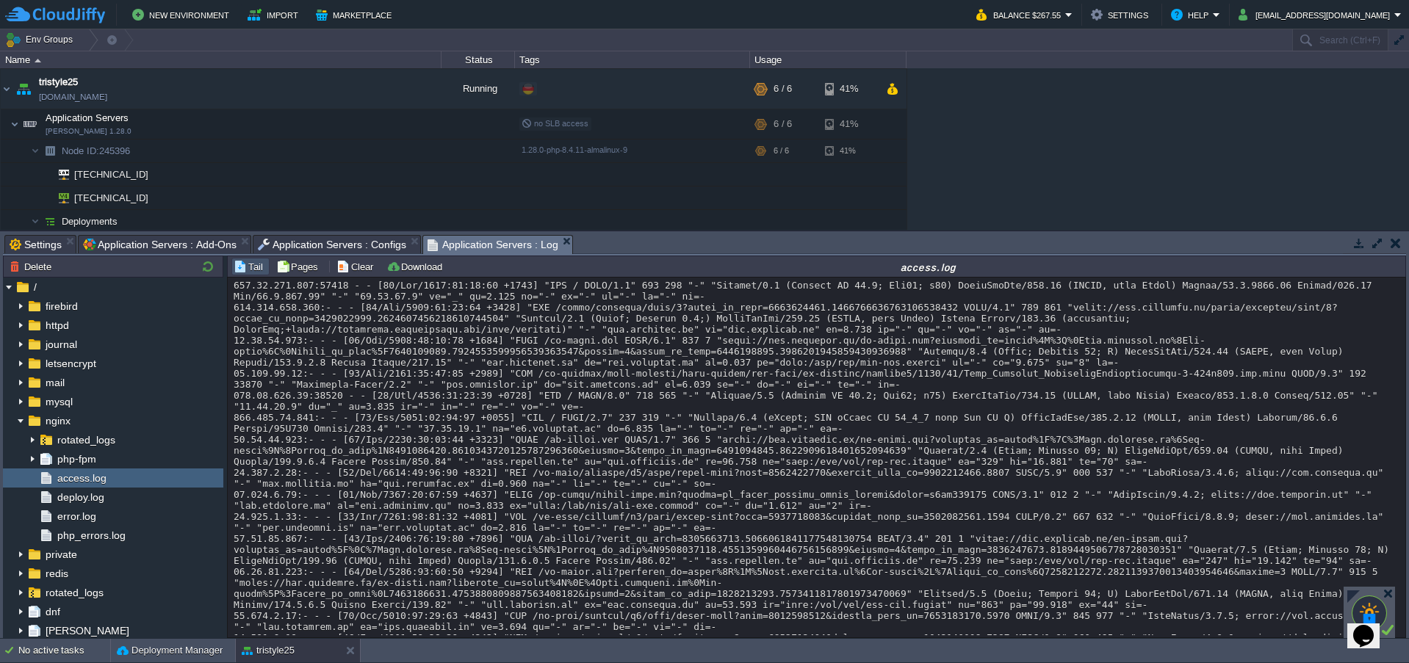
scroll to position [38, 0]
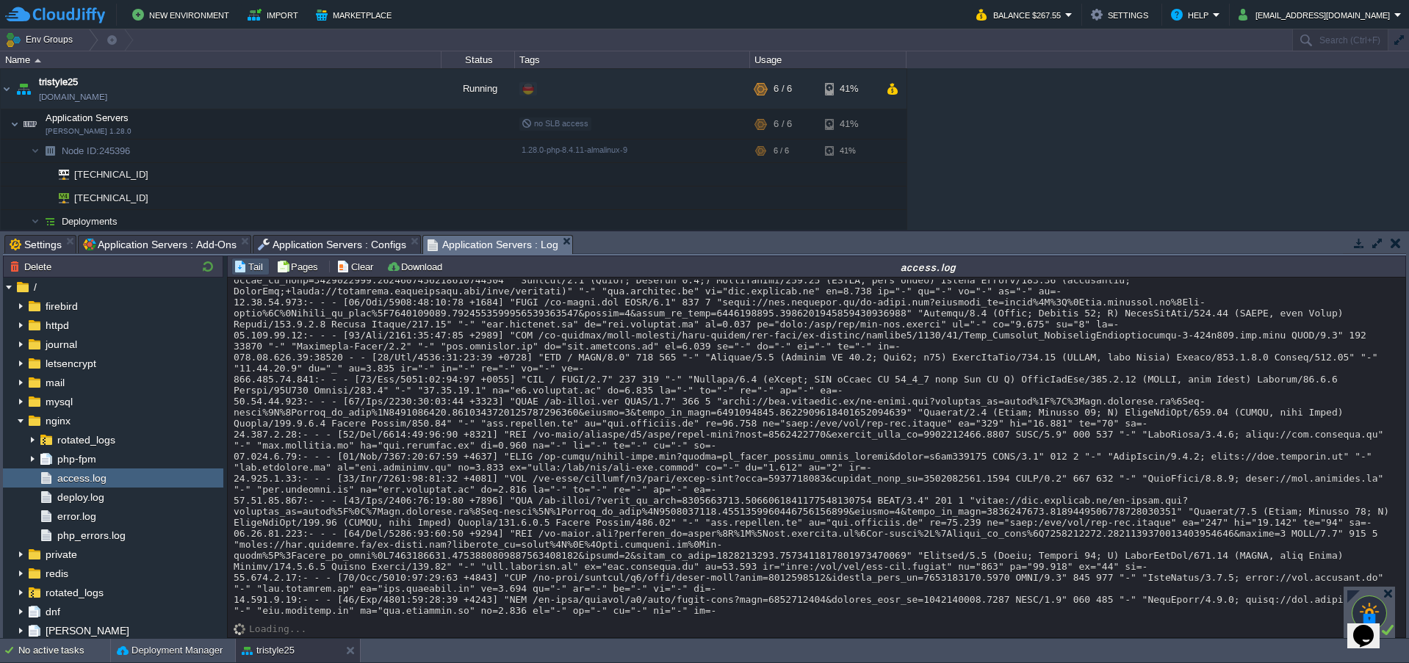
click at [1059, 165] on div "AppCms1 appcms1.de-fra1.cloudjiffy.net Running digiTicket24 Edit RAM 10% CPU 5%…" at bounding box center [704, 149] width 1409 height 162
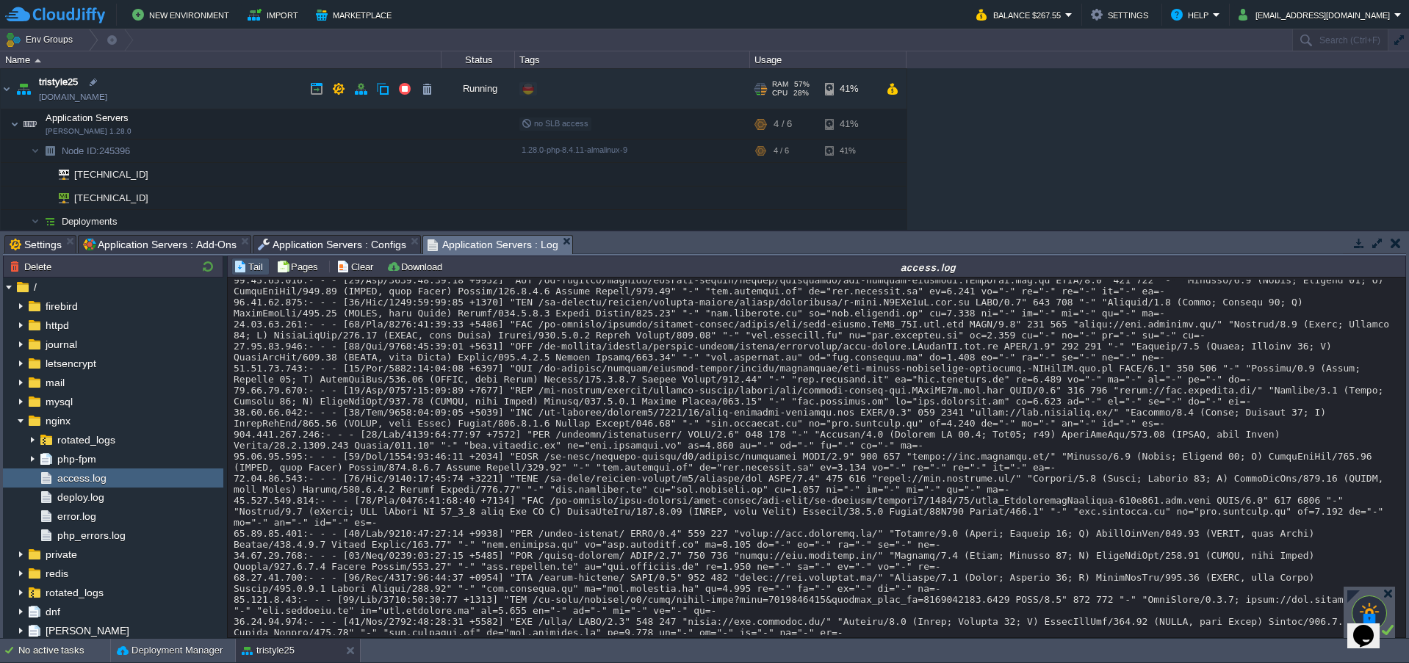
scroll to position [1559, 0]
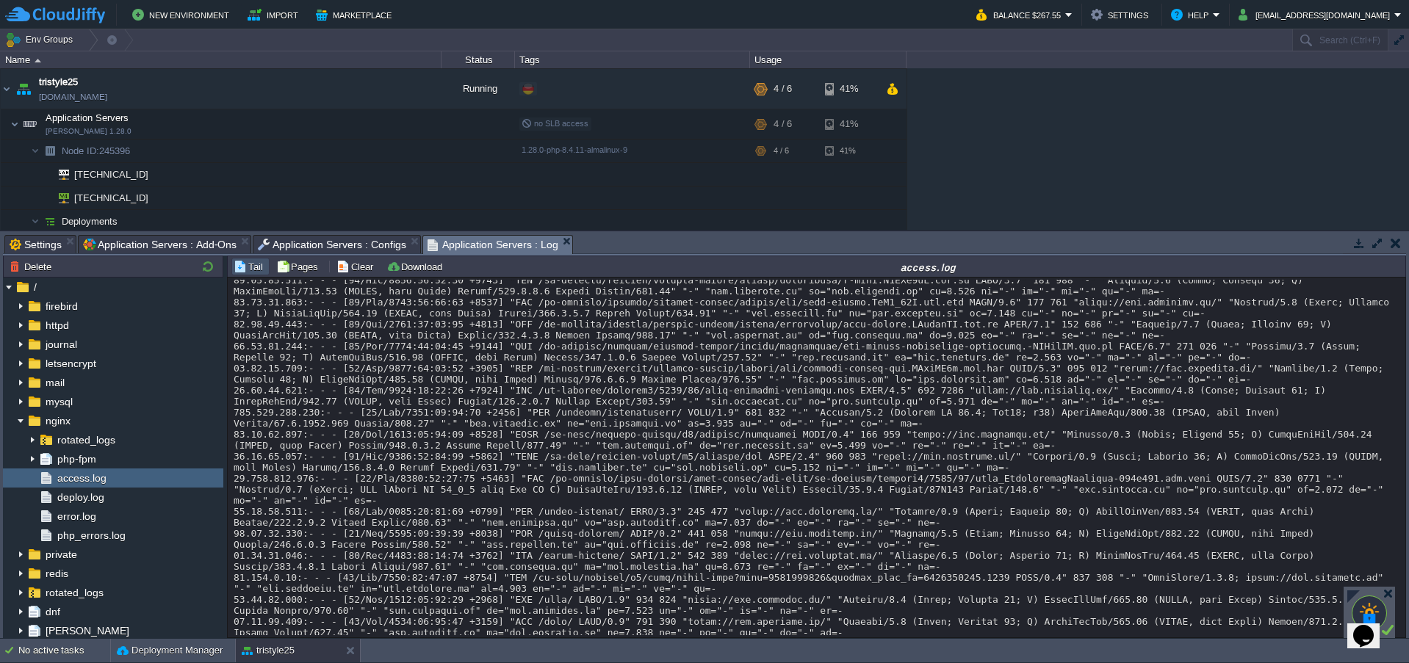
click at [1042, 187] on div "AppCms1 appcms1.de-fra1.cloudjiffy.net Running digiTicket24 Edit RAM 14% CPU 1%…" at bounding box center [704, 149] width 1409 height 162
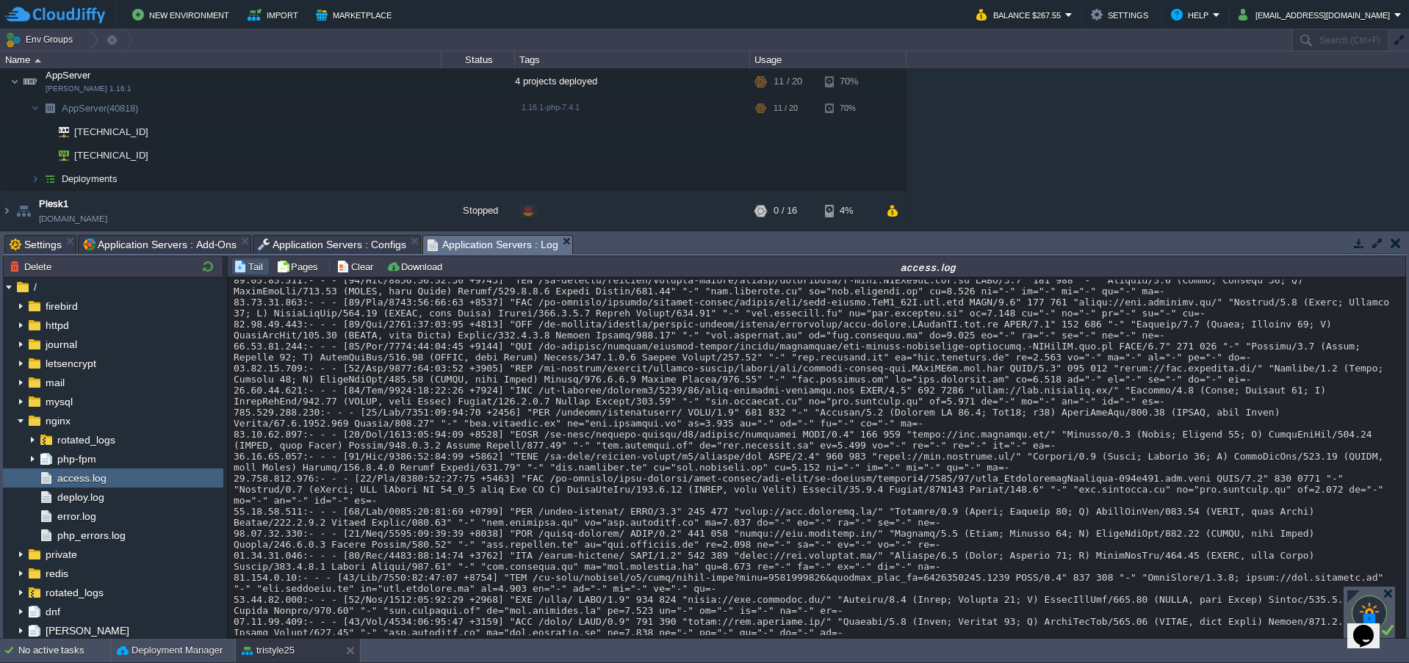
scroll to position [593, 0]
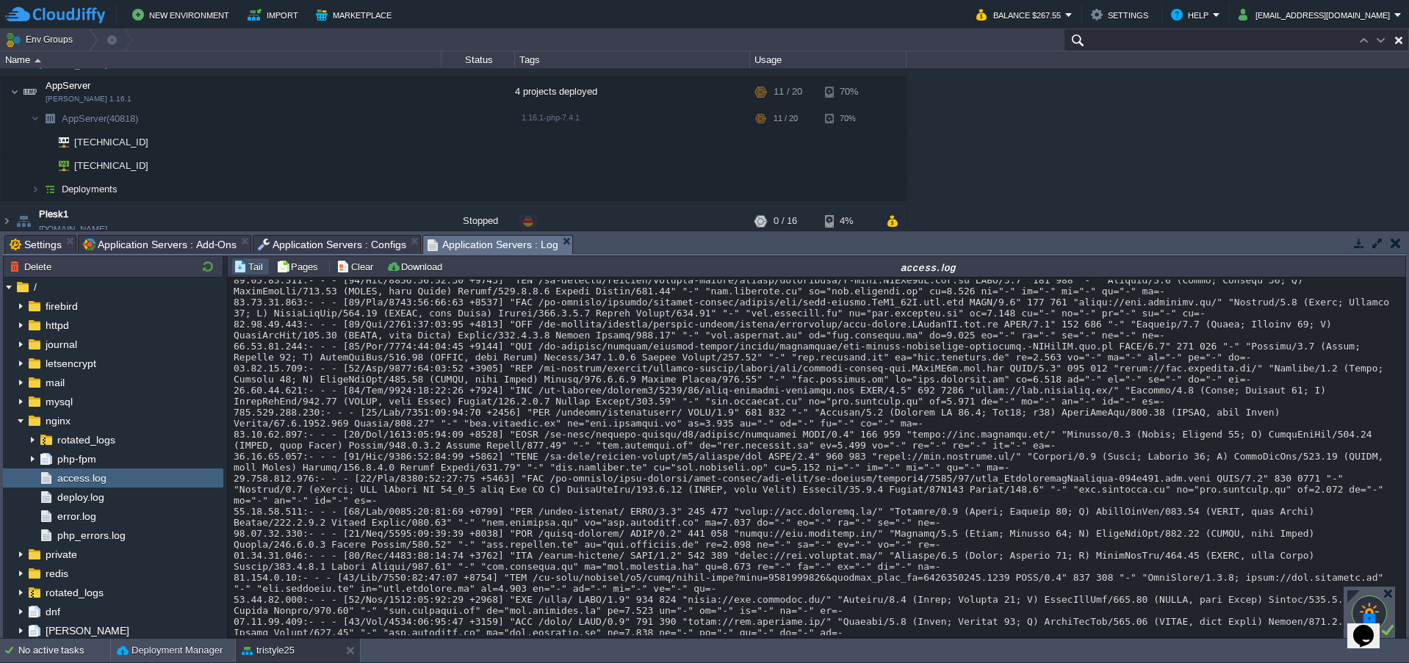
click at [1317, 38] on input "text" at bounding box center [1236, 39] width 345 height 21
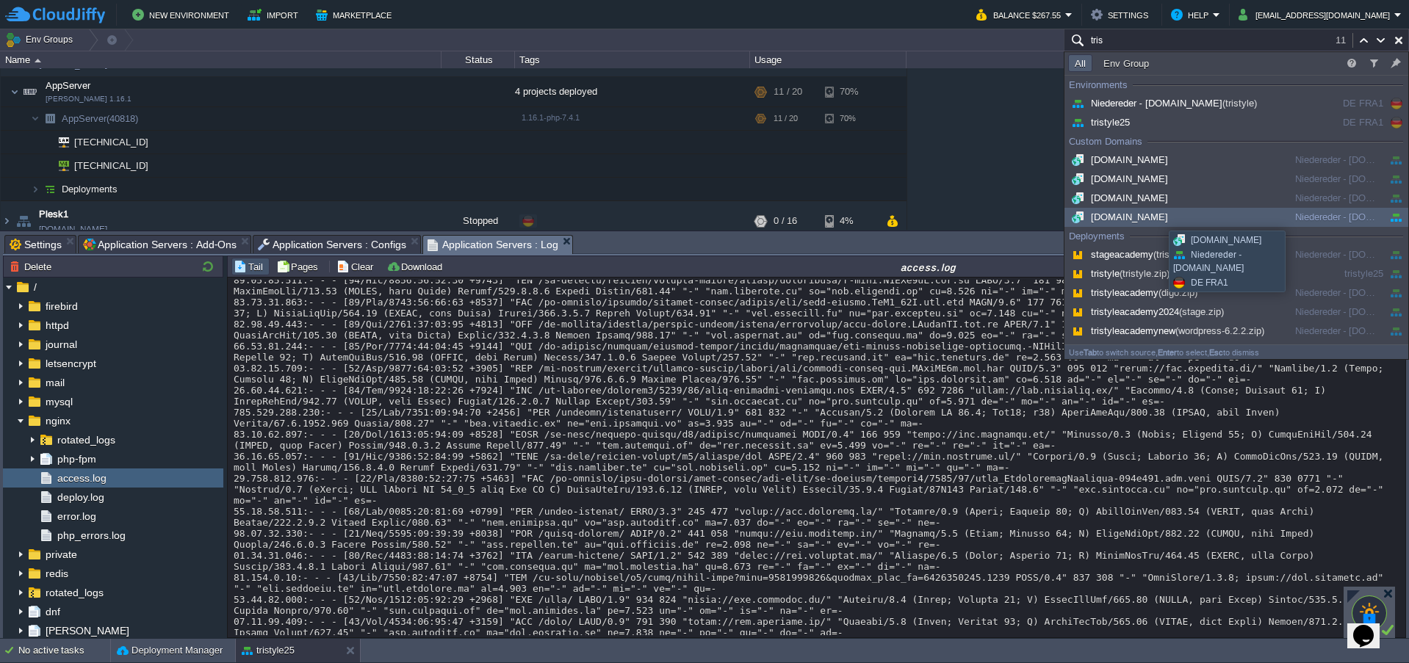
type input "tris"
click at [1158, 217] on div "[DOMAIN_NAME]" at bounding box center [1179, 217] width 222 height 16
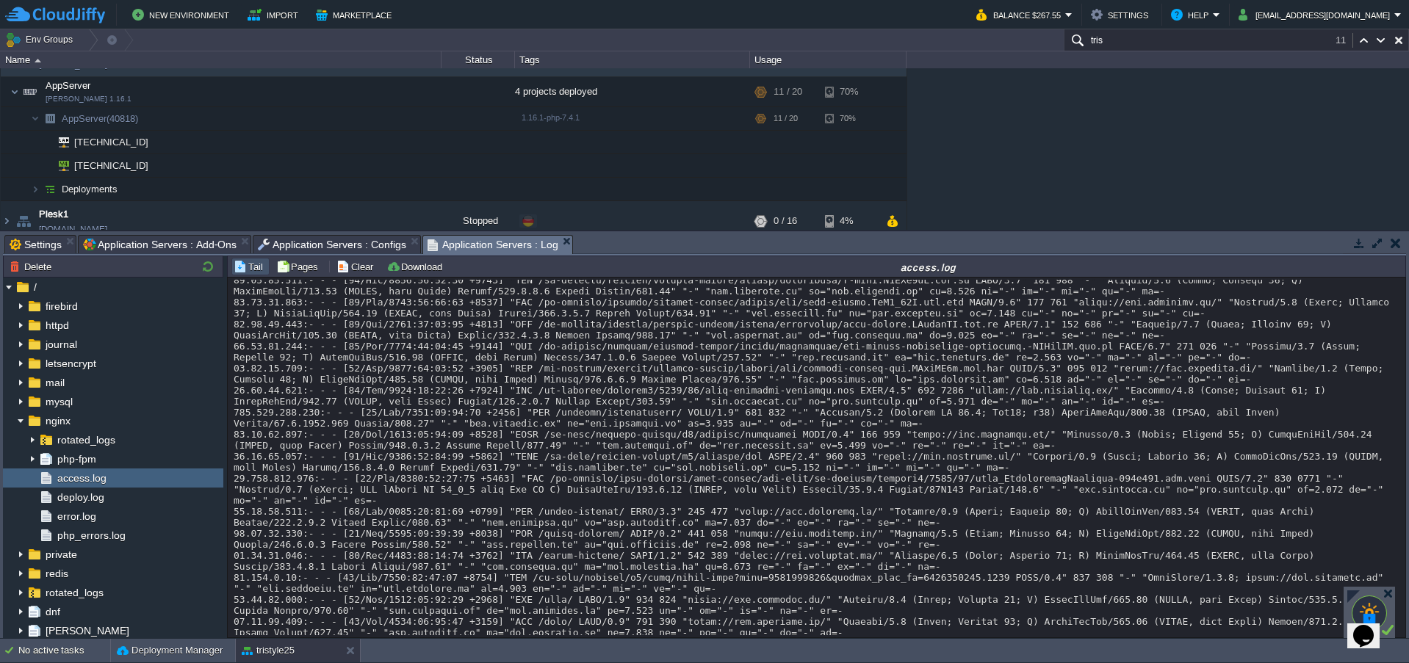
scroll to position [526, 0]
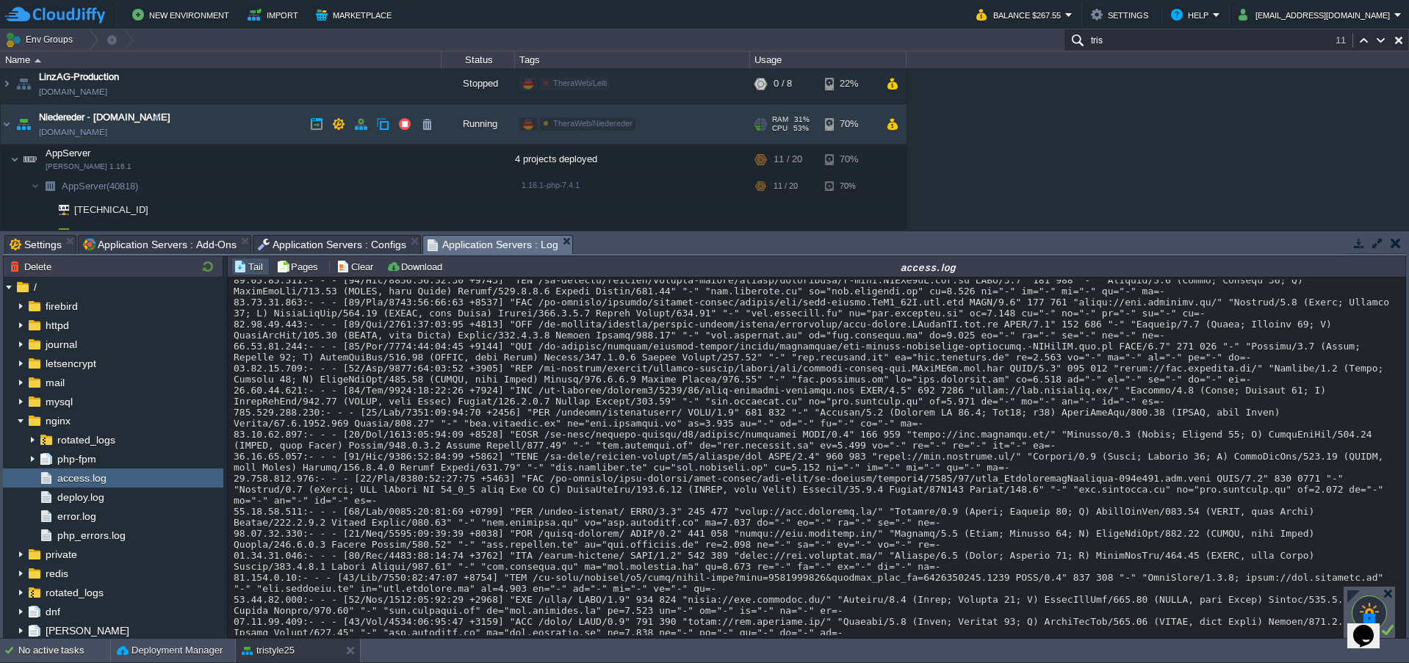
drag, startPoint x: 156, startPoint y: 133, endPoint x: 144, endPoint y: 134, distance: 12.6
click at [144, 134] on td "Niedereder - tristyle.at tristyle.de-fra1.cloudjiffy.net" at bounding box center [221, 124] width 441 height 40
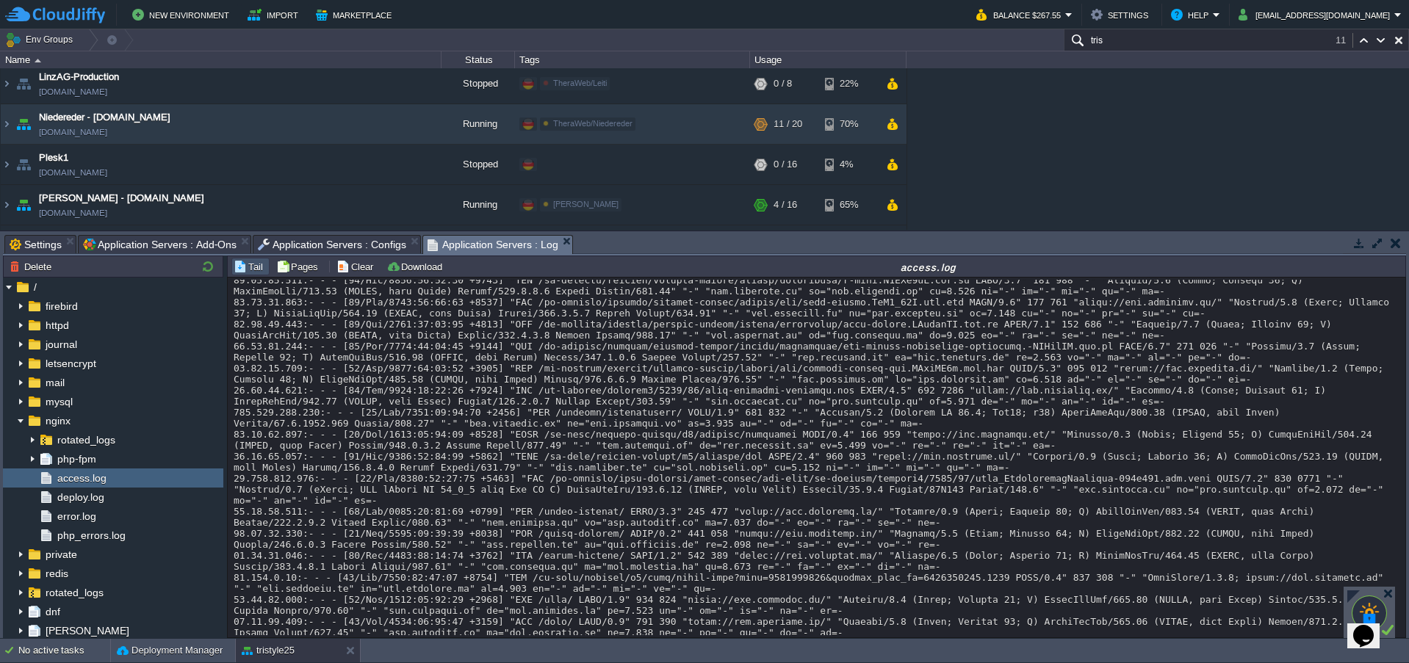
copy td "[DOMAIN_NAME]"
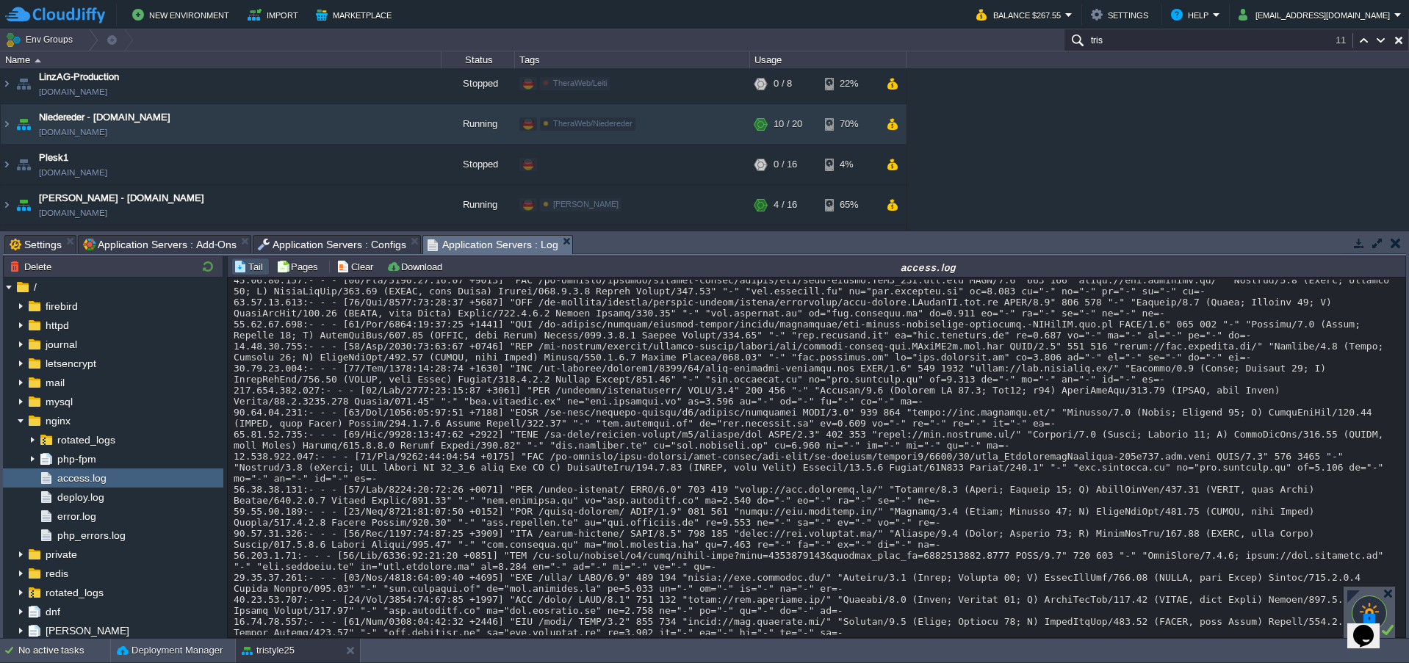
click at [1047, 167] on div "AppCms1 appcms1.de-fra1.cloudjiffy.net Running digiTicket24 Edit RAM 14% CPU 1%…" at bounding box center [704, 149] width 1409 height 162
click at [1077, 152] on div "AppCms1 appcms1.de-fra1.cloudjiffy.net Running digiTicket24 Edit RAM 14% CPU 1%…" at bounding box center [704, 149] width 1409 height 162
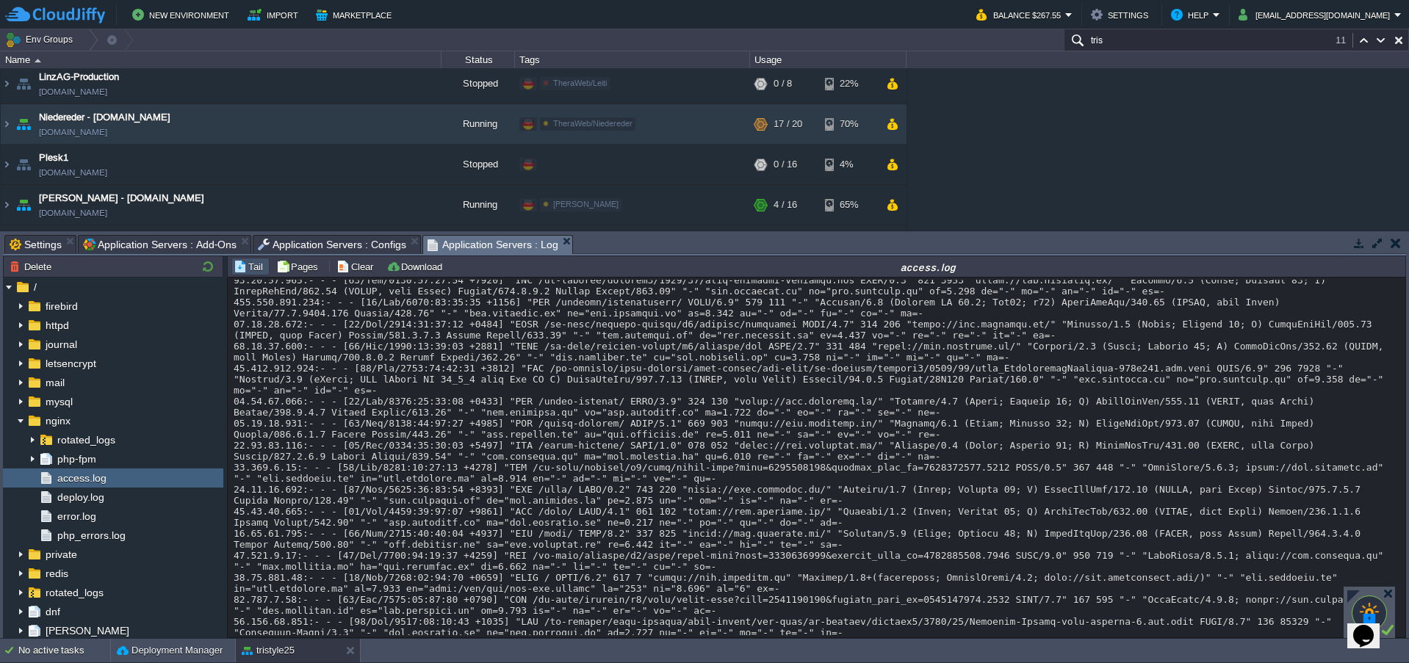
scroll to position [1691, 0]
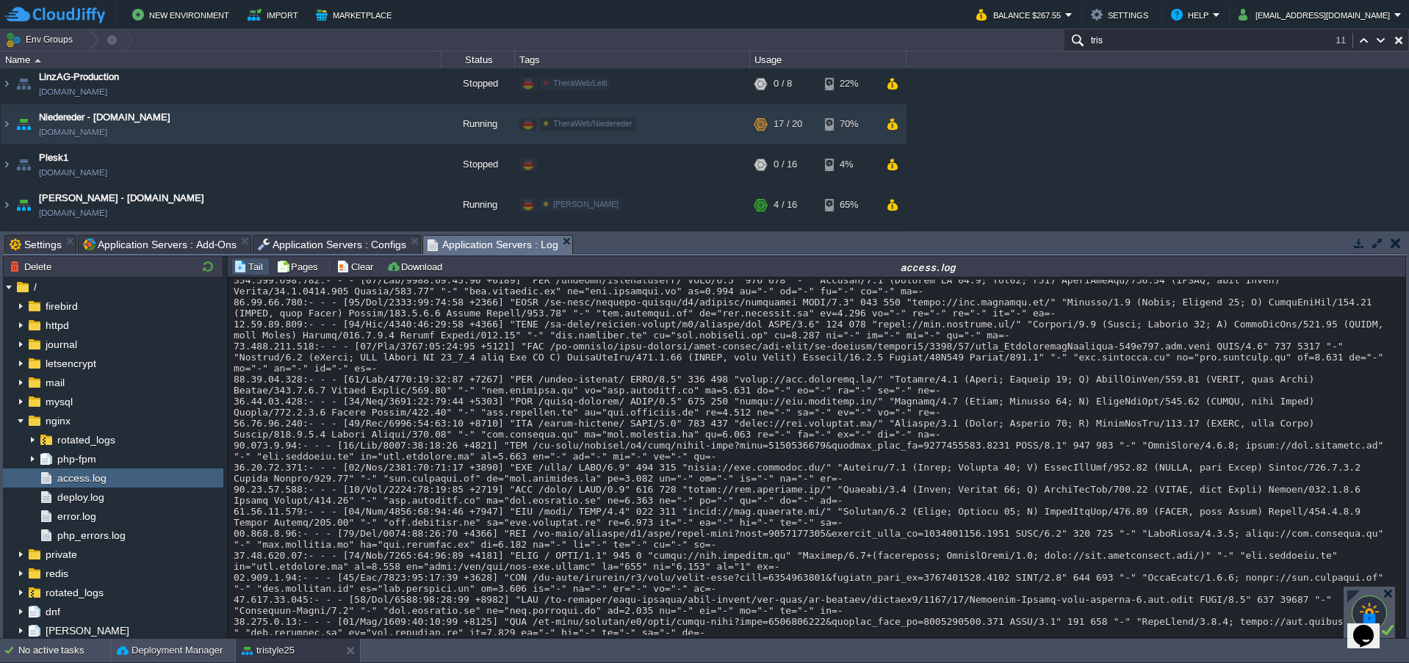
click at [1091, 156] on div "AppCms1 appcms1.de-fra1.cloudjiffy.net Running digiTicket24 Edit RAM 16% CPU 1%…" at bounding box center [704, 149] width 1409 height 162
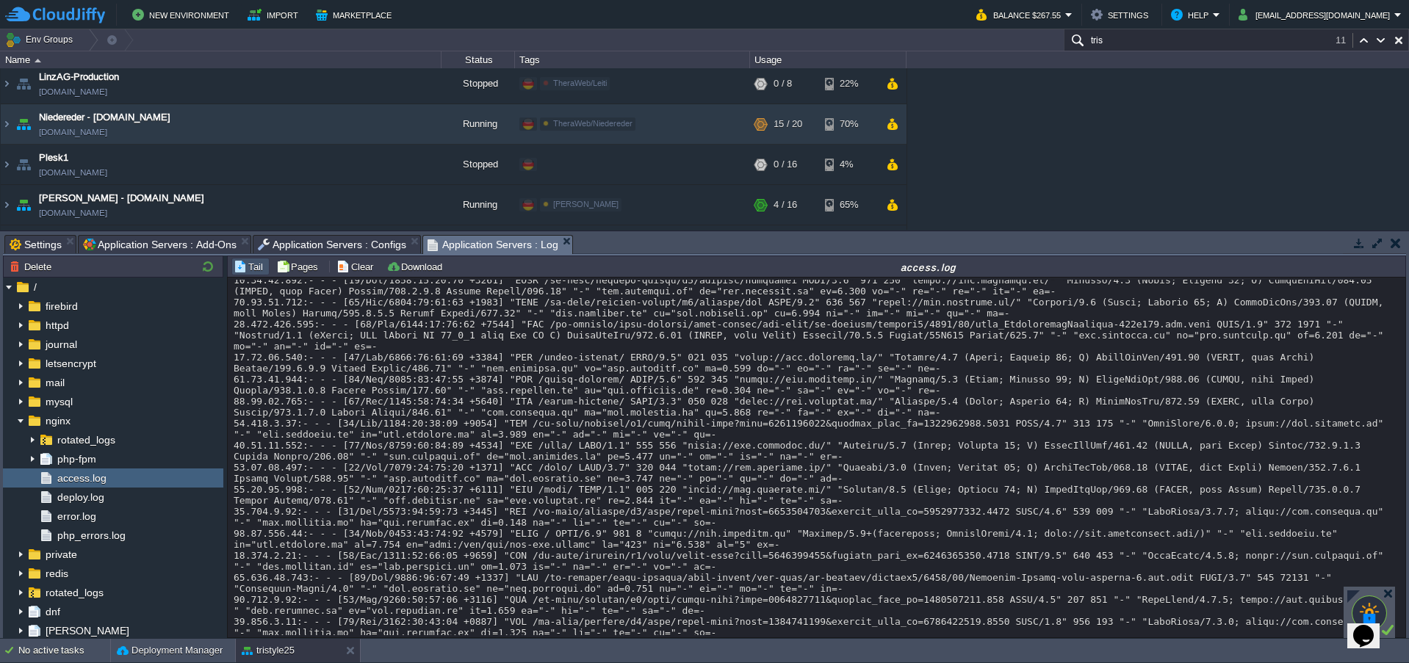
scroll to position [1757, 0]
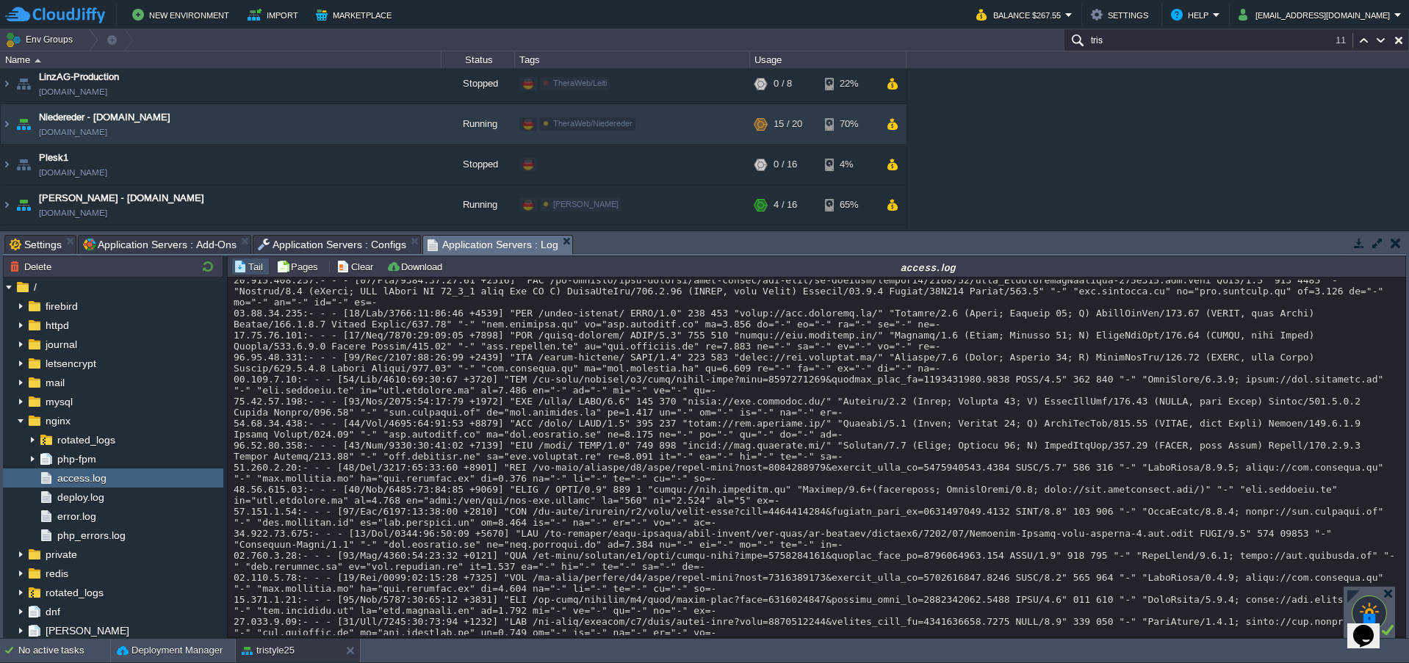
click at [361, 273] on button "Clear" at bounding box center [356, 266] width 41 height 13
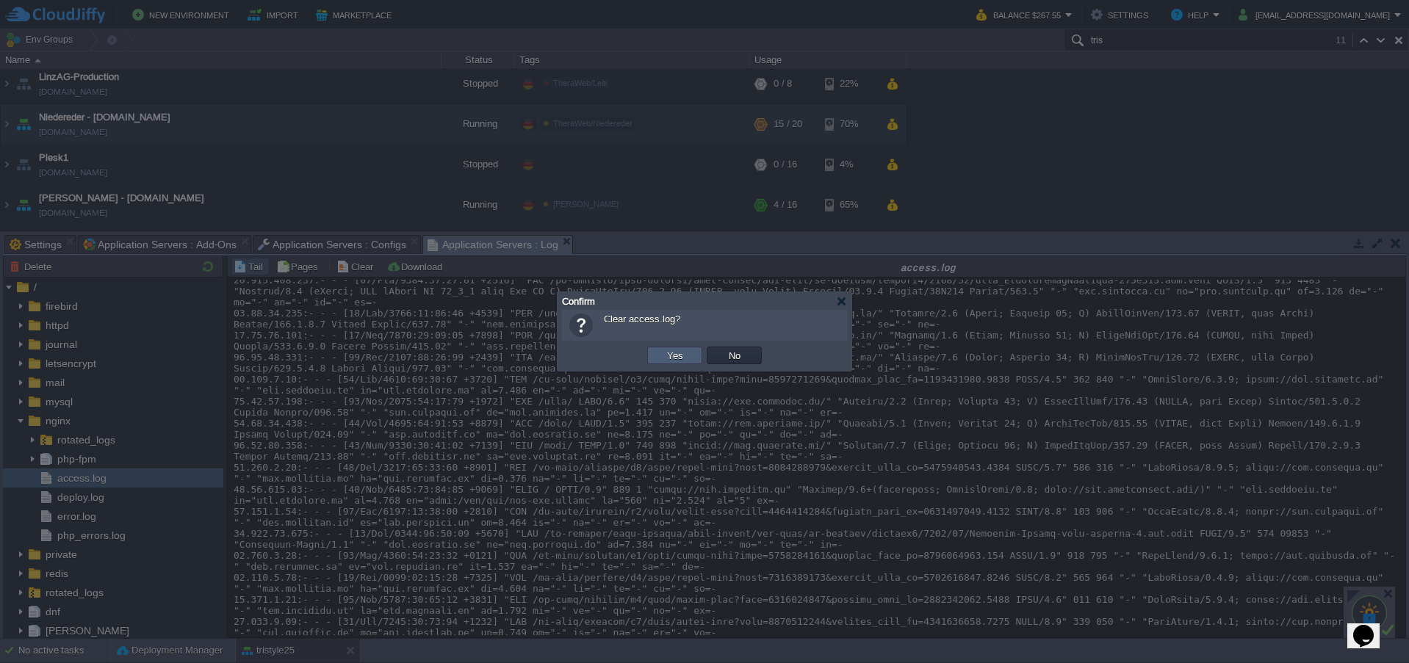
click at [660, 355] on td "Yes" at bounding box center [674, 356] width 55 height 18
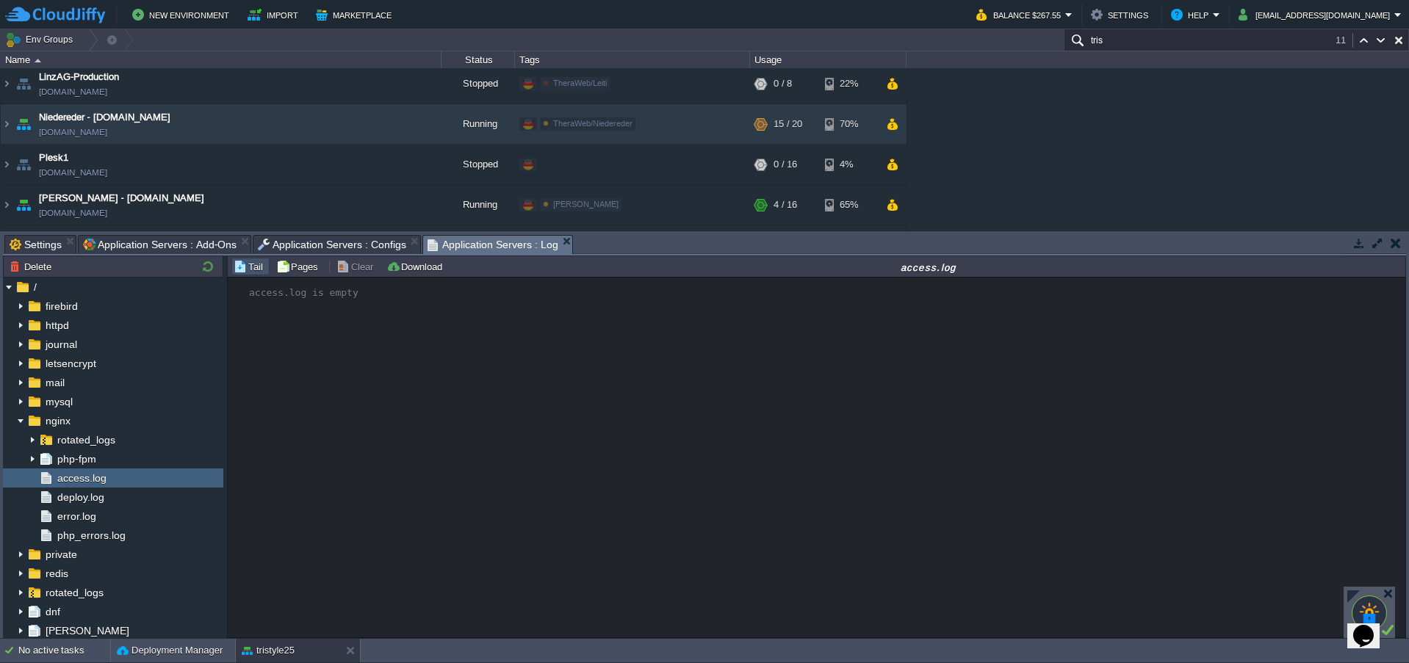
scroll to position [0, 0]
